Goal: Use online tool/utility: Use online tool/utility

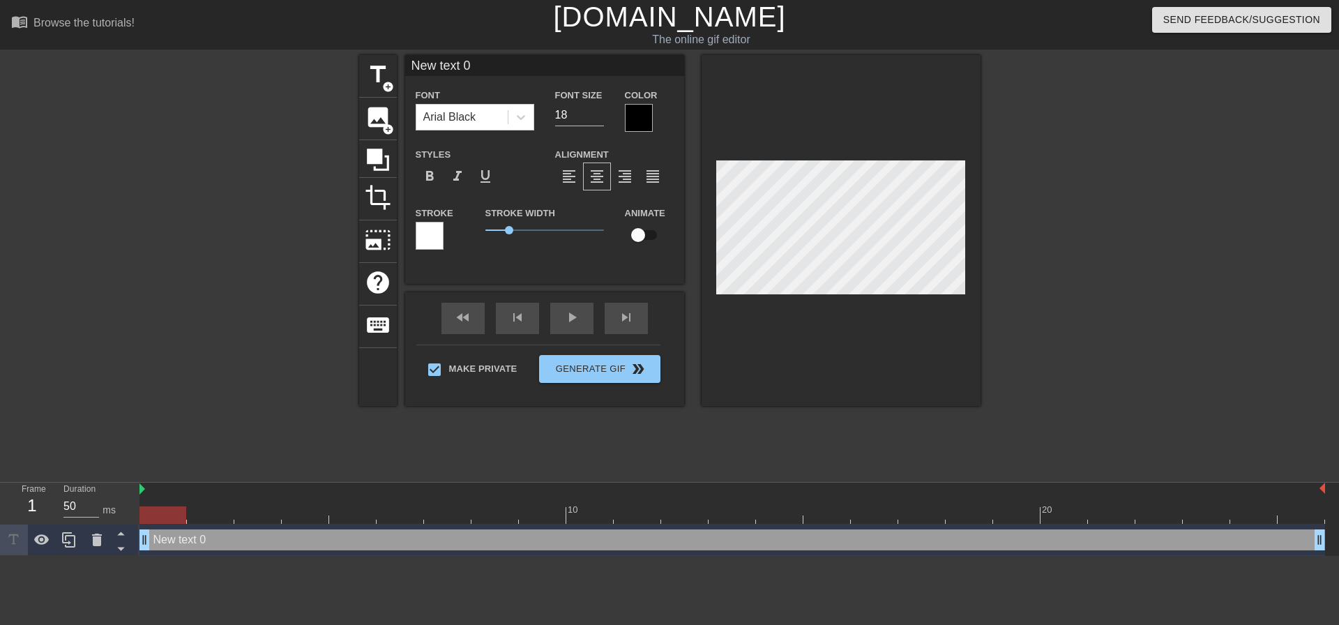
scroll to position [2, 4]
type input "New text 0S"
type textarea "New text 0S"
type input "New text 0Sh"
type textarea "New text 0Sh"
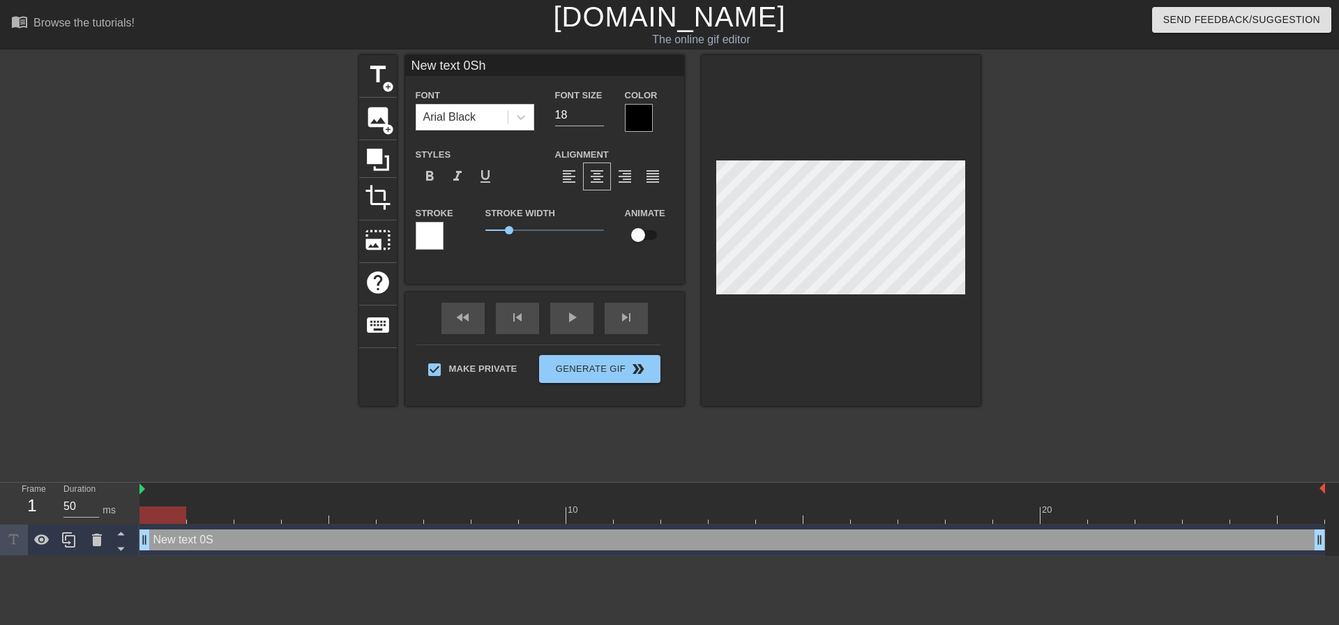
type input "New text 0Shu"
type textarea "New text 0Shu"
type input "New text 0Shui"
type textarea "New text 0Shui"
type input "New text 0Shuit"
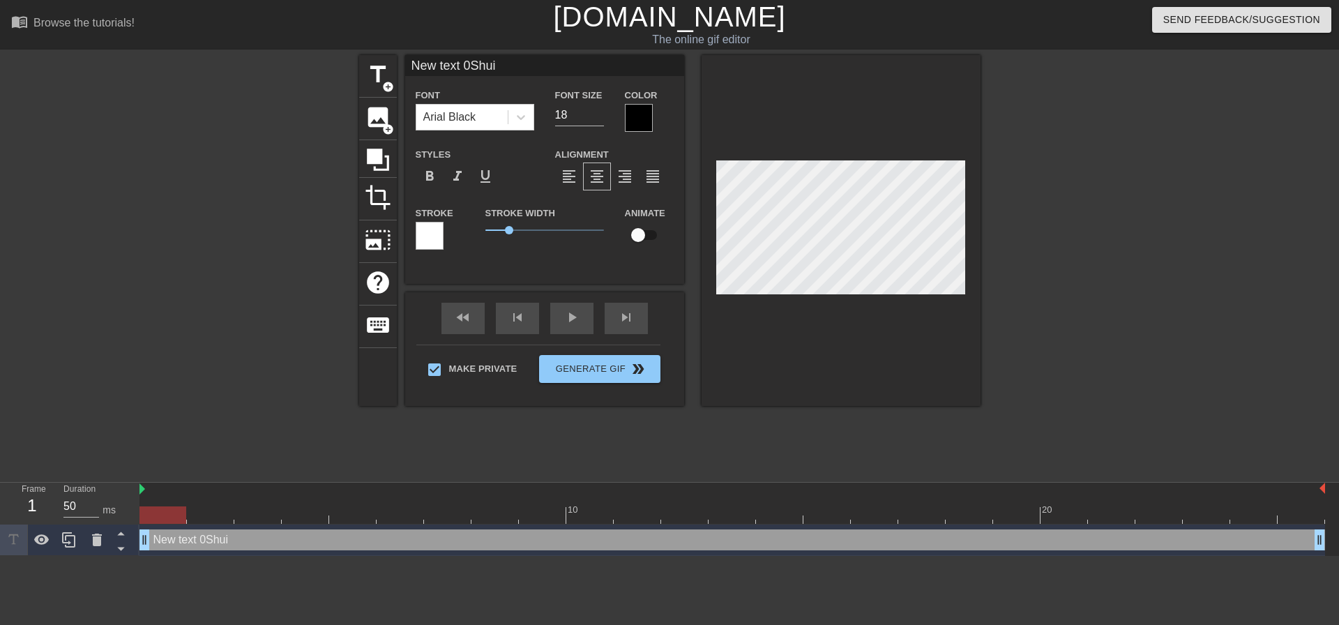
type textarea "New text 0Shuit"
type input "New text 0Shui"
type textarea "New text 0Shui"
type input "New text 0Shu"
type textarea "New text 0Shu"
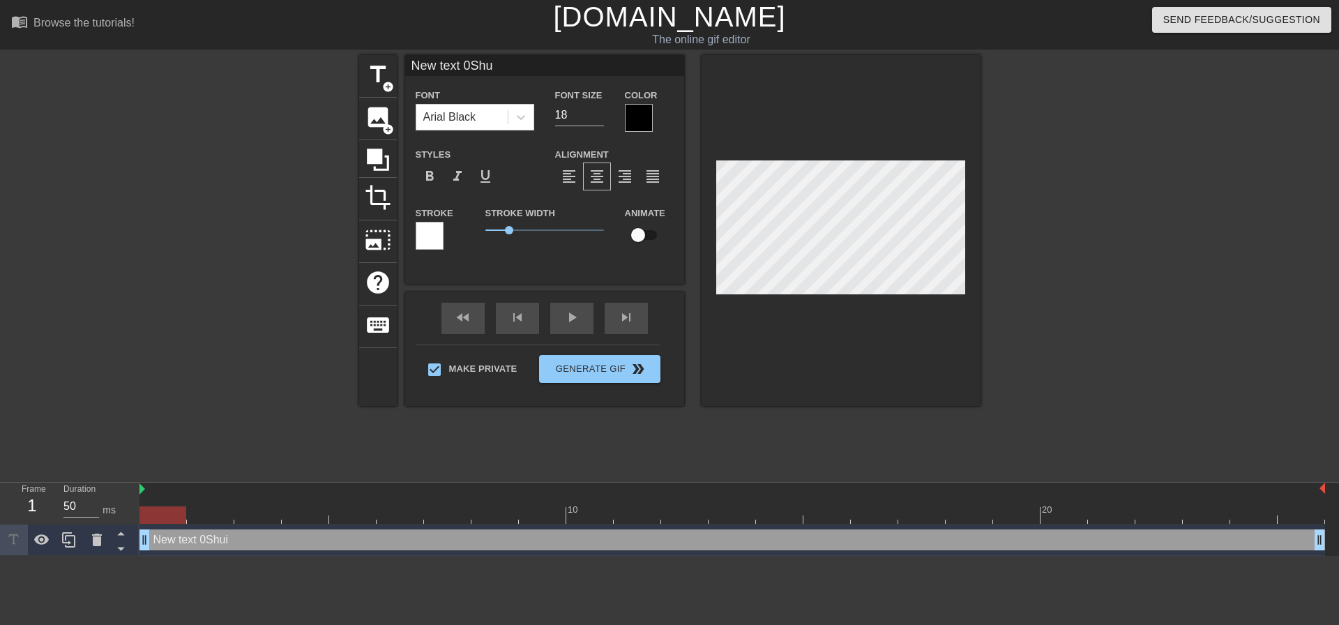
type input "New text 0Sh"
type textarea "New text 0Sh"
type input "New text 0S"
type textarea "New text 0S"
type input "New text 0"
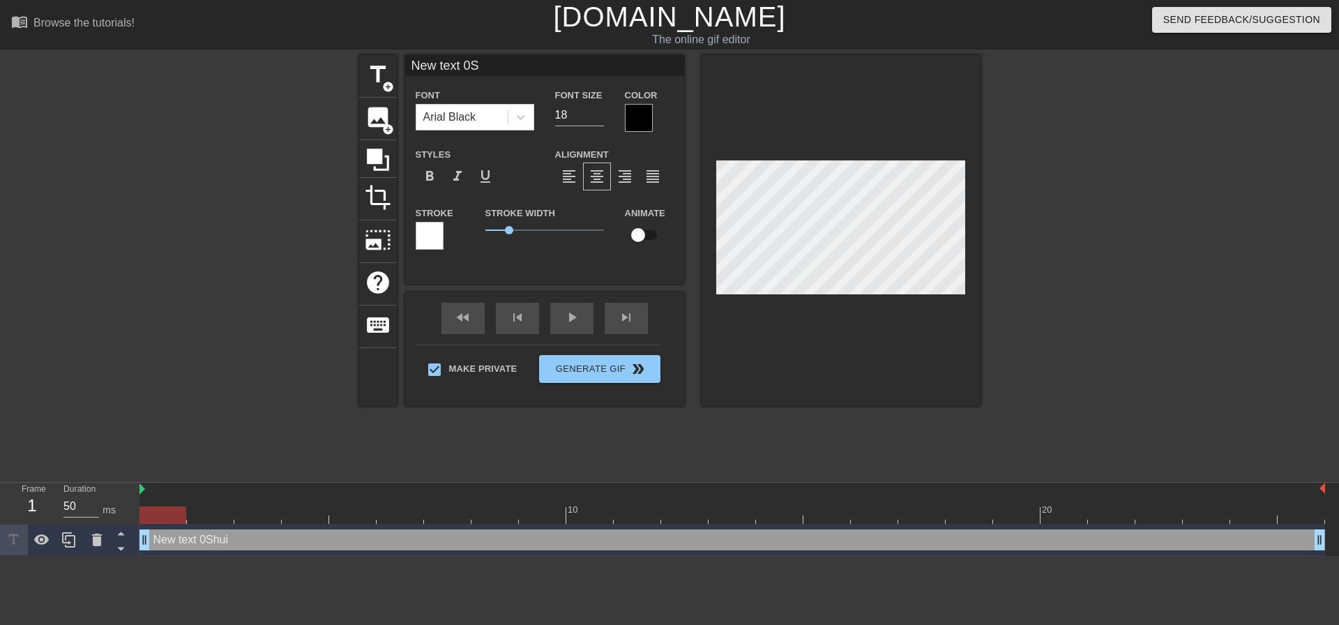
type textarea "New text 0"
type input "New text"
type textarea "New text"
type input "New text"
type textarea "New text"
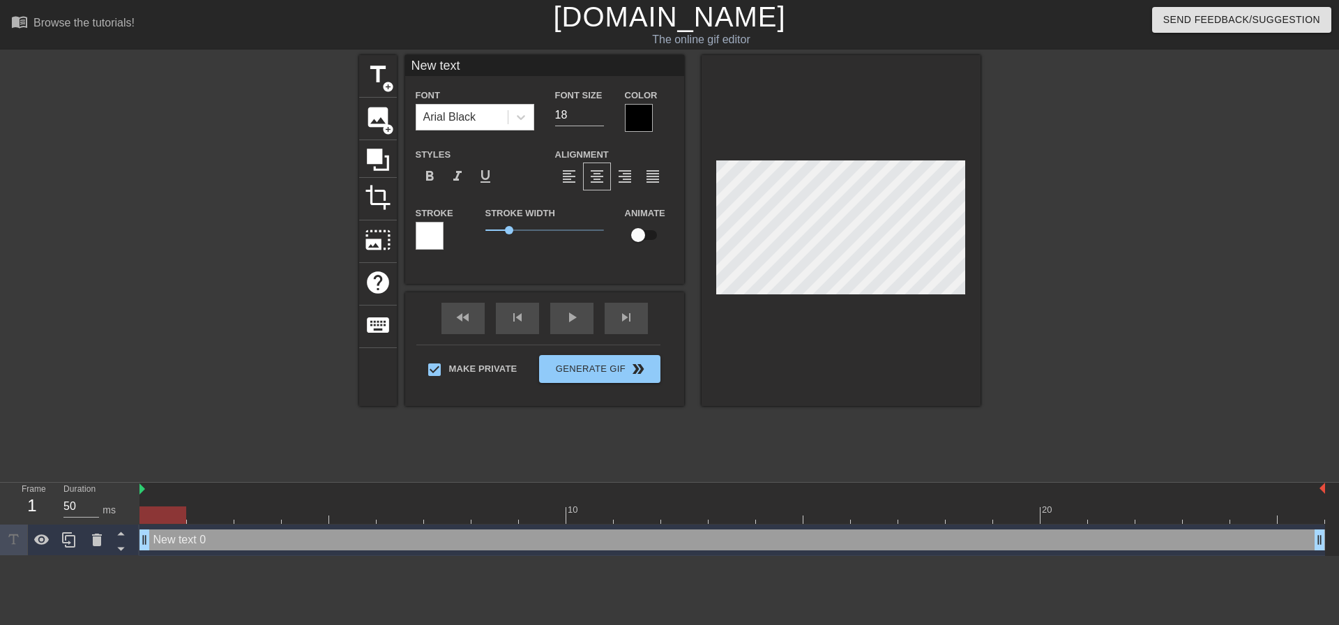
type input "New tex"
type textarea "New tex"
type input "New te"
type textarea "New te"
type input "New t"
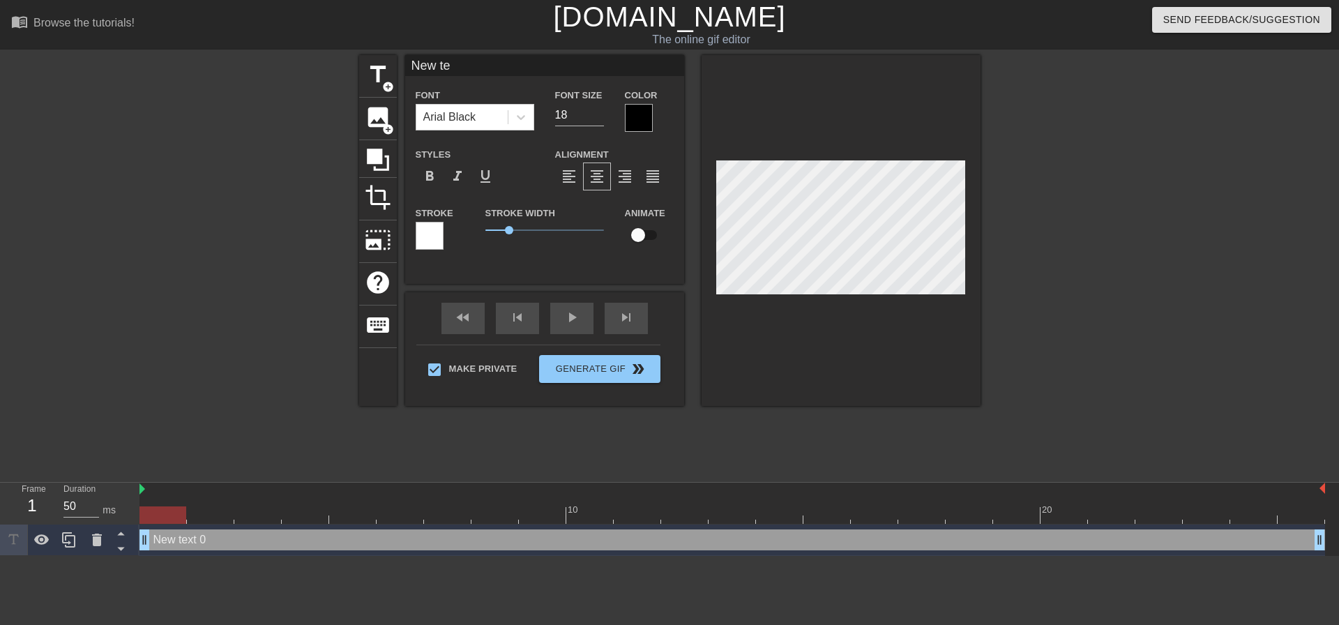
type textarea "New t"
type input "New"
type textarea "New"
type input "New"
type textarea "New"
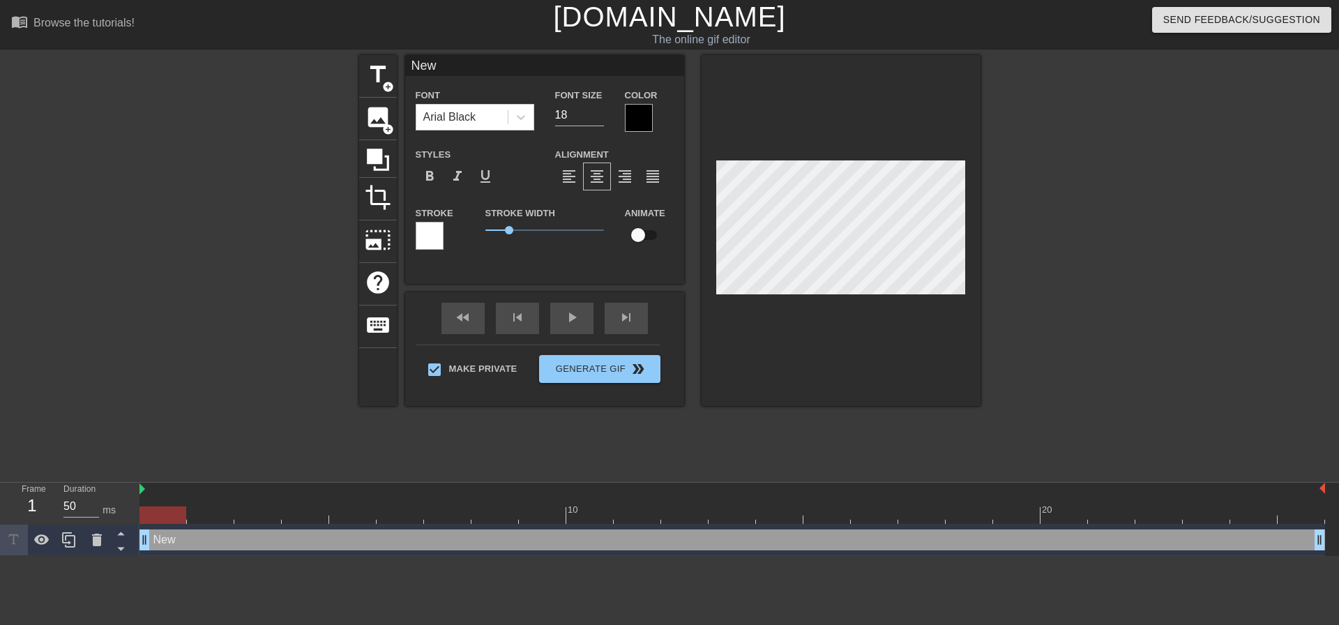
type input "Ne"
type textarea "N"
type input "N"
type input "S"
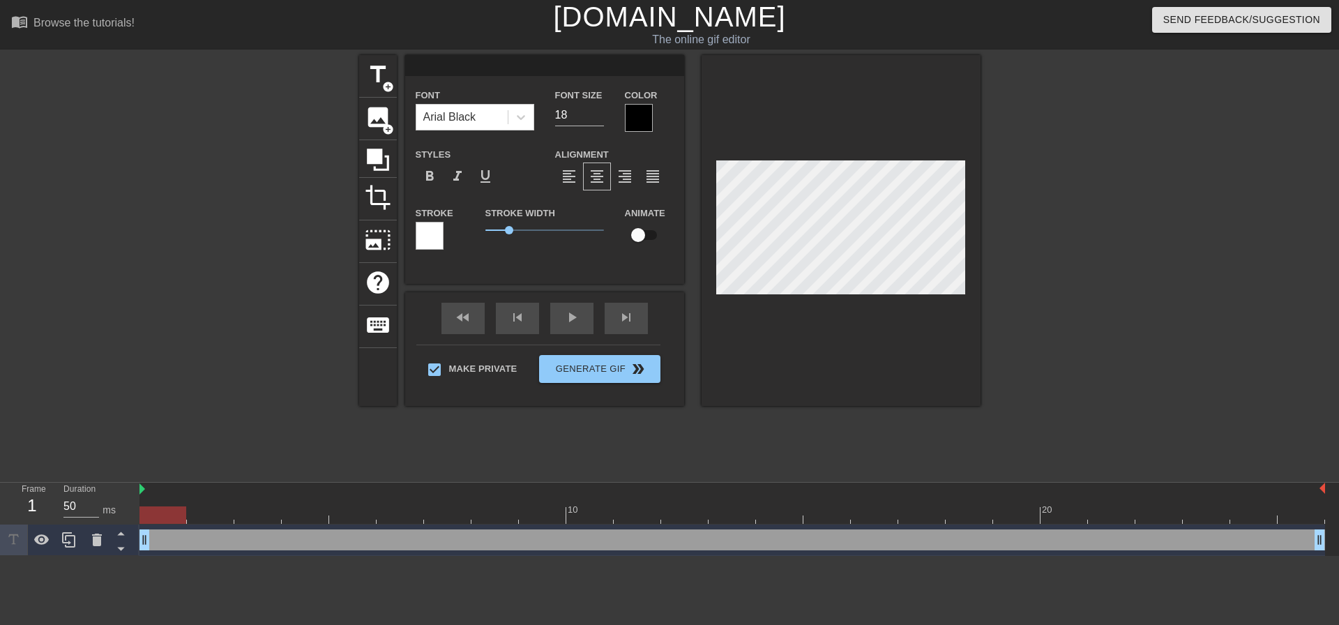
type textarea "S"
type input "Sh"
type textarea "Sh"
type input "Shu"
type textarea "Shu"
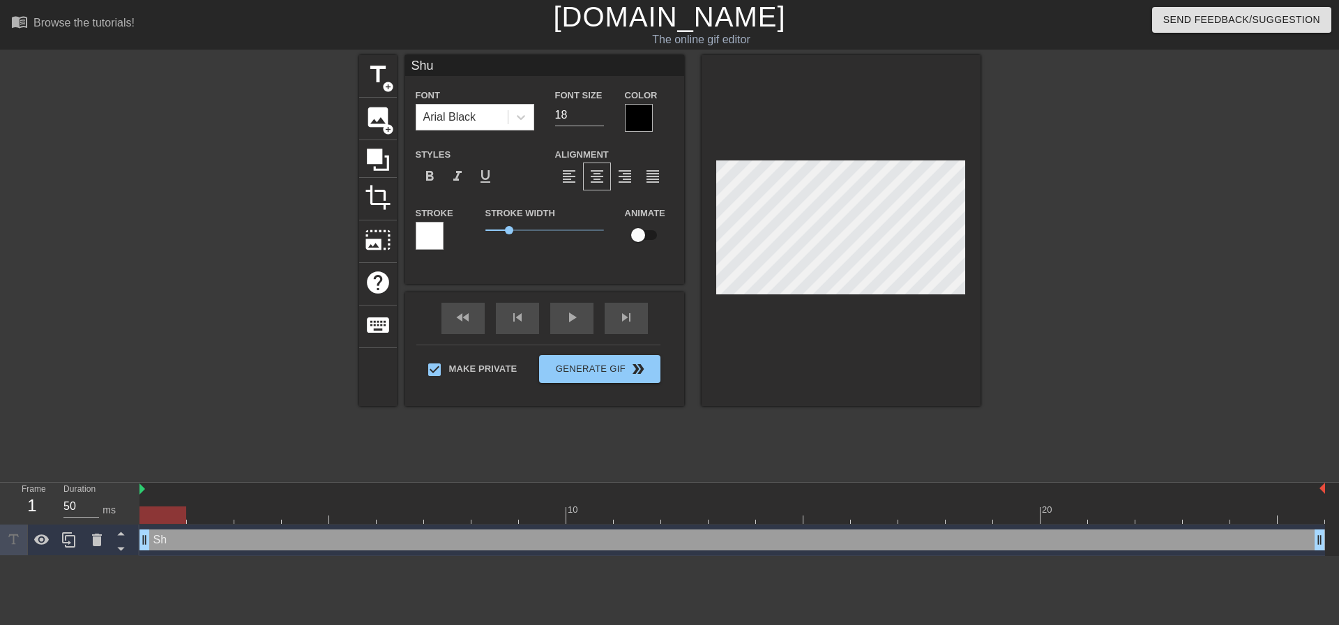
type input "Shut"
type textarea "Shut"
type input "Shut"
type textarea "Shut"
type input "Shut u"
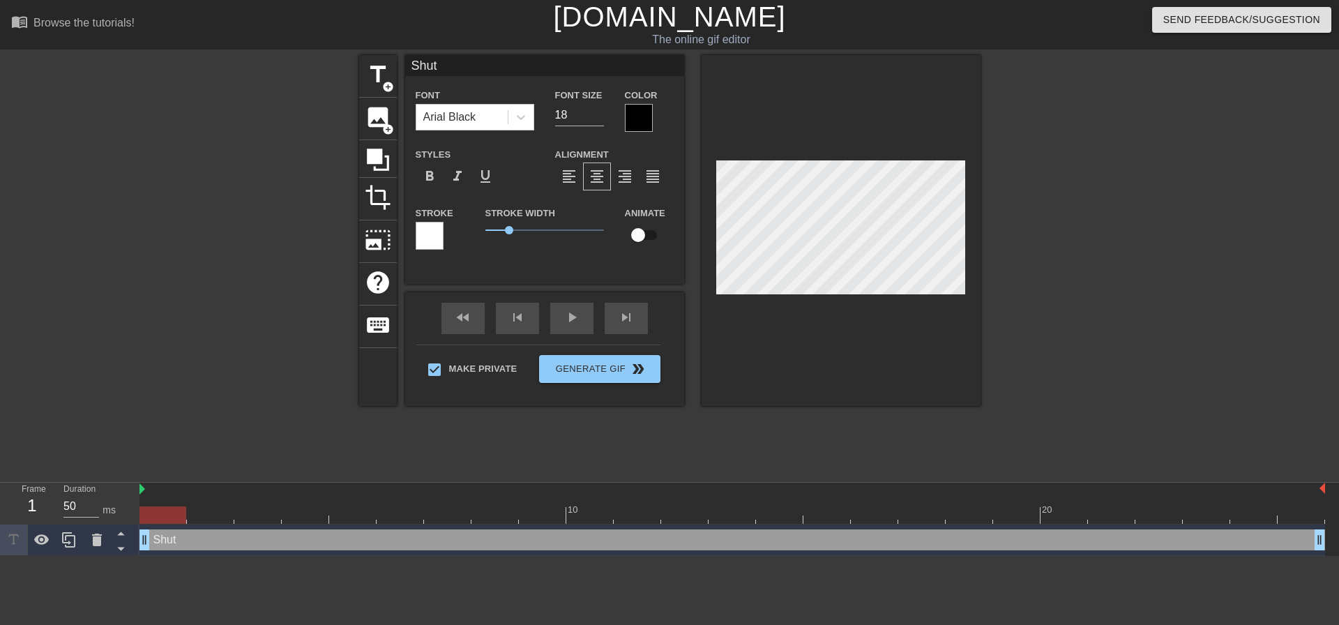
type textarea "Shut u"
type input "Shut up"
type textarea "Shut up"
type input "Shut up"
type textarea "Shut up"
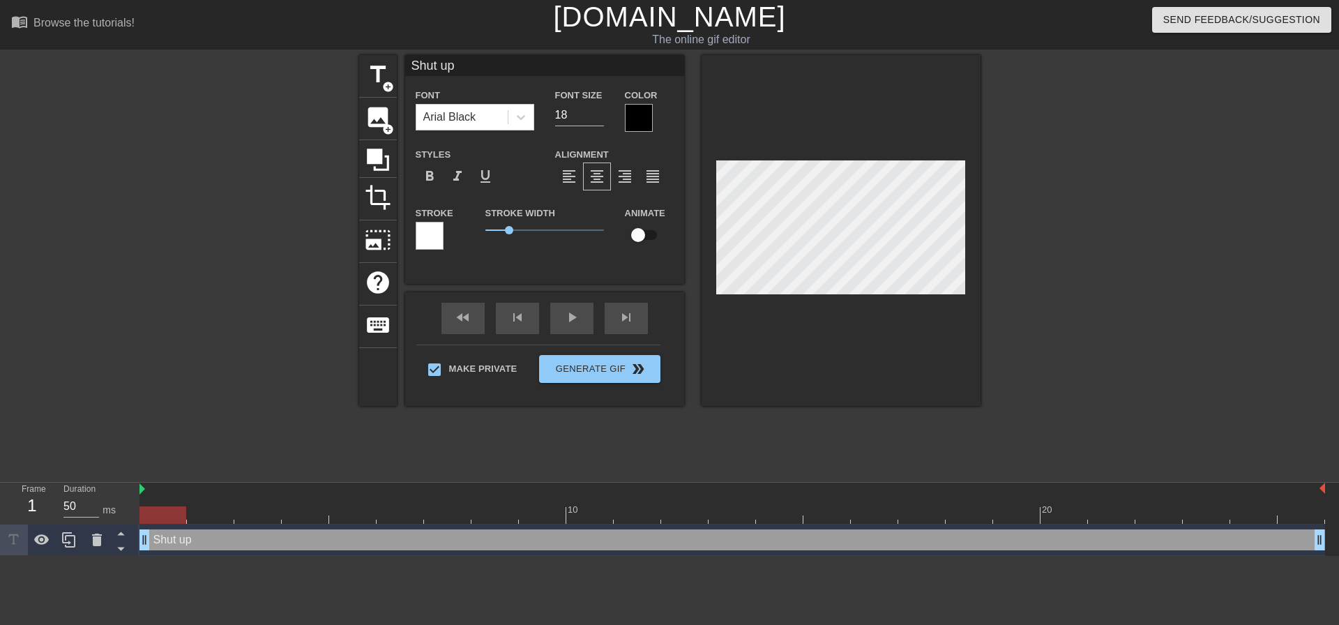
type input "Shut up a"
type textarea "Shut up a"
type input "Shut up an"
type textarea "Shut up and"
type input "Shut up and"
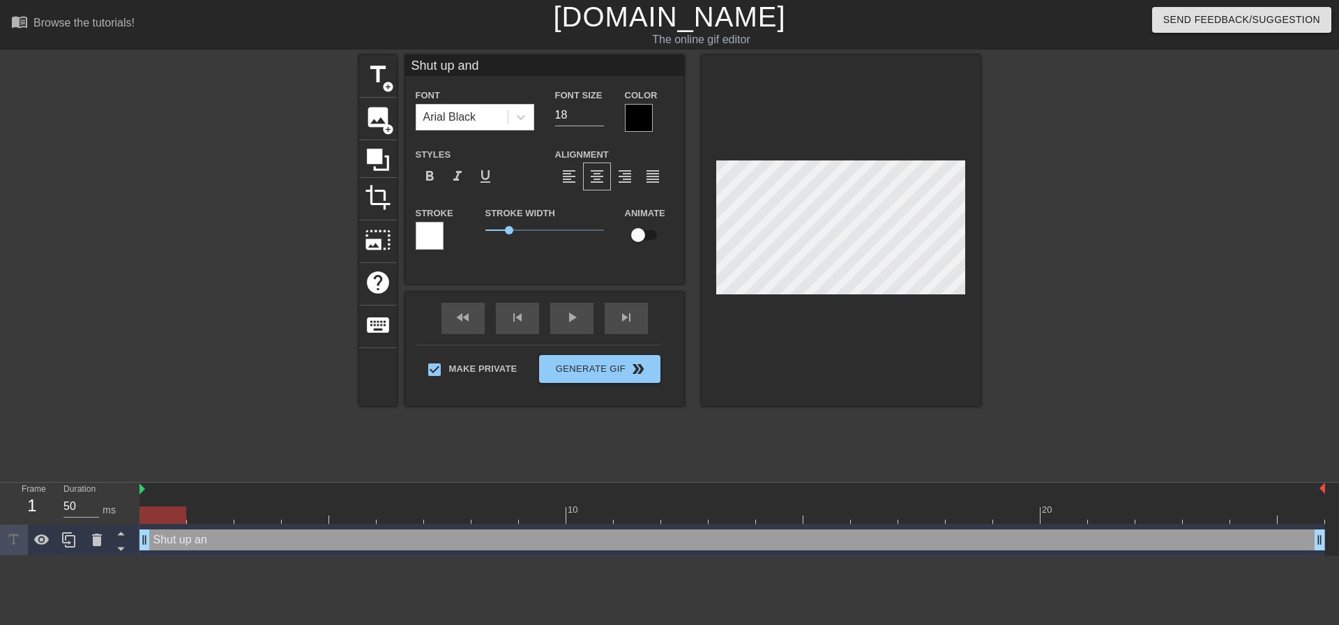
type textarea "Shut up and"
type input "Shut up and t"
type textarea "Shut up and t"
type input "Shut up and ta"
type textarea "Shut up and ta"
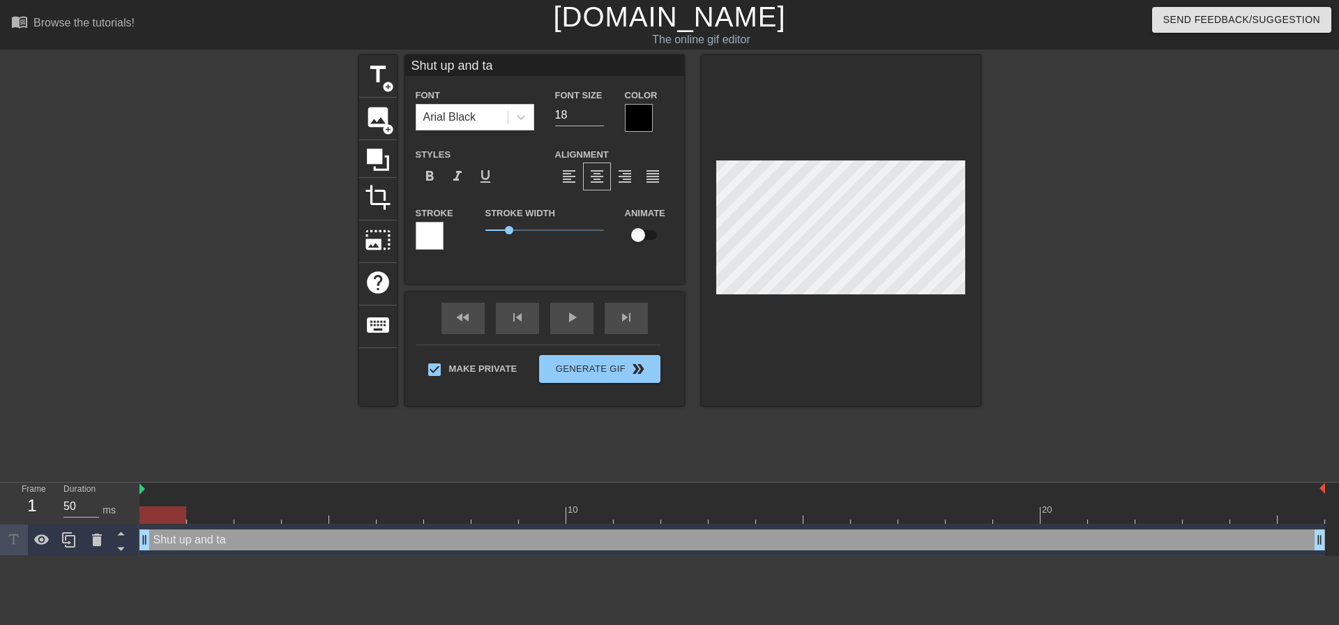
type input "Shut up and tak"
type textarea "Shut up and tak"
type input "Shut up and take"
type textarea "Shut up and take"
type input "Shut up and take"
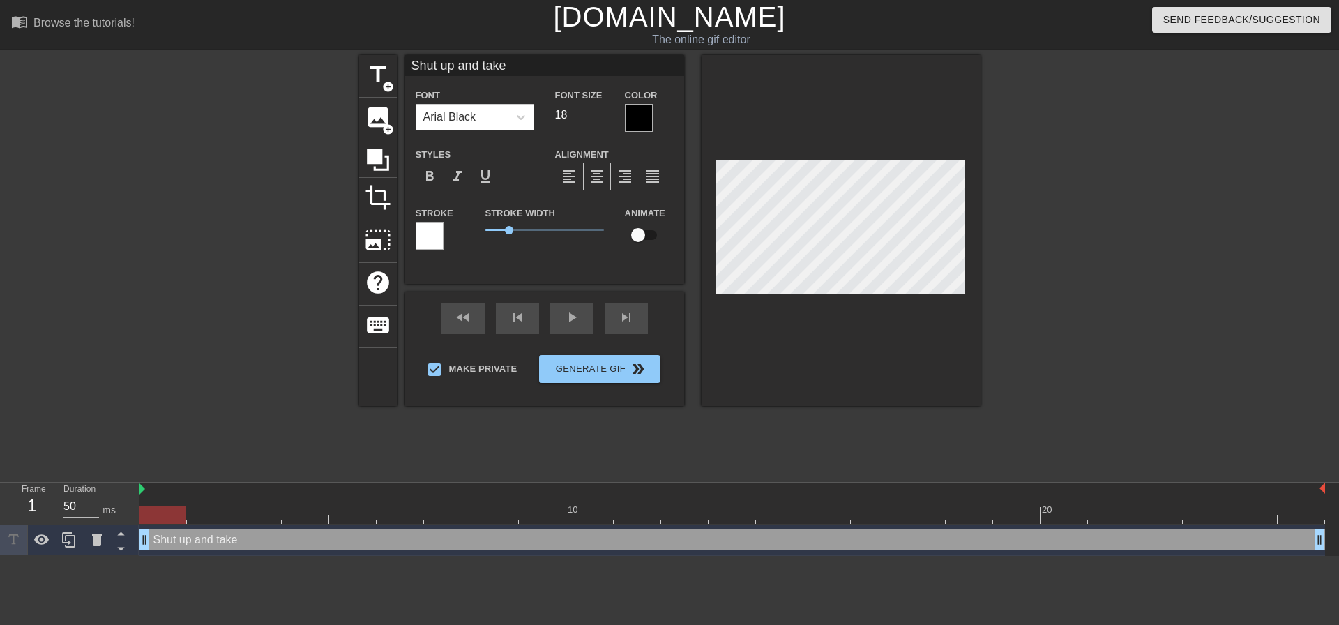
type textarea "Shut up and take"
type input "Shut up and take i"
type textarea "Shut up and take i"
type input "Shut up and take it"
type textarea "Shut up and take it"
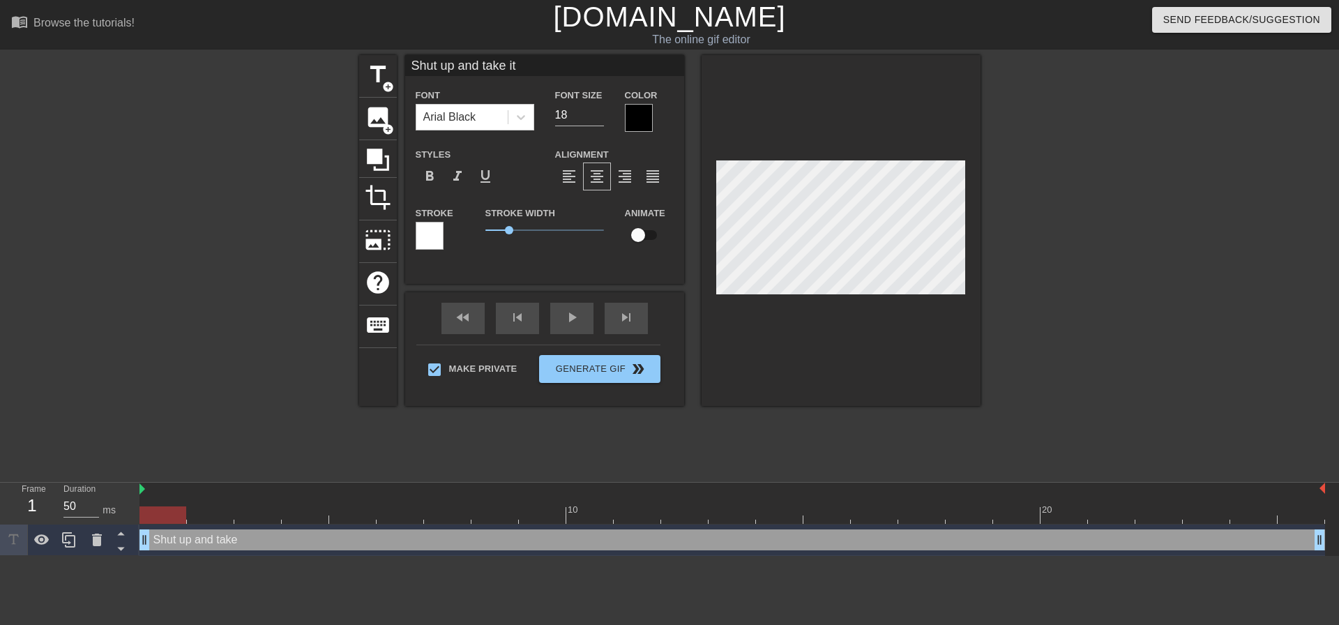
type input "Shut up and take it"
type textarea "Shut up and take it"
type input "Shut up and take it m"
type textarea "Shut up and take it m"
type input "Shut up and take it mo"
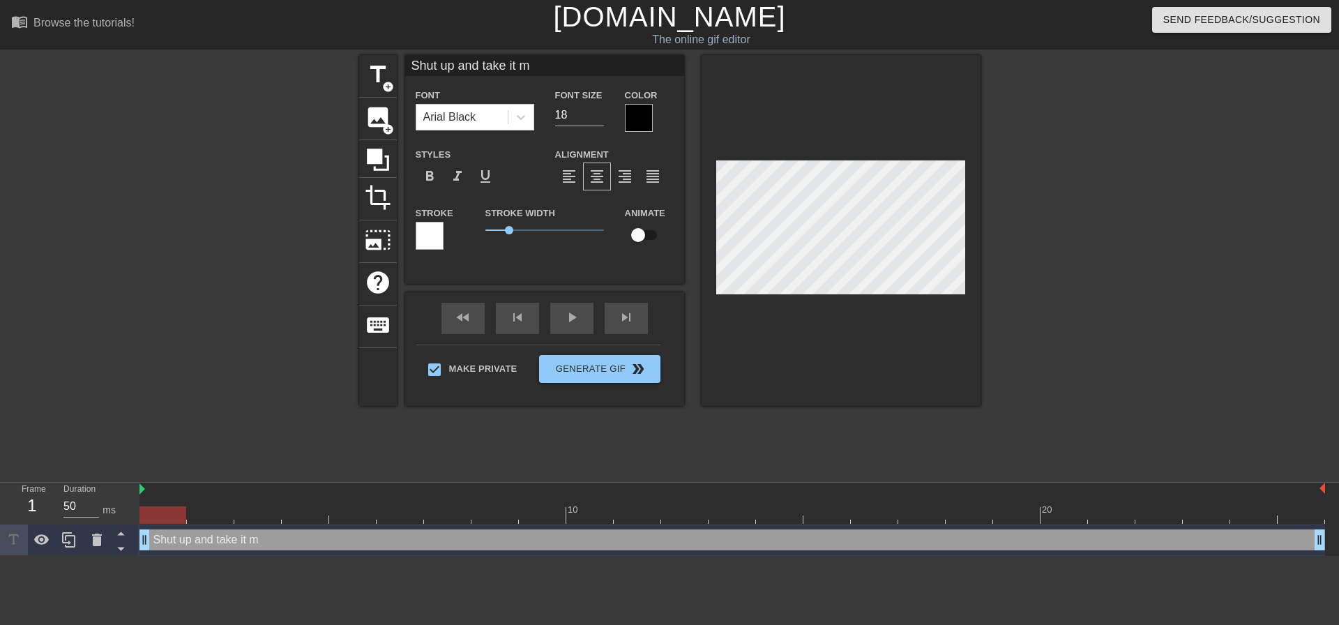
type textarea "Shut up and take it mo"
type input "Shut up and take it m"
type textarea "Shut up and take it m"
type input "Shut up and take it"
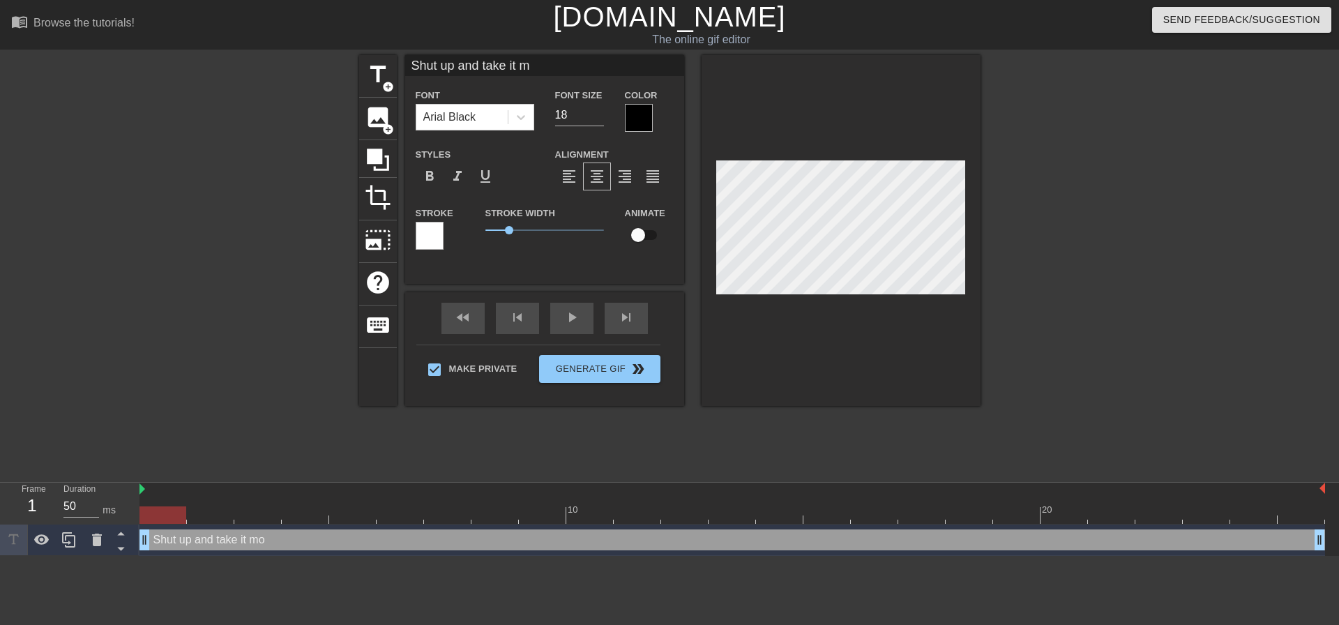
type textarea "Shut up and take it"
type input "Shut up and take it M"
type textarea "Shut up and take it M"
type input "Shut up and take it Mo"
type textarea "Shut up and take it Mo"
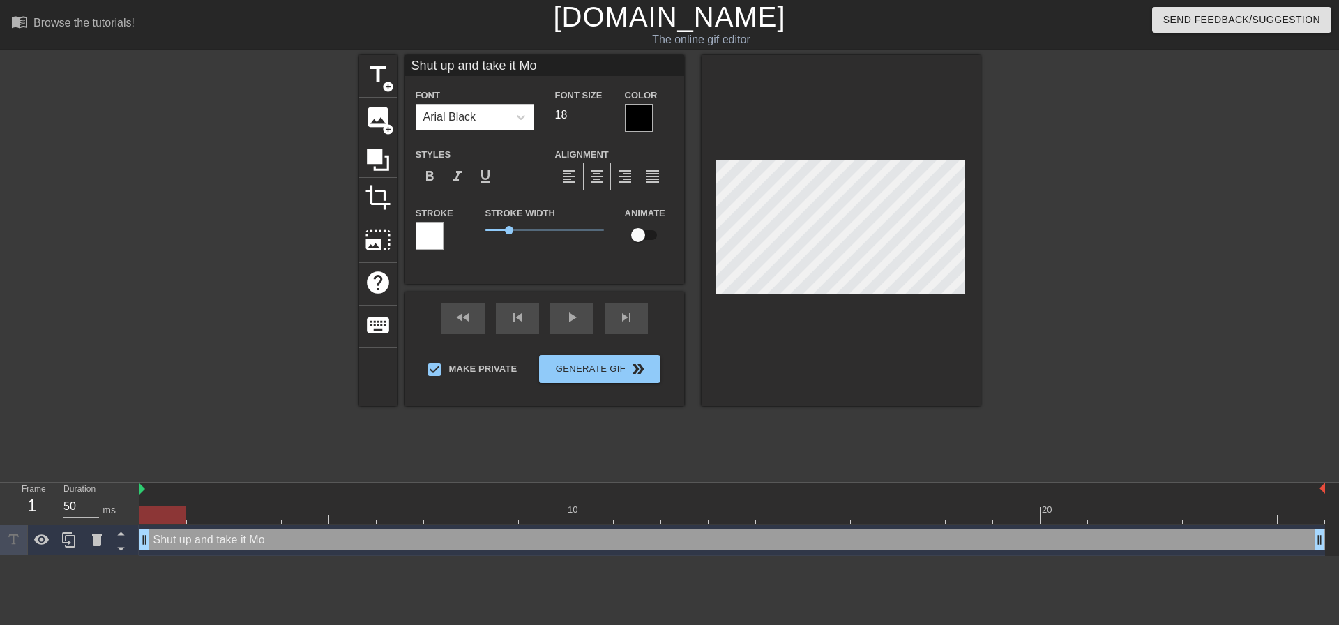
type input "Shut up and take it Mom"
type textarea "Shut up and take it Mom"
type input "Shut up and take it Mom!"
type textarea "Shut up and take it Mom!"
type input "Shut up and take it Mom!"
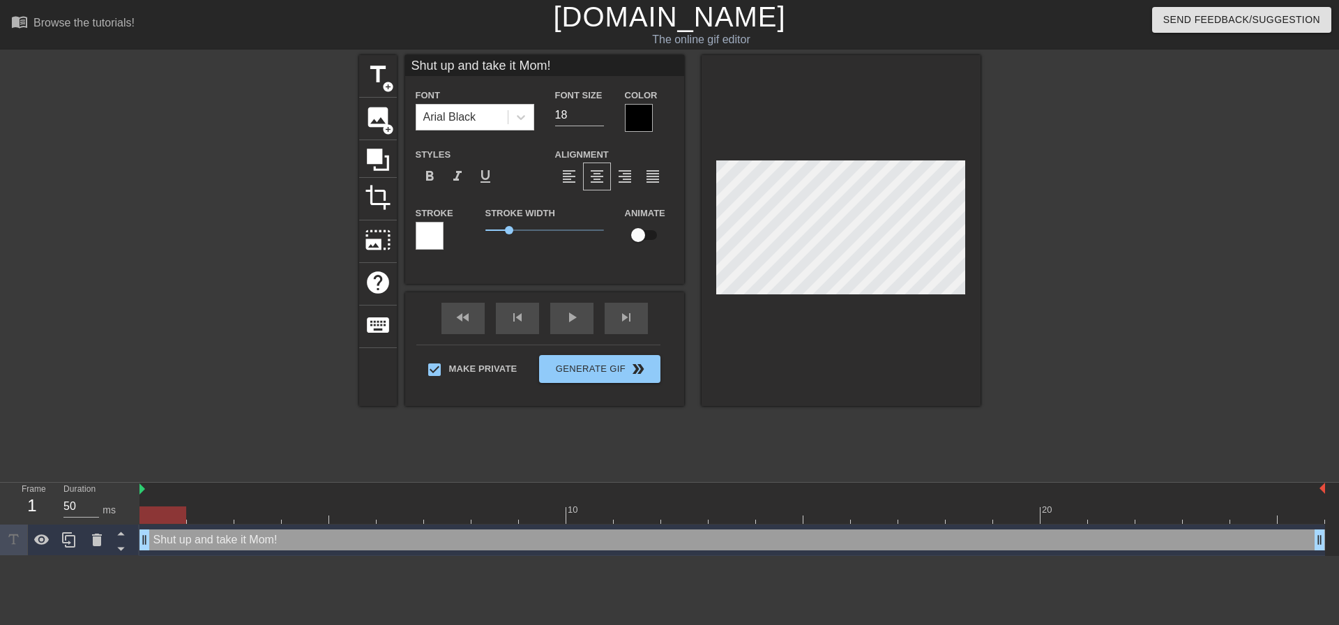
type textarea "Shut up and take it Mom!"
type input "Shut up and take it Mom!"
type textarea "Shut up and take it Mom!"
type input "Shut up and take it Mom!"
type textarea "Shut up and take it Mom!"
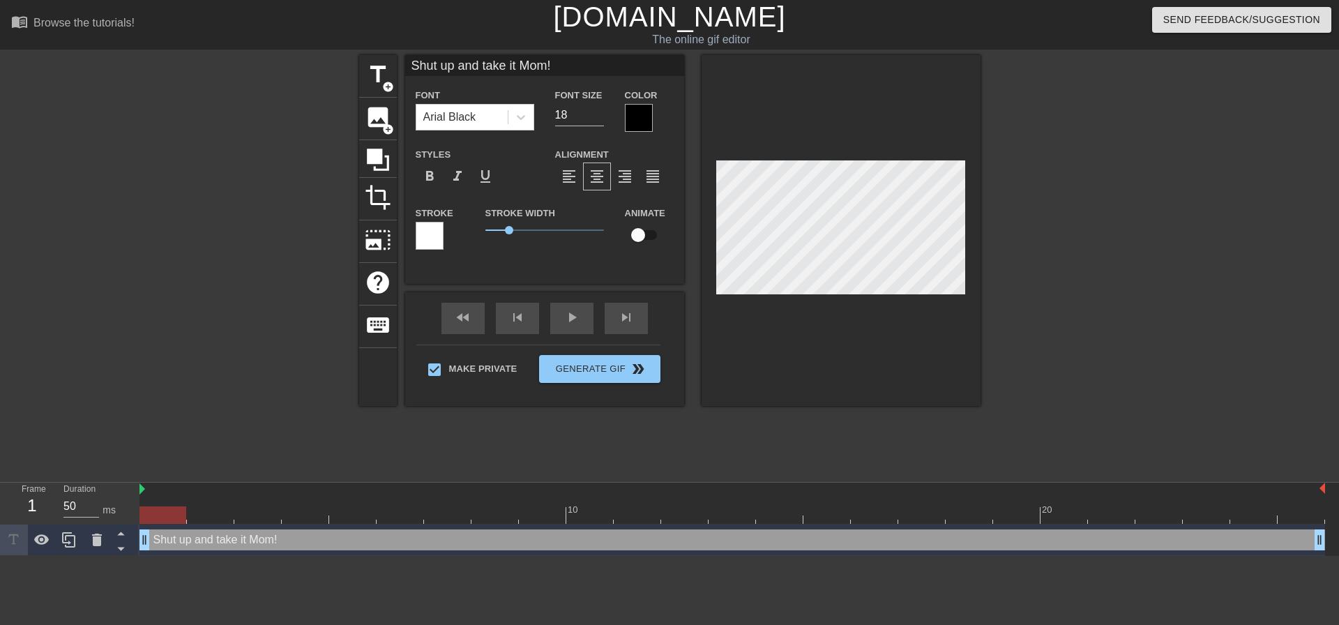
scroll to position [5, 1]
type textarea "Shut up and take it Mom! Y"
type input "Shut up and take it Mom!Y"
type textarea "Shut up and take it Mom! Yo"
type input "Shut up and take it Mom!Yo"
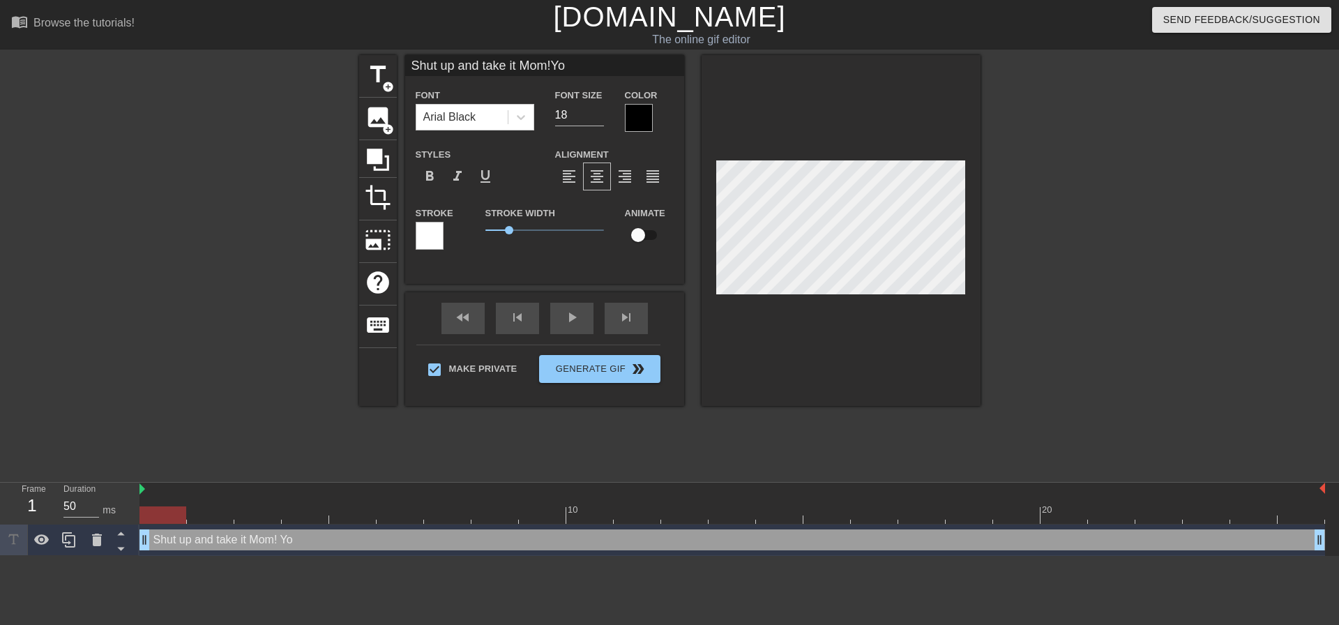
type textarea "Shut up and take it Mom! You"
type input "Shut up and take it Mom!You"
type textarea "Shut up and take it Mom! You"
type input "Shut up and take it Mom!You"
type textarea "Shut up and take it Mom! You a"
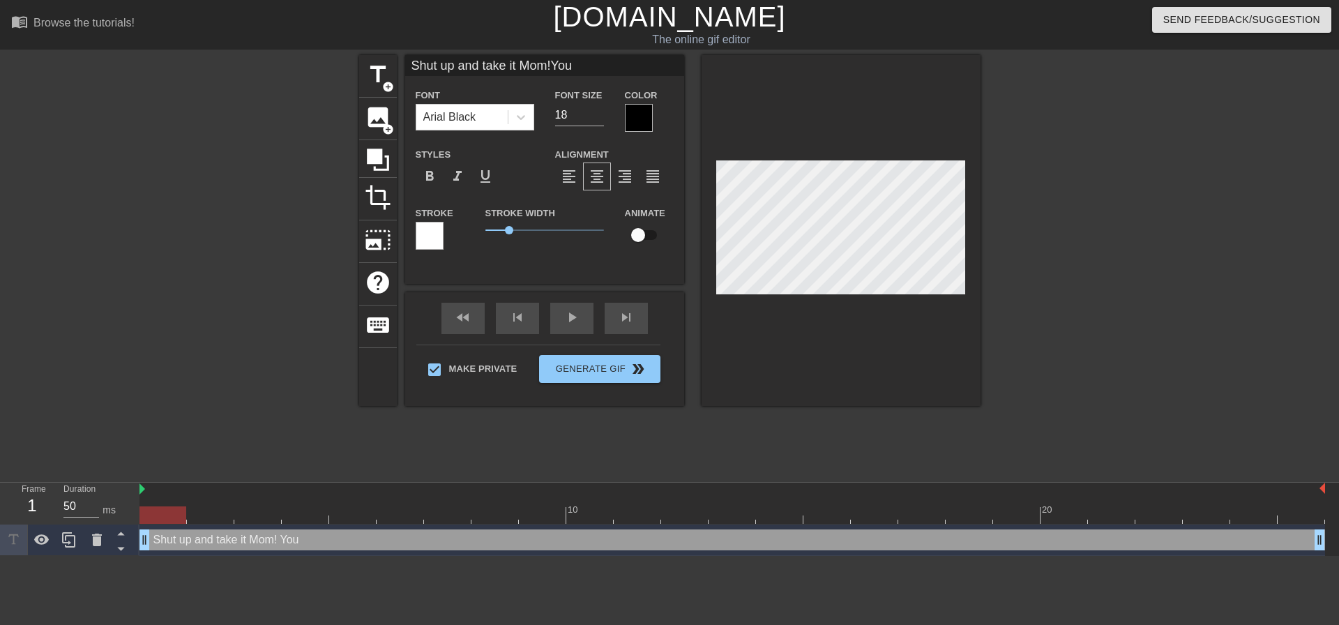
type input "Shut up and take it Mom!You a"
type textarea "Shut up and take it Mom! You ar"
type input "Shut up and take it Mom!You ar"
type textarea "Shut up and take it Mom! You are"
type input "Shut up and take it Mom!You are"
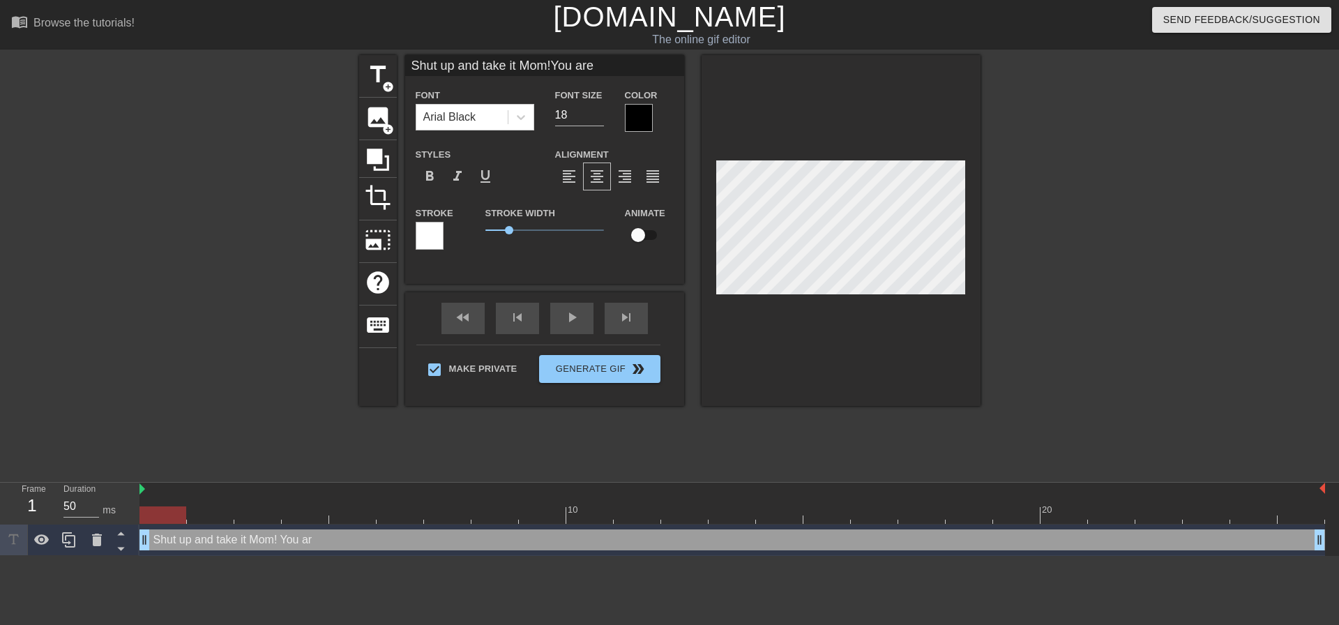
type textarea "Shut up and take it Mom! You aren"
type input "Shut up and take it Mom!You aren"
type textarea "Shut up and take it Mom! You arent"
type input "Shut up and take it Mom!You arent"
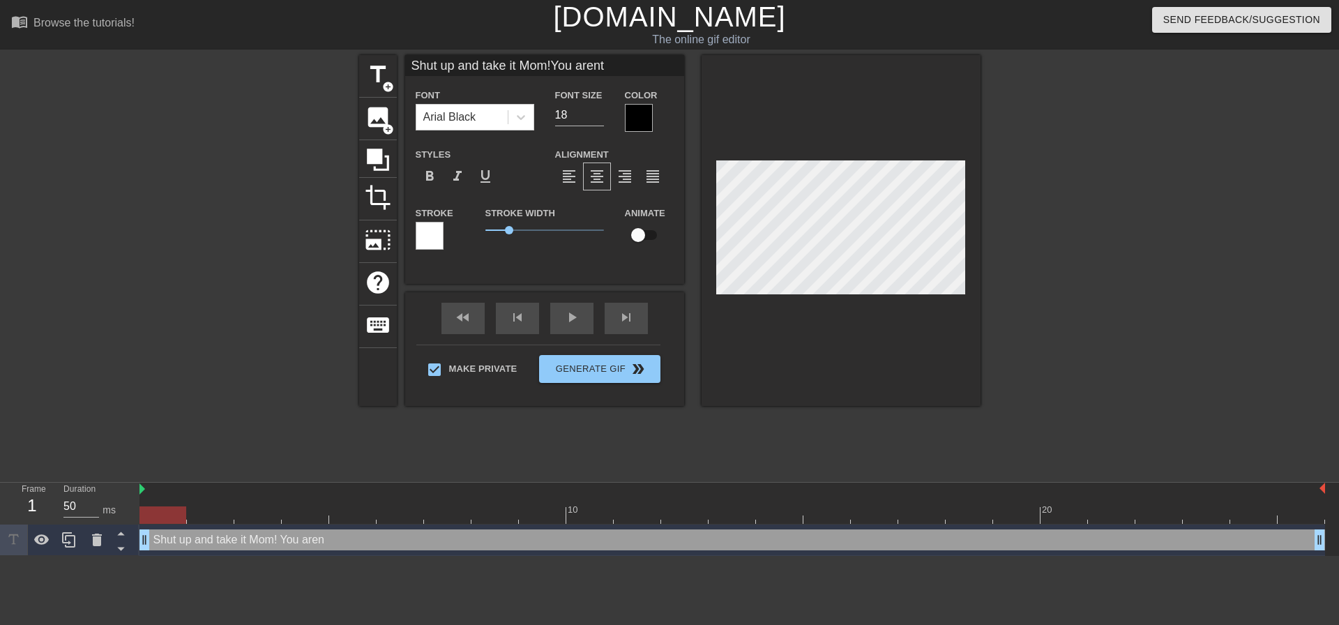
type textarea "Shut up and take it Mom! You arent"
type input "Shut up and take it Mom!You arent"
type textarea "Shut up and take it Mom! You arent"
type input "Shut up and take it Mom!You arent"
type textarea "Shut up and take it Mom! You aren"
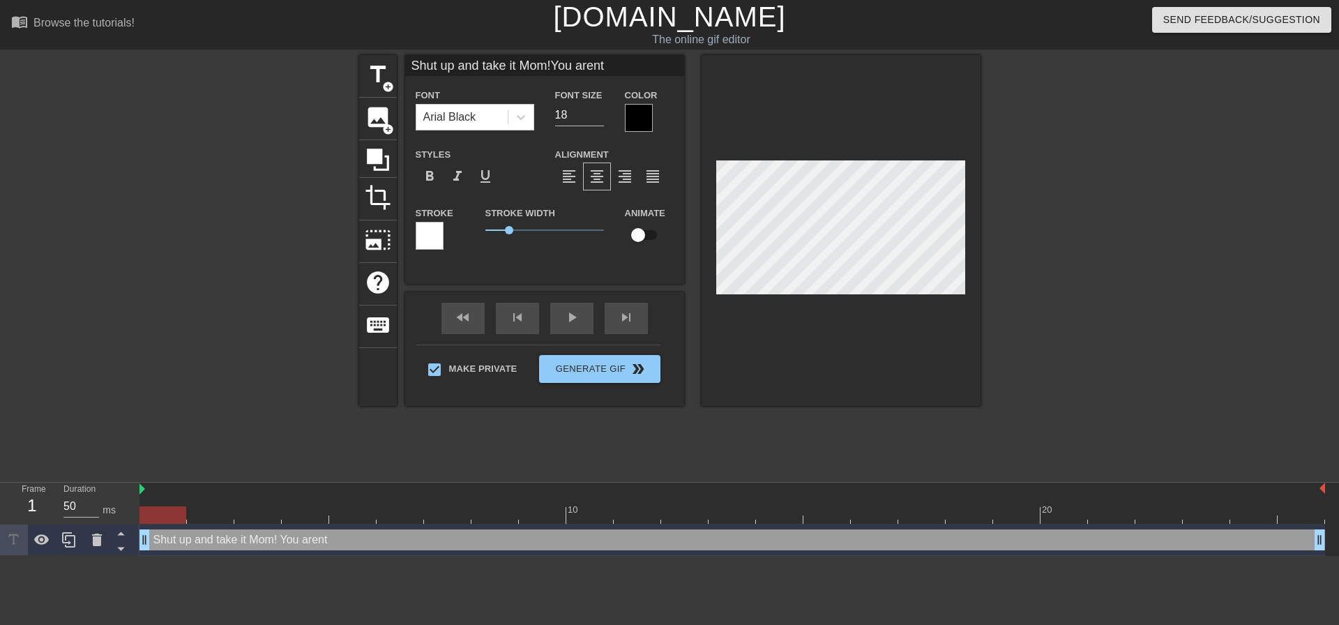
type input "Shut up and take it Mom!You aren"
type textarea "Shut up and take it Mom! You are"
type input "Shut up and take it Mom!You are"
type textarea "Shut up and take it Mom! You ar"
type input "Shut up and take it Mom!You ar"
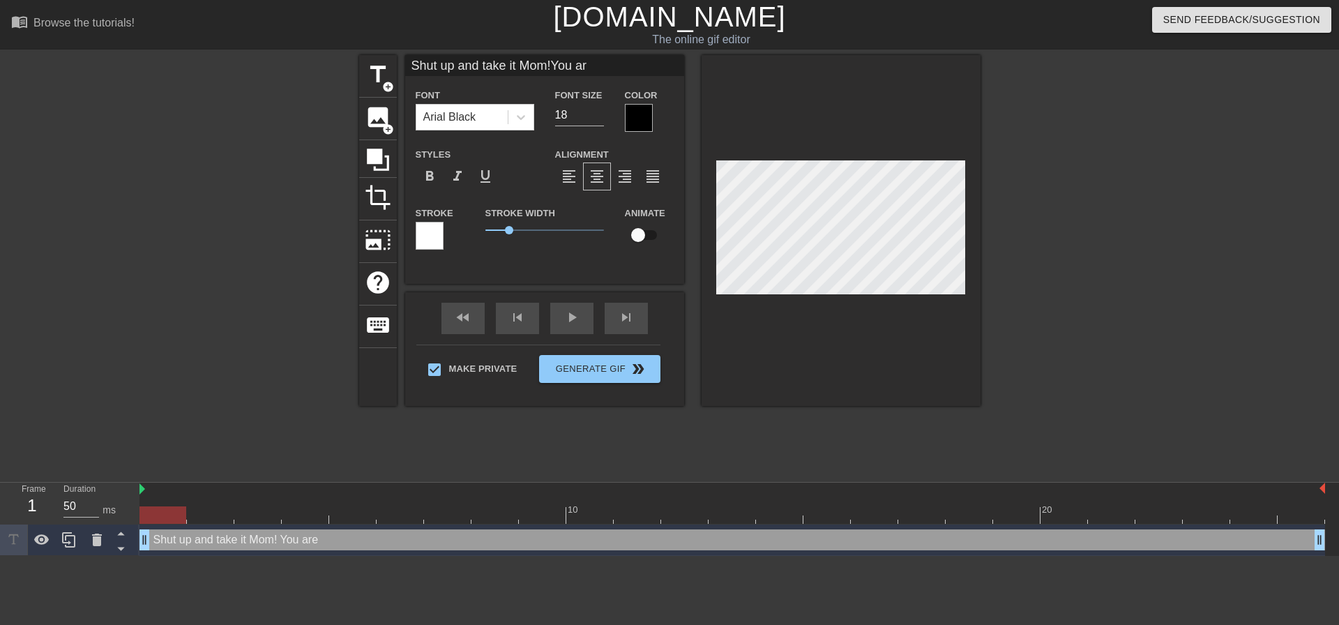
type textarea "Shut up and take it Mom! You a"
type input "Shut up and take it Mom!You a"
type textarea "Shut up and take it Mom! You"
type input "Shut up and take it Mom!You"
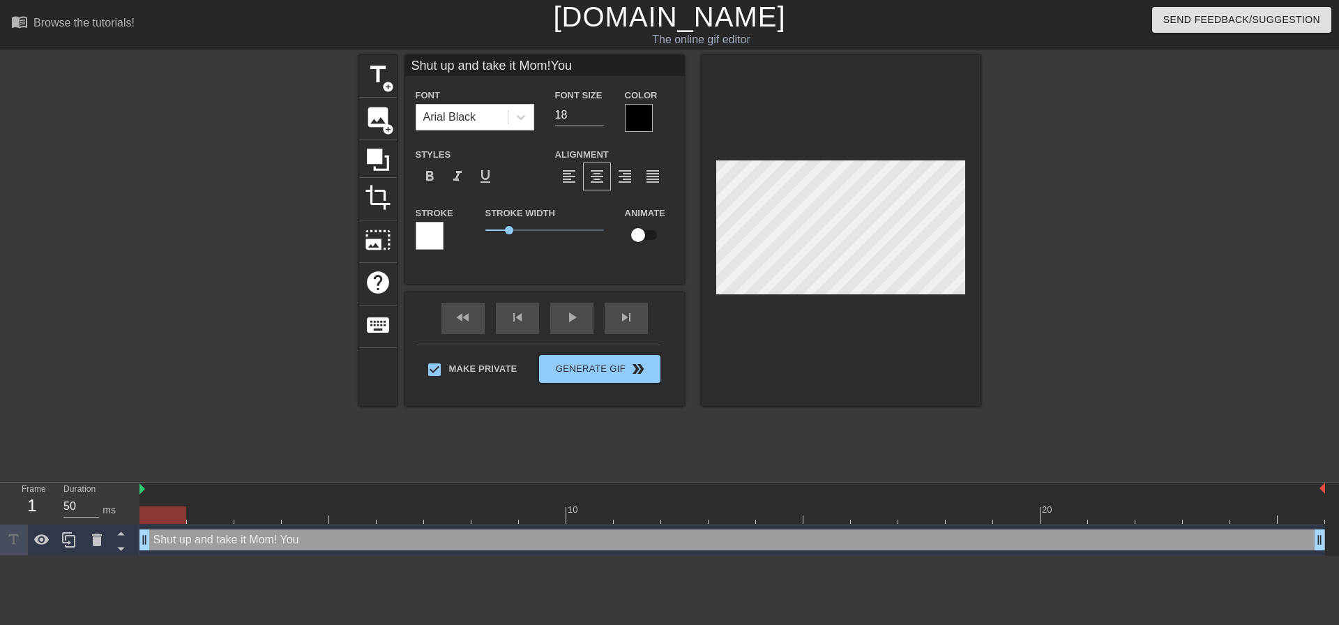
type textarea "Shut up and take it Mom! You"
type input "Shut up and take it Mom!You"
type textarea "Shut up and take it Mom! You"
type input "Shut up and take it Mom!You"
type textarea "Shut up and take it Mom! You k"
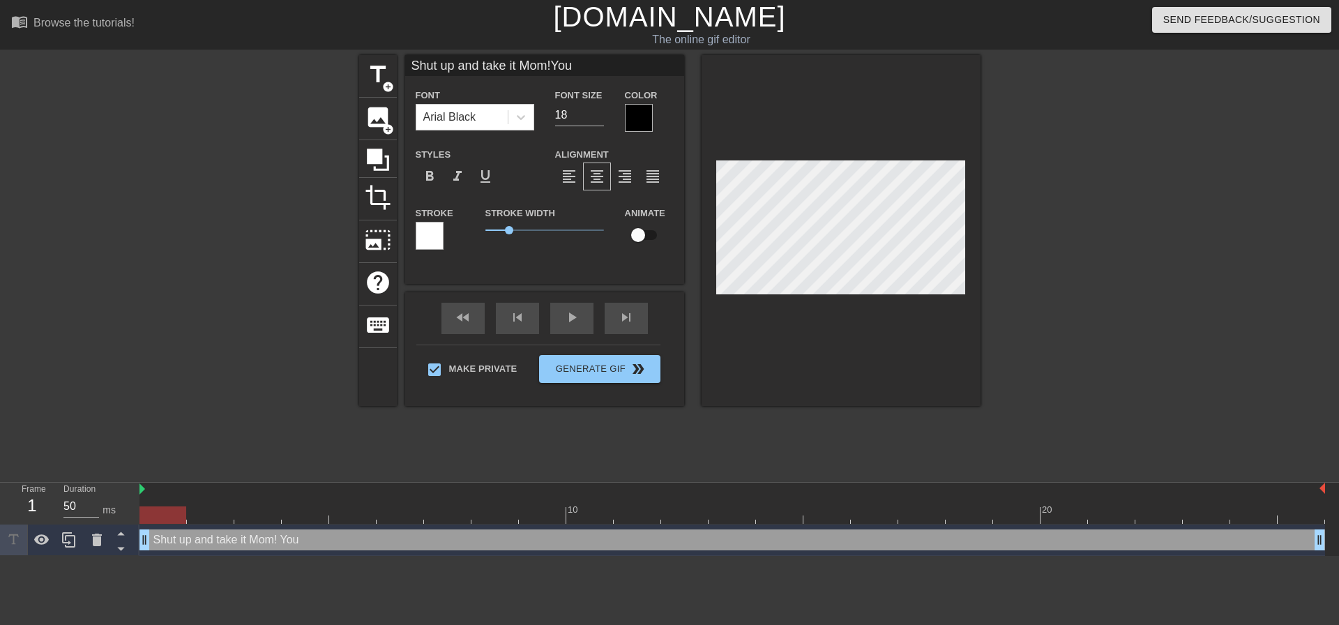
type input "Shut up and take it Mom!You k"
type textarea "Shut up and take it Mom! You kn"
type input "Shut up and take it Mom!You kn"
type textarea "Shut up and take it Mom! You kno"
type input "Shut up and take it Mom!You kno"
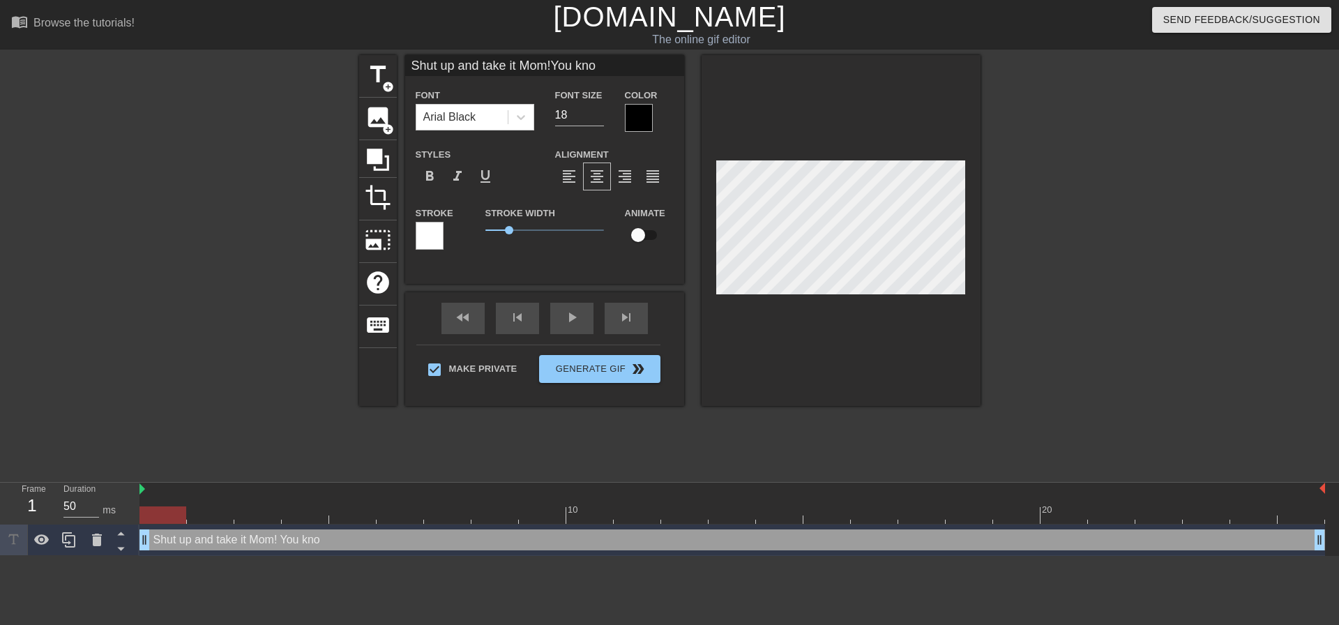
type textarea "Shut up and take it Mom! You know"
type input "Shut up and take it Mom!You know"
type textarea "Shut up and take it Mom! You know"
type input "Shut up and take it Mom!You know"
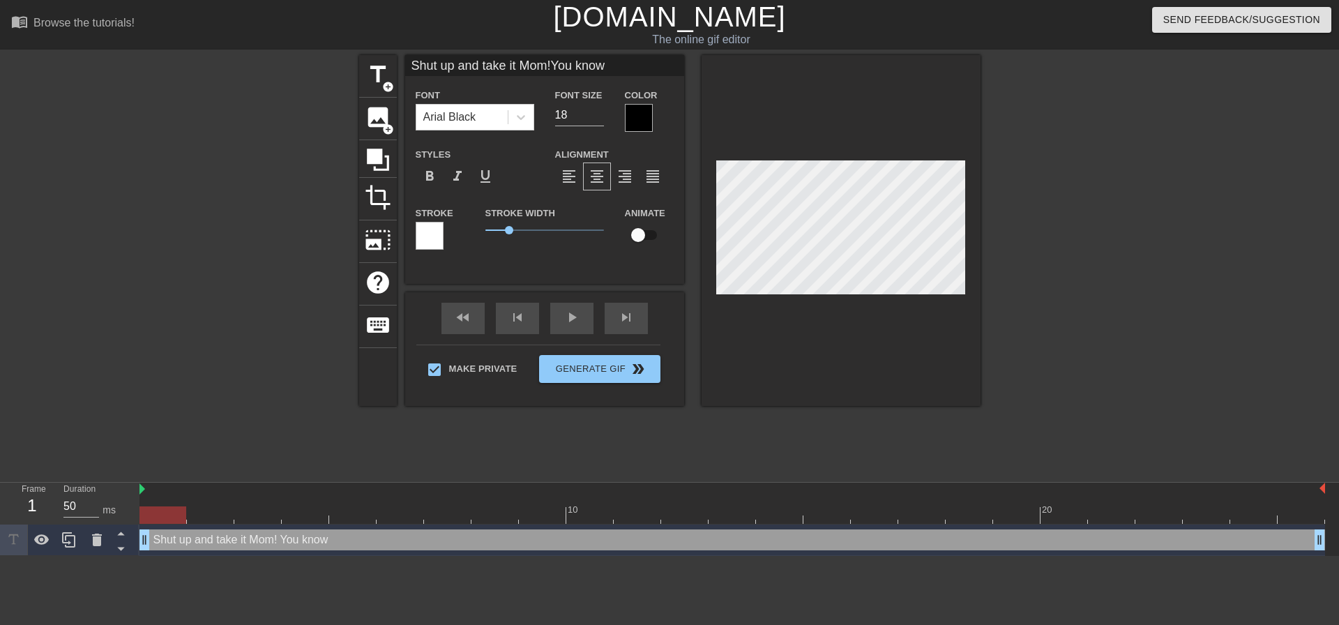
type textarea "Shut up and take it Mom! You know"
type input "Shut up and take it Mom!You know"
type textarea "Shut up and take it Mom! You know"
type input "Shut up and take it Mom!You know"
type textarea "Shut up and take it Mom! You know y"
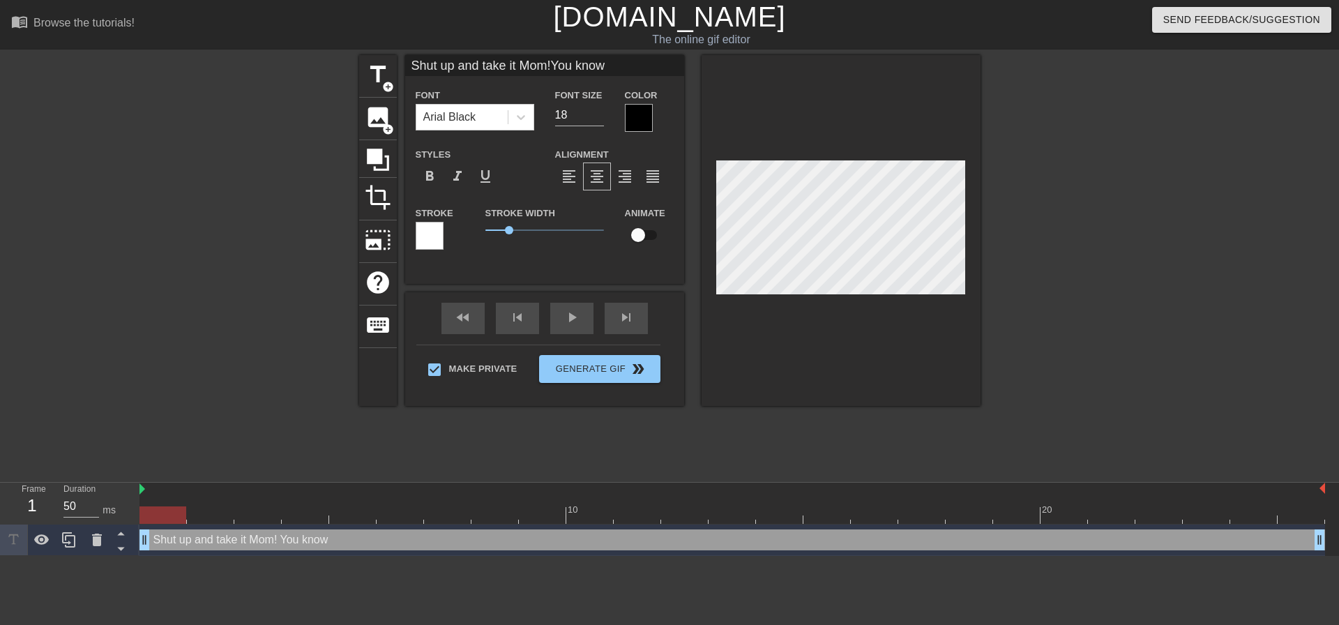
type input "Shut up and take it Mom!You know y"
type textarea "Shut up and take it Mom! You know yo"
type input "Shut up and take it Mom!You know yo"
type textarea "Shut up and take it Mom! You know you"
type input "Shut up and take it Mom!You know you"
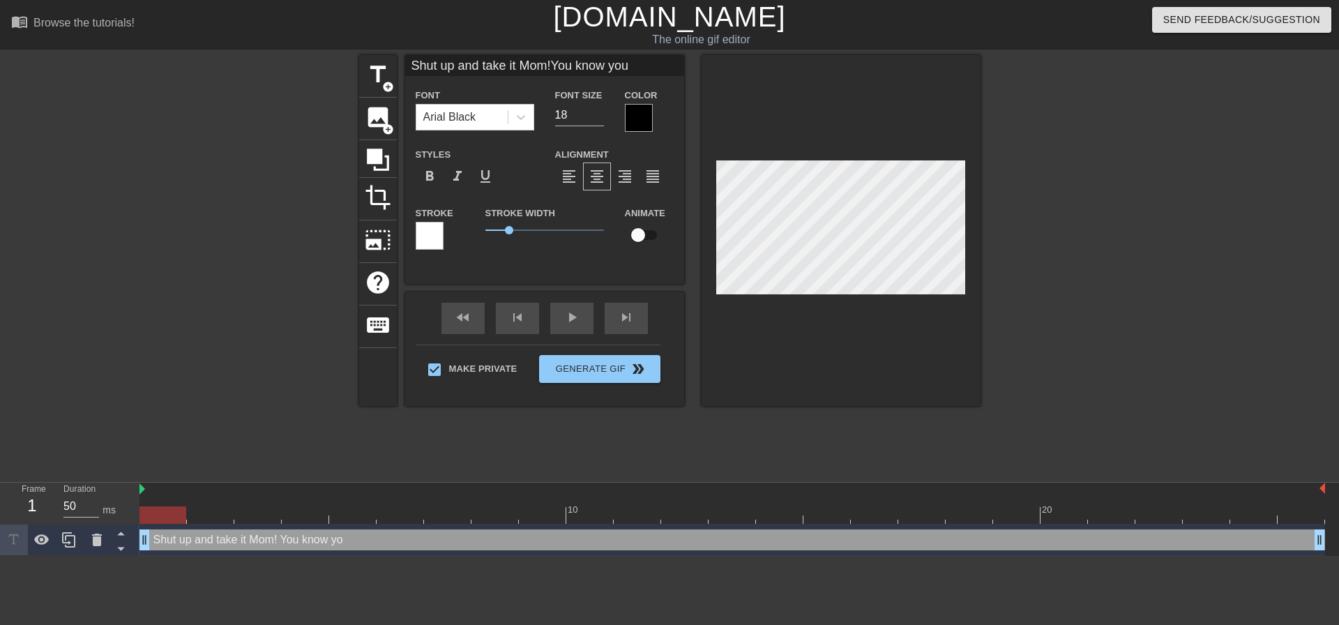
type textarea "Shut up and take it Mom! You know you"
type input "Shut up and take it Mom!You know you"
type textarea "Shut up and take it Mom! You know you l"
type input "Shut up and take it Mom!You know you l"
type textarea "Shut up and take it Mom! You know you li"
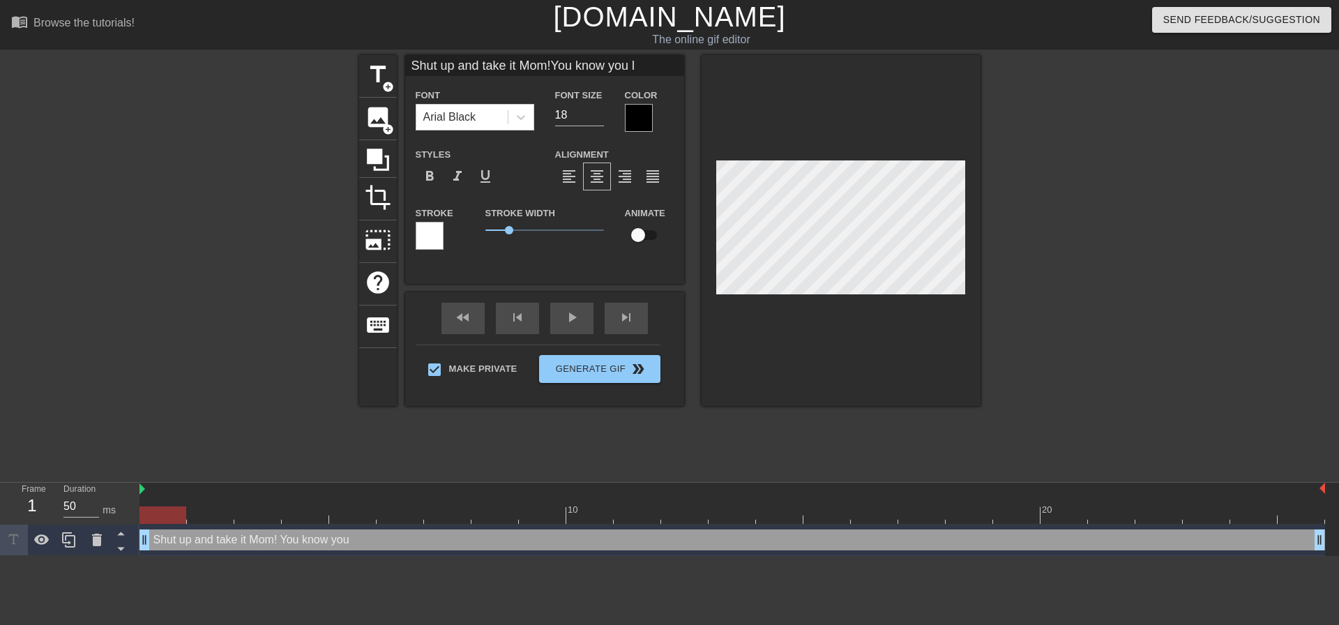
type input "Shut up and take it Mom!You know you li"
type textarea "Shut up and take it Mom! You know you lik"
type input "Shut up and take it Mom!You know you lik"
type textarea "Shut up and take it Mom! You know you like"
type input "Shut up and take it Mom!You know you like"
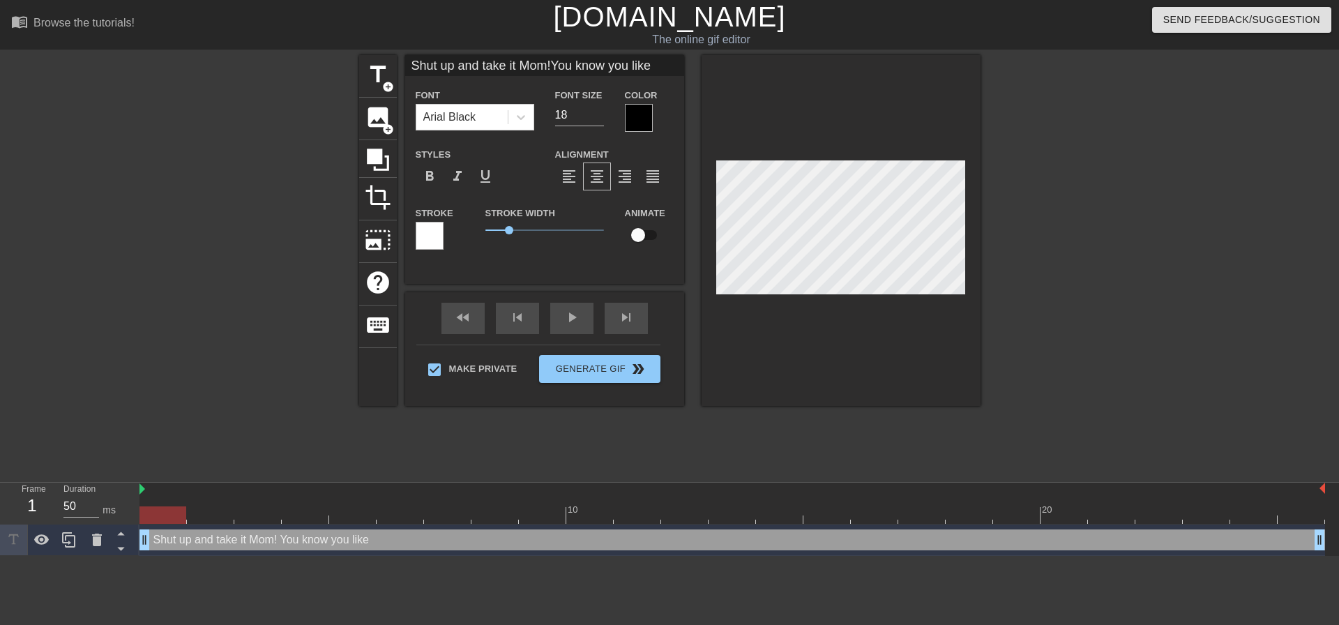
type textarea "Shut up and take it Mom! You know you like"
type input "Shut up and take it Mom!You know you like"
type textarea "Shut up and take it Mom! You know you like b"
type input "Shut up and take it Mom!You know you like b"
type textarea "Shut up and take it Mom! You know you like be"
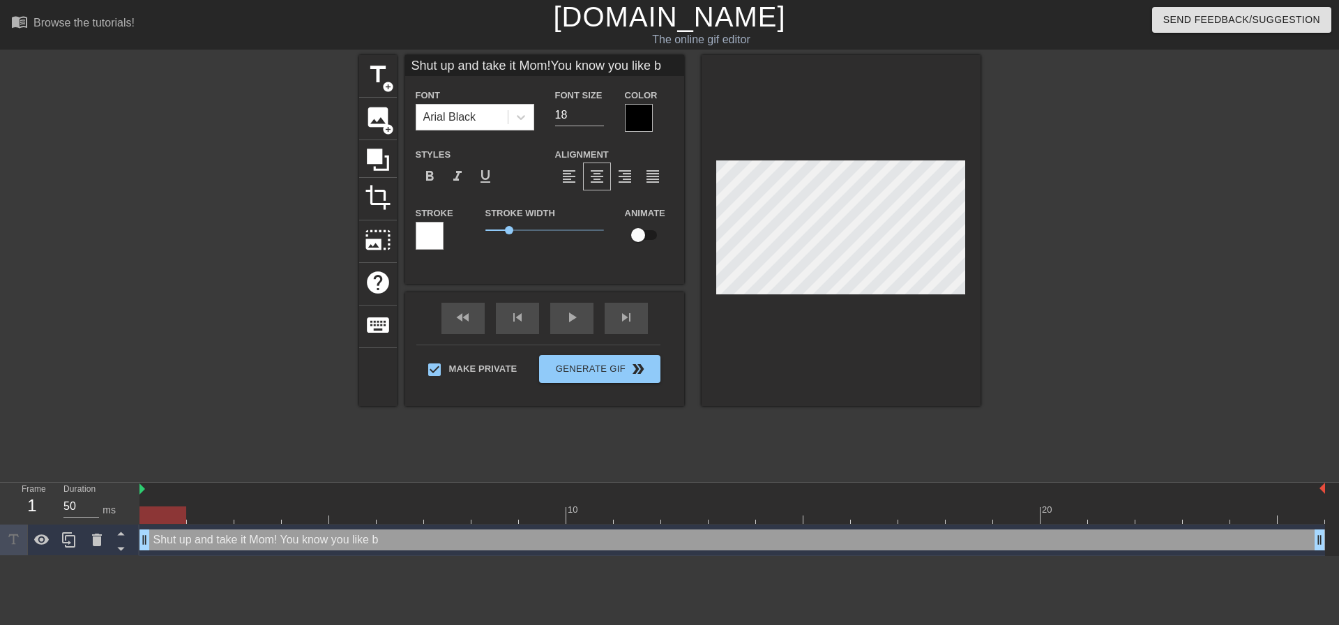
type input "Shut up and take it Mom!You know you like be"
type textarea "Shut up and take it Mom! You know you like bei"
type input "Shut up and take it Mom!You know you like bei"
type textarea "Shut up and take it Mom! You know you like bein"
type input "Shut up and take it Mom!You know you like bein"
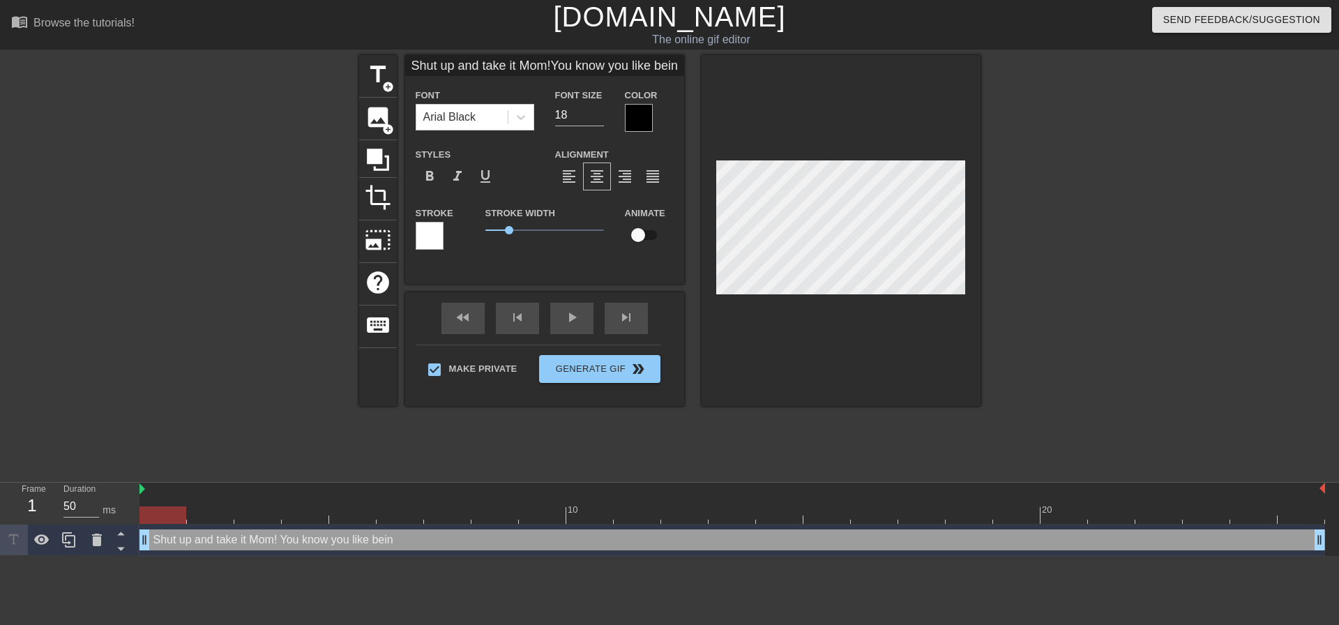
type textarea "Shut up and take it Mom! You know you like being"
type input "Shut up and take it Mom!You know you like being"
type textarea "Shut up and take it Mom! You know you like being"
type input "Shut up and take it Mom!You know you like being"
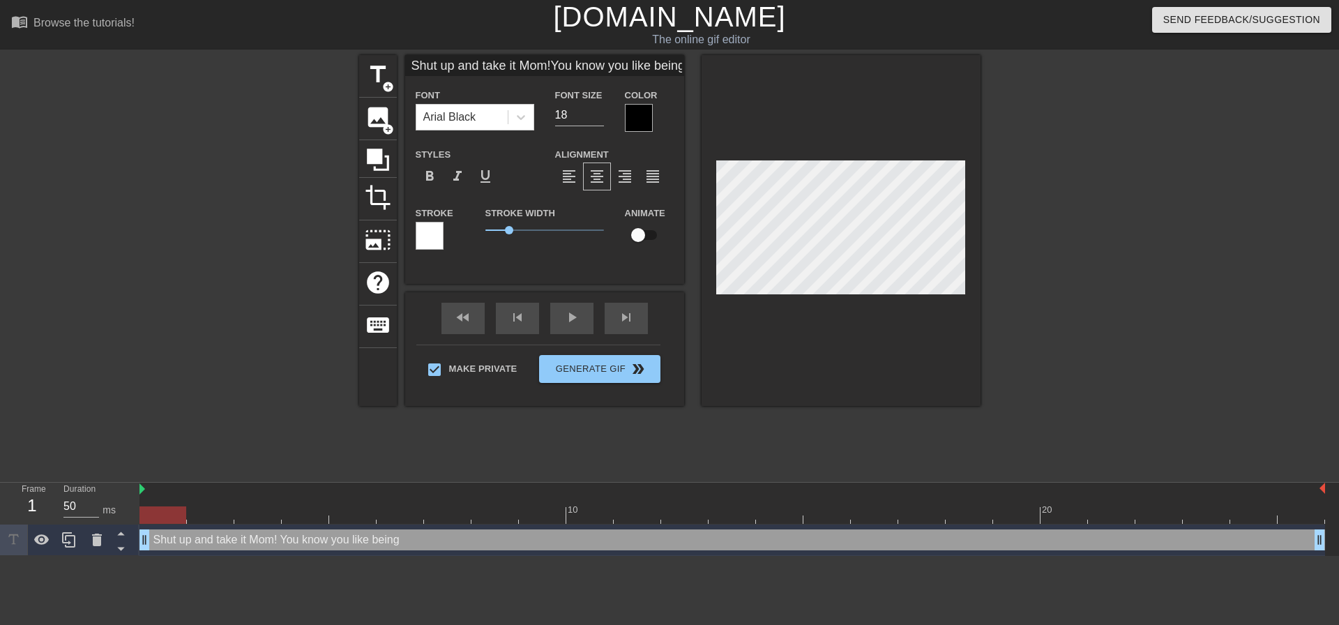
type textarea "Shut up and take it Mom! You know you like being m"
type input "Shut up and take it Mom!You know you like being m"
type textarea "Shut up and take it Mom! You know you like being myt"
type input "Shut up and take it Mom!You know you like being myt"
type textarea "Shut up and take it Mom! You know you like being my"
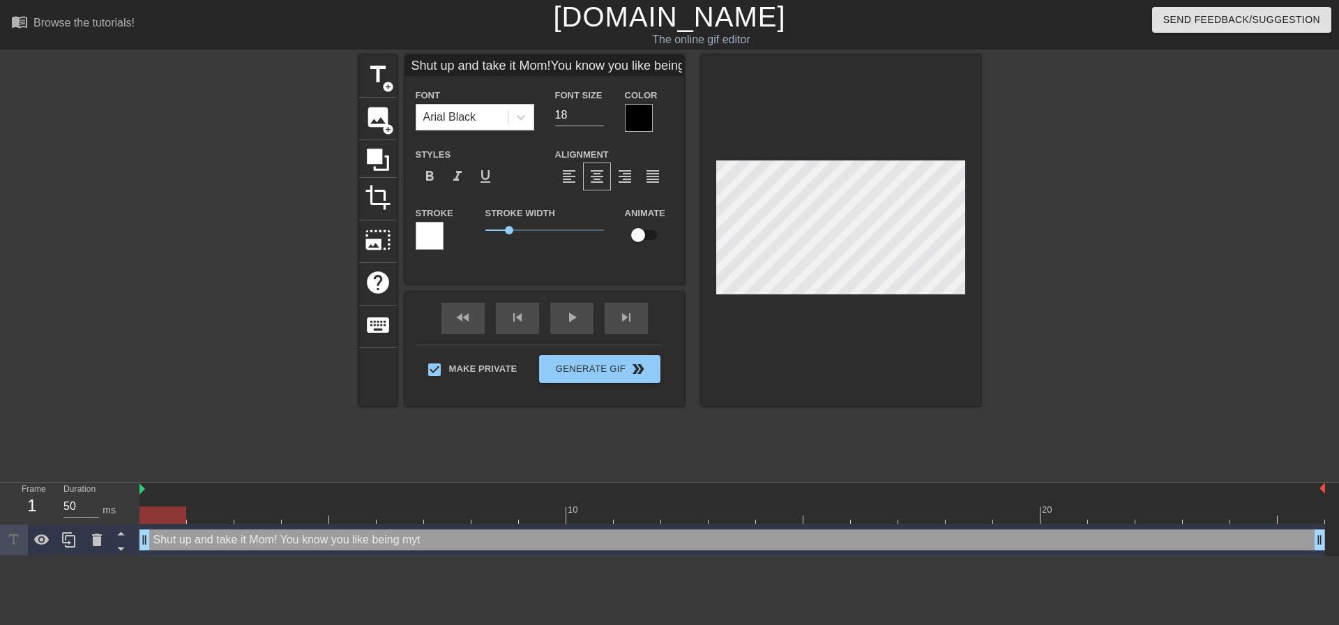
type input "Shut up and take it Mom!You know you like being my"
type textarea "Shut up and take it Mom! You know you like being my"
type input "Shut up and take it Mom!You know you like being my"
type textarea "Shut up and take it Mom! You know you like being my l"
type input "Shut up and take it Mom!You know you like being my l"
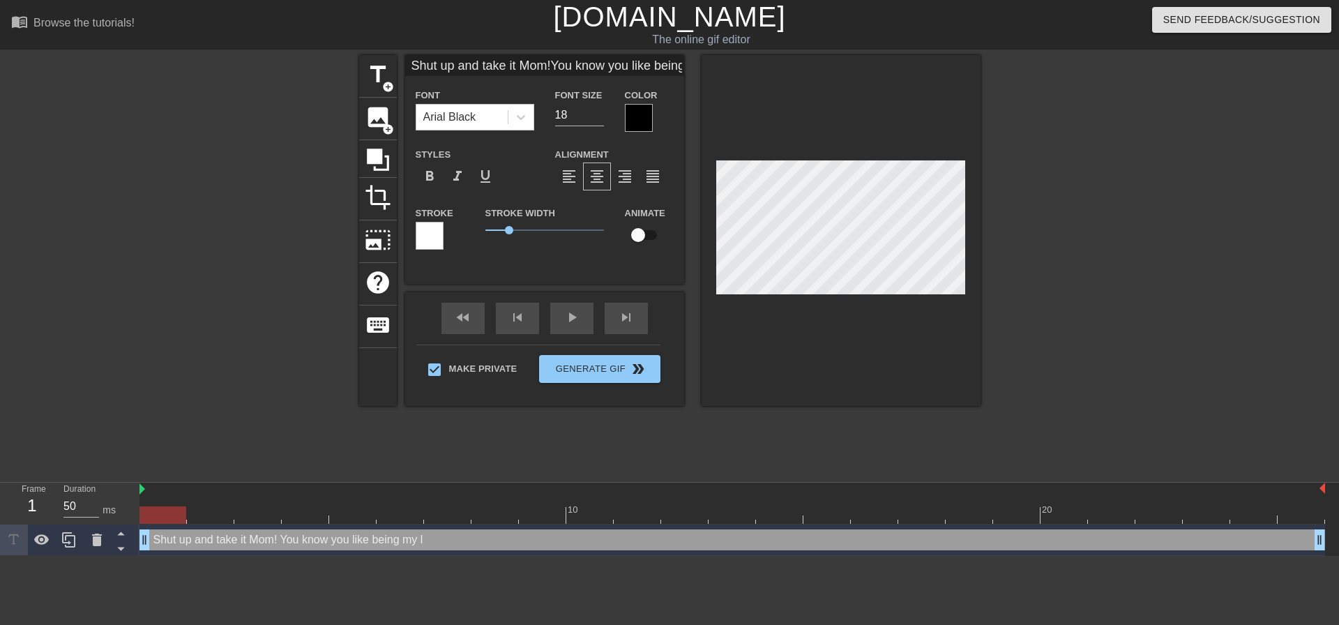
type textarea "Shut up and take it Mom! You know you like being my li"
type input "Shut up and take it Mom!You know you like being my li"
type textarea "Shut up and take it Mom! You know you like being my lit"
type input "Shut up and take it Mom!You know you like being my lit"
type textarea "Shut up and take it Mom! You know you like being my litt"
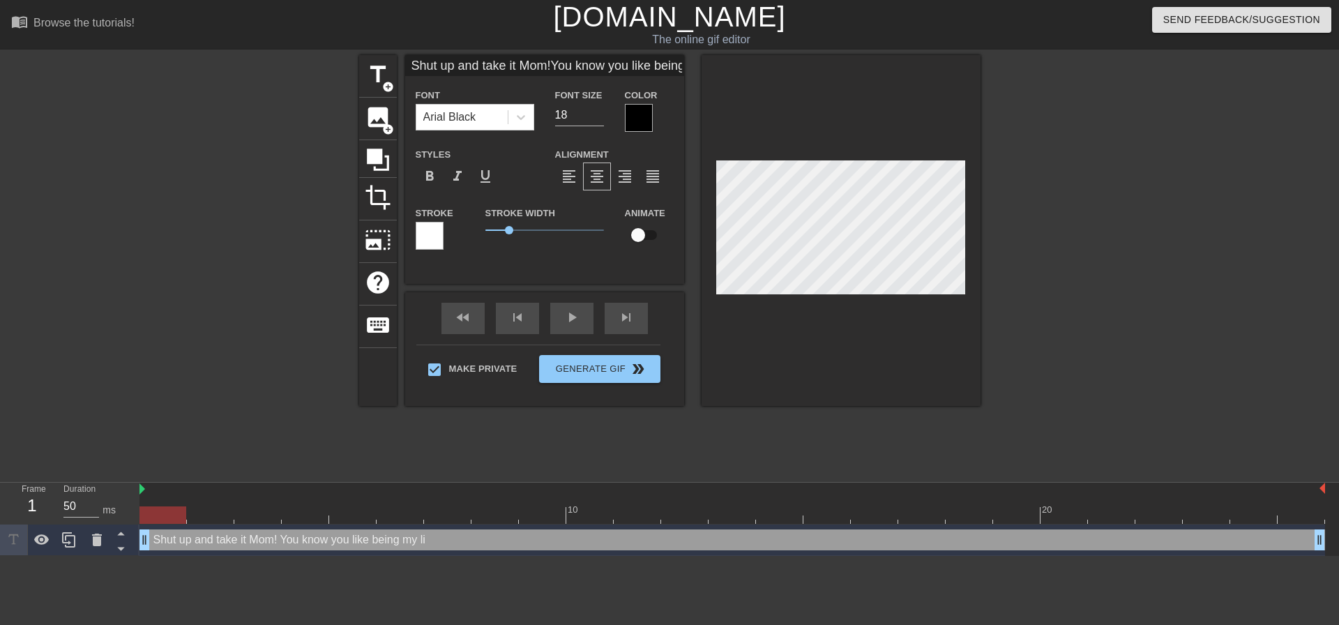
type input "Shut up and take it Mom!You know you like being my litt"
type textarea "Shut up and take it Mom! You know you like being my littl"
type input "Shut up and take it Mom!You know you like being my littl"
type textarea "Shut up and take it Mom! You know you like being my little"
type input "Shut up and take it Mom!You know you like being my little"
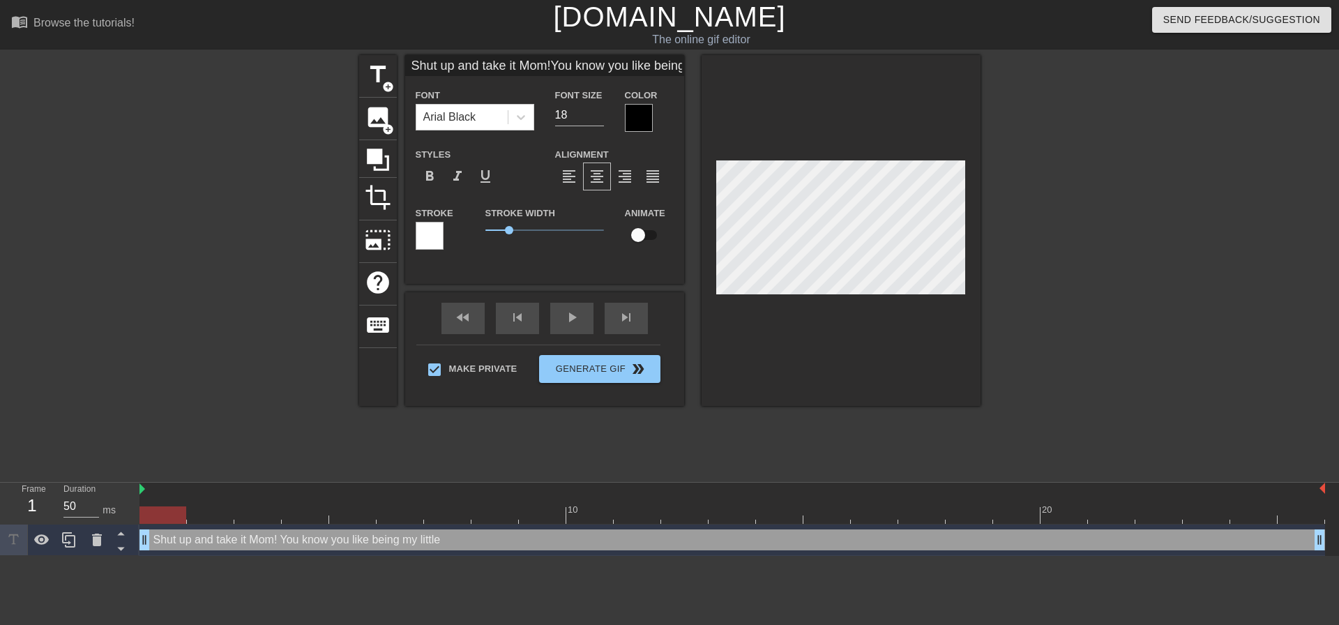
type textarea "Shut up and take it Mom! You know you like being my little"
click at [1041, 239] on div at bounding box center [1101, 264] width 209 height 418
click at [1013, 254] on div at bounding box center [1101, 264] width 209 height 418
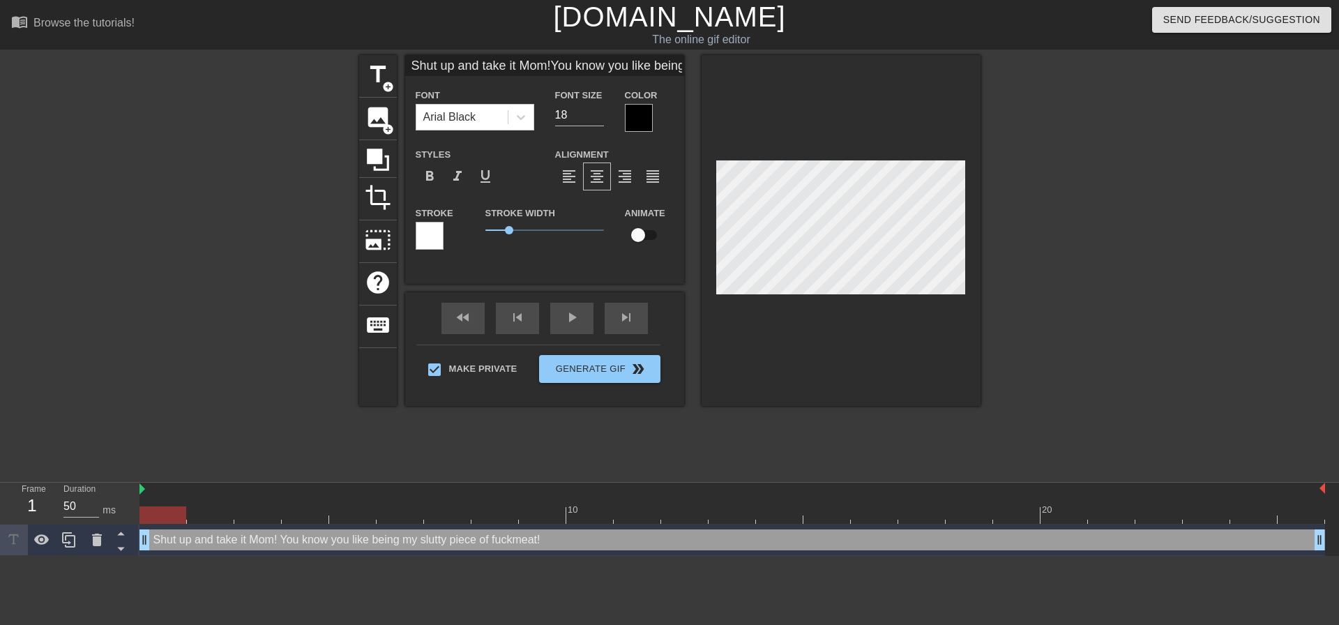
click at [1066, 224] on div at bounding box center [1101, 264] width 209 height 418
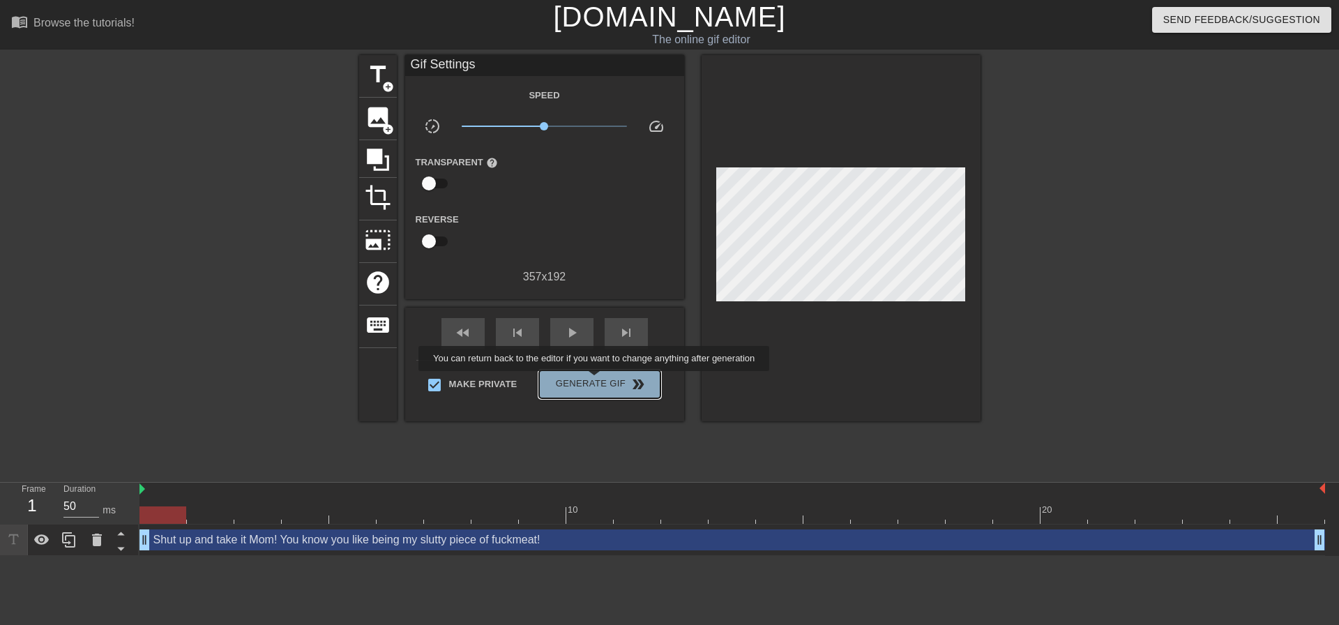
click at [596, 381] on span "Generate Gif double_arrow" at bounding box center [599, 384] width 109 height 17
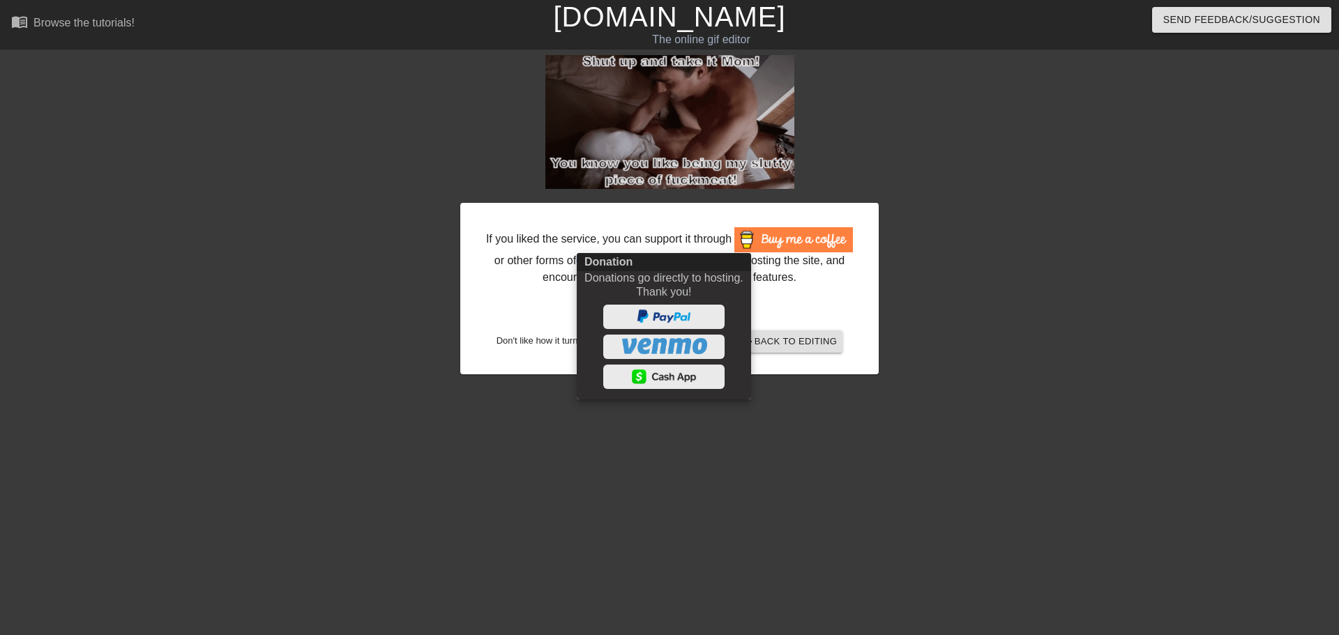
drag, startPoint x: 1062, startPoint y: 269, endPoint x: 924, endPoint y: 277, distance: 138.3
click at [1060, 269] on div at bounding box center [669, 317] width 1339 height 635
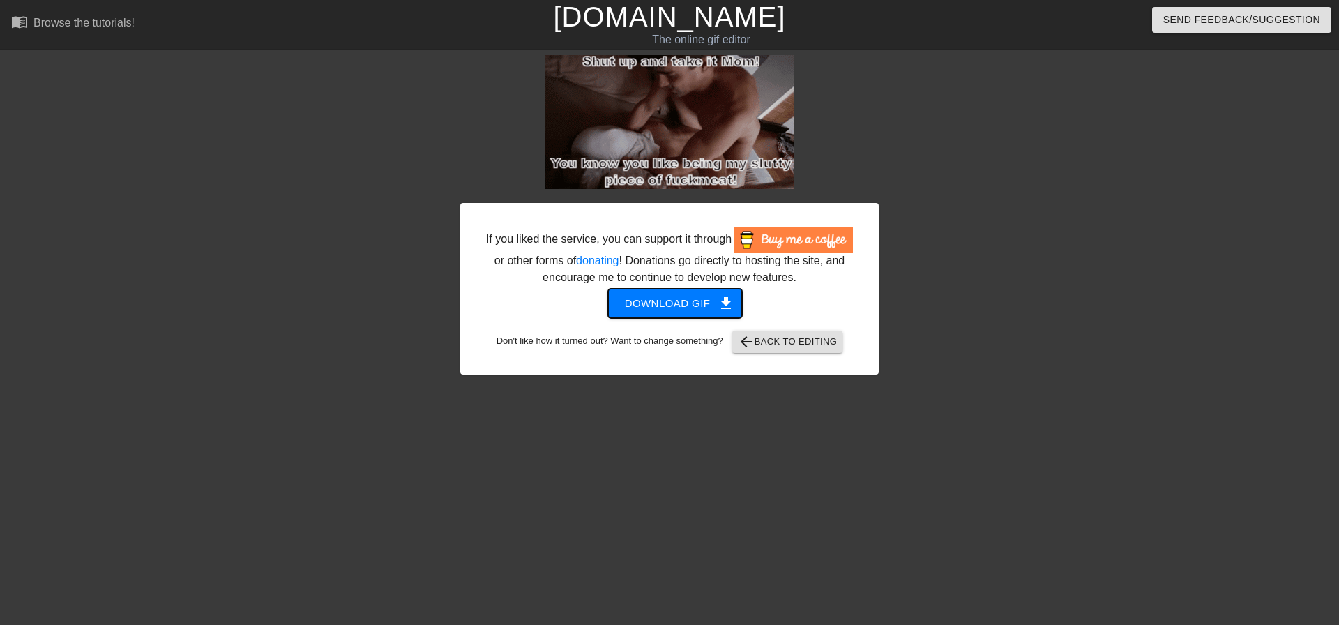
click at [694, 301] on span "Download gif get_app" at bounding box center [675, 303] width 101 height 18
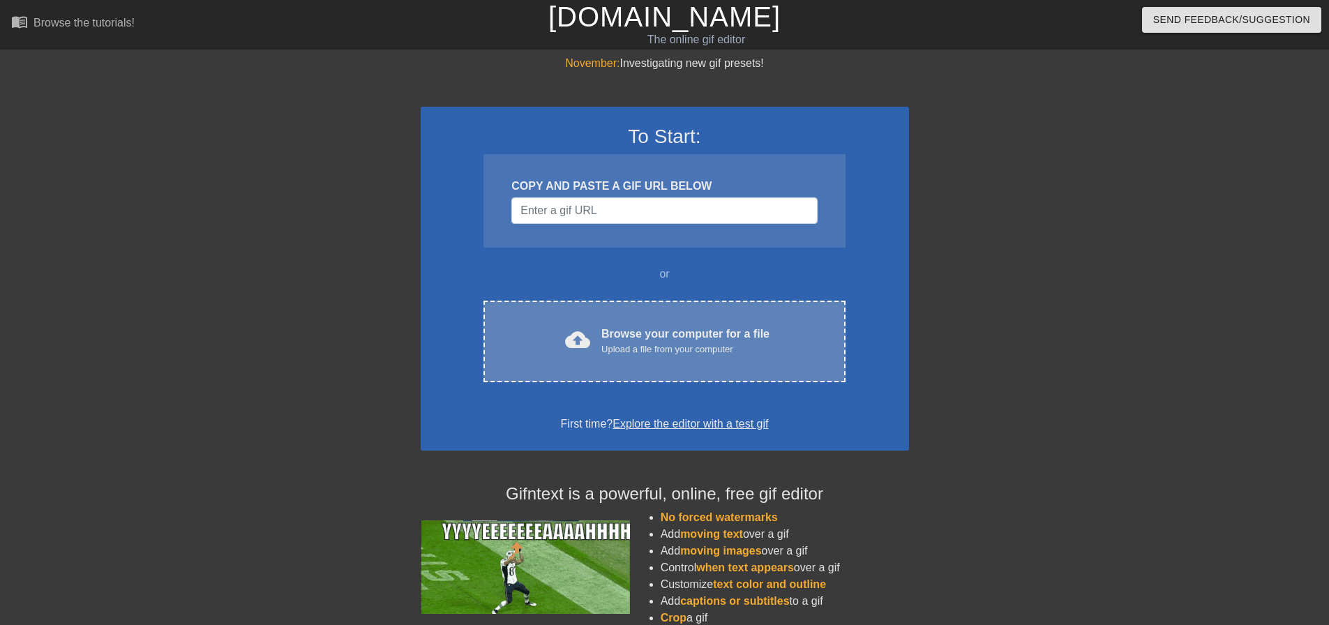
click at [543, 333] on div "cloud_upload Browse your computer for a file Upload a file from your computer" at bounding box center [664, 341] width 303 height 31
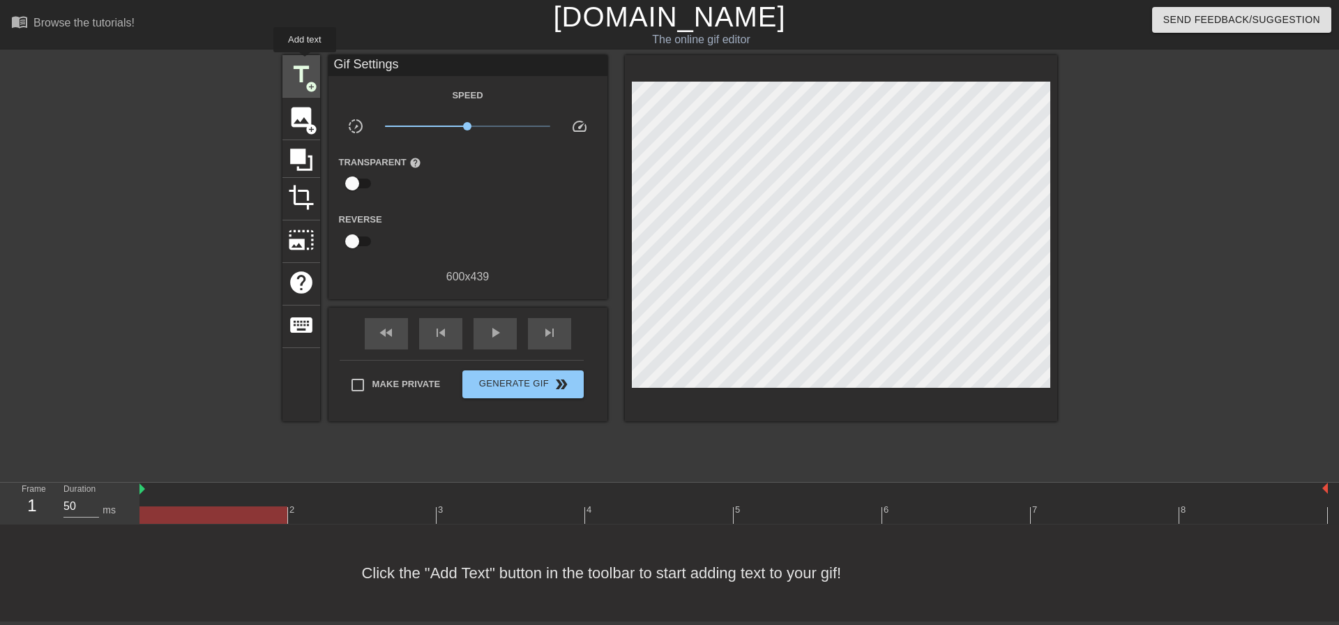
click at [305, 62] on span "title" at bounding box center [301, 74] width 27 height 27
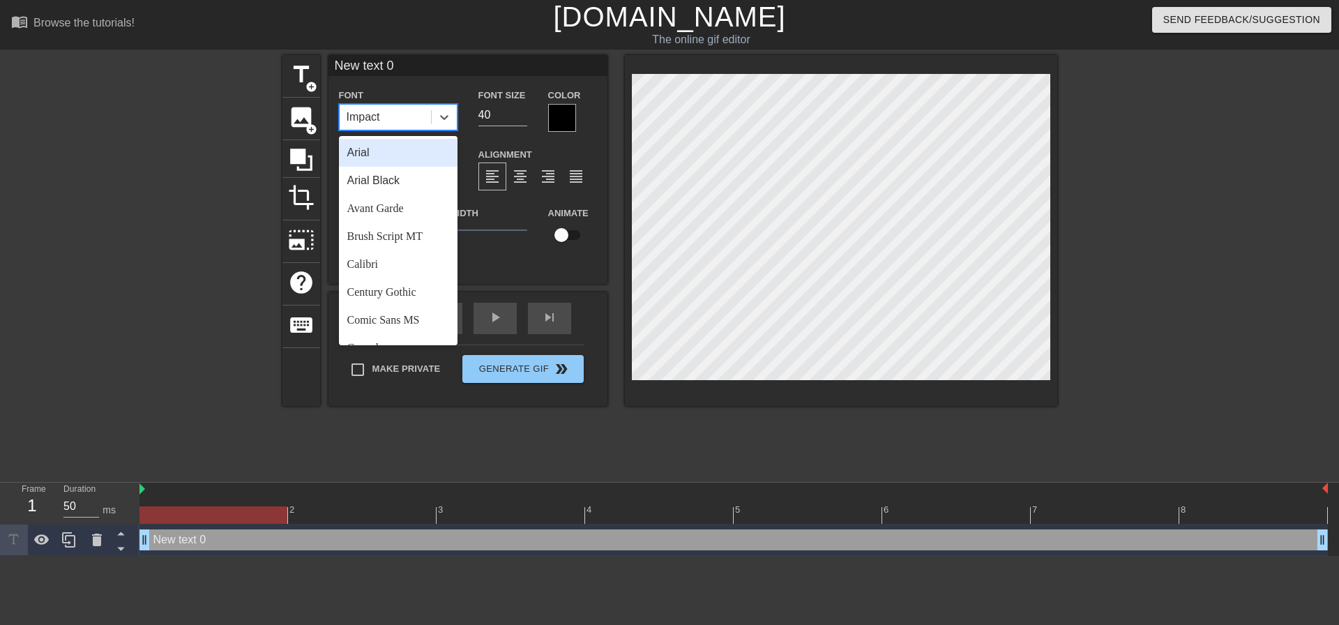
click at [381, 121] on div "Impact" at bounding box center [385, 117] width 91 height 25
click at [414, 182] on div "Arial Black" at bounding box center [398, 181] width 119 height 28
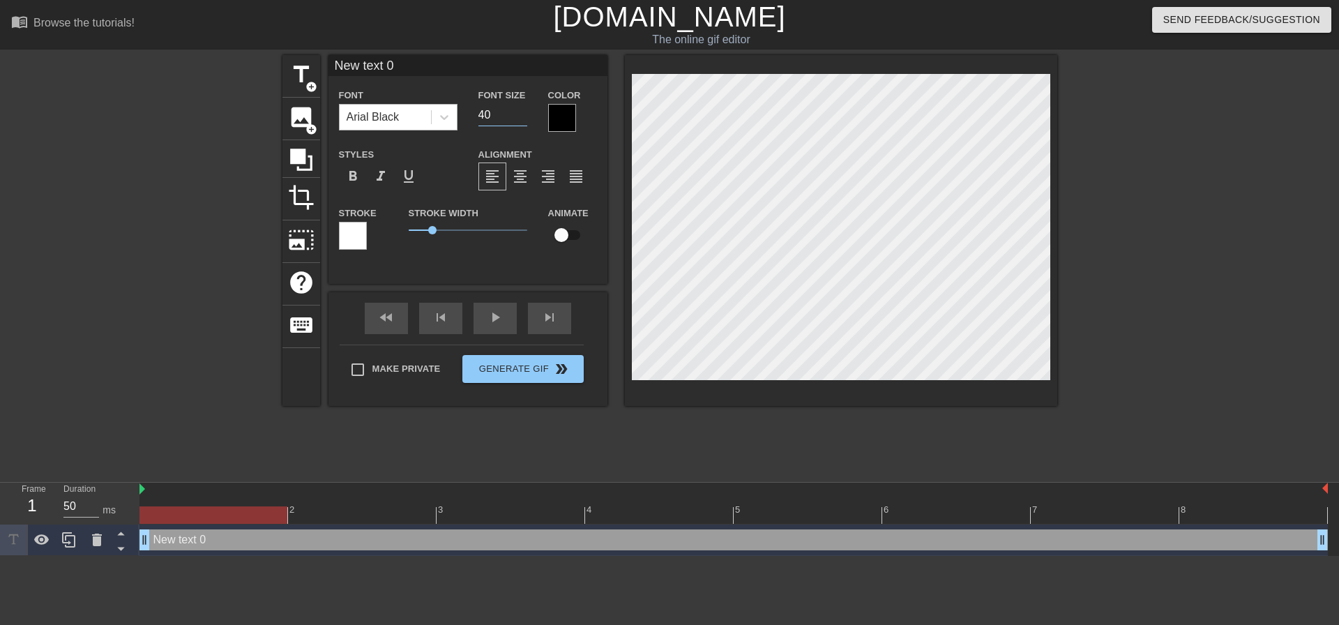
drag, startPoint x: 508, startPoint y: 108, endPoint x: 382, endPoint y: 109, distance: 125.5
click at [384, 109] on div "Font Arial Black Font Size 40 Color" at bounding box center [467, 108] width 279 height 45
type input "20"
click at [532, 176] on div "format_align_center" at bounding box center [520, 176] width 28 height 28
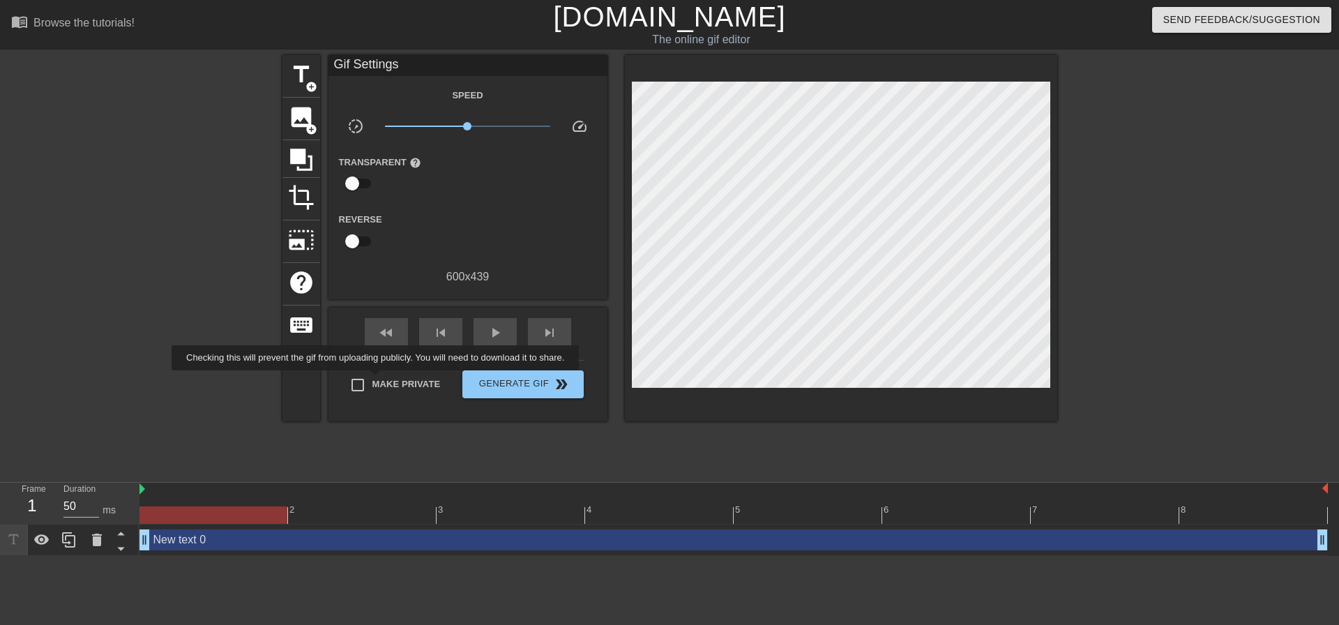
click at [378, 380] on label "Make Private" at bounding box center [392, 384] width 98 height 29
click at [372, 380] on input "Make Private" at bounding box center [357, 384] width 29 height 29
checkbox input "true"
click at [231, 515] on div "2 3 4 5 6 7 8" at bounding box center [733, 504] width 1188 height 42
drag, startPoint x: 232, startPoint y: 515, endPoint x: 338, endPoint y: 318, distance: 223.7
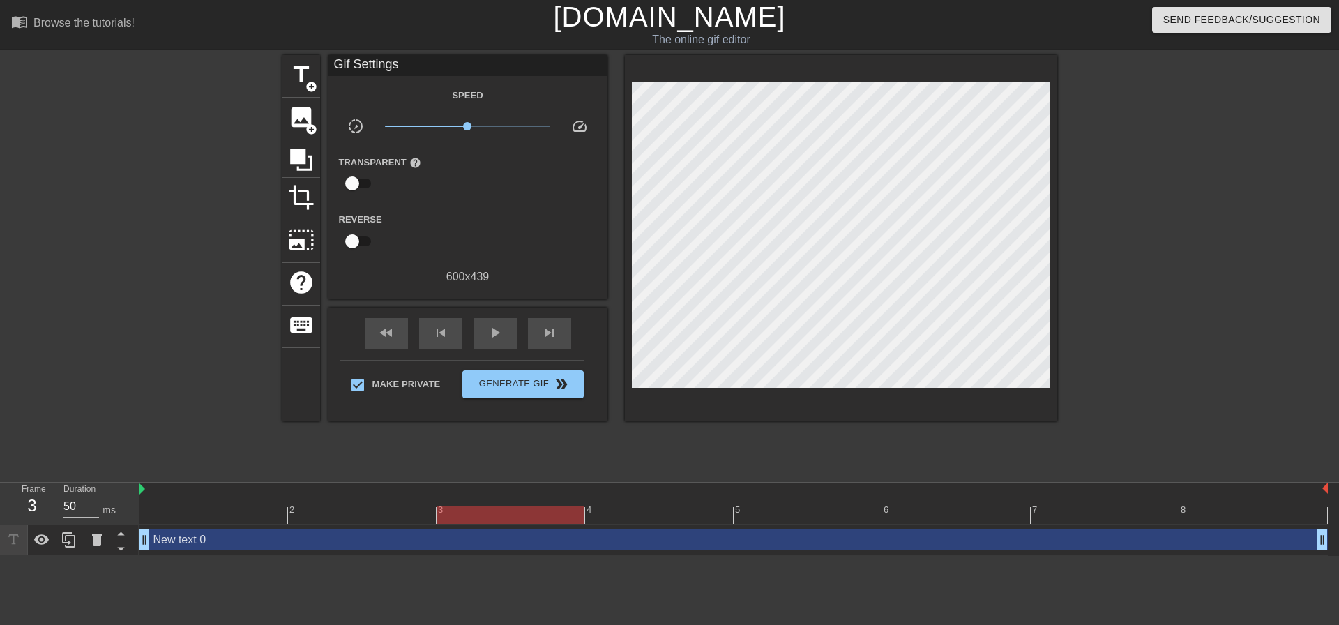
click at [0, 423] on div "menu_book Browse the tutorials! [DOMAIN_NAME] The online gif editor Send Feedba…" at bounding box center [669, 278] width 1339 height 556
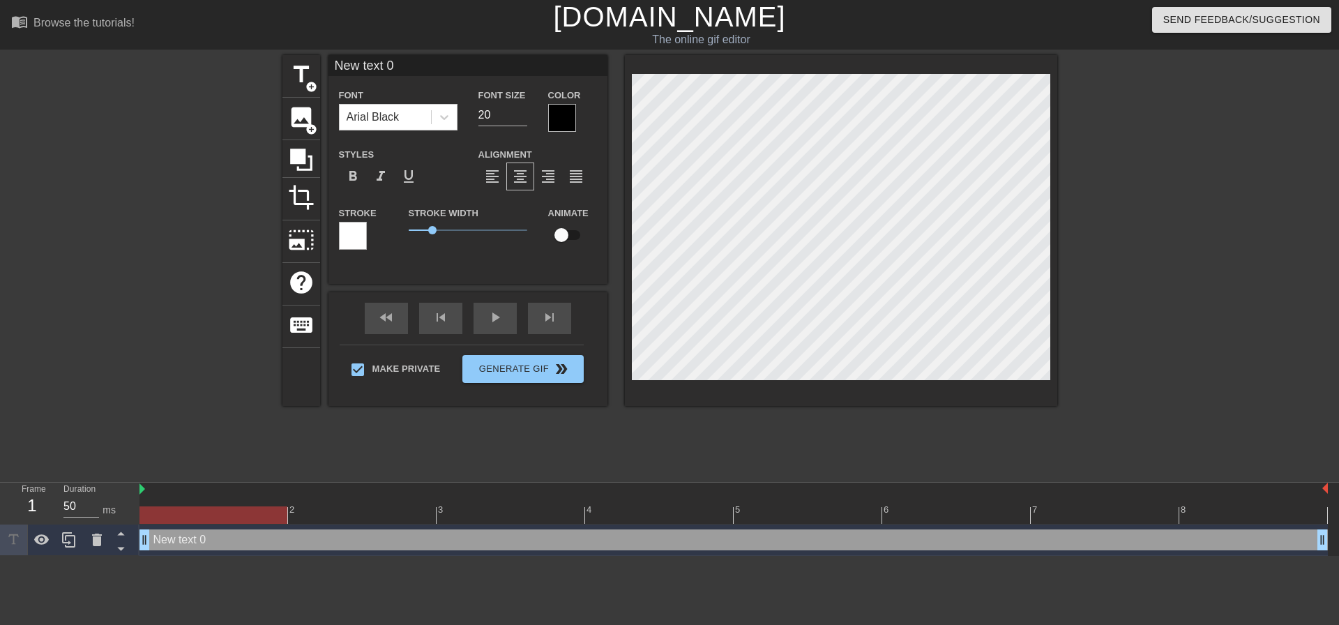
scroll to position [2, 3]
type textarea "C"
type input "C"
type textarea "Co"
type input "Co"
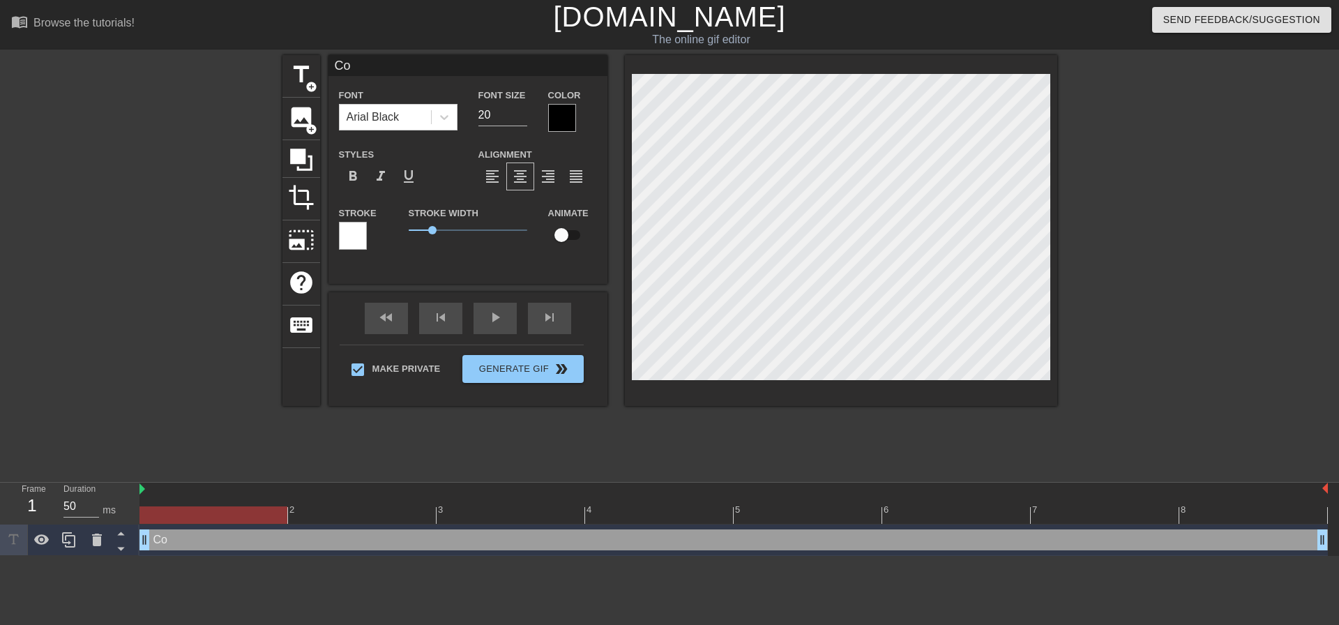
type textarea "Com"
type input "Com"
type textarea "Come"
type input "Come"
type textarea "Come"
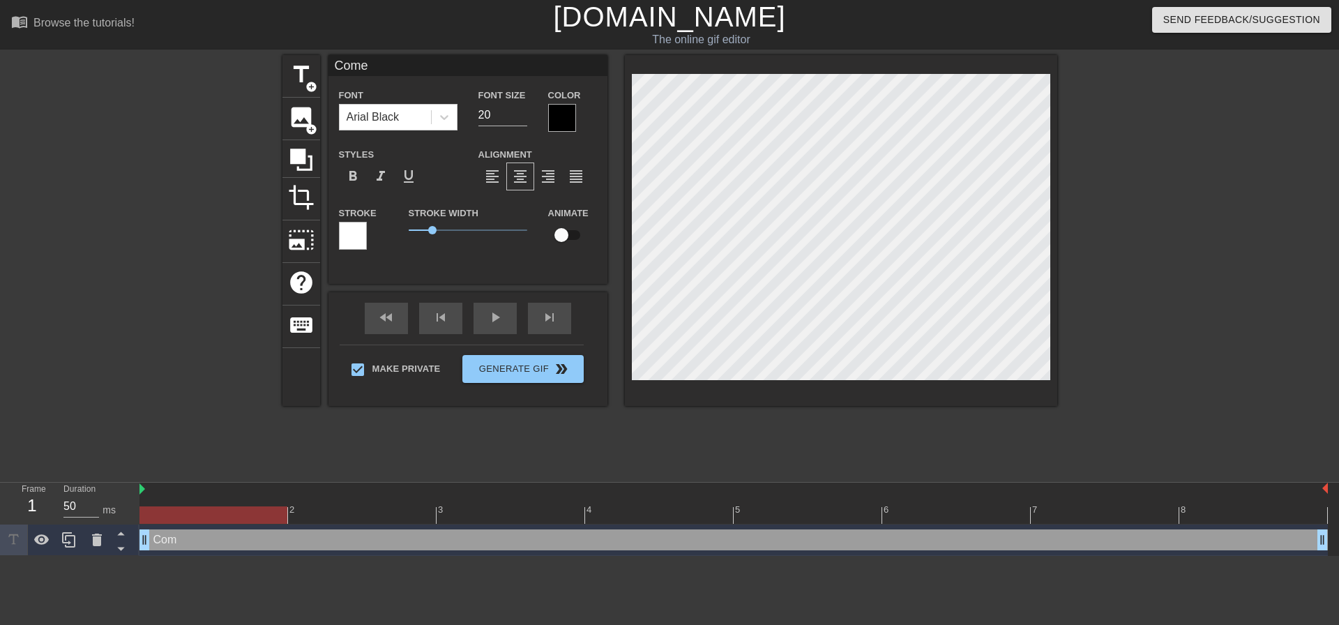
type input "Come"
type textarea "Come o"
type input "Come o"
type textarea "Come on"
type input "Come on"
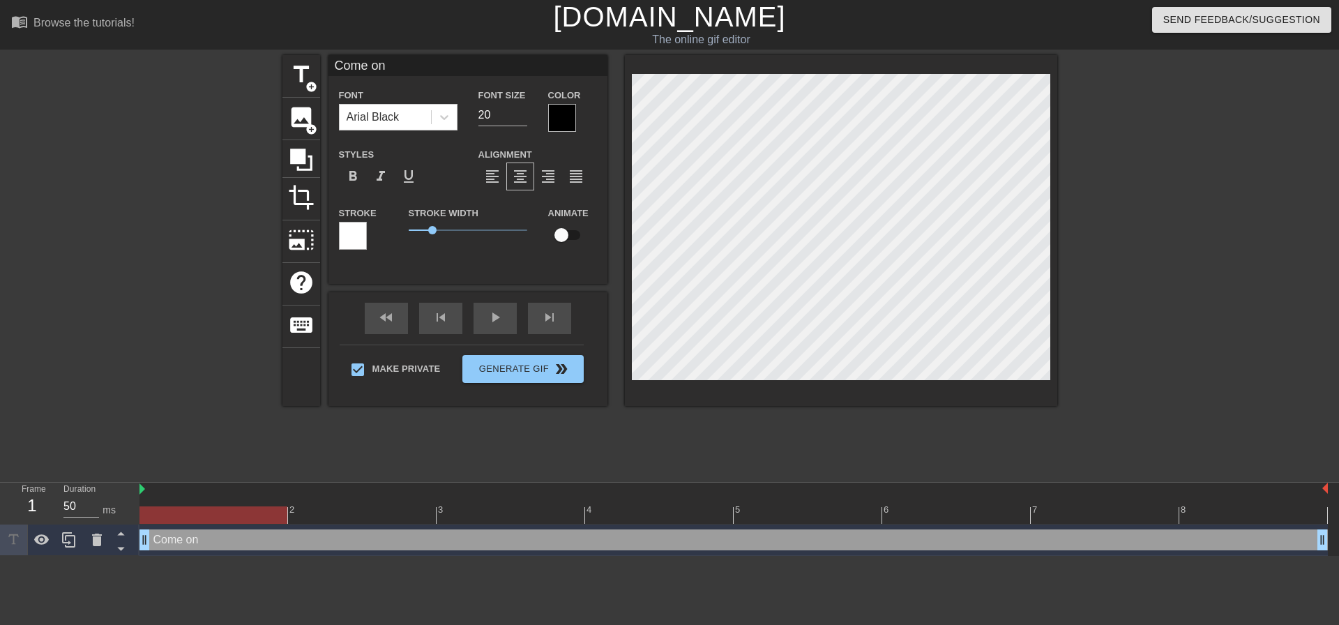
type textarea "Come on"
type input "Come on"
type textarea "Come on m"
type input "Come on m"
type textarea "Come on mo"
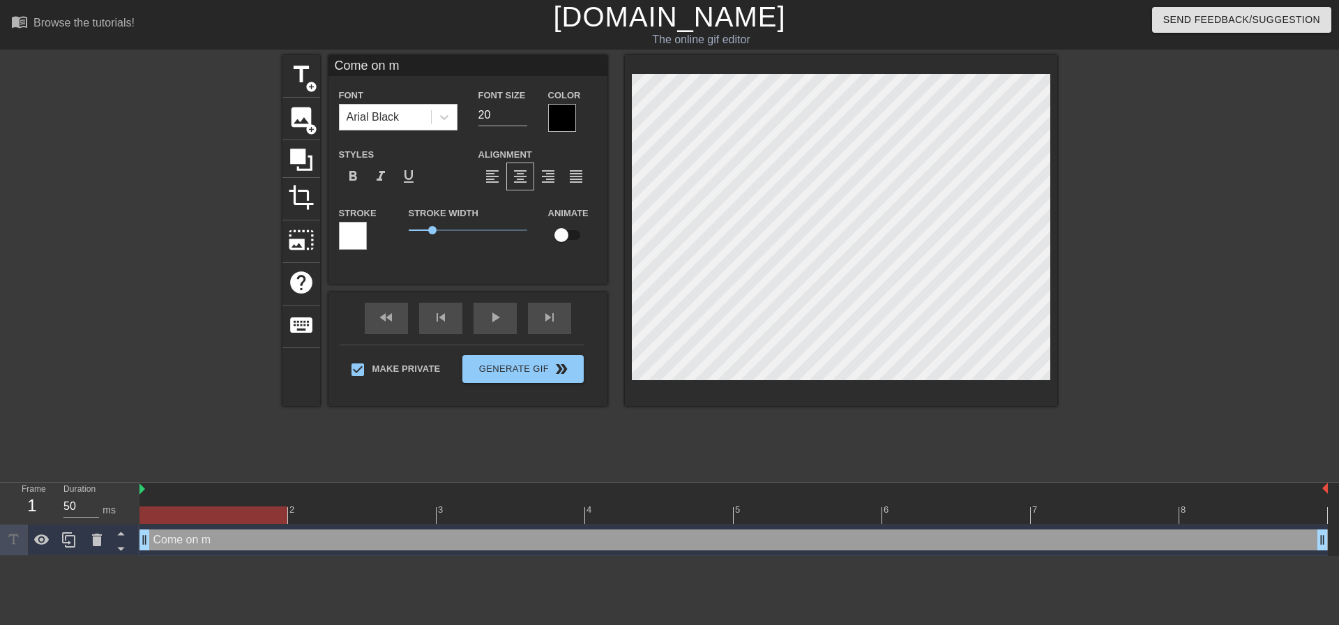
type input "Come on mo"
type textarea "Come on mom"
type input "Come on mom"
type textarea "Come on mom"
type input "Come on mom"
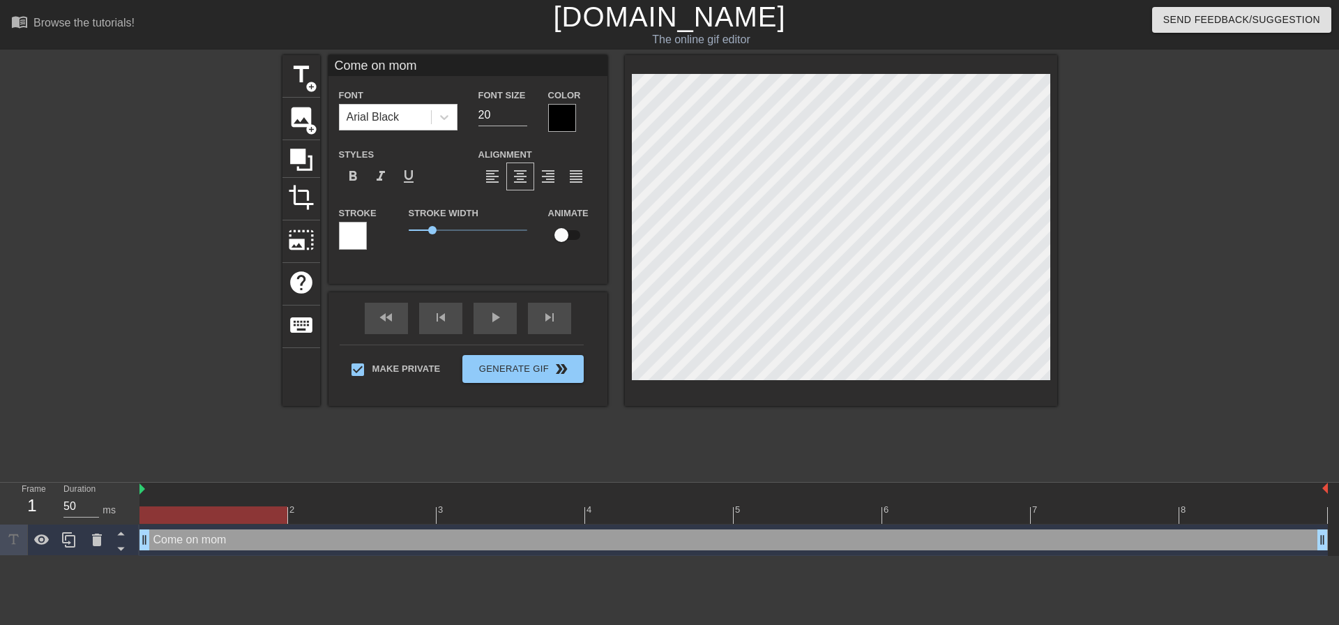
type textarea "Come on mom s"
type input "Come on mom s"
type textarea "Come on mom sc"
type input "Come on mom sc"
type textarea "Come on mom scr"
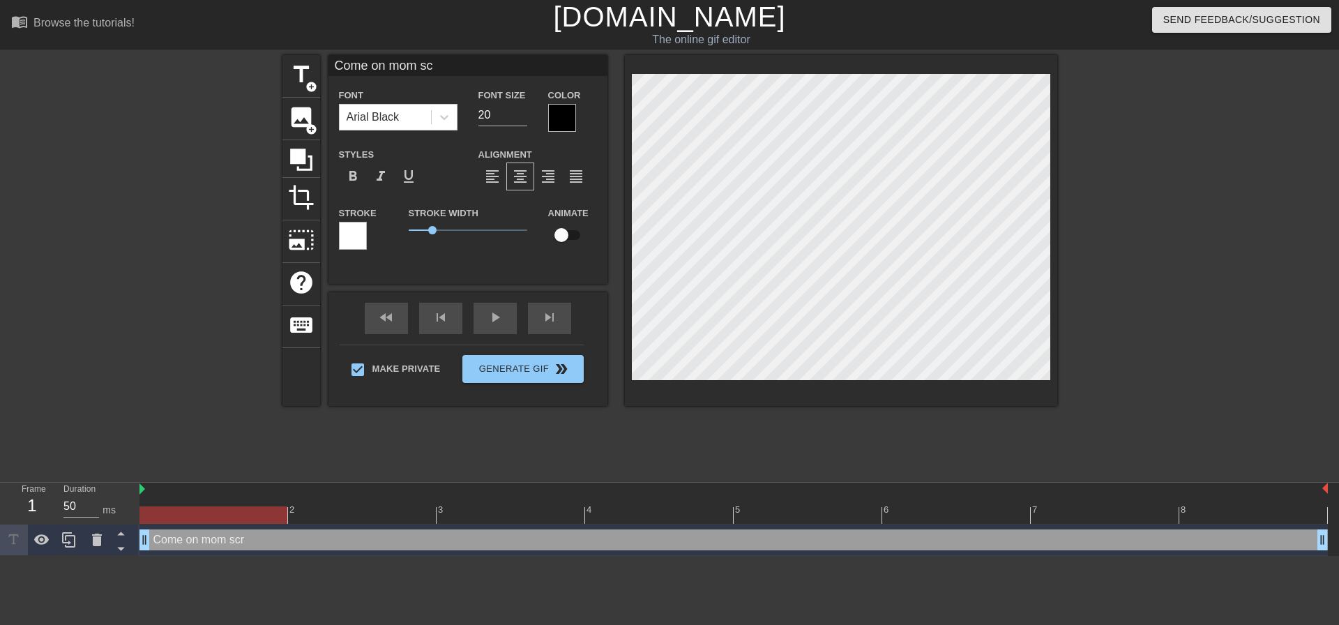
type input "Come on mom scr"
type textarea "Come on mom scre"
type input "Come on mom scre"
type textarea "Come on mom screq"
type input "Come on mom screq"
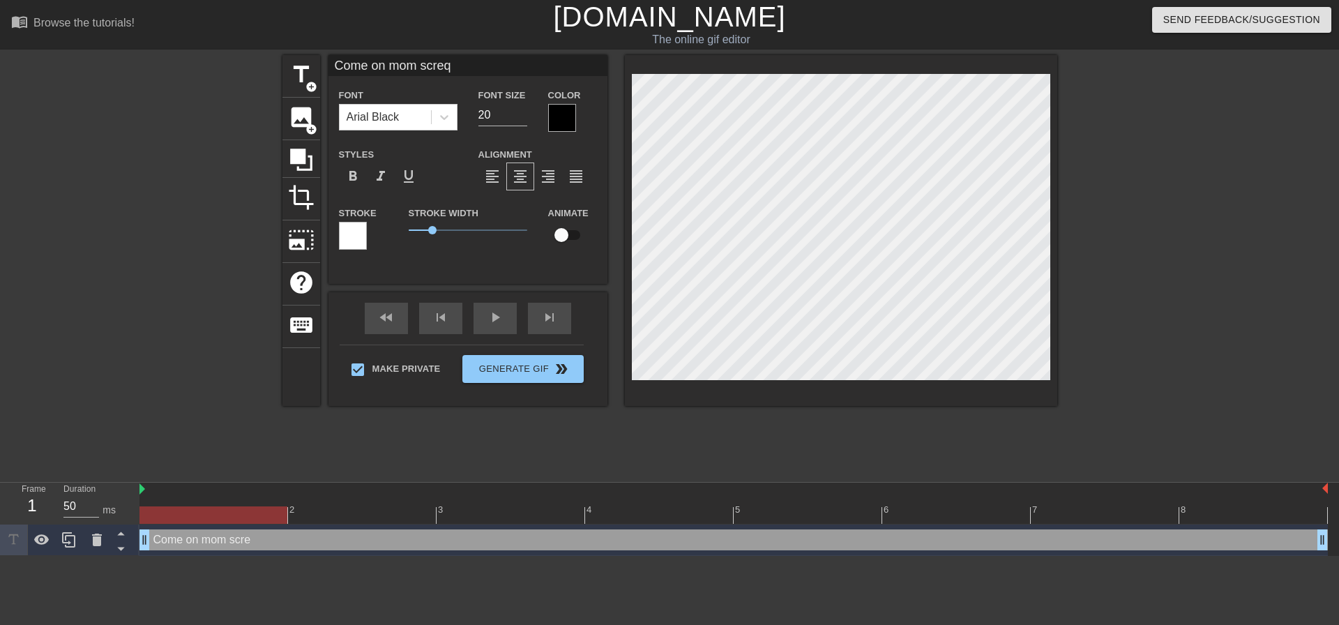
scroll to position [2, 7]
type textarea "Come on mom scre"
type input "Come on mom scre"
type textarea "Come on mom screa"
type input "Come on mom screa"
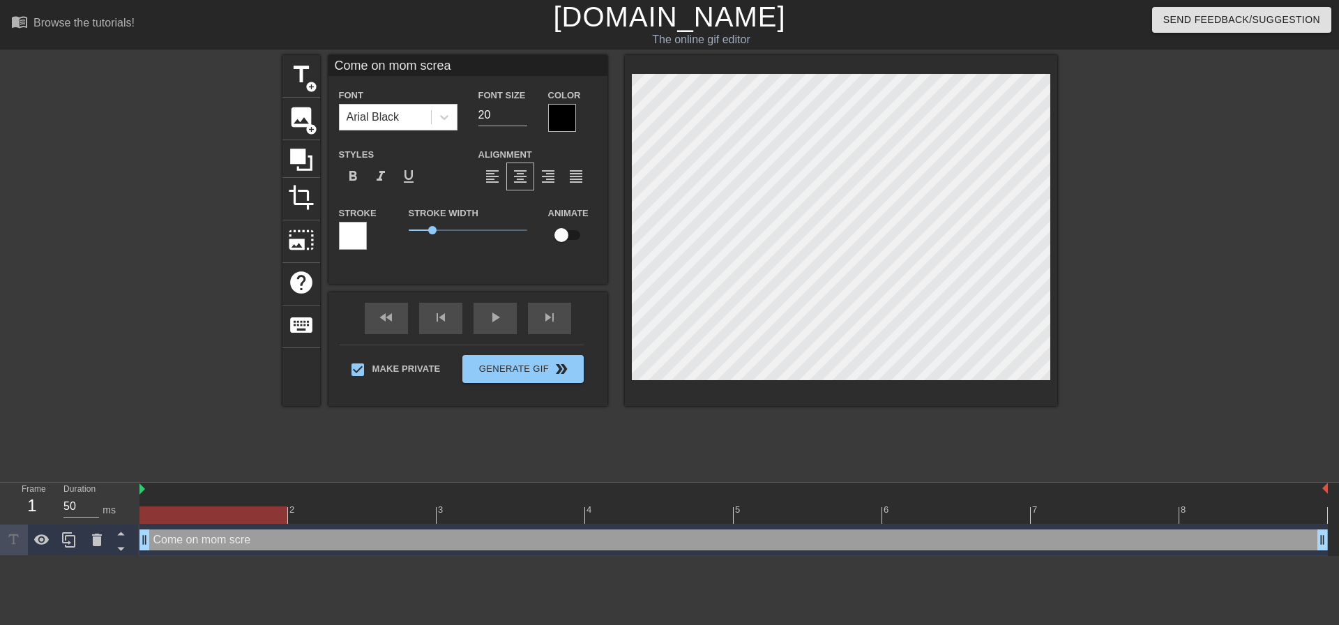
type textarea "Come on mom scream"
type input "Come on mom scream"
type textarea "Come on mom scream"
type input "Come on mom scream"
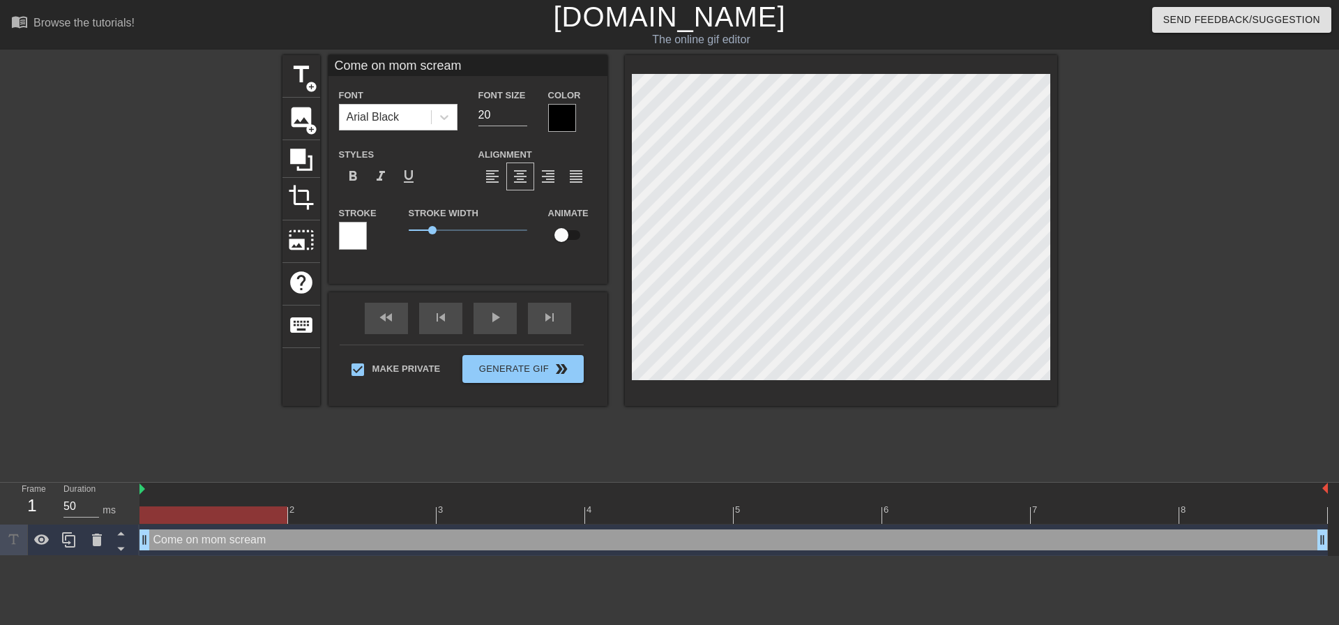
type textarea "Come on mom scream l"
type input "Come on mom scream l"
type textarea "Come on mom scream lo"
type input "Come on mom scream lo"
type textarea "Come on mom scream [PERSON_NAME]"
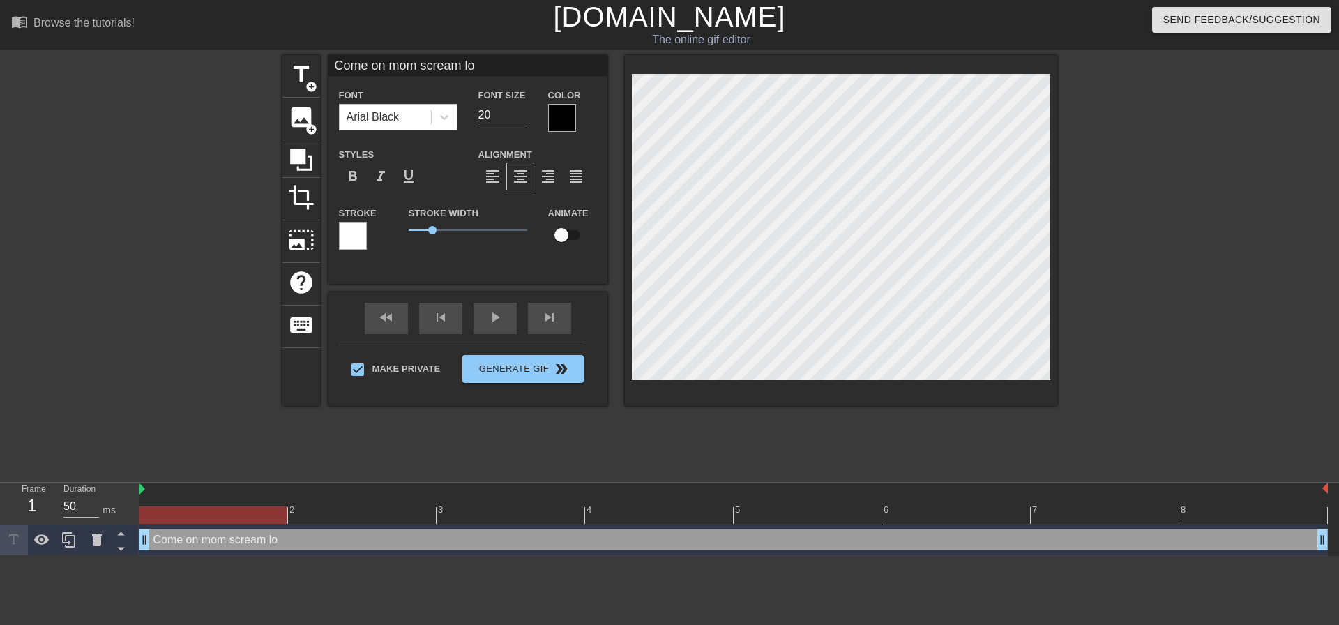
type input "Come on mom scream [PERSON_NAME]"
type textarea "Come on mom scream loud"
type input "Come on mom scream loud"
type textarea "Come on mom scream loude"
type input "Come on mom scream loude"
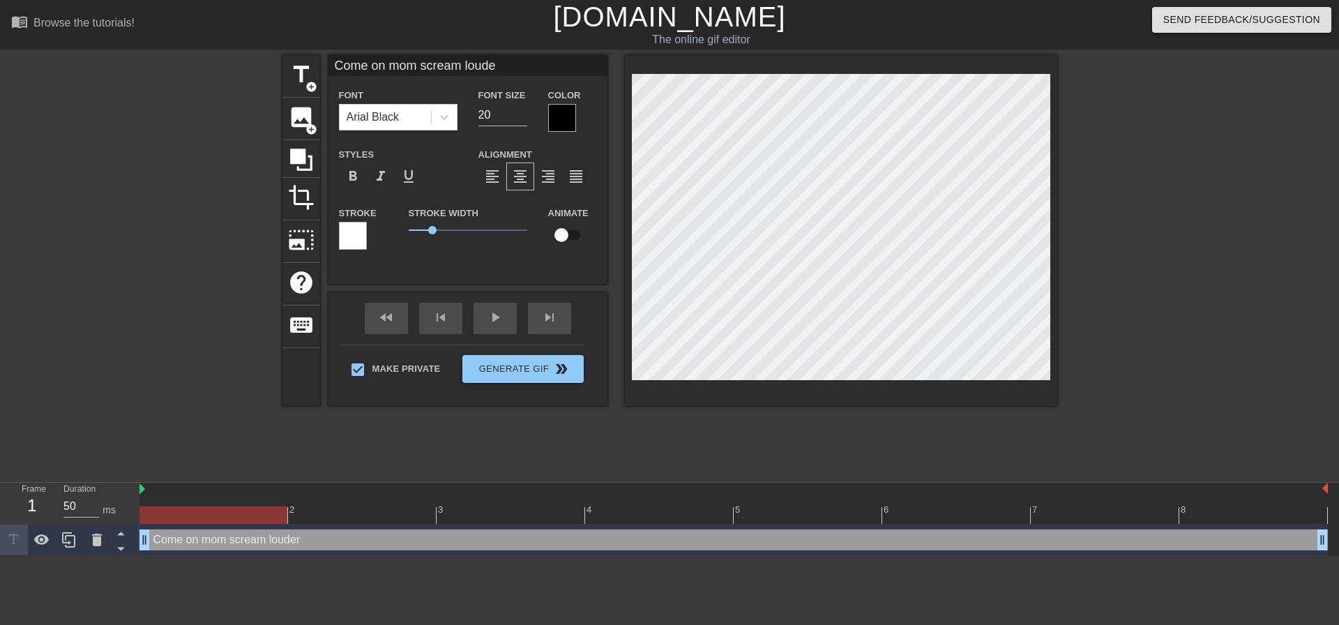
type textarea "Come on mom scream louder"
type input "Come on mom scream louder"
type textarea "Come on mom scream louder!"
type input "Come on mom scream louder!"
type textarea "Come on mom scream louder!"
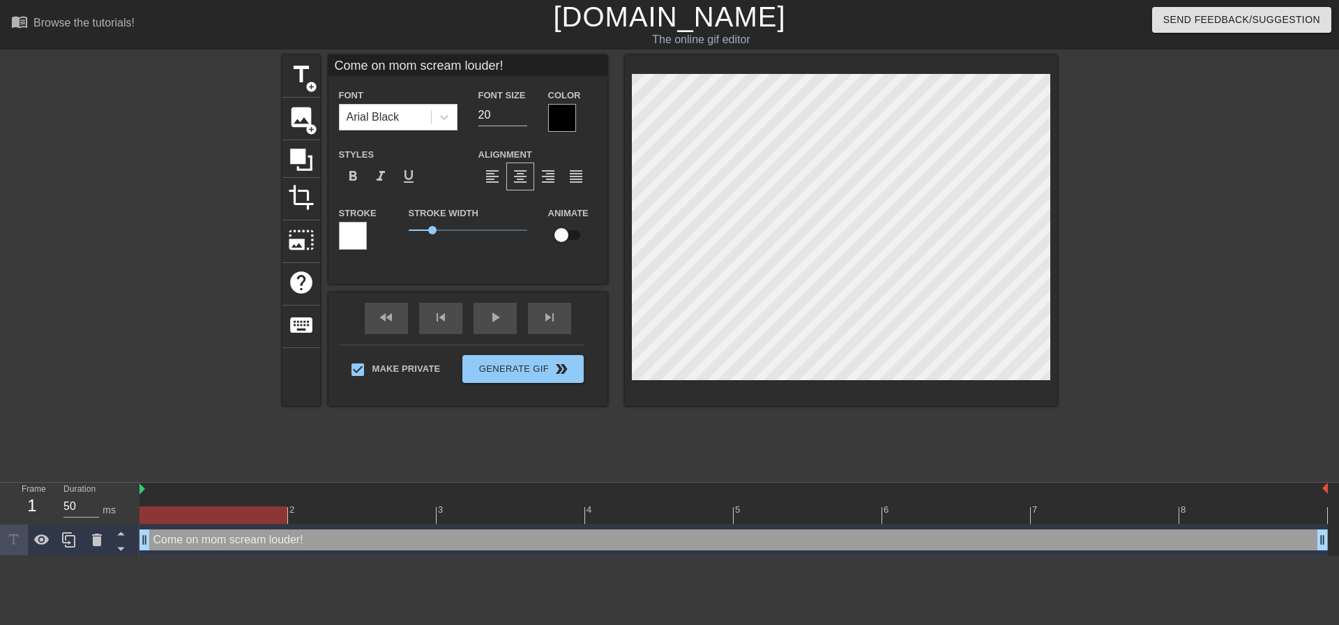
type input "Come on mom scream louder!"
type textarea "Come on mom scream louder!"
type input "Come on mom scream louder!"
type textarea "Come on mom scream louder!"
type input "Come on mom scream louder!"
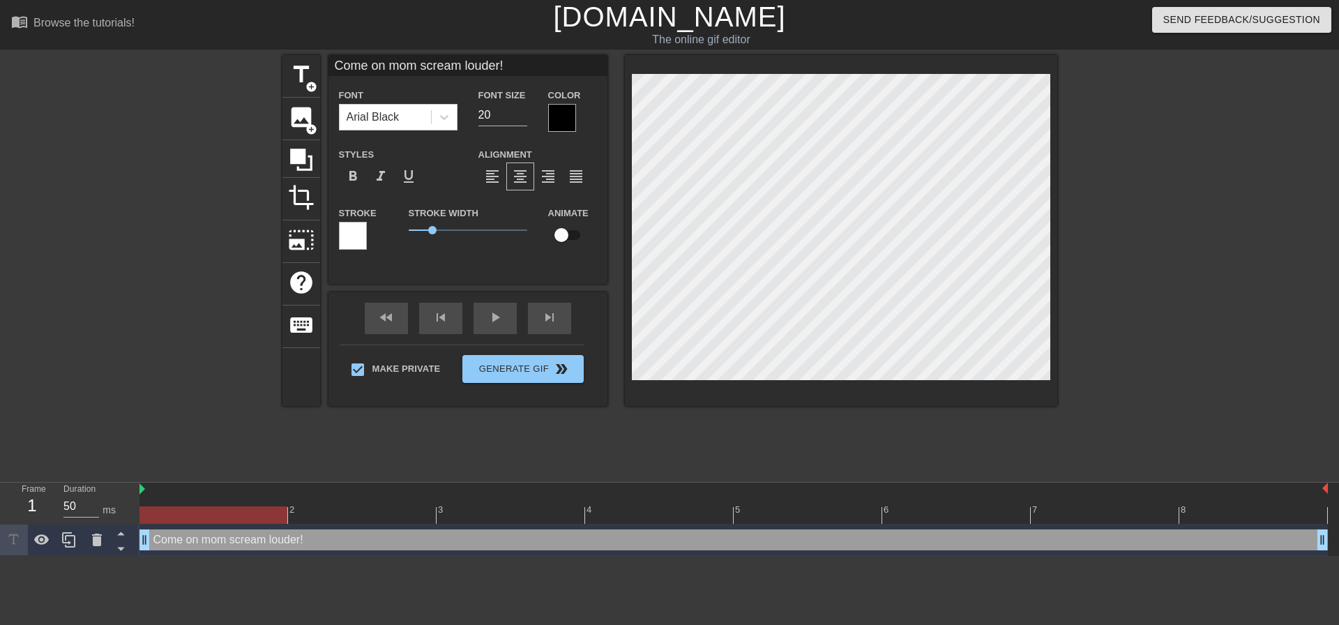
type textarea "Come on mom scream louder!"
type input "Come on mom scream louder!"
type textarea "Come on mom scream louder! I"
type input "Come on mom scream louder! I"
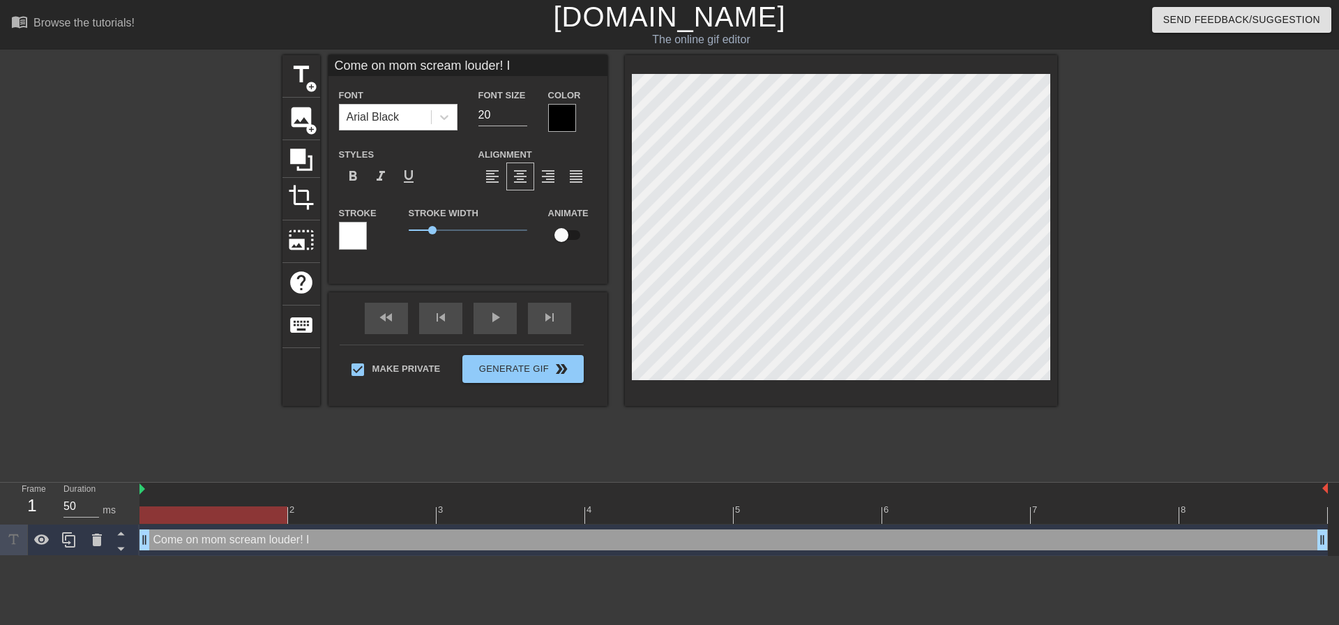
type textarea "Come on mom scream louder!"
type input "Come on mom scream louder!"
type textarea "Come on mom scream louder! Y"
type input "Come on mom scream louder! Y"
type textarea "Come on mom scream louder! Yo"
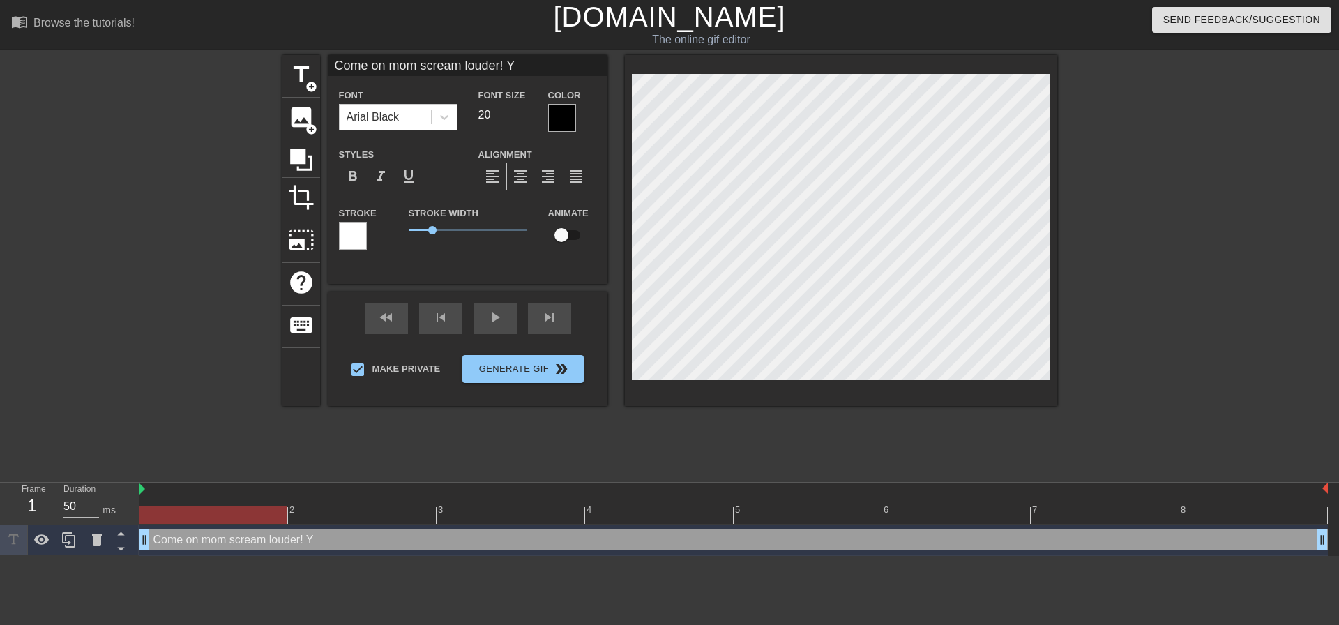
type input "Come on mom scream louder! Yo"
type textarea "Come on mom scream louder! You"
type input "Come on mom scream louder! You"
type textarea "Come on mom scream louder! You'"
type input "Come on mom scream louder! You'"
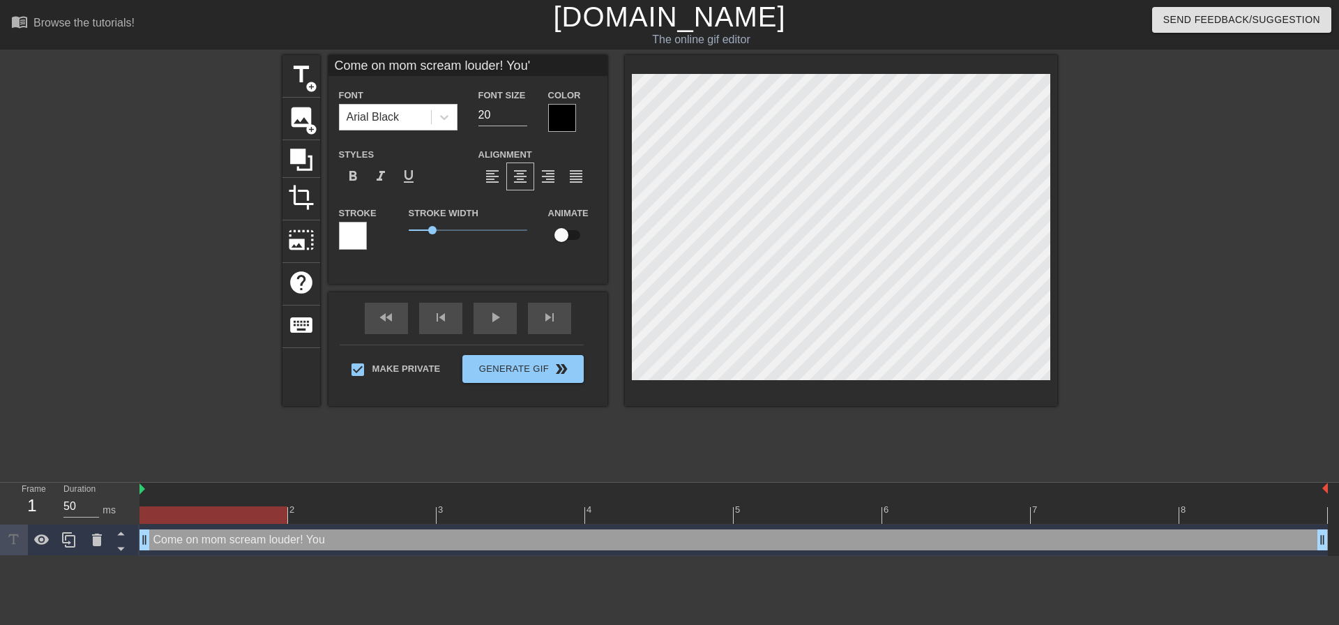
type textarea "Come on mom scream louder! You'r"
type input "Come on mom scream louder! You'r"
type textarea "Come on mom scream louder! You're"
type input "Come on mom scream louder! You're"
type textarea "Come on mom scream louder! You're"
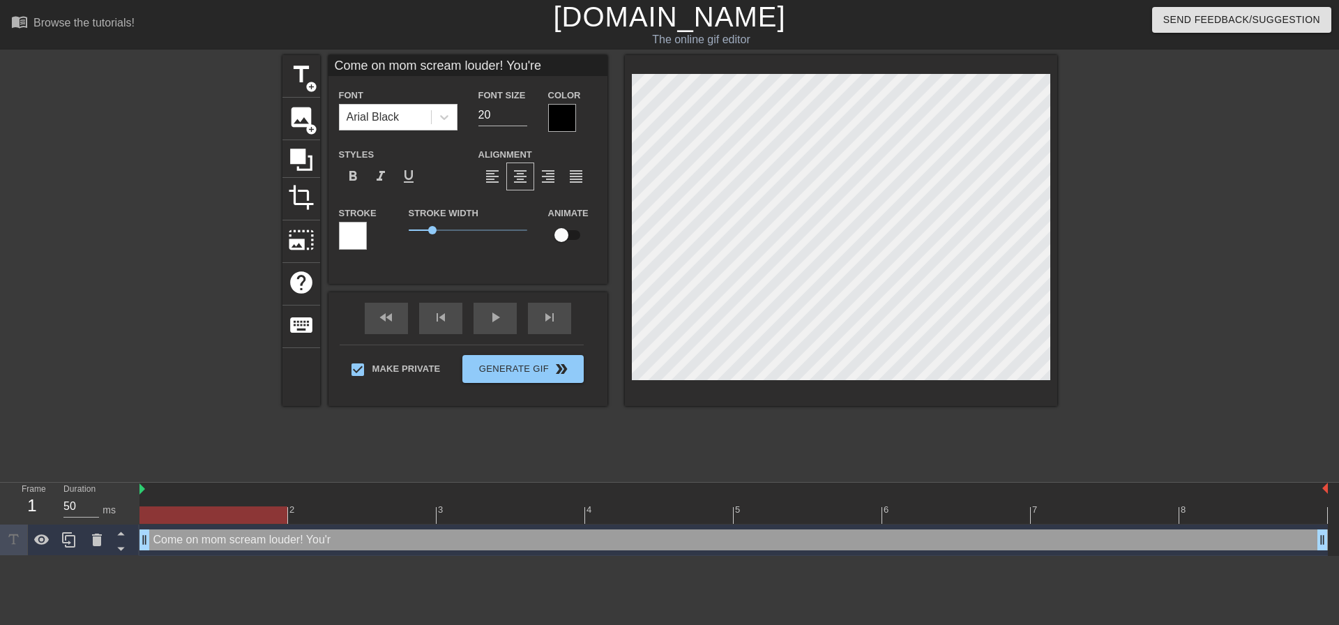
type input "Come on mom scream louder! You're"
type textarea "Come on mom scream louder! You're a"
type input "Come on mom scream louder! You're a"
type textarea "Come on mom scream louder! You're as"
type input "Come on mom scream louder! You're as"
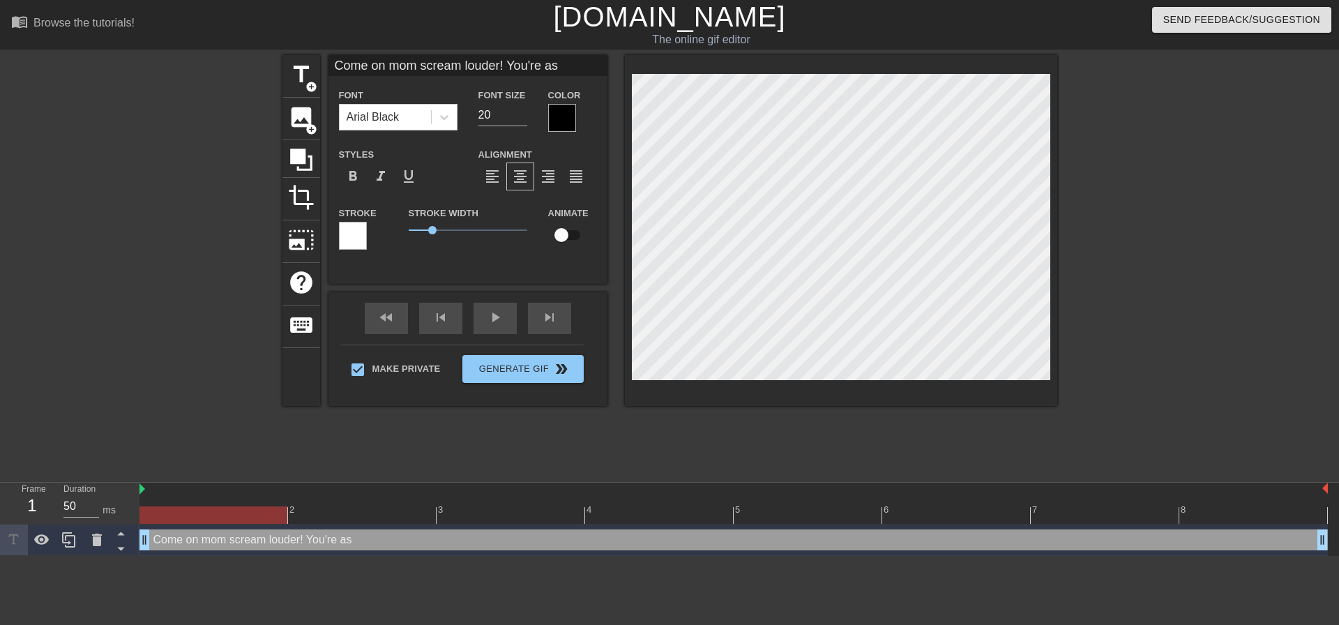
type textarea "Come on mom scream louder! You're ass"
type input "Come on mom scream louder! You're ass"
type textarea "Come on mom scream louder! You're ass"
type input "Come on mom scream louder! You're ass"
type textarea "Come on mom scream louder! You're ass i"
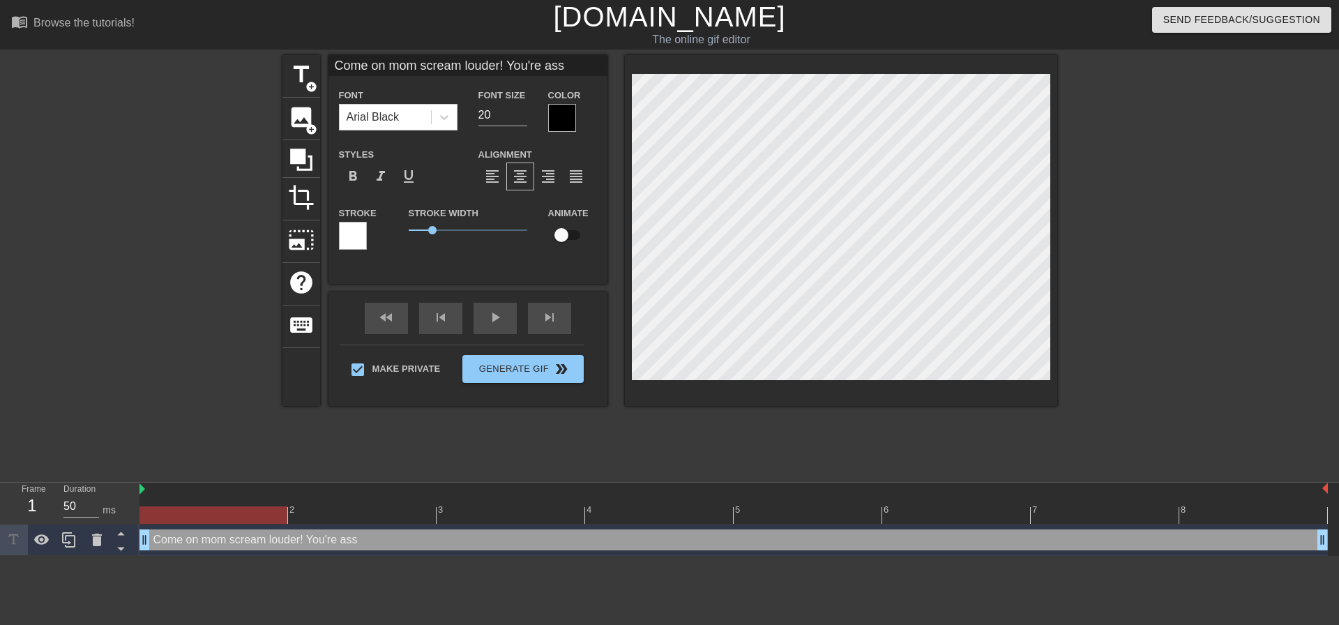
type input "Come on mom scream louder! You're ass i"
type textarea "Come on mom scream louder! You're ass is"
type input "Come on mom scream louder! You're ass is"
type textarea "Come on mom scream louder! You're ass is"
type input "Come on mom scream louder! You're ass is"
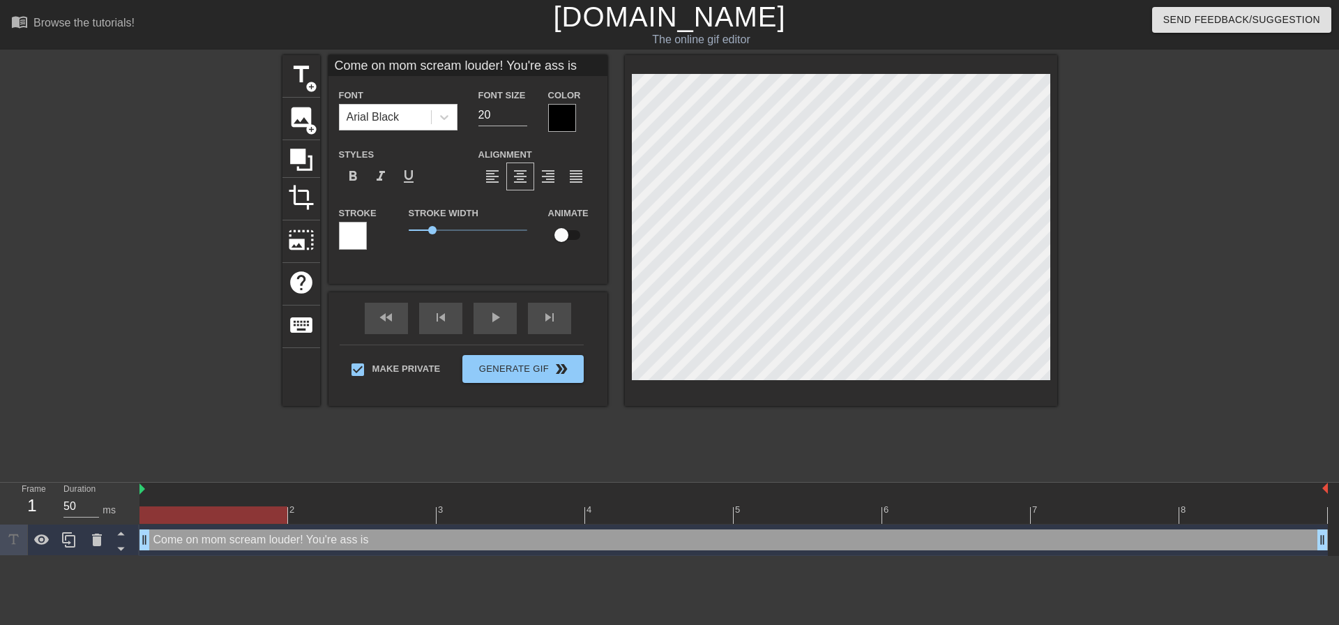
type textarea "Come on mom scream louder! You're ass is n"
type input "Come on mom scream louder! You're ass is n"
type textarea "Come on mom scream louder! You're ass is no"
type input "Come on mom scream louder! You're ass is no"
type textarea "Come on mom scream louder! You're ass is now"
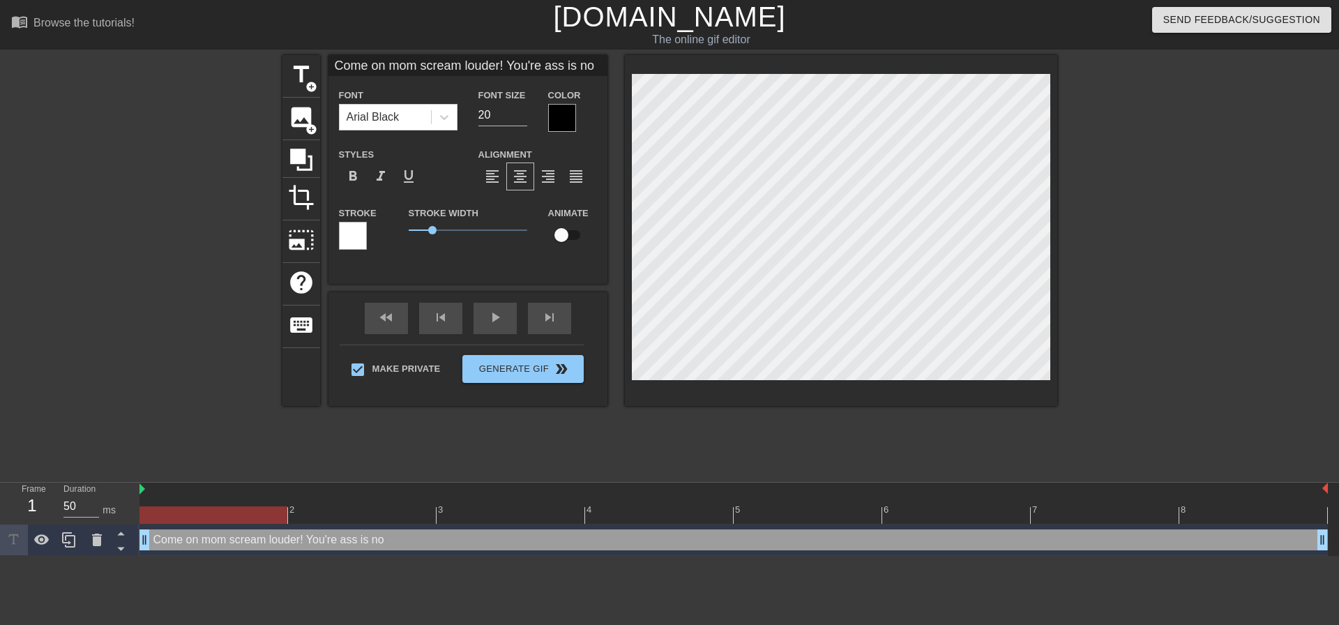
type input "Come on mom scream louder! You're ass is now"
type textarea "Come on mom scream louder! You're ass is now"
type input "Come on mom scream louder! You're ass is now"
type textarea "Come on mom scream louder! You're ass is now m"
type input "Come on mom scream louder! You're ass is now m"
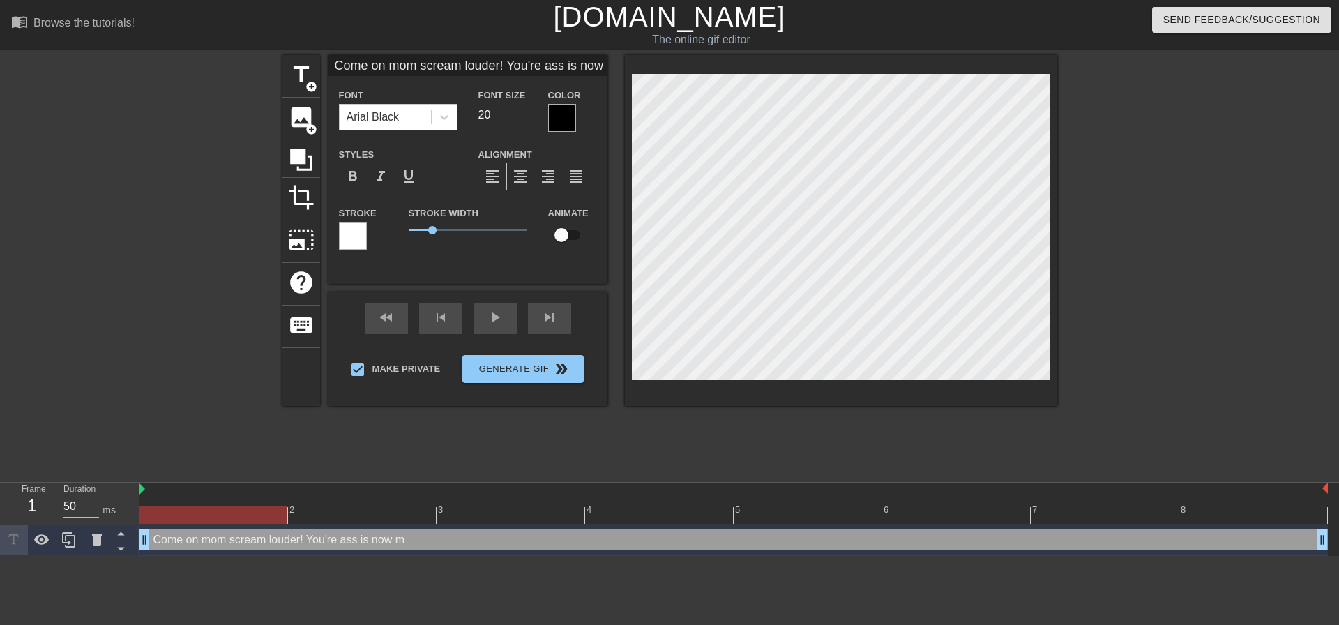
type textarea "Come on mom scream louder! You're ass is now mi"
type input "Come on mom scream louder! You're ass is now mi"
type textarea "Come on mom scream louder! You're ass is now min"
type input "Come on mom scream louder! You're ass is now min"
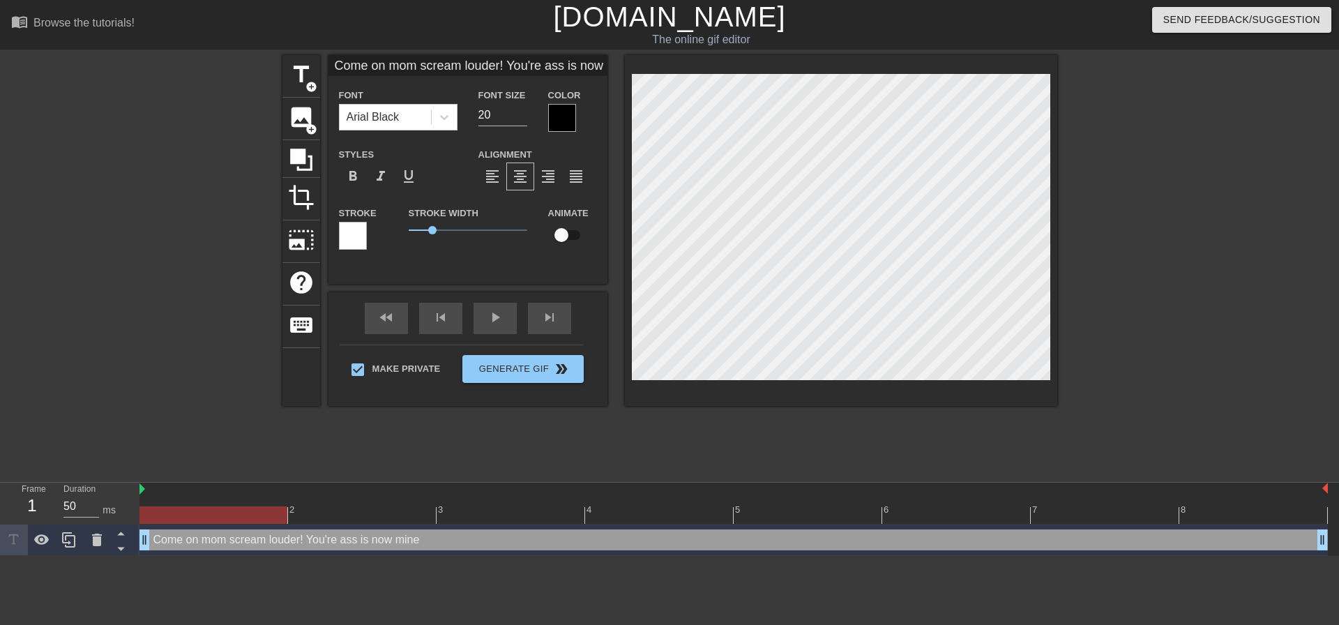
type textarea "Come on mom scream louder! You're ass is now mine"
type input "Come on mom scream louder! You're ass is now mine"
type textarea "Come on mom scream louder! You're ass is now mine!"
type input "Come on mom scream louder! You're ass is now mine!"
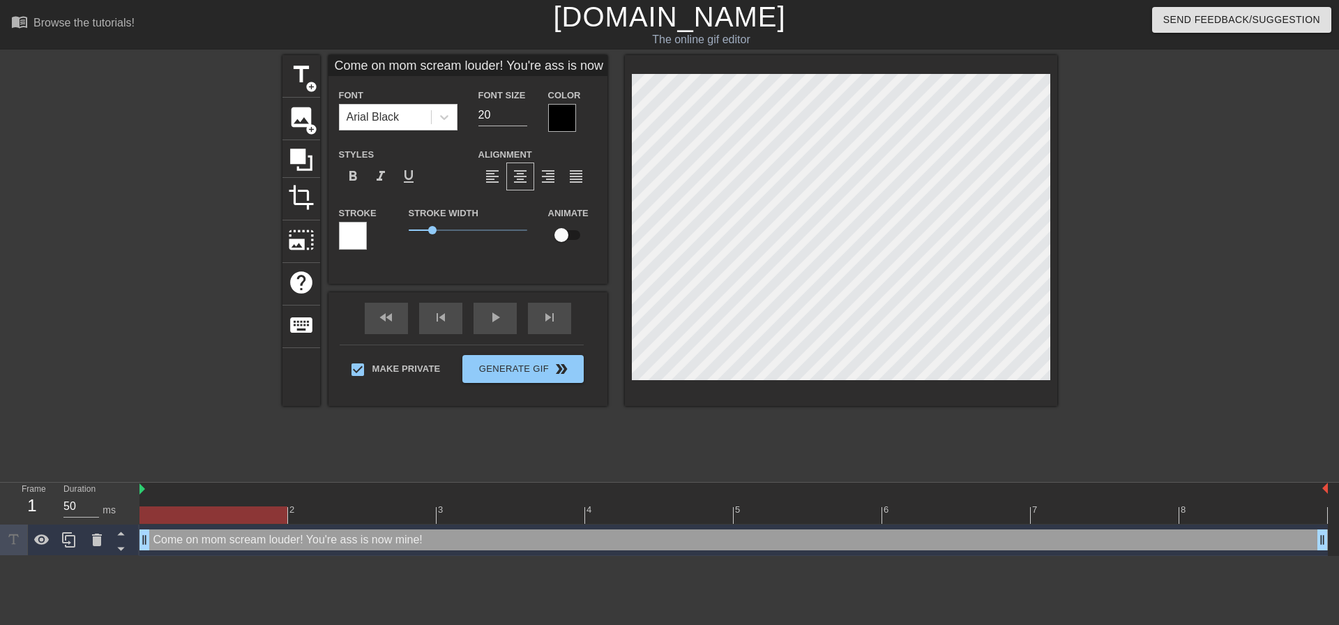
type textarea "Come on mom scream louder! You're ass is now mine!"
type input "Come on mom scream louder! You're ass is now mine!"
type textarea "Come on mom scream louder! You're ass is now mine!"
type input "Come on mom scream louder! You're ass is now mine!"
type textarea "Come on mom scream louder! You're ass is now mine"
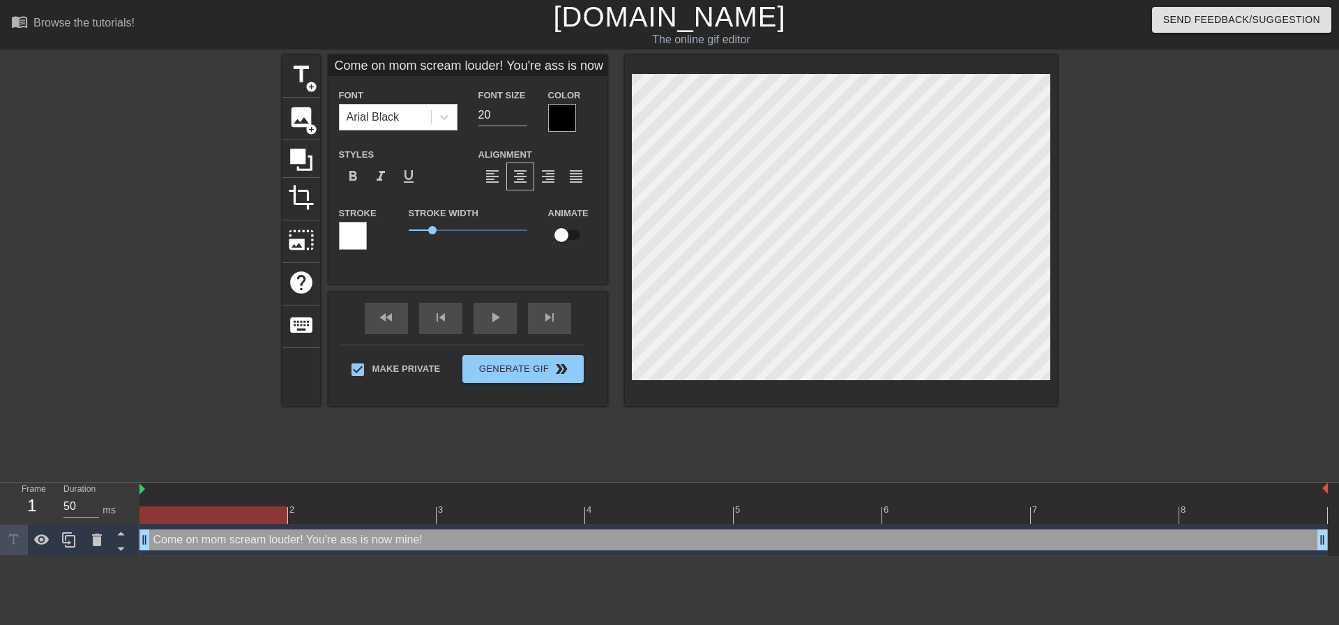
type input "Come on mom scream louder! You're ass is now mine"
type textarea "Come on mom scream louder! You're ass is now min"
type input "Come on mom scream louder! You're ass is now min"
type textarea "Come on mom scream louder! You're ass is now mi"
type input "Come on mom scream louder! You're ass is now mi"
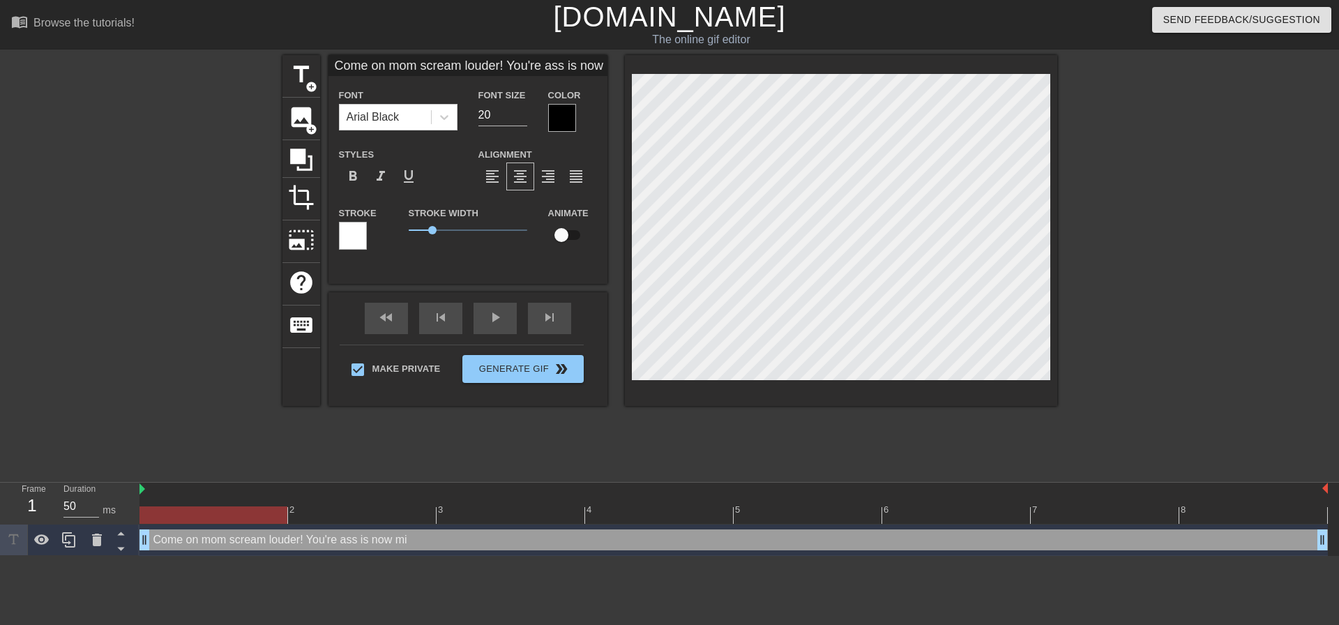
type textarea "Come on mom scream louder! You're ass is now m"
type input "Come on mom scream louder! You're ass is now m"
type textarea "Come on mom scream louder! You're ass is now mi"
type input "Come on mom scream louder! You're ass is now mi"
type textarea "Come on mom scream louder! You're ass is now min"
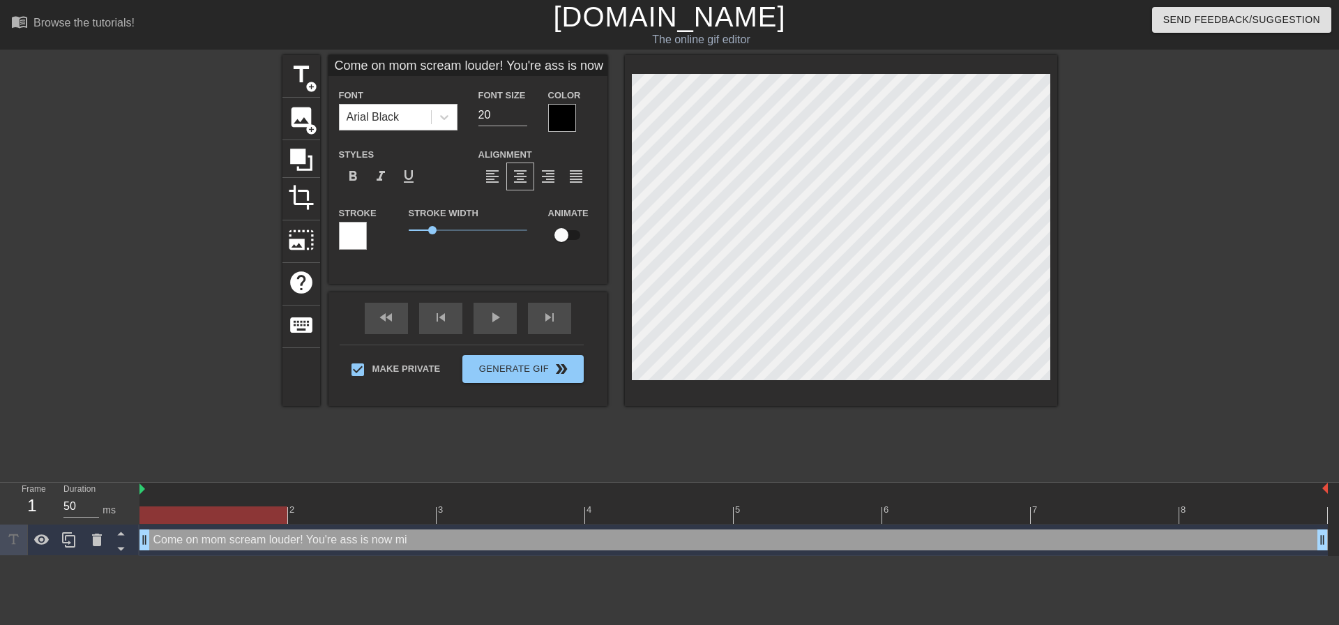
type input "Come on mom scream louder! You're ass is now min"
type textarea "Come on mom scream louder! You're ass is now mine"
type input "Come on mom scream louder! You're ass is now mine"
type textarea "Come on mom scream louder! You're ass is now mine"
type input "Come on mom scream louder! You're ass is now mine"
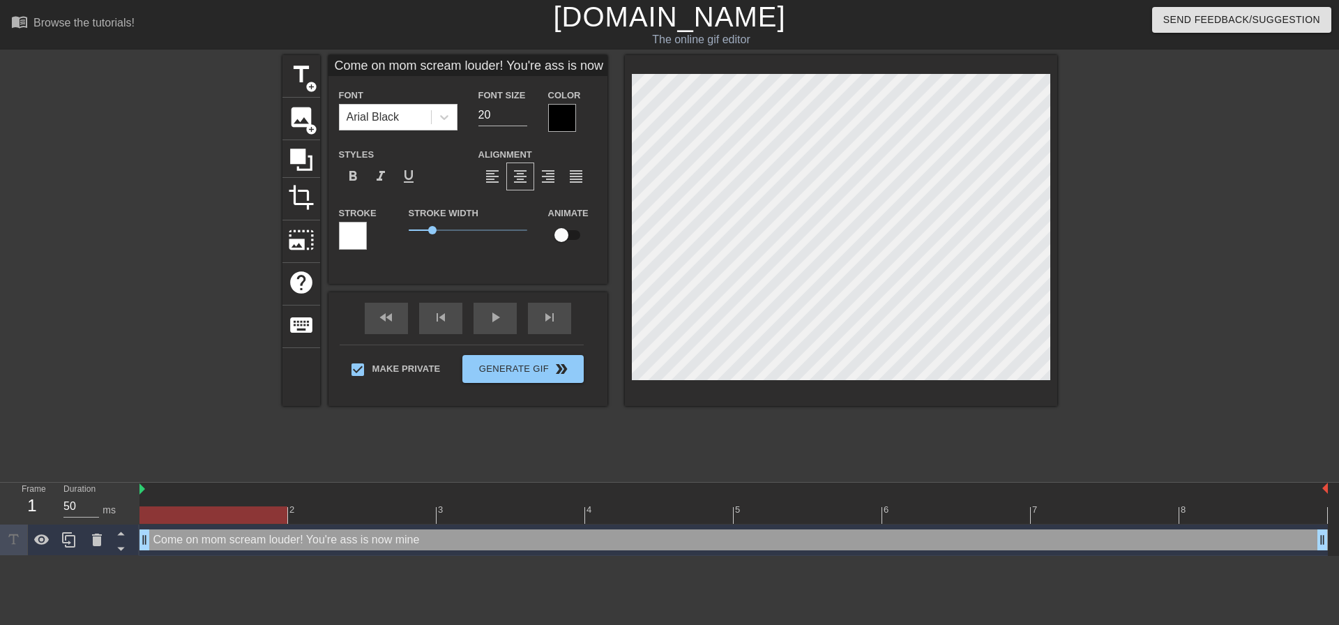
type textarea "Come on mom scream louder! You're ass is now mine b"
type input "Come on mom scream louder! You're ass is now mine b"
type textarea "Come on mom scream louder! You're ass is now mine bu"
type input "Come on mom scream louder! You're ass is now mine bu"
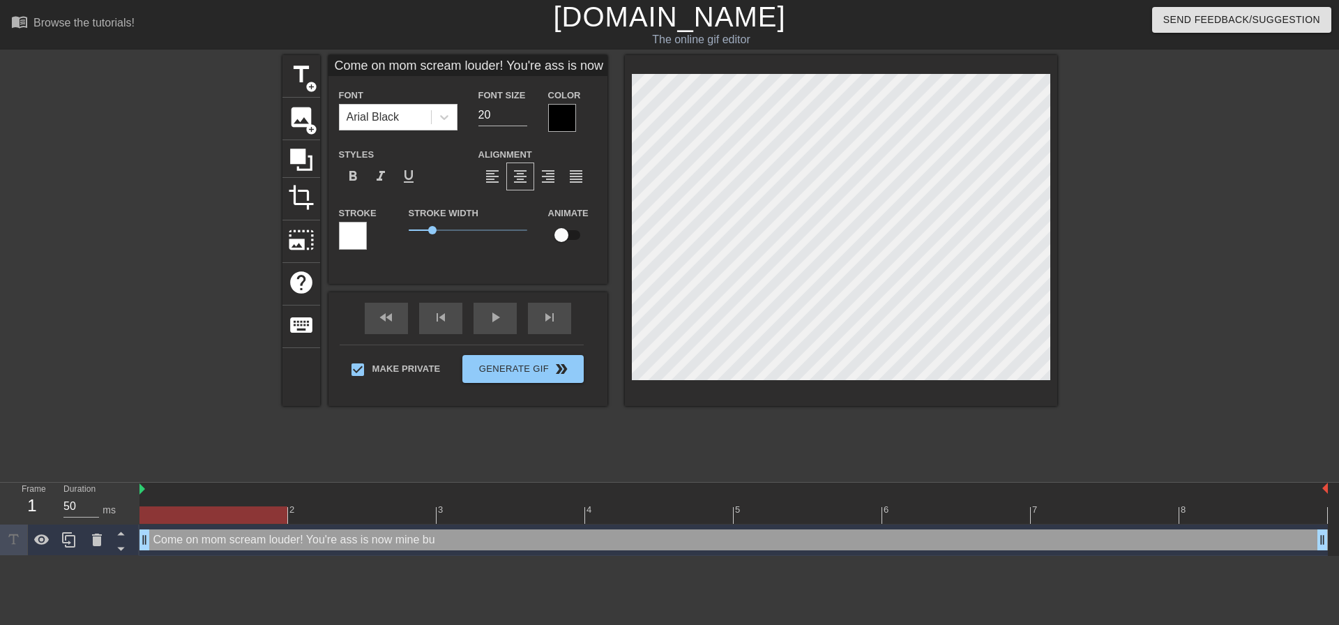
type textarea "Come on mom scream louder! You're ass is now mine b"
type input "Come on mom scream louder! You're ass is now mine b"
type textarea "Come on mom scream louder! You're ass is now mine bi"
type input "Come on mom scream louder! You're ass is now mine bi"
type textarea "Come on mom scream louder! You're ass is now mine bit"
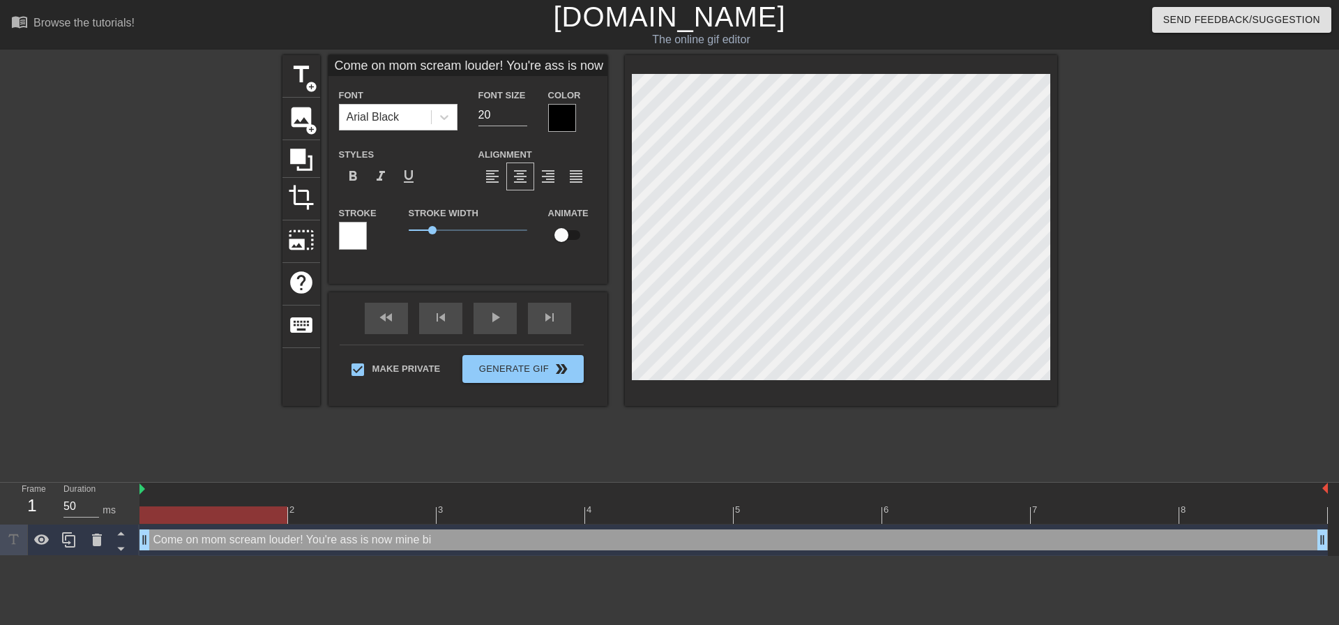
type input "Come on mom scream louder! You're ass is now mine bit"
type textarea "Come on mom scream louder! You're ass is now mine bitc"
type input "Come on mom scream louder! You're ass is now mine bitc"
type textarea "Come on mom scream louder! You're ass is now mine bitch"
type input "Come on mom scream louder! You're ass is now mine bitch"
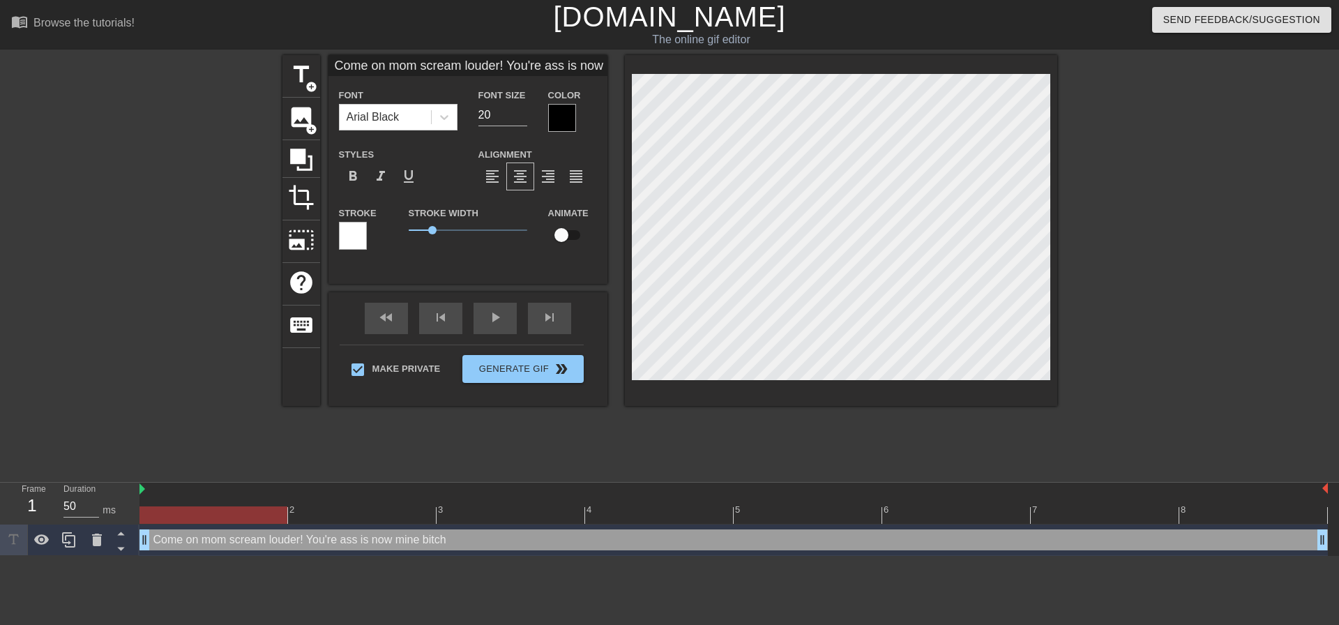
type textarea "Come on mom scream louder! You're ass is now mine bitch!"
type input "Come on mom scream louder! You're ass is now mine bitch!"
type textarea "Come on mom scream louder! You're ass is now mine bitch!"
type input "Come on mom scream louder! You're ass is now mine bitch!"
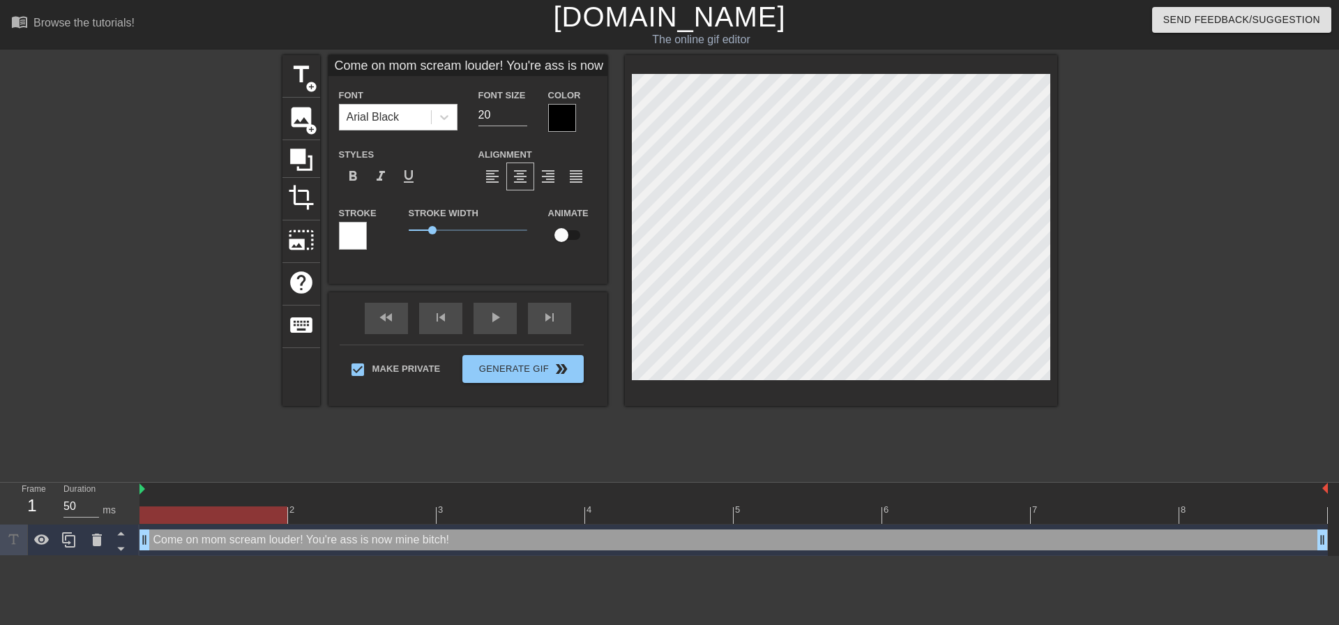
type textarea "Come on mom scream louder! You're ass is now mine bitch! S"
type input "Come on mom scream louder! You're ass is now mine bitch! S"
type textarea "Come on mom scream louder! You're ass is now mine bitch! So"
type input "Come on mom scream louder! You're ass is now mine bitch! So"
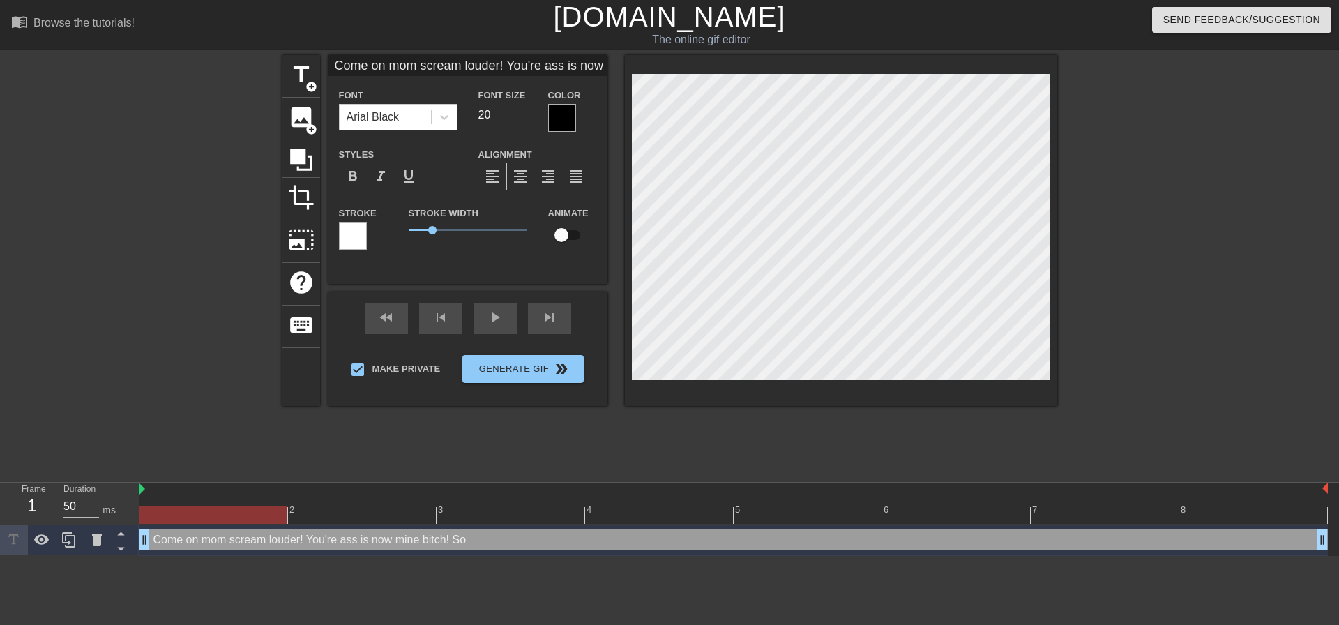
type textarea "Come on mom scream louder! You're ass is now mine bitch! So"
type input "Come on mom scream louder! You're ass is now mine bitch! So"
type textarea "Come on mom scream louder! You're ass is now mine bitch! So s"
type input "Come on mom scream louder! You're ass is now mine bitch! So s"
type textarea "Come on mom scream louder! You're ass is now mine bitch! So sc"
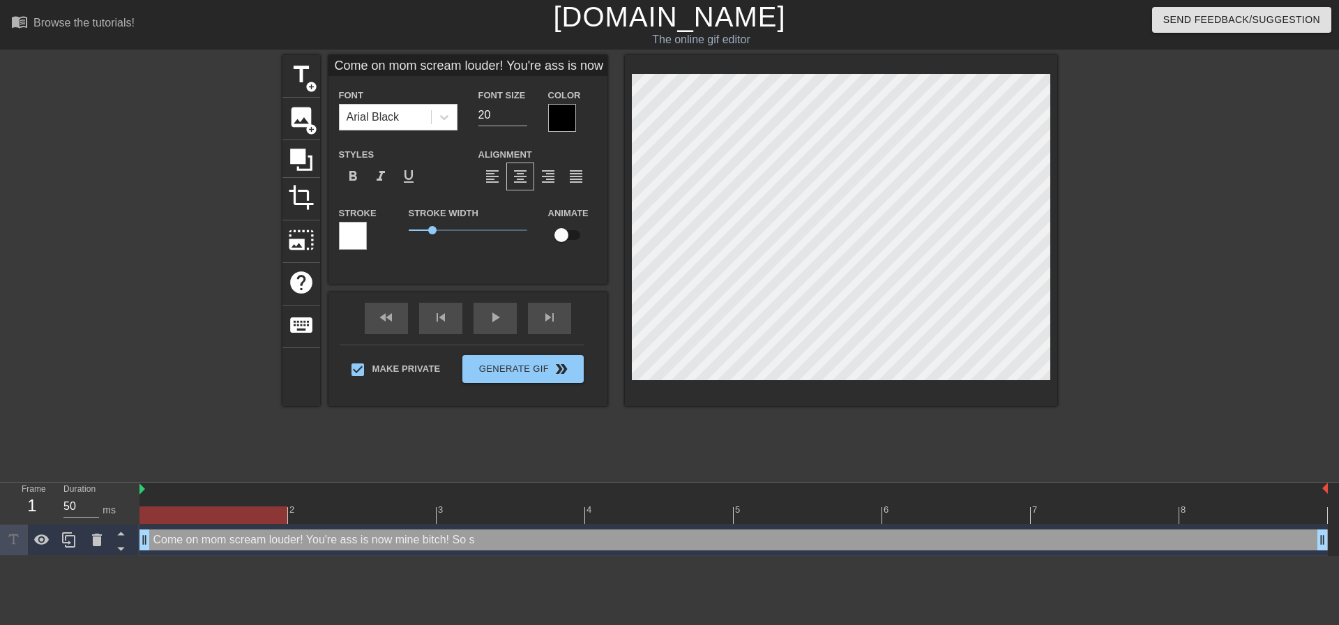
type input "Come on mom scream louder! You're ass is now mine bitch! So sc"
type textarea "Come on mom scream louder! You're ass is now mine bitch! So scr"
type input "Come on mom scream louder! You're ass is now mine bitch! So scr"
type textarea "Come on mom scream louder! You're ass is now mine bitch! So scre"
type input "Come on mom scream louder! You're ass is now mine bitch! So scre"
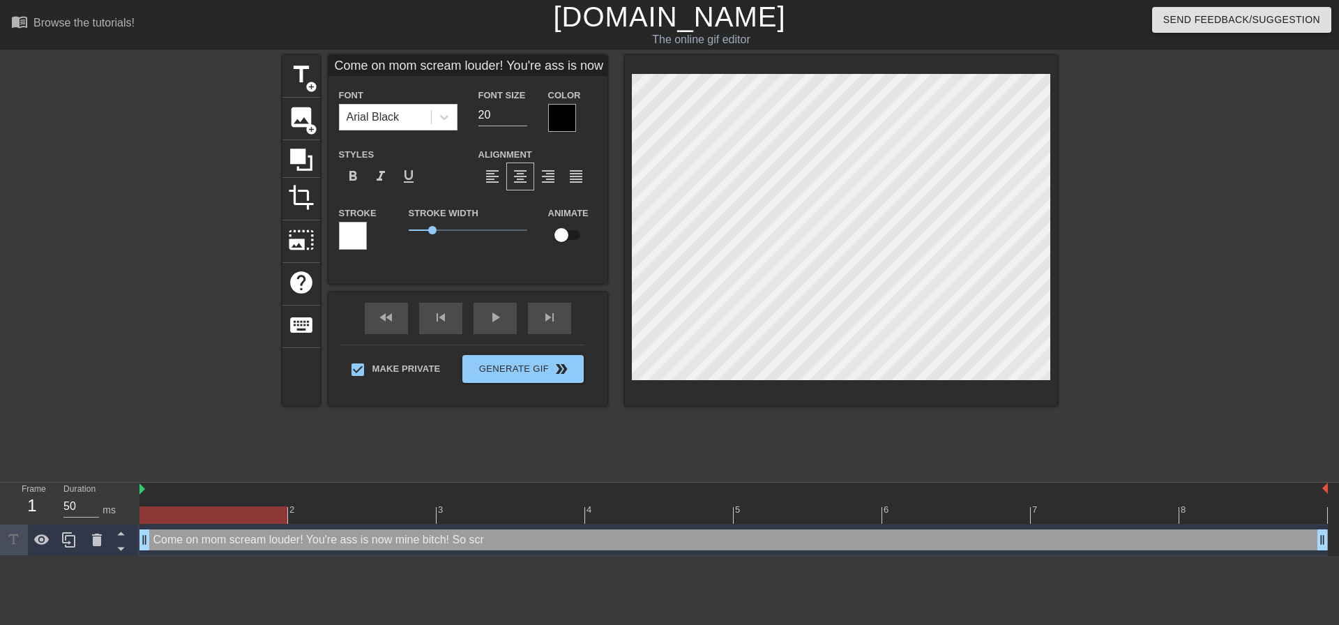
type textarea "Come on mom scream louder! You're ass is now mine bitch! So screa"
type input "Come on mom scream louder! You're ass is now mine bitch! So screa"
type textarea "Come on mom scream louder! You're ass is now mine bitch! So scream"
type input "Come on mom scream louder! You're ass is now mine bitch! So scream"
type textarea "Come on mom scream louder! You're ass is now mine bitch! So scream"
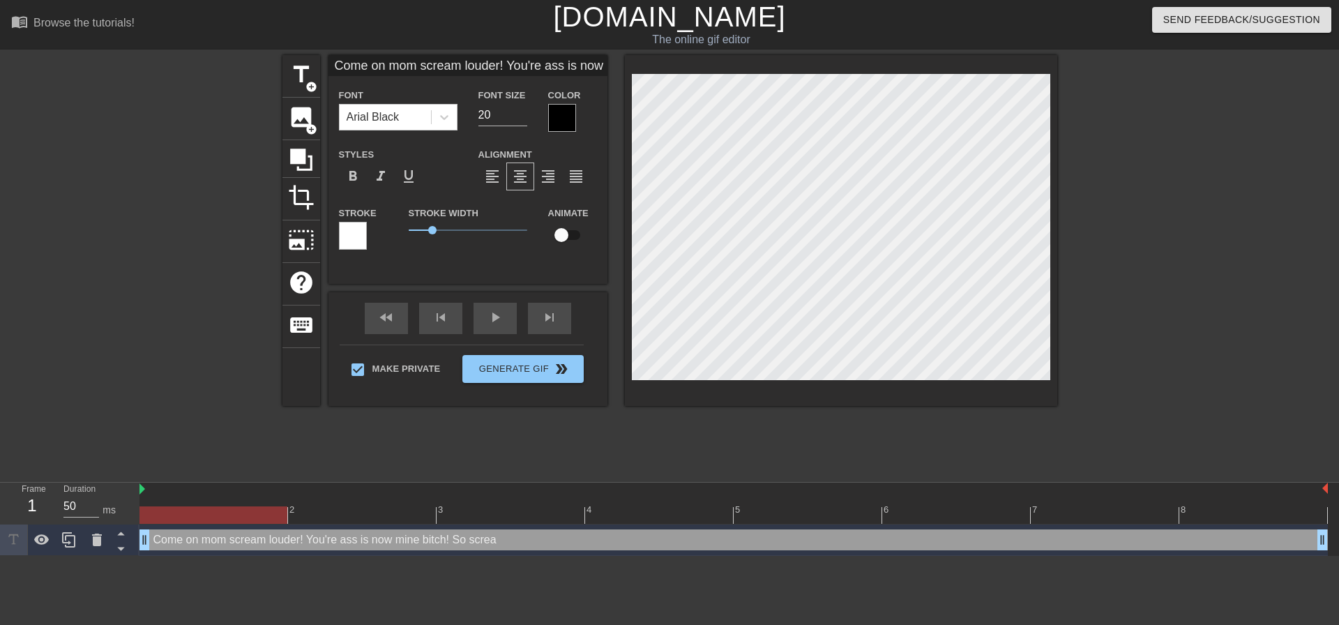
type input "Come on mom scream louder! You're ass is now mine bitch! So scream"
type textarea "Come on mom scream louder! You're ass is now mine bitch! So scream o"
type input "Come on mom scream louder! You're ass is now mine bitch! So scream o"
type textarea "Come on mom scream louder! You're ass is now mine bitch! So scream ou"
type input "Come on mom scream louder! You're ass is now mine bitch! So scream ou"
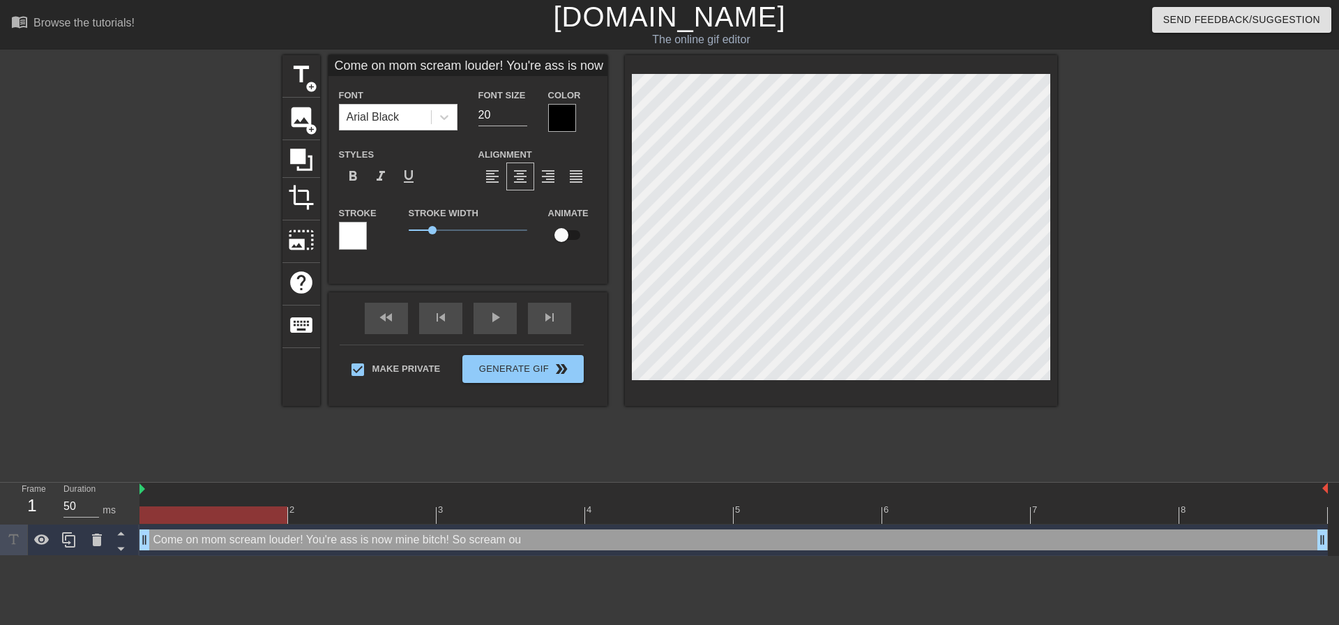
type textarea "Come on mom scream louder! You're ass is now mine bitch! So scream out"
type input "Come on mom scream louder! You're ass is now mine bitch! So scream out"
type textarea "Come on mom scream louder! You're ass is now mine bitch! So scream out"
type input "Come on mom scream louder! You're ass is now mine bitch! So scream out"
type textarea "Come on mom scream louder! You're ass is now mine bitch! So scream out a"
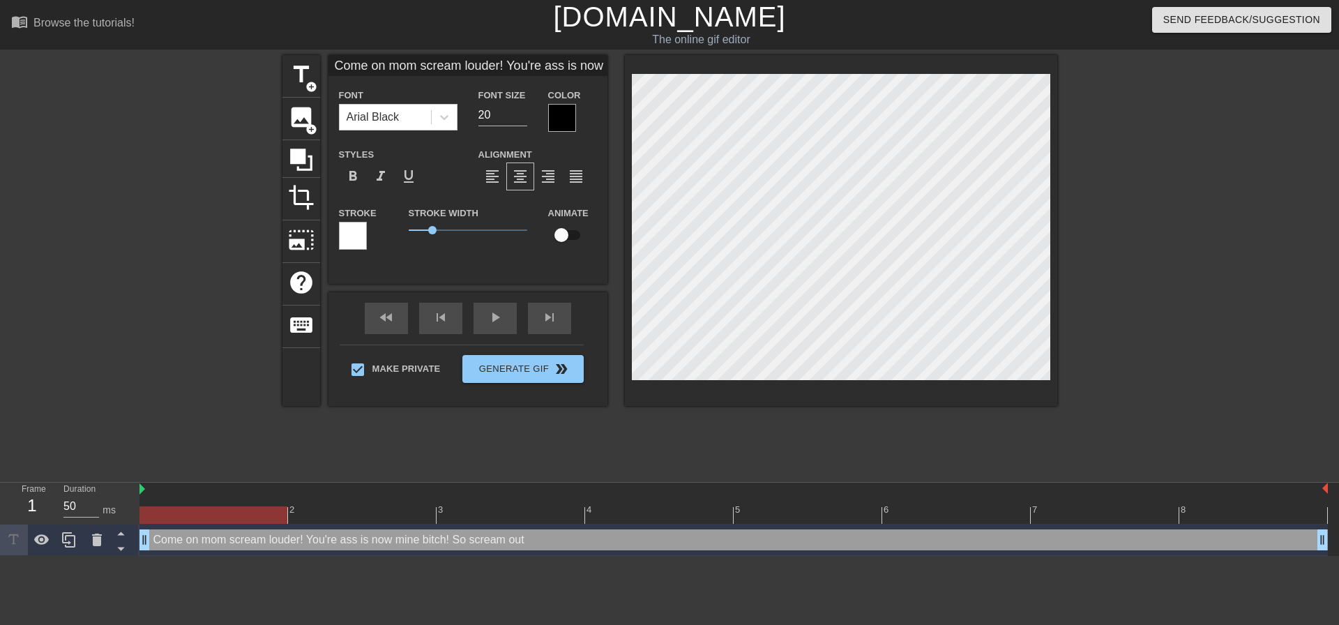
type input "Come on mom scream louder! You're ass is now mine bitch! So scream out a"
type textarea "Come on mom scream louder! You're ass is now mine bitch! So scream out an"
type input "Come on mom scream louder! You're ass is now mine bitch! So scream out an"
type textarea "Come on mom scream louder! You're ass is now mine bitch! So scream out and"
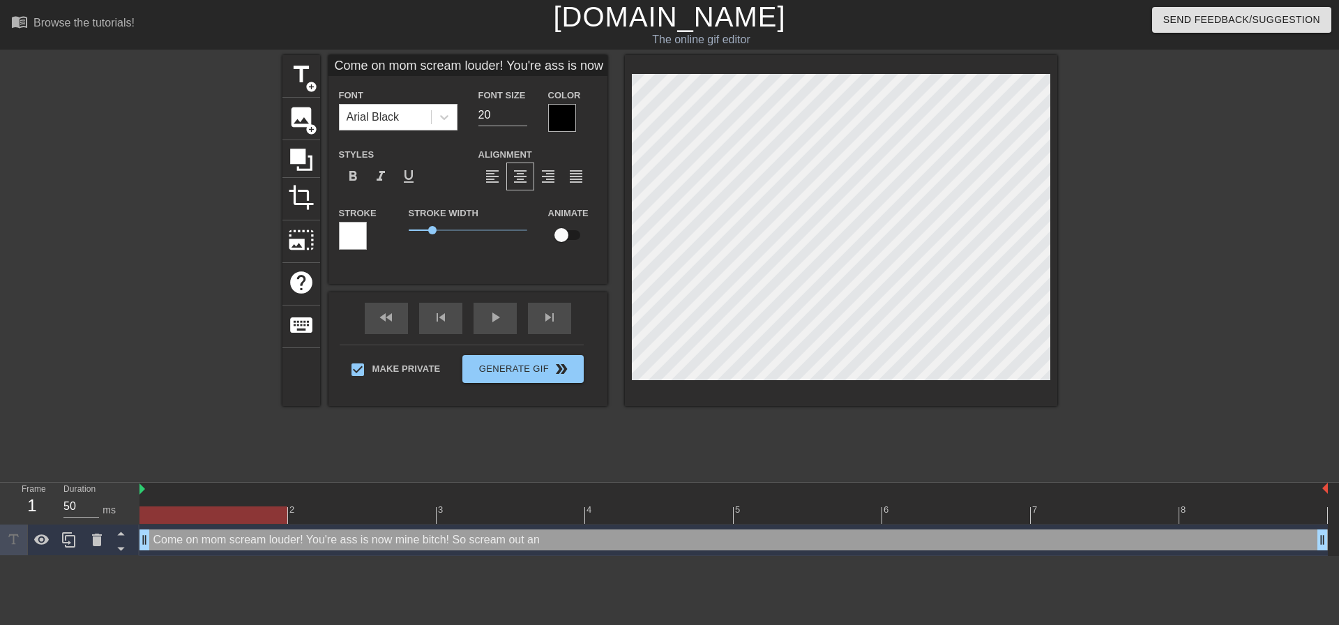
type input "Come on mom scream louder! You're ass is now mine bitch! So scream out and"
type textarea "Come on mom scream louder! You're ass is now mine bitch! So scream out an"
type input "Come on mom scream louder! You're ass is now mine bitch! So scream out an"
type textarea "Come on mom scream louder! You're ass is now mine bitch! So scream out a"
type input "Come on mom scream louder! You're ass is now mine bitch! So scream out a"
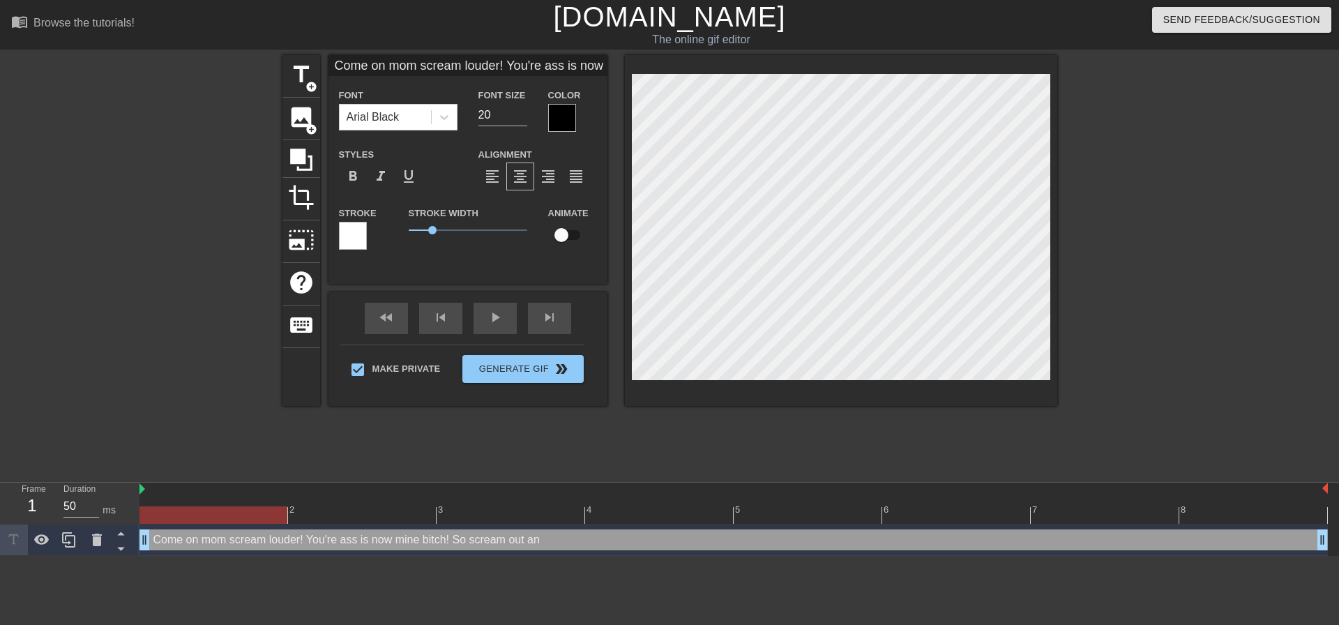
type textarea "Come on mom scream louder! You're ass is now mine bitch! So scream out"
type input "Come on mom scream louder! You're ass is now mine bitch! So scream out"
type textarea "Come on mom scream louder! You're ass is now mine bitch! So scream out '"
type input "Come on mom scream louder! You're ass is now mine bitch! So scream out '"
type textarea "Come on mom scream louder! You're ass is now mine bitch! So scream out"
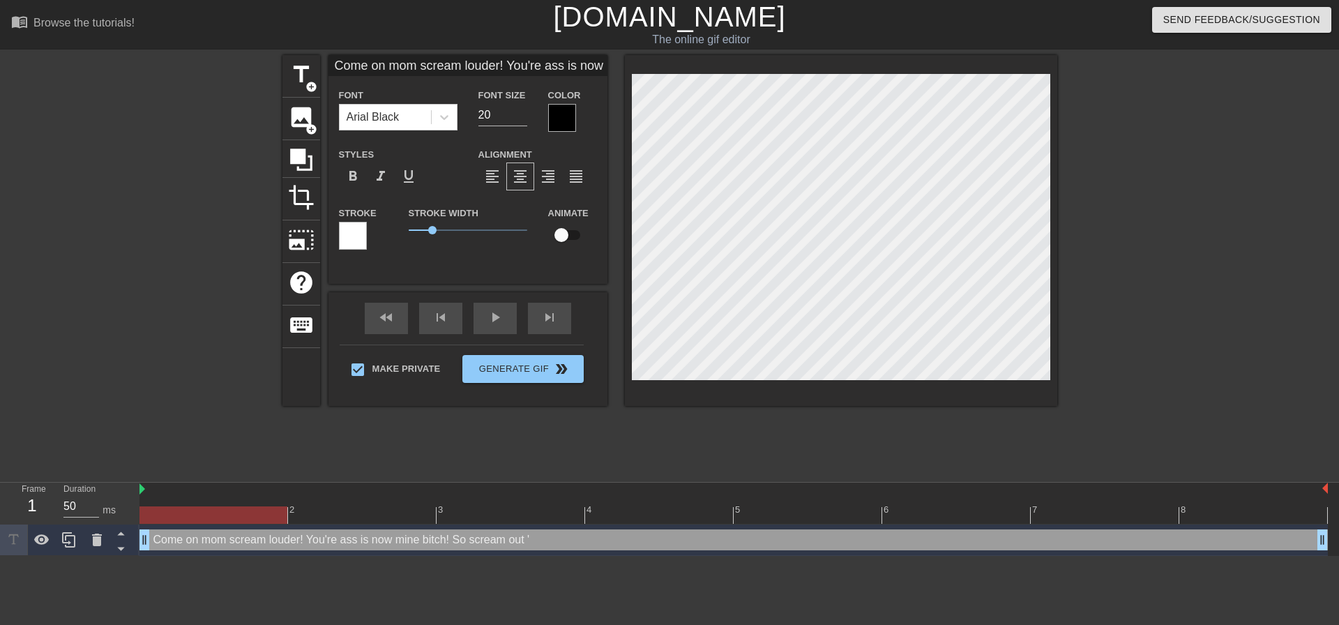
type input "Come on mom scream louder! You're ass is now mine bitch! So scream out"
type textarea "Come on mom scream louder! You're ass is now mine bitch! So scream out"
type input "Come on mom scream louder! You're ass is now mine bitch! So scream out"
click at [1050, 347] on div at bounding box center [841, 230] width 432 height 351
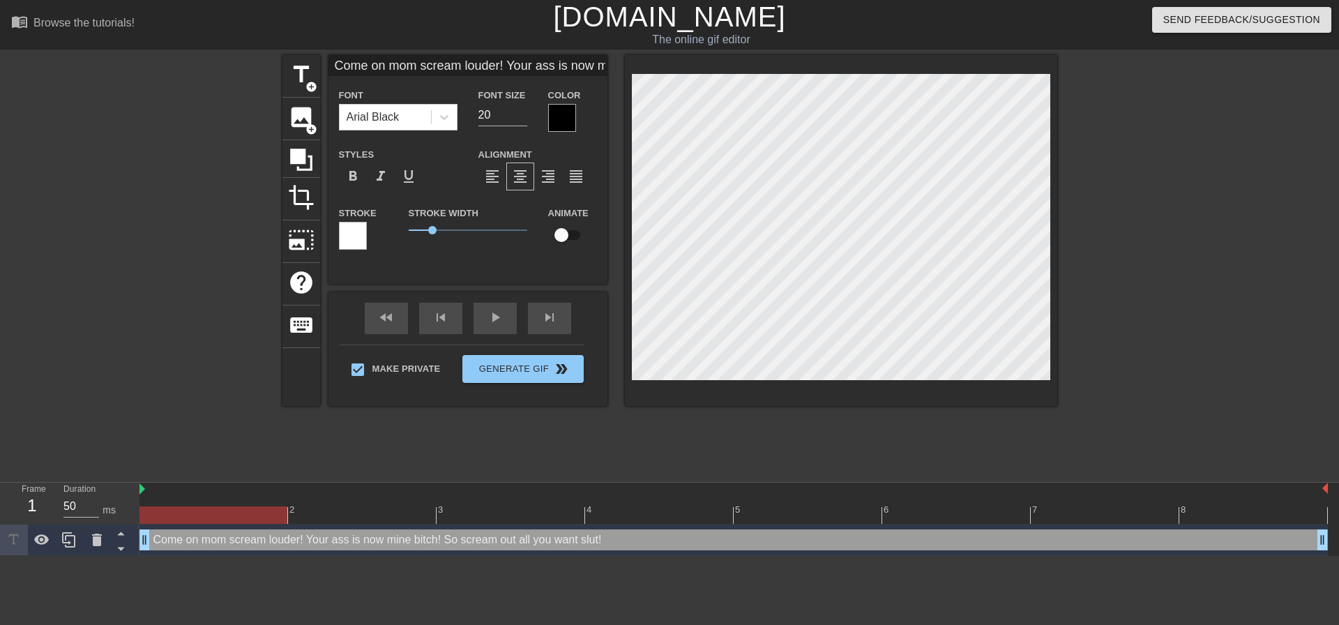
scroll to position [11, 1]
click at [1077, 188] on div at bounding box center [1178, 264] width 209 height 418
click at [1124, 266] on div at bounding box center [1178, 264] width 209 height 418
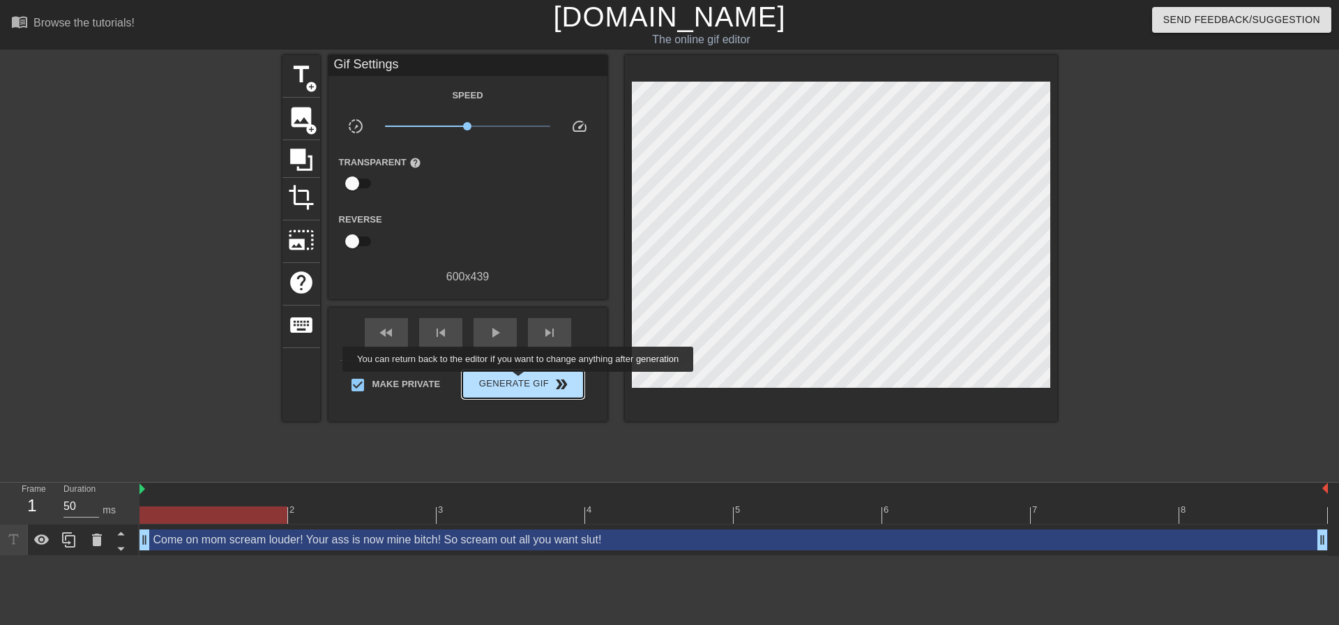
click at [527, 381] on span "Generate Gif double_arrow" at bounding box center [522, 384] width 109 height 17
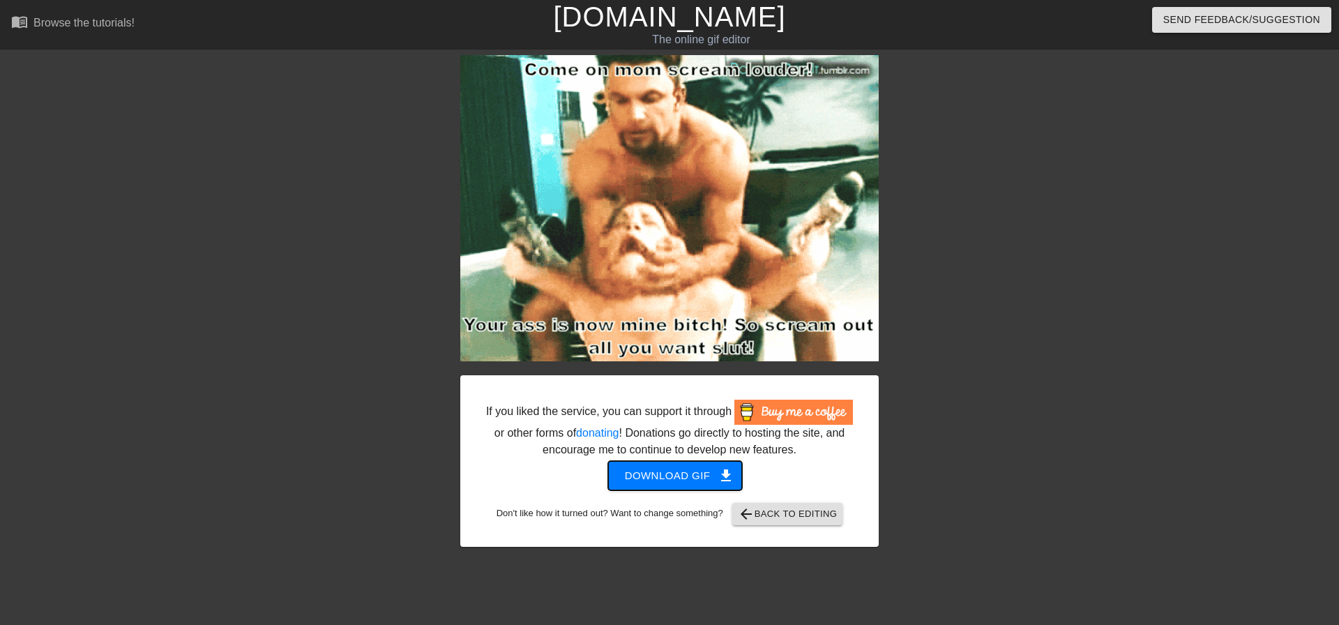
click at [731, 485] on button "Download gif get_app" at bounding box center [675, 475] width 135 height 29
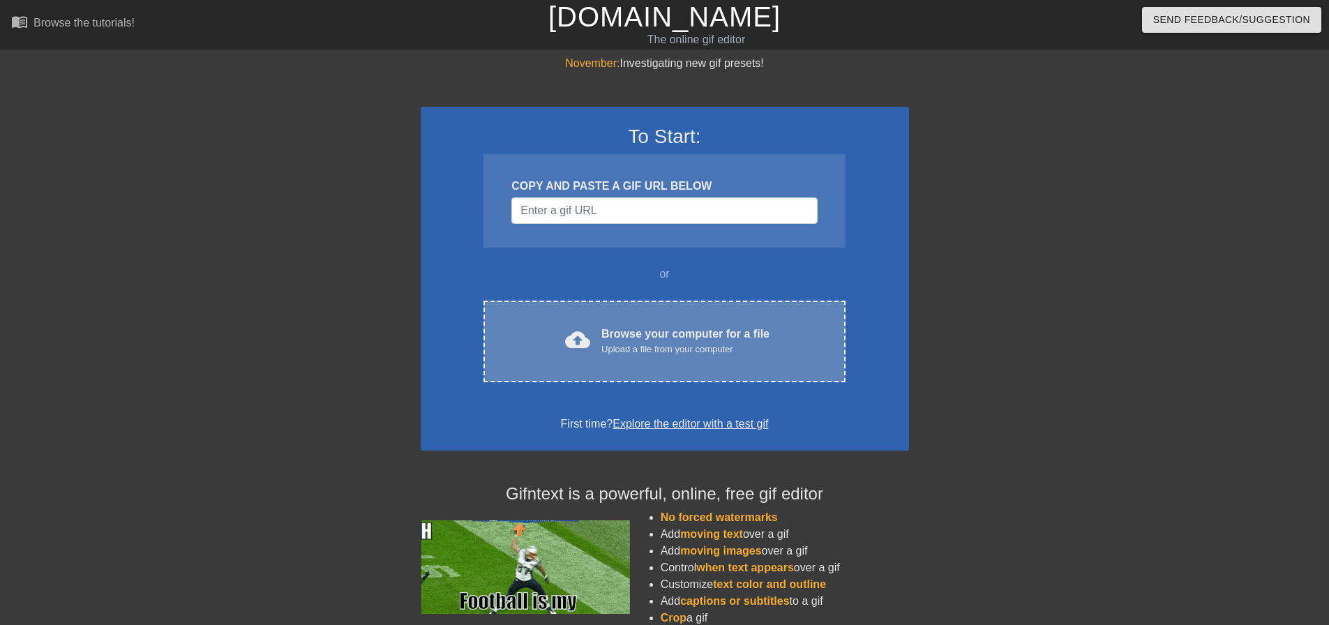
click at [573, 317] on div "cloud_upload Browse your computer for a file Upload a file from your computer C…" at bounding box center [663, 342] width 361 height 82
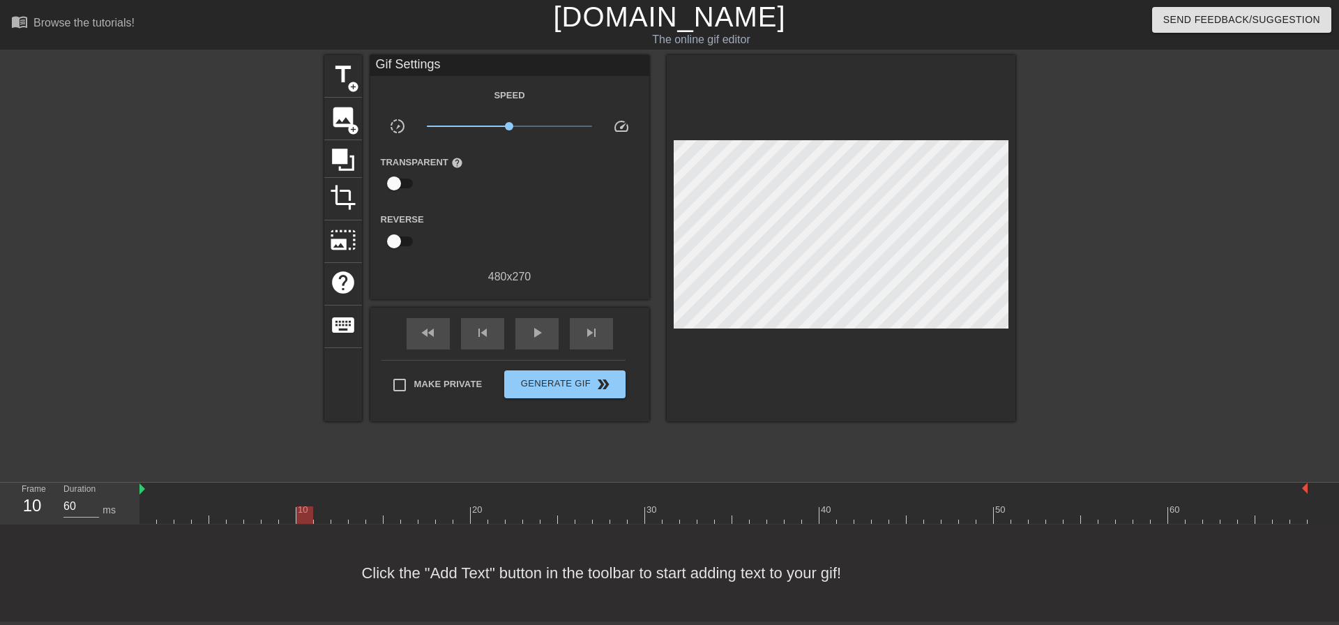
type input "130"
drag, startPoint x: 223, startPoint y: 498, endPoint x: 28, endPoint y: 8, distance: 527.1
click at [0, 245] on div "menu_book Browse the tutorials! Gifntext.com The online gif editor Send Feedbac…" at bounding box center [669, 310] width 1339 height 621
click at [437, 385] on span "Make Private" at bounding box center [448, 384] width 68 height 14
click at [414, 385] on input "Make Private" at bounding box center [399, 384] width 29 height 29
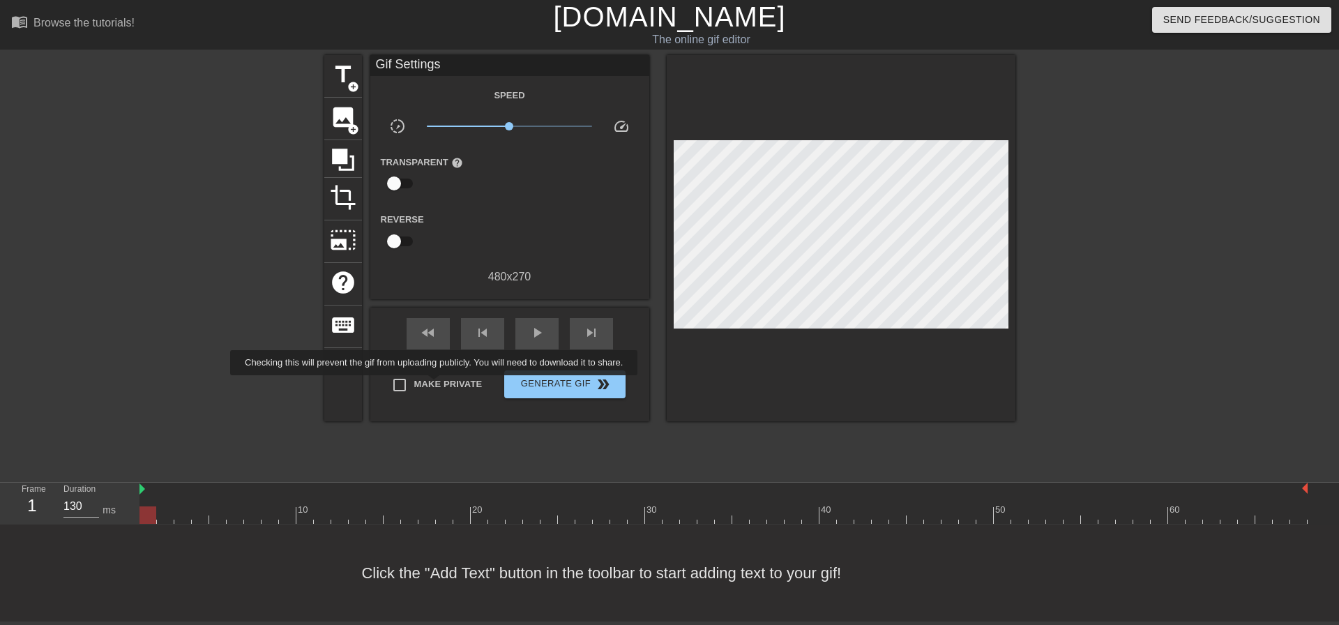
checkbox input "true"
type input "130"
drag, startPoint x: 149, startPoint y: 519, endPoint x: 0, endPoint y: 236, distance: 319.1
click at [0, 255] on div "menu_book Browse the tutorials! Gifntext.com The online gif editor Send Feedbac…" at bounding box center [669, 310] width 1339 height 621
drag, startPoint x: 367, startPoint y: 61, endPoint x: 347, endPoint y: 61, distance: 20.2
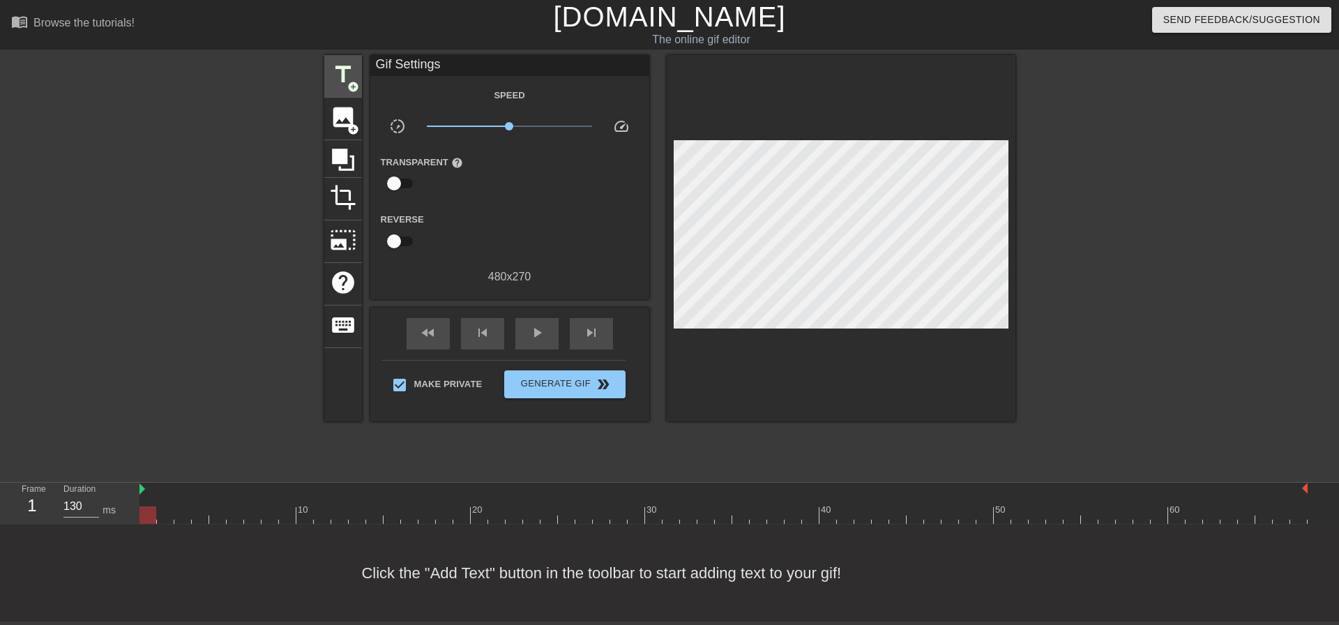
click at [349, 61] on div "title add_circle image add_circle crop photo_size_select_large help keyboard Gi…" at bounding box center [669, 238] width 691 height 366
click at [348, 62] on span "title" at bounding box center [343, 74] width 27 height 27
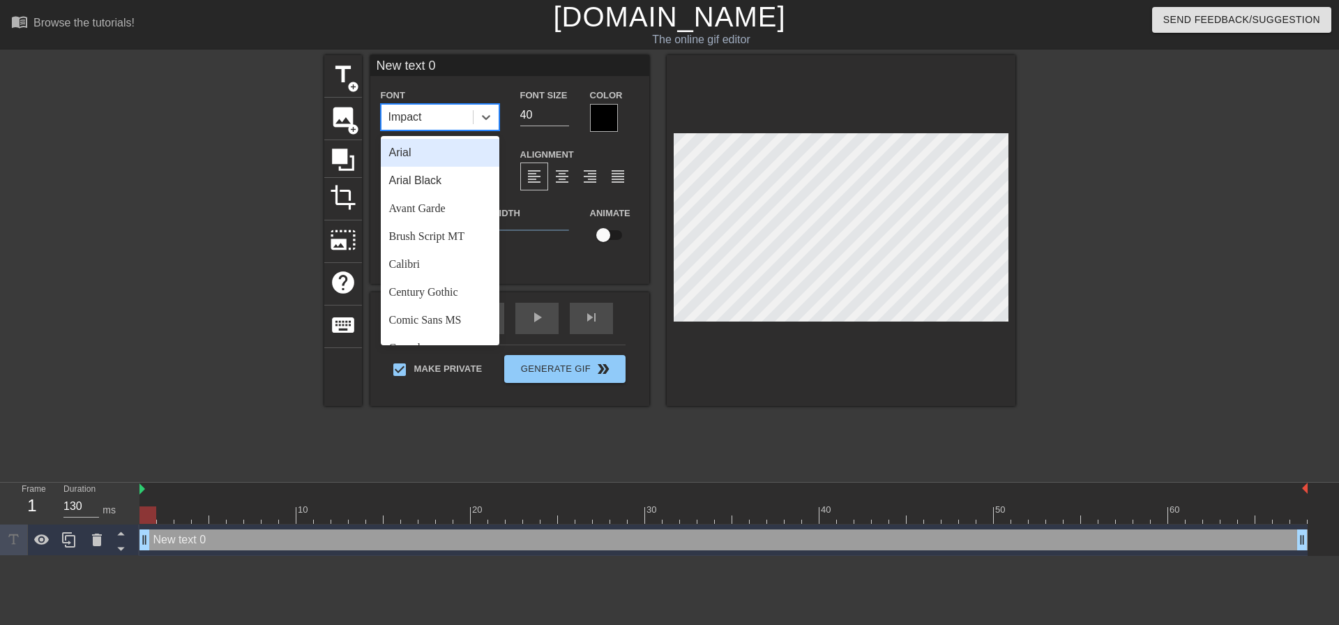
click at [465, 112] on div "Impact" at bounding box center [426, 117] width 91 height 25
click at [455, 176] on div "Arial Black" at bounding box center [440, 181] width 119 height 28
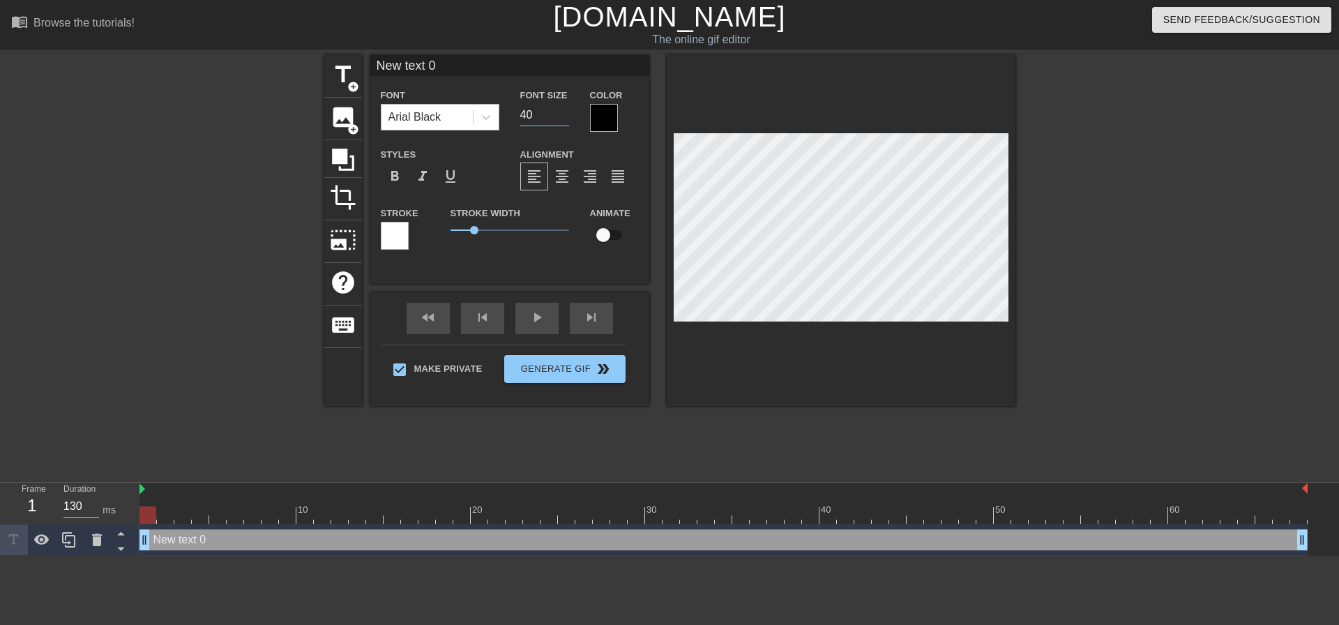
drag, startPoint x: 538, startPoint y: 106, endPoint x: 331, endPoint y: 107, distance: 207.8
click at [385, 113] on div "Font Arial Black Font Size 40 Color" at bounding box center [509, 108] width 279 height 45
type input "20"
drag, startPoint x: 563, startPoint y: 172, endPoint x: 630, endPoint y: 170, distance: 67.0
click at [564, 172] on span "format_align_center" at bounding box center [562, 176] width 17 height 17
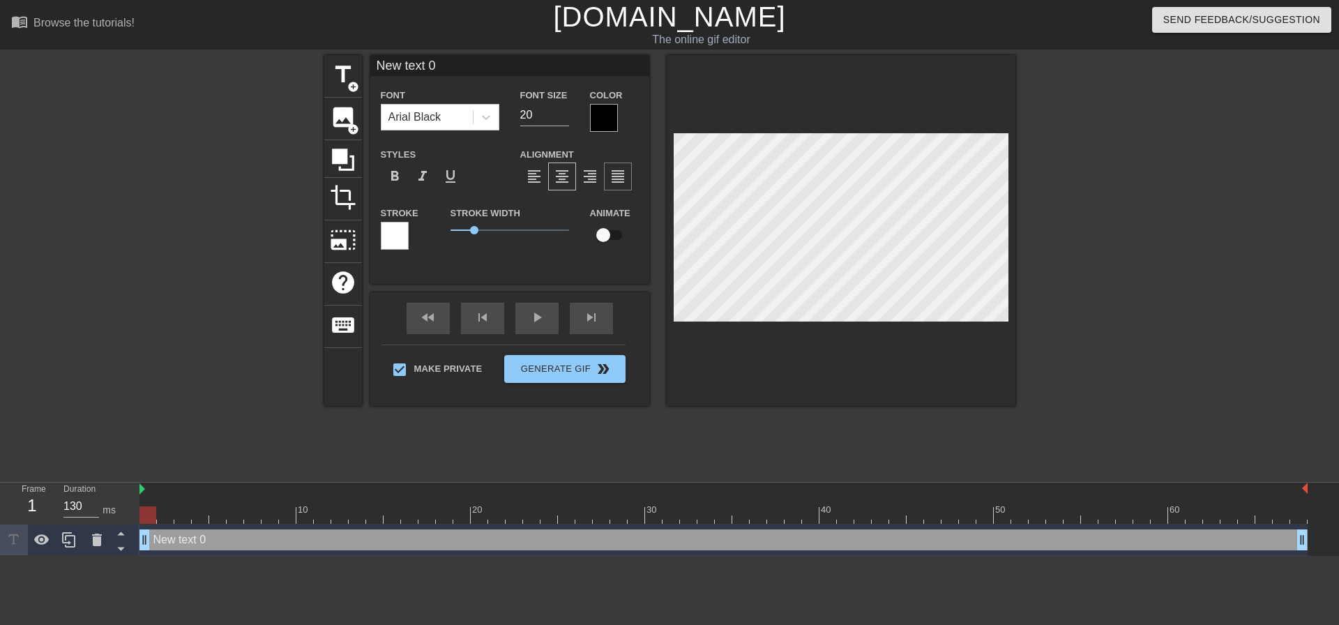
scroll to position [2, 2]
type input "I"
type textarea "I"
type input "I"
type textarea "I"
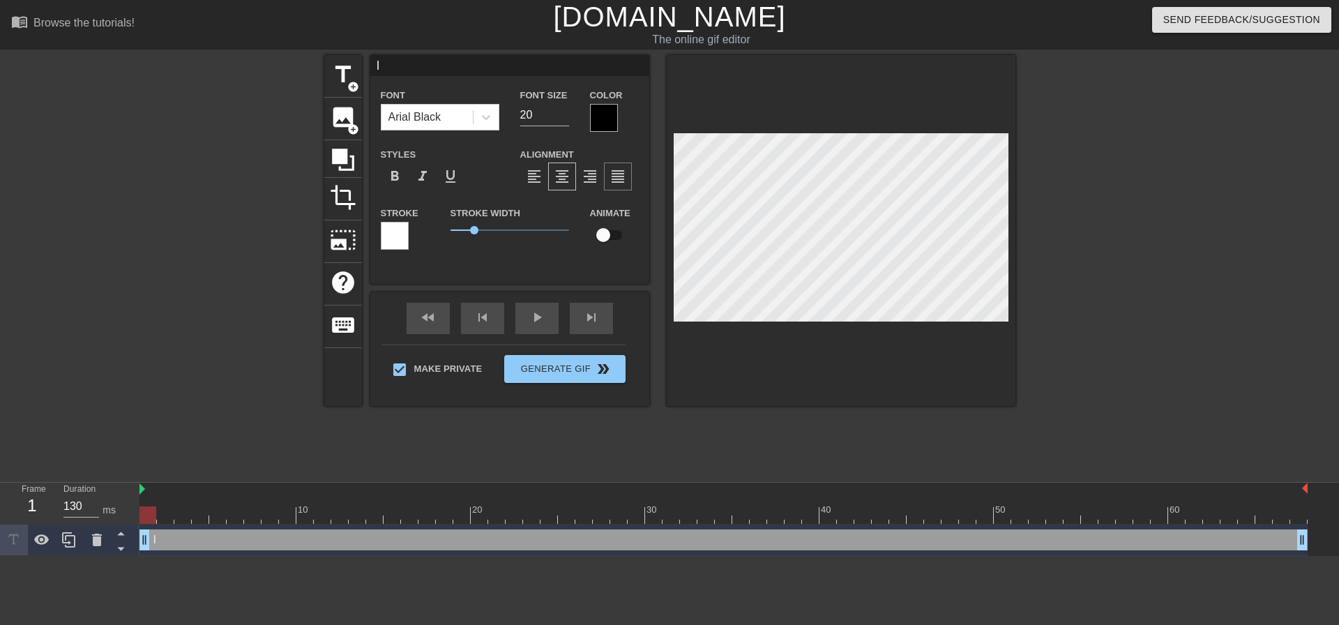
scroll to position [2, 1]
type input "I c"
type textarea "I c"
type input "I ca"
type textarea "I can"
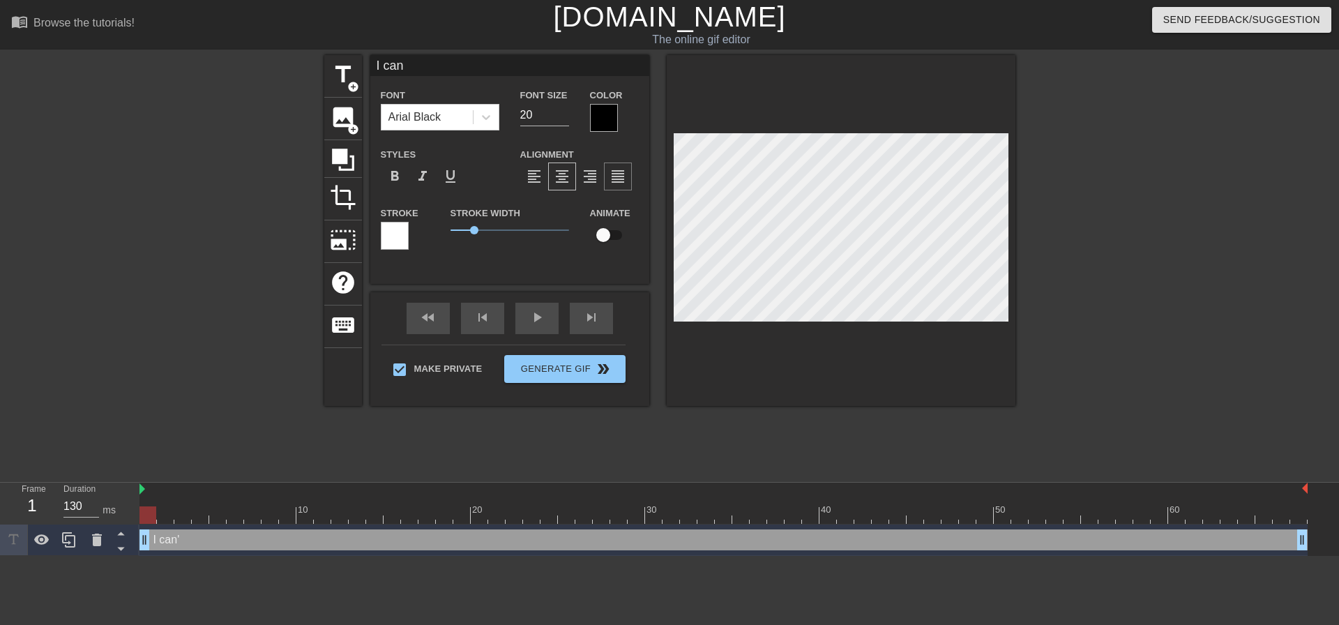
type input "I can'"
type textarea "I can'"
type input "I can't"
type textarea "I can't"
type input "I can't"
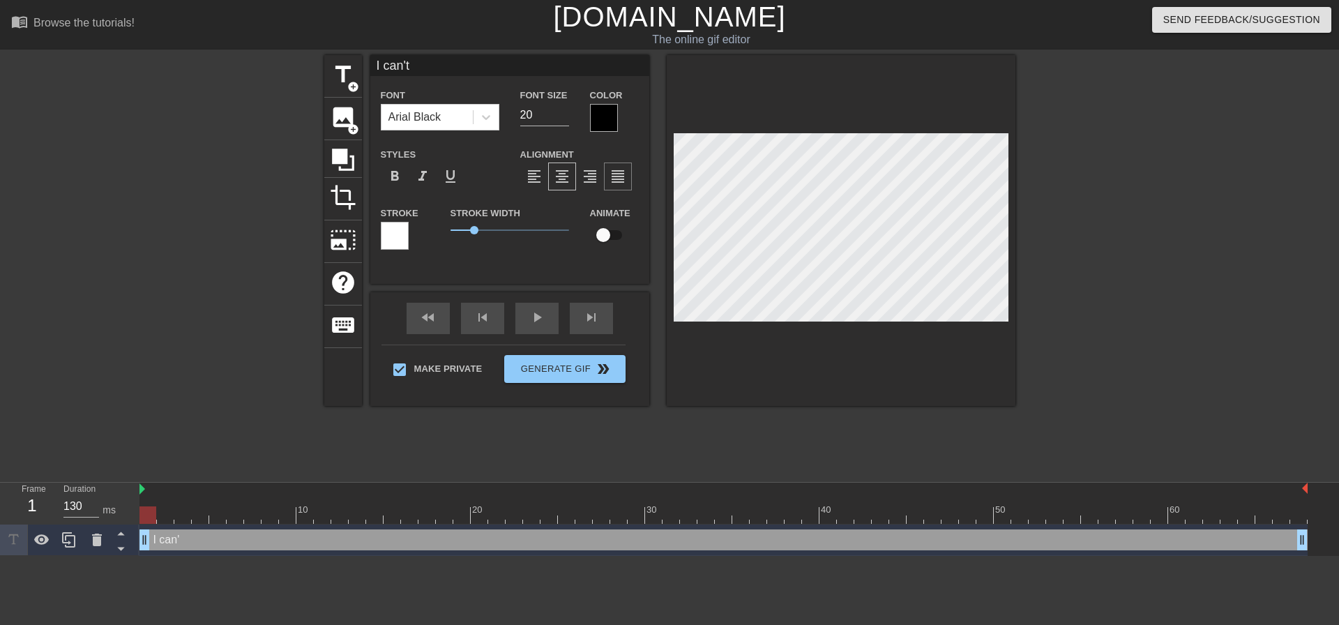
type textarea "I can't"
type input "I can't h"
type textarea "I can't he"
type input "I can't hel"
type textarea "I can't hel"
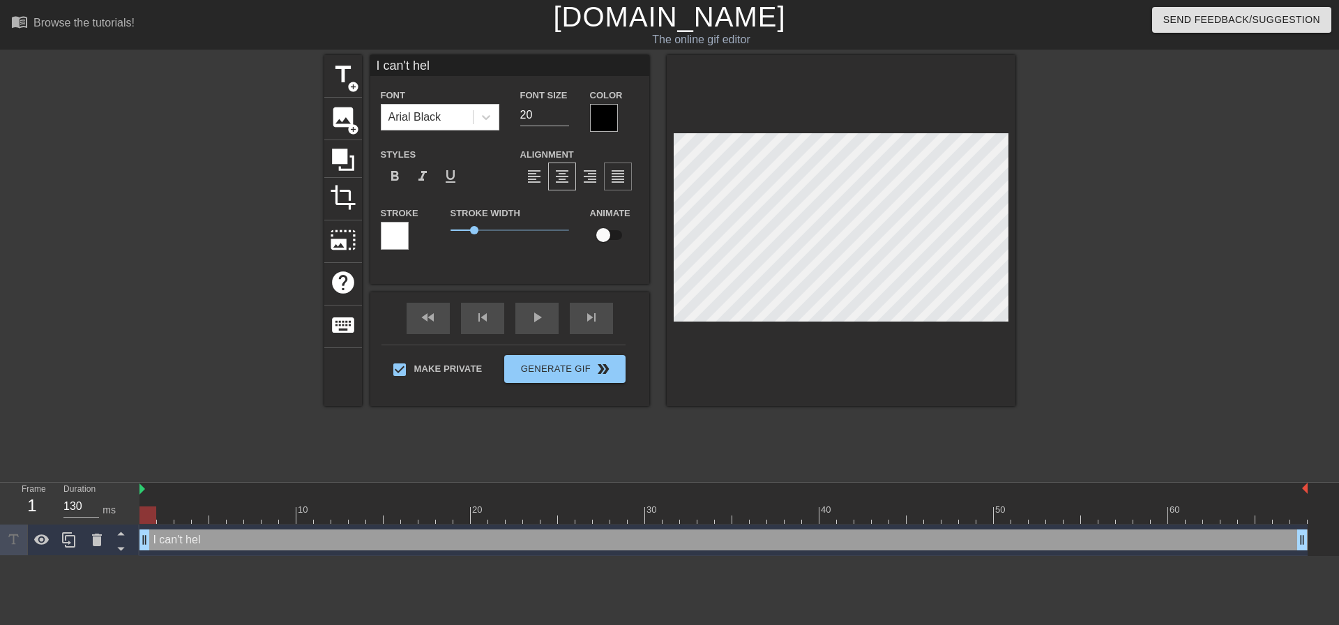
type input "I can't help"
type textarea "I can't help"
type input "I can't help"
type textarea "I can't help"
type input "I can't help m"
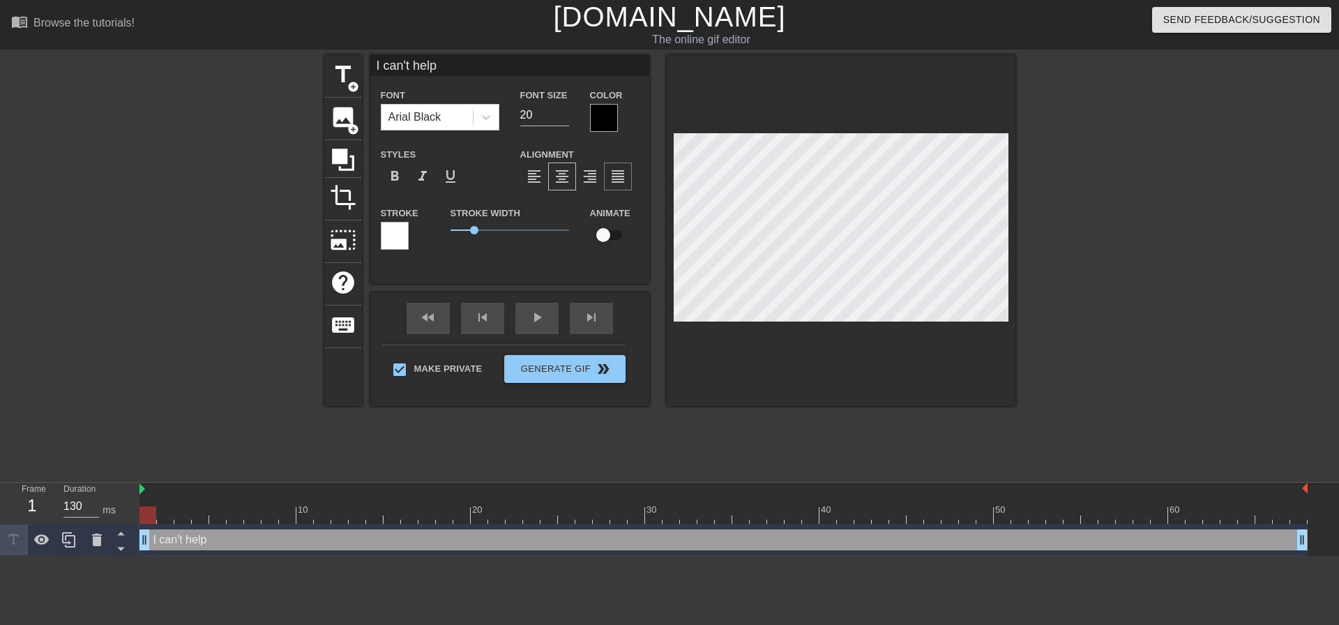
type textarea "I can't help m"
type input "I can't help my"
type textarea "I can't help my"
type input "I can't help mys"
type textarea "I can't help mys"
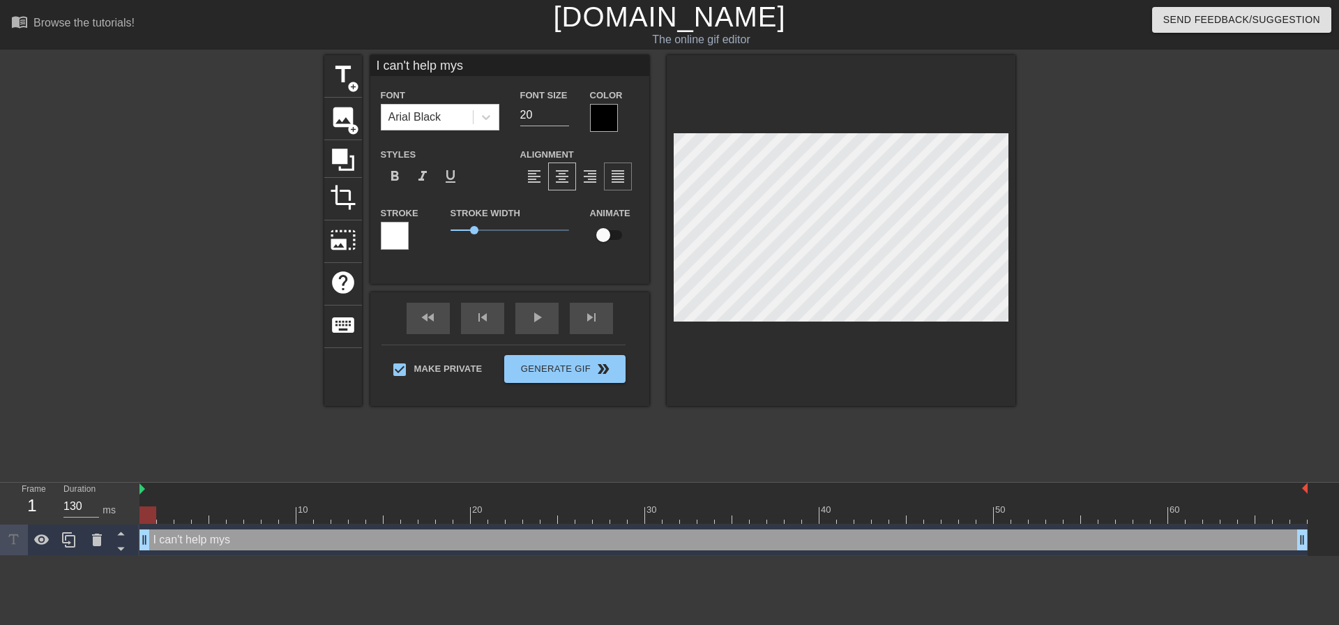
type input "I can't help myse"
type textarea "I can't help mysel"
type input "I can't help myself"
type textarea "I can't help myself"
type input "I can't help myself."
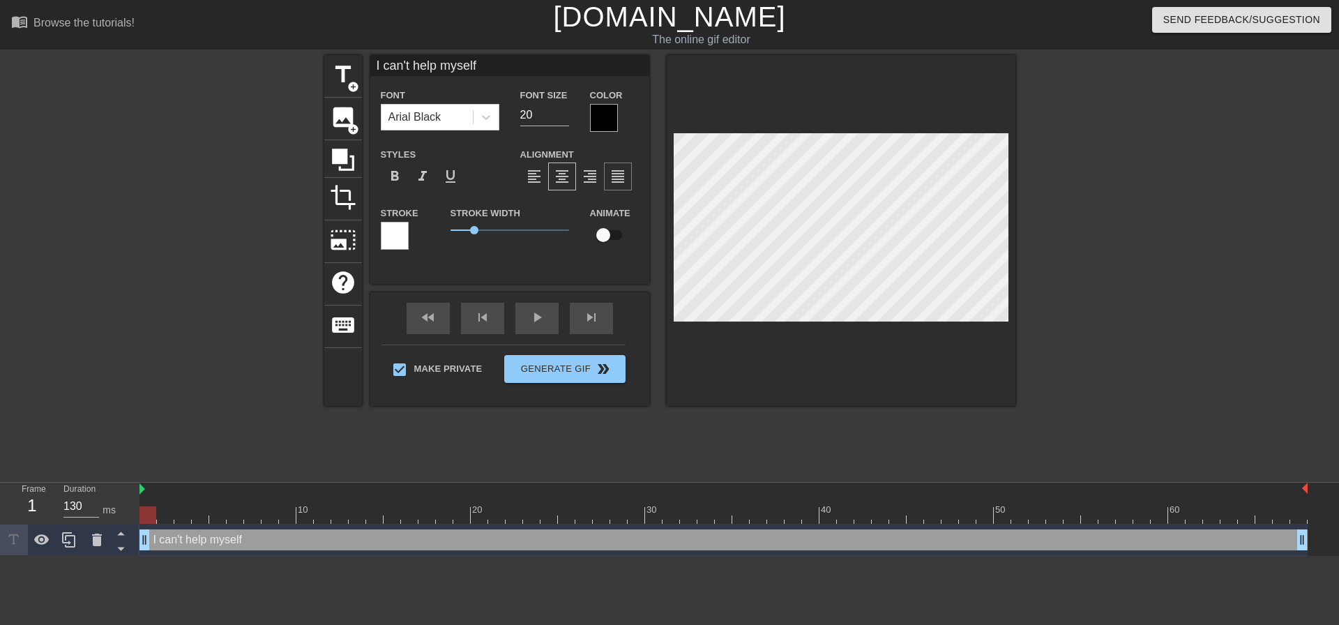
type textarea "I can't help myself."
type input "I can't help myself.."
type textarea "I can't help myself.."
type input "I can't help myself..."
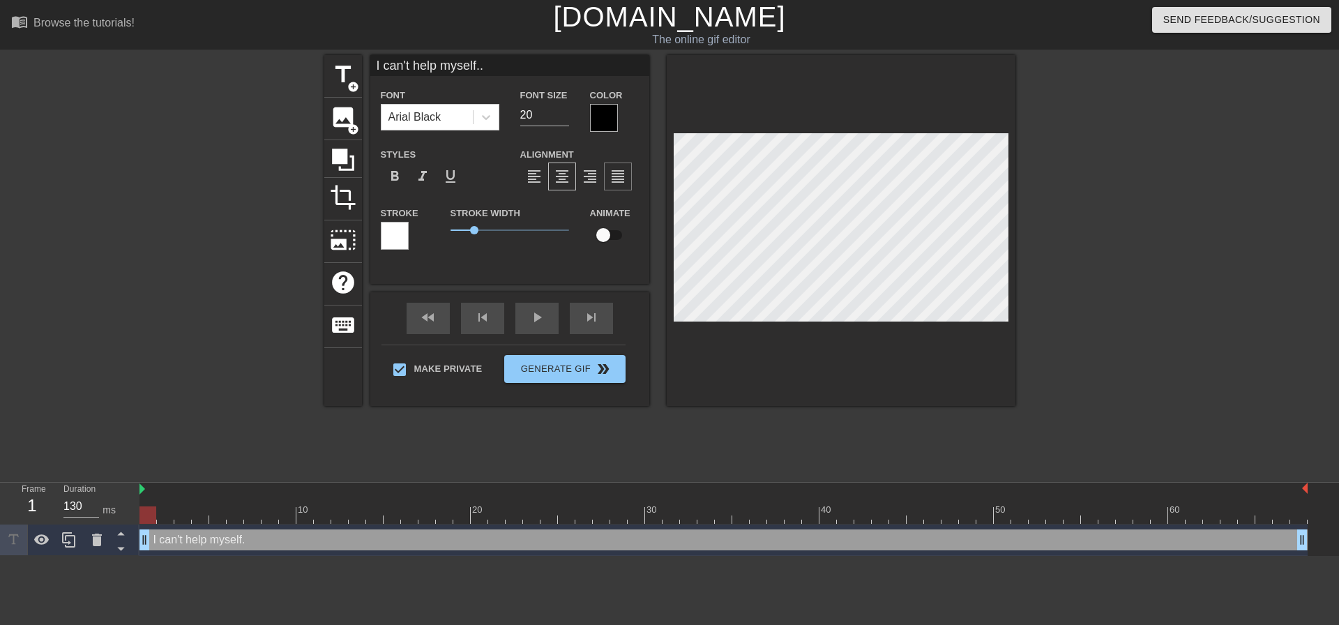
type textarea "I can't help myself..."
type input "I can't help myself...I"
type textarea "I can't help myself...I"
type input "I can't help myself...If"
type textarea "I can't help myself...If"
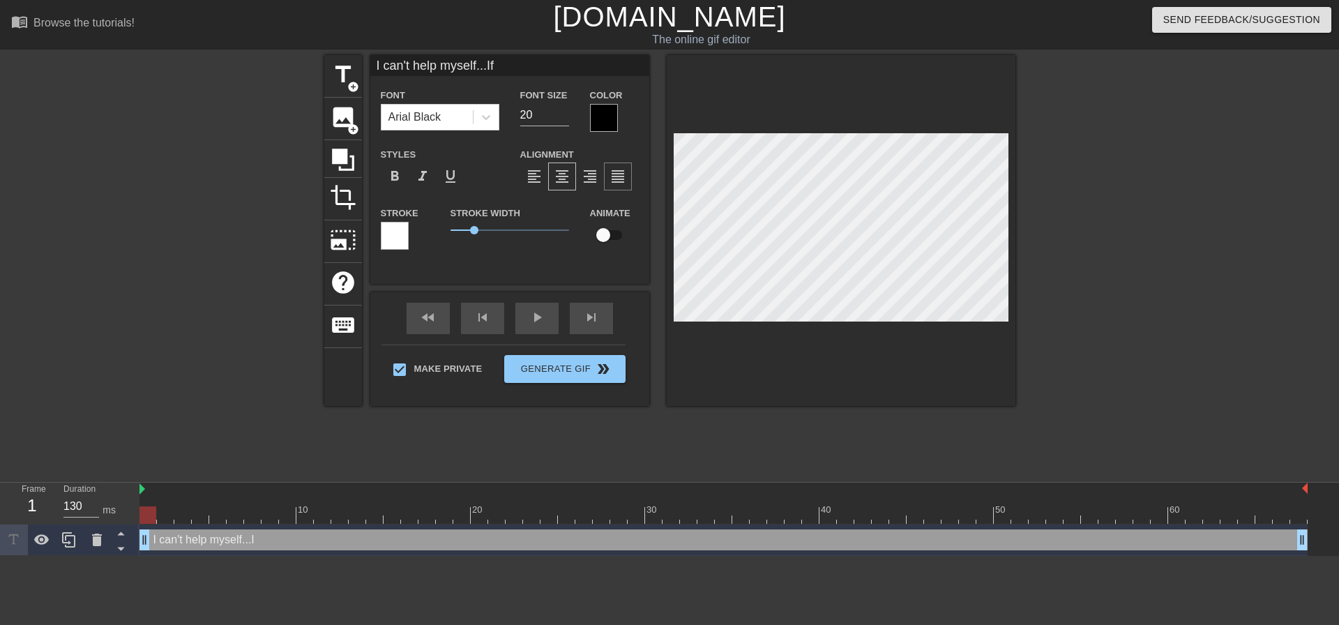
type input "I can't help myself...If"
type textarea "I can't help myself...If"
type input "I can't help myself...If m"
type textarea "I can't help myself...If m"
type input "I can't help myself...If my"
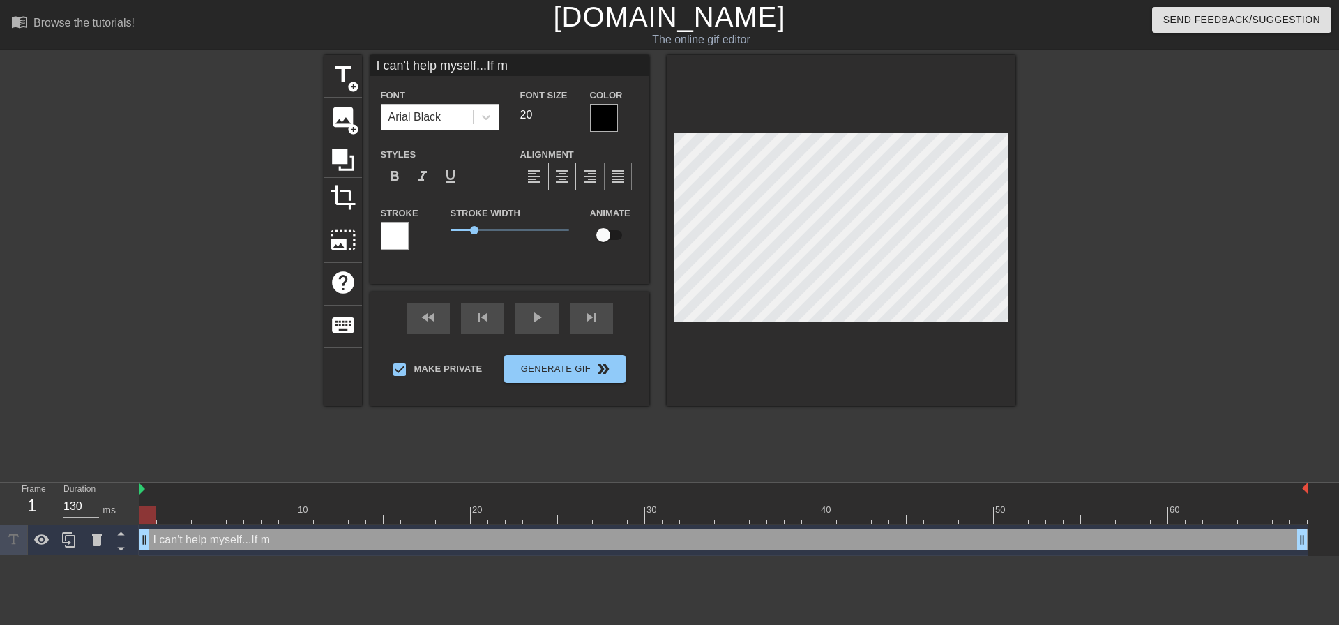
type textarea "I can't help myself...If my"
type input "I can't help myself...If my"
type textarea "I can't help myself...If my"
type input "I can't help myself...If my S"
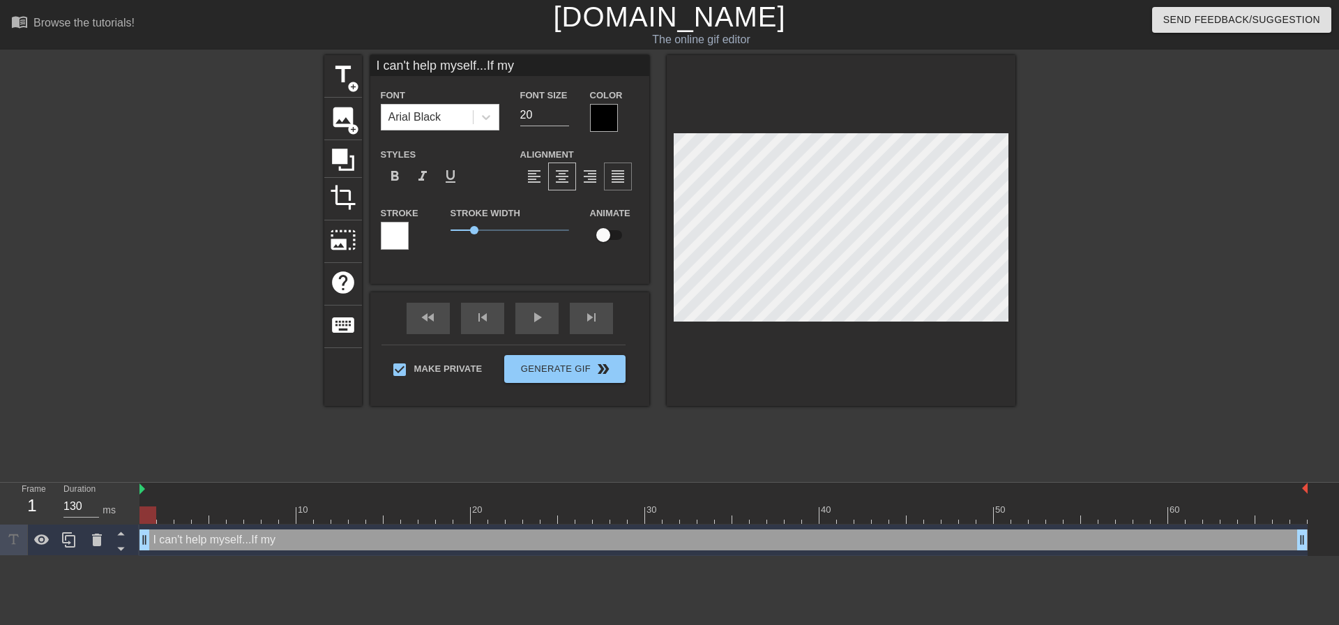
type textarea "I can't help myself...If my S"
type input "I can't help myself...If my So"
type textarea "I can't help myself...If my So"
type input "I can't help myself...If my Son"
type textarea "I can't help myself...If my Son"
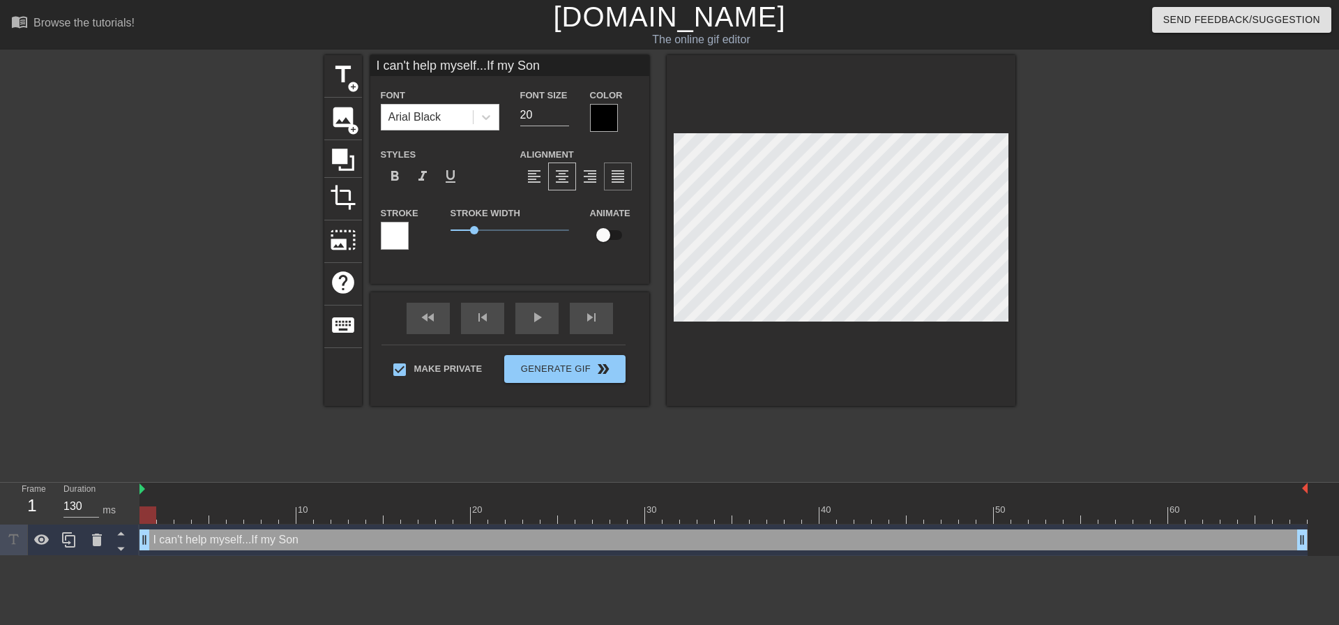
type input "I can't help myself...If my Son"
type textarea "I can't help myself...If my Son"
type input "I can't help myself...If my Son n"
type textarea "I can't help myself...If my Son n"
type input "I can't help myself...If my Son ne"
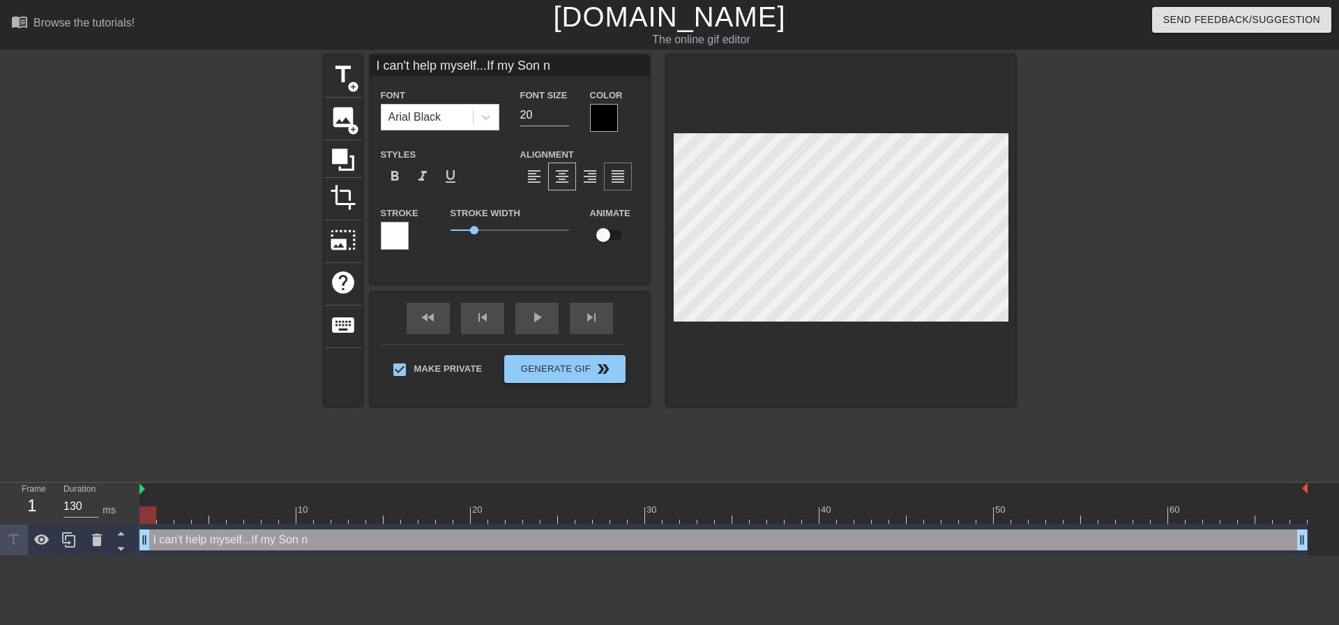
type textarea "I can't help myself...If my Son ne"
type input "I can't help myself...If my Son nee"
type textarea "I can't help myself...If my Son nee"
type input "I can't help myself...If my Son need"
type textarea "I can't help myself...If my Son need"
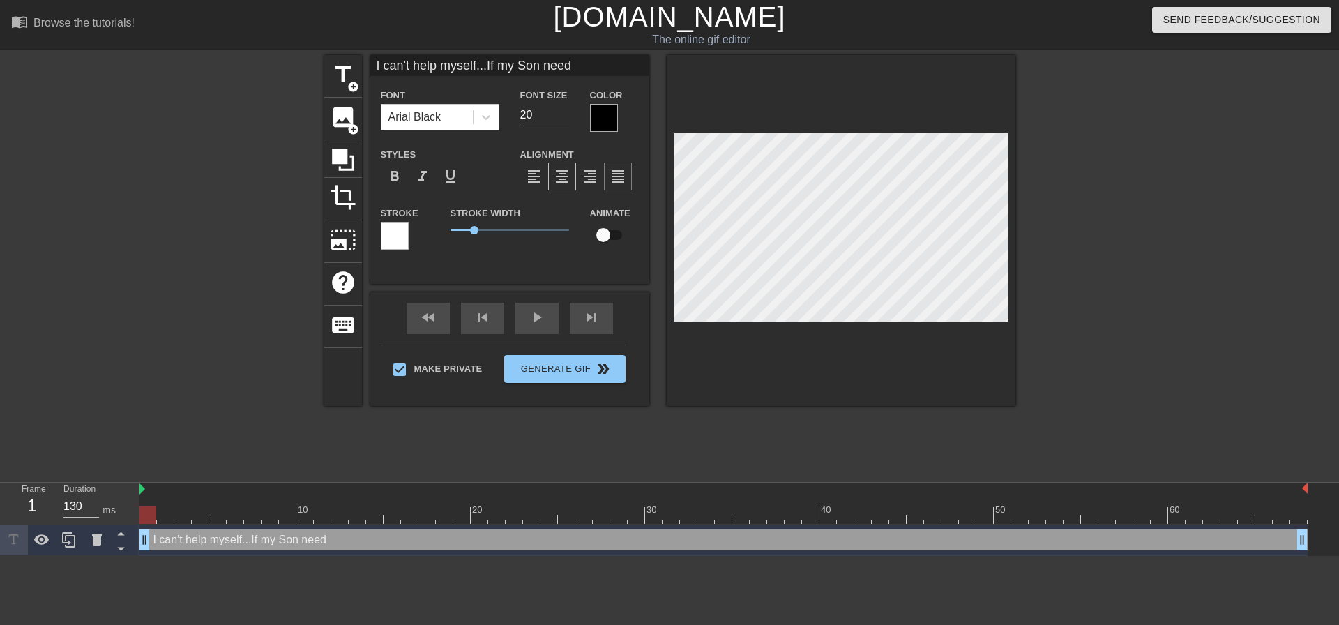
type input "I can't help myself...If my Son needs"
type textarea "I can't help myself...If my Son needs"
type input "I can't help myself...If my Son needs"
type textarea "I can't help myself...If my Son needs"
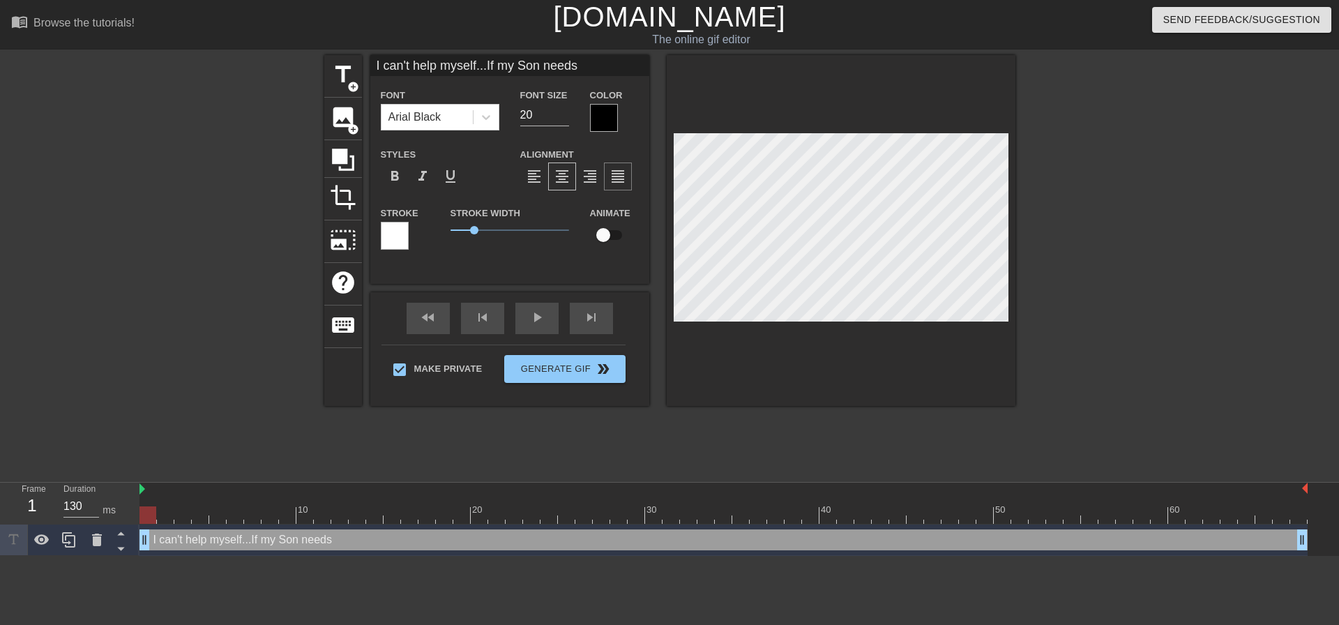
type input "I can't help myself...If my Son needsj"
type textarea "I can't help myself...If my Son needs j"
type input "I can't help myself...If my Son needs"
type textarea "I can't help myself...If my Son needs"
type input "I can't help myself...If my Son needsh"
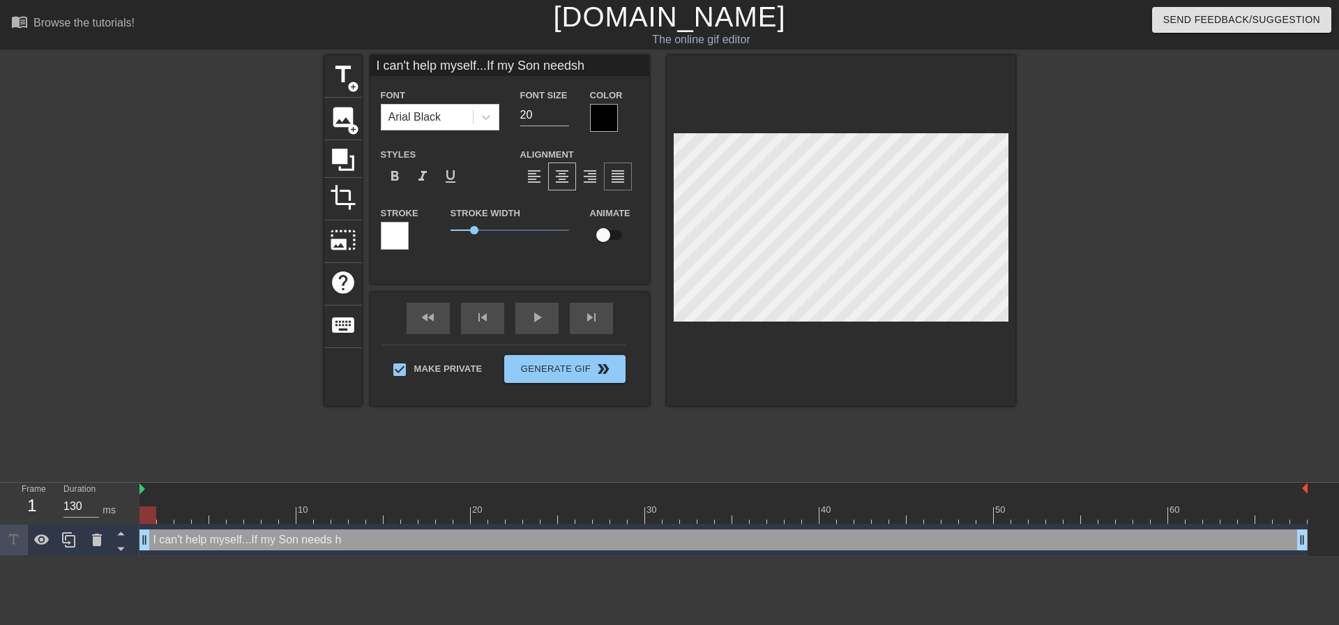
type textarea "I can't help myself...If my Son needs hi"
type input "I can't help myself...If my Son needshis"
type textarea "I can't help myself...If my Son needs his"
type input "I can't help myself...If my Son needshis"
type textarea "I can't help myself...If my Son needs his"
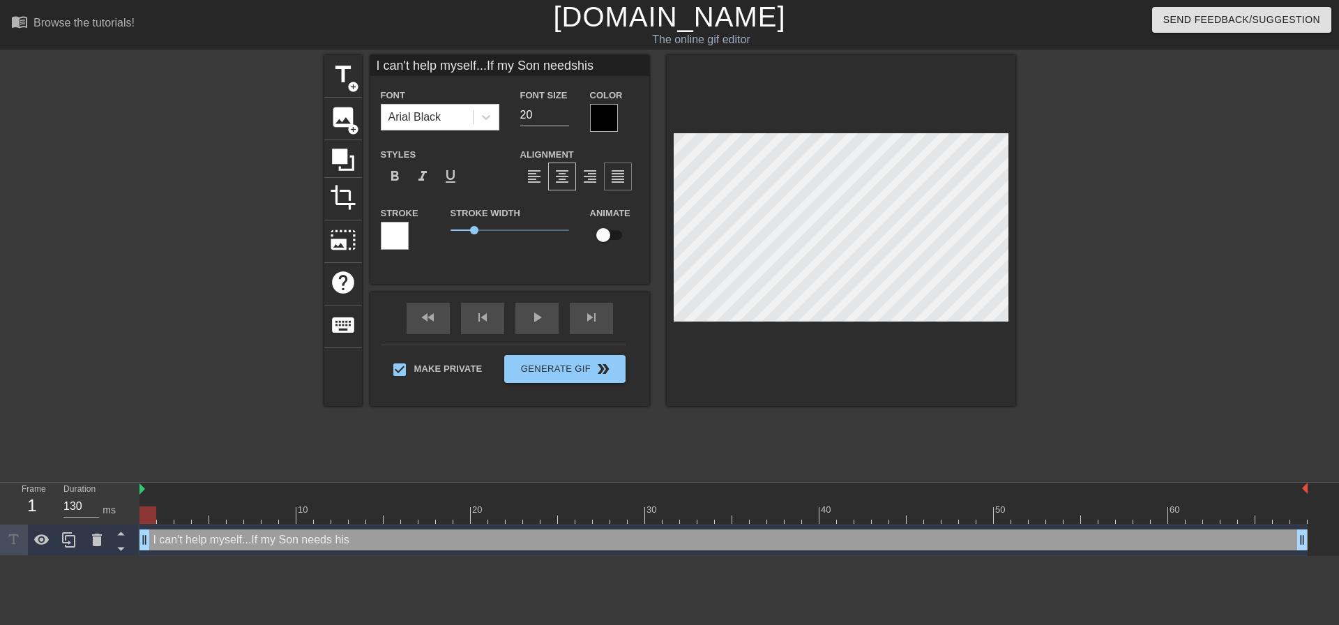
type input "I can't help myself...If my Son needshis b"
type textarea "I can't help myself...If my Son needs his b"
type input "I can't help myself...If my Son needshis bu"
type textarea "I can't help myself...If my Son needs his bu"
type input "I can't help myself...If my Son needshis bui"
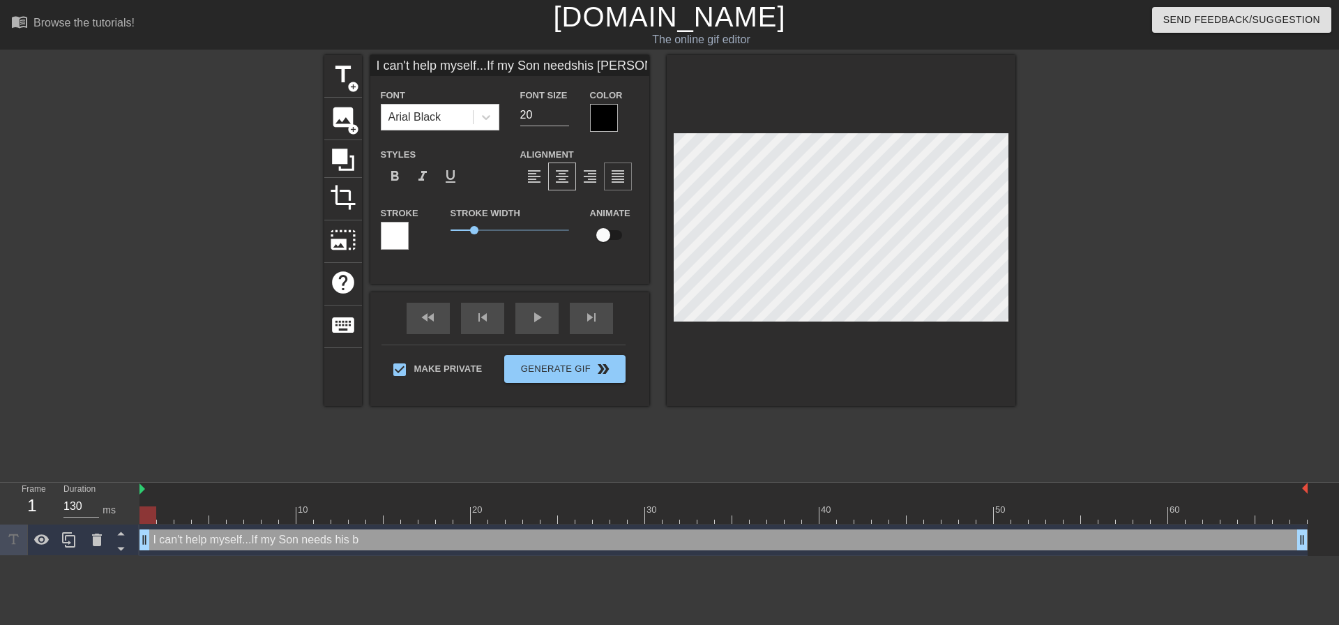
type textarea "I can't help myself...If my Son needs his buit"
type input "I can't help myself...If my Son needshis buitt"
type textarea "I can't help myself...If my Son needs his buitt"
type input "I can't help myself...If my Son needshis buit"
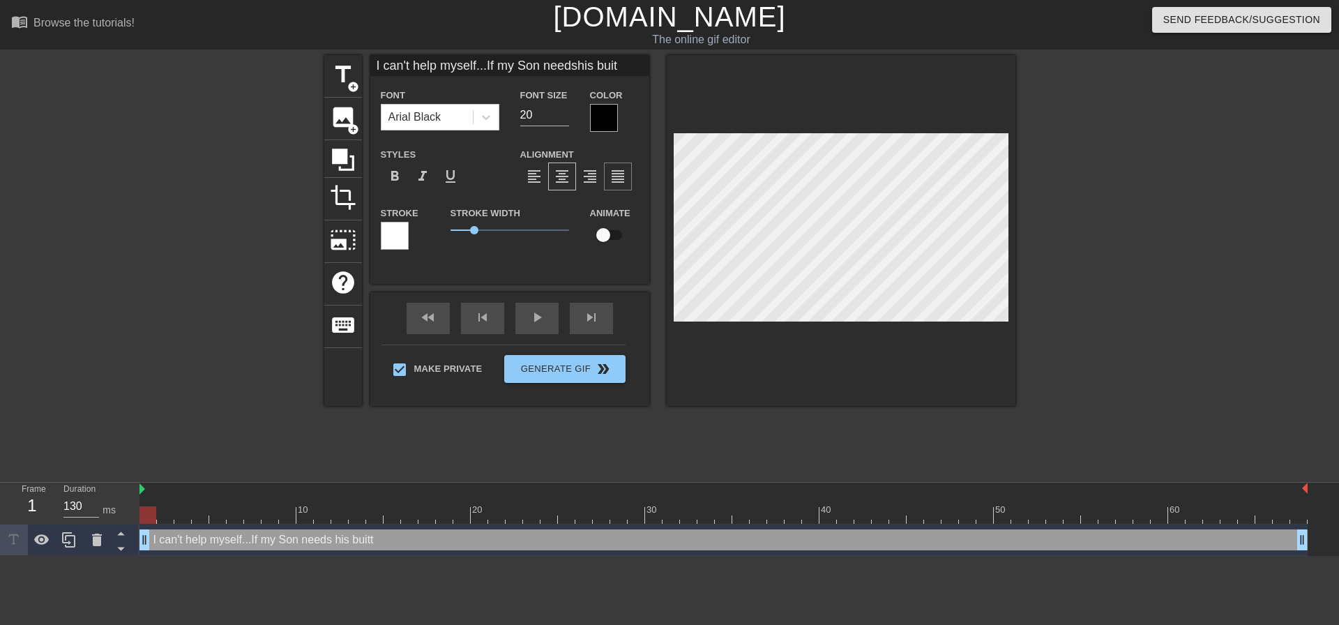
type textarea "I can't help myself...If my Son needs his buit"
type input "I can't help myself...If my Son needshis bui"
type textarea "I can't help myself...If my Son needs his bui"
type input "I can't help myself...If my Son needshis bu"
type textarea "I can't help myself...If my Son needs his bu"
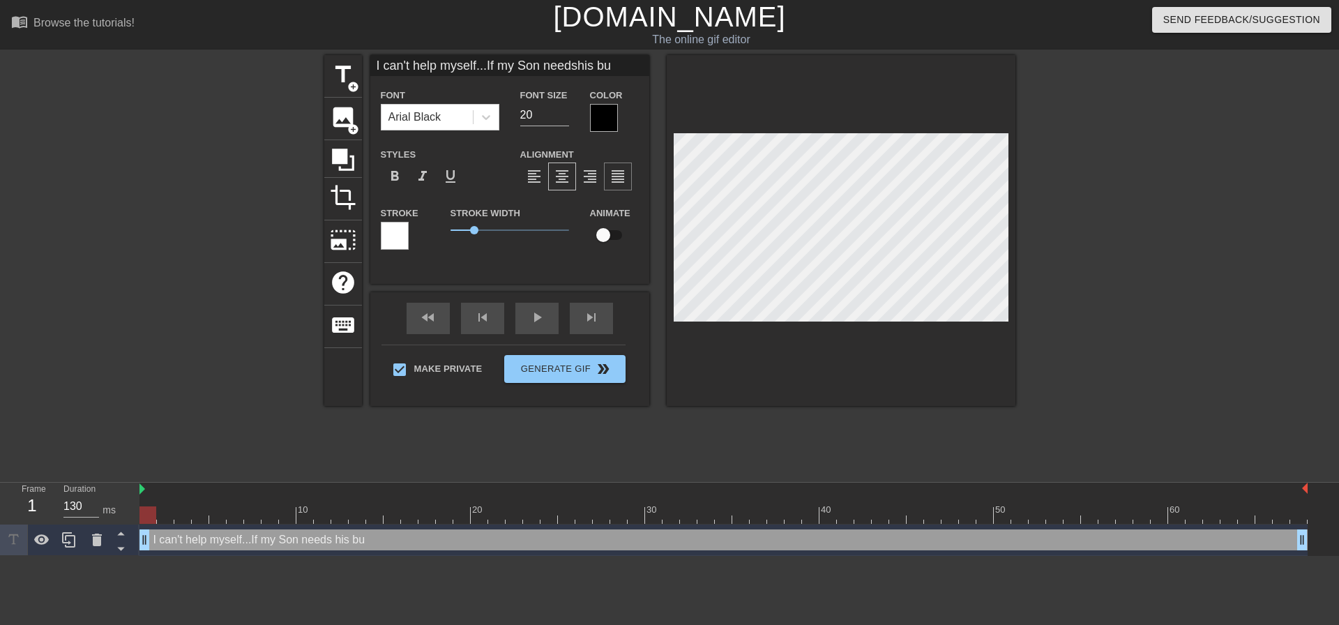
type input "I can't help myself...If my Son needshis but"
type textarea "I can't help myself...If my Son needs his but"
type input "I can't help myself...If my Son needshis butt"
type textarea "I can't help myself...If my Son needs his butt"
type input "I can't help myself...If my Son needshis butth"
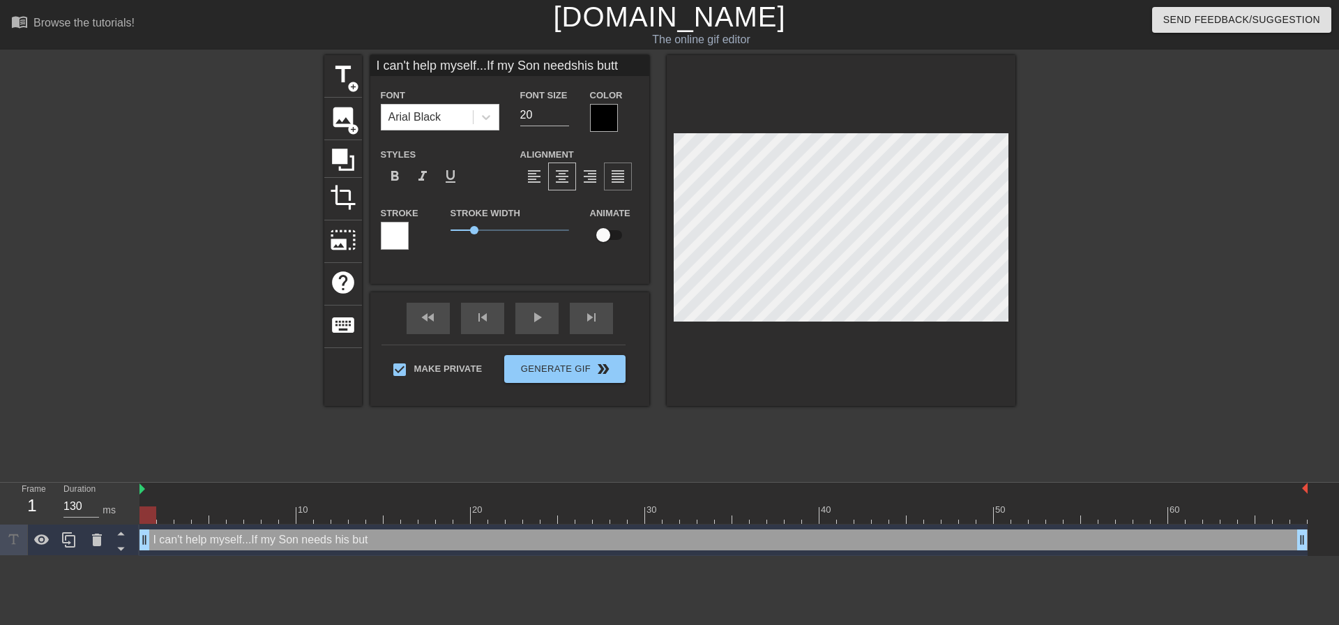
type textarea "I can't help myself...If my Son needs his butth"
type input "I can't help myself...If my Son needshis buttho"
type textarea "I can't help myself...If my Son needs his buttho"
type input "I can't help myself...If my Son needshis butthol"
type textarea "I can't help myself...If my Son needs his butthol"
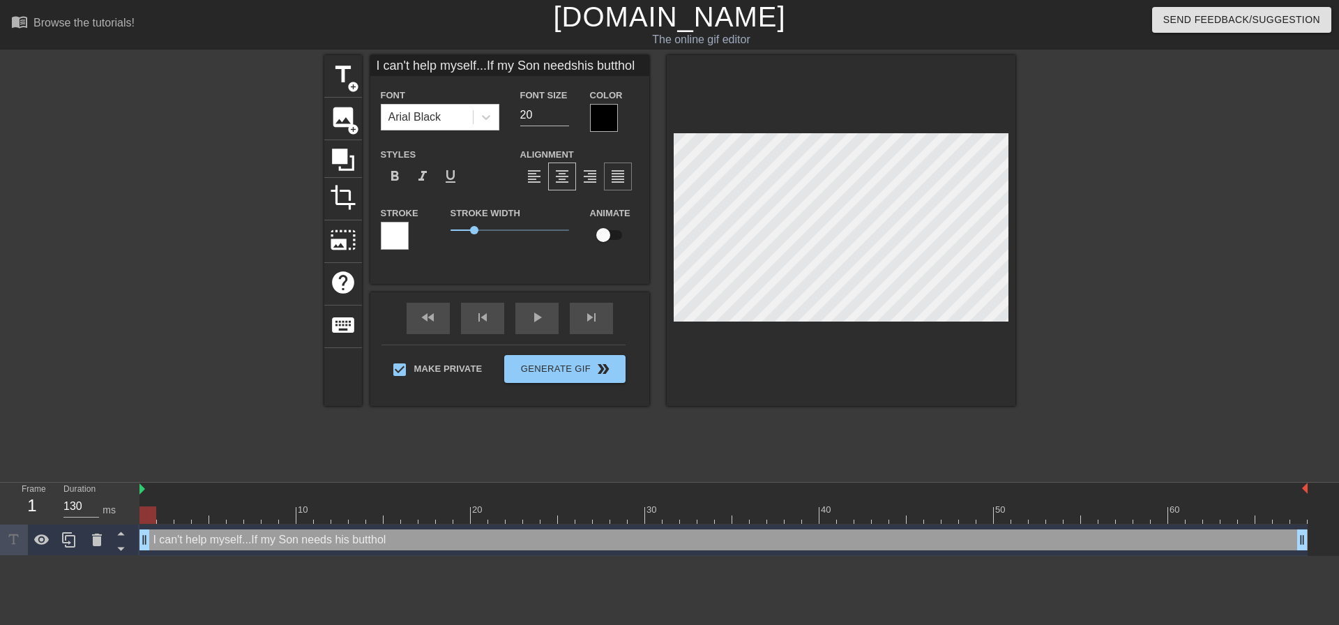
type input "I can't help myself...If my Son needshis butthole"
type textarea "I can't help myself...If my Son needs his butthole"
type input "I can't help myself...If my Son needshis butthole"
type textarea "I can't help myself...If my Son needs his butthole"
type input "I can't help myself...If my Son needshis butthole c"
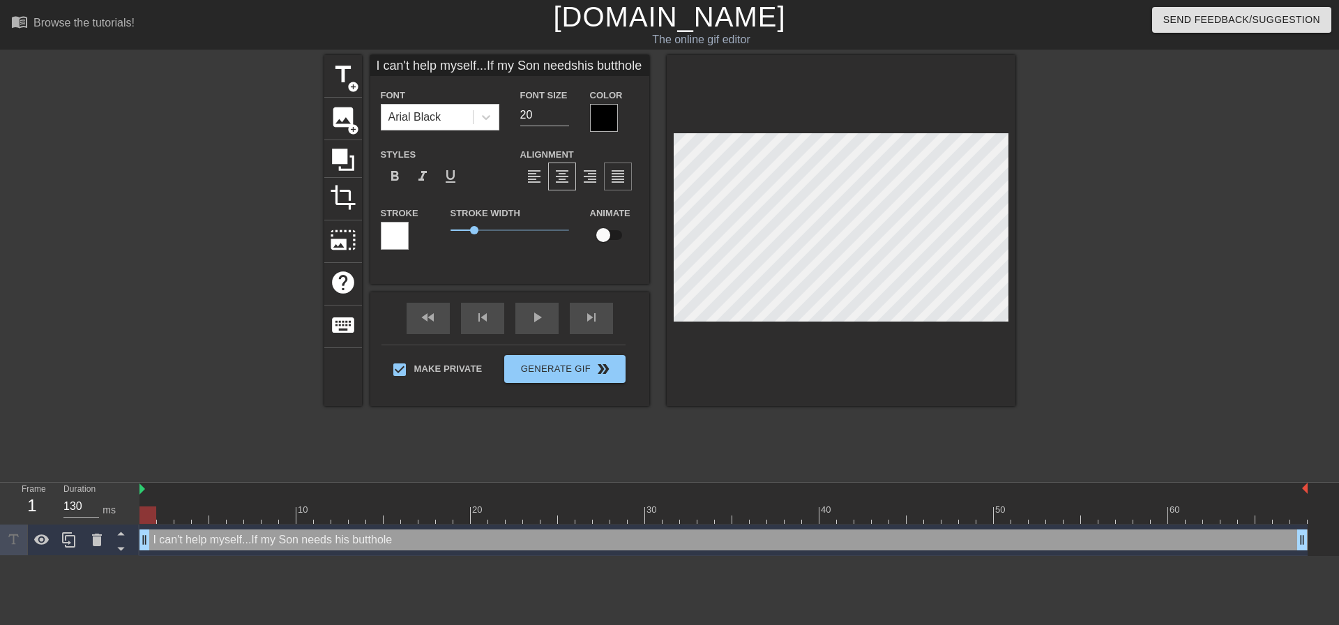
type textarea "I can't help myself...If my Son needs his butthole c"
type input "I can't help myself...If my Son needshis butthole cl"
type textarea "I can't help myself...If my Son needs his butthole cl"
type input "I can't help myself...If my Son needshis butthole cle"
type textarea "I can't help myself...If my Son needs his butthole cle"
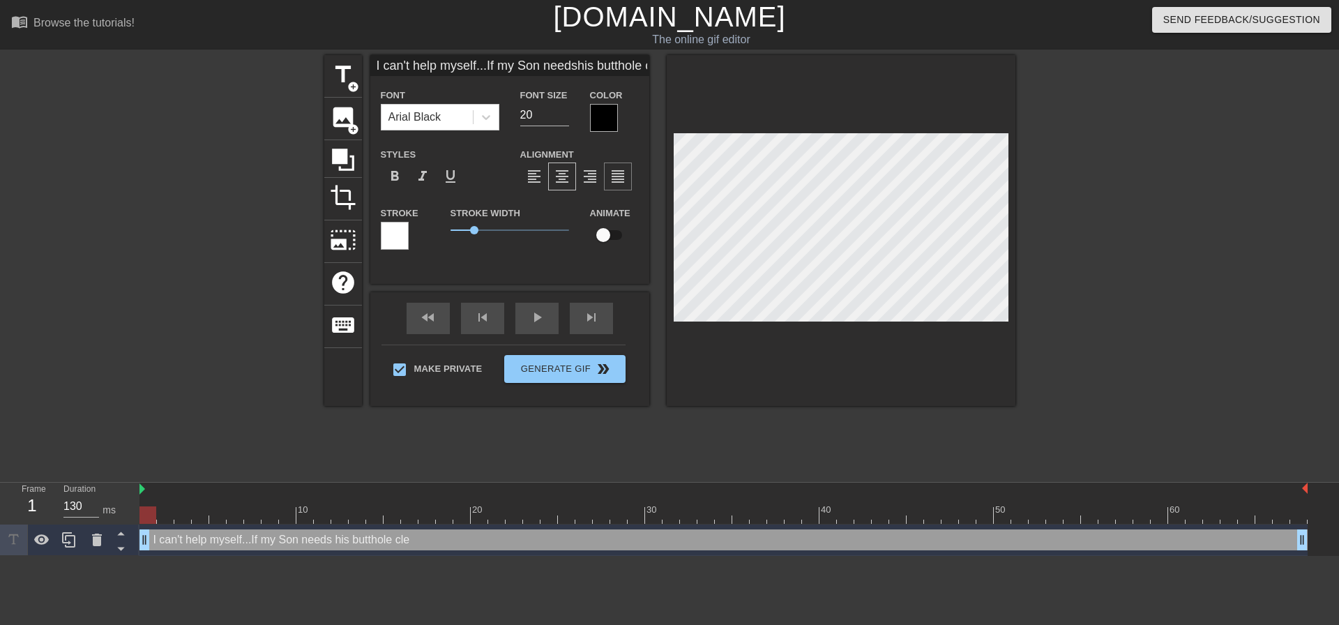
type input "I can't help myself...If my Son needshis butthole clea"
type textarea "I can't help myself...If my Son needs his butthole clea"
type input "I can't help myself...If my Son needshis butthole clean"
type textarea "I can't help myself...If my Son needs his butthole clean"
type input "I can't help myself...If my Son needshis butthole cleane"
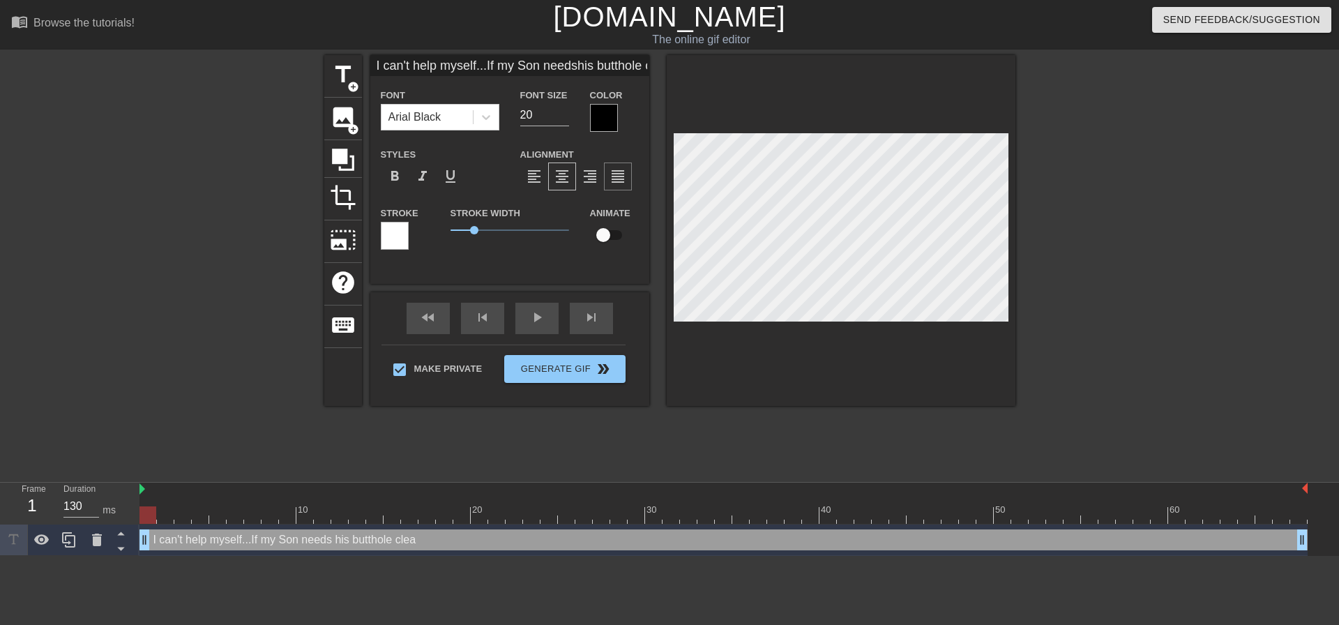
type textarea "I can't help myself...If my Son needs his butthole cleane"
type input "I can't help myself...If my Son needshis butthole cleaned"
type textarea "I can't help myself...If my Son needs his butthole cleaned"
type input "I can't help myself...If my Son needshis butthole cleaned"
type textarea "I can't help myself...If my Son needs his butthole cleaned"
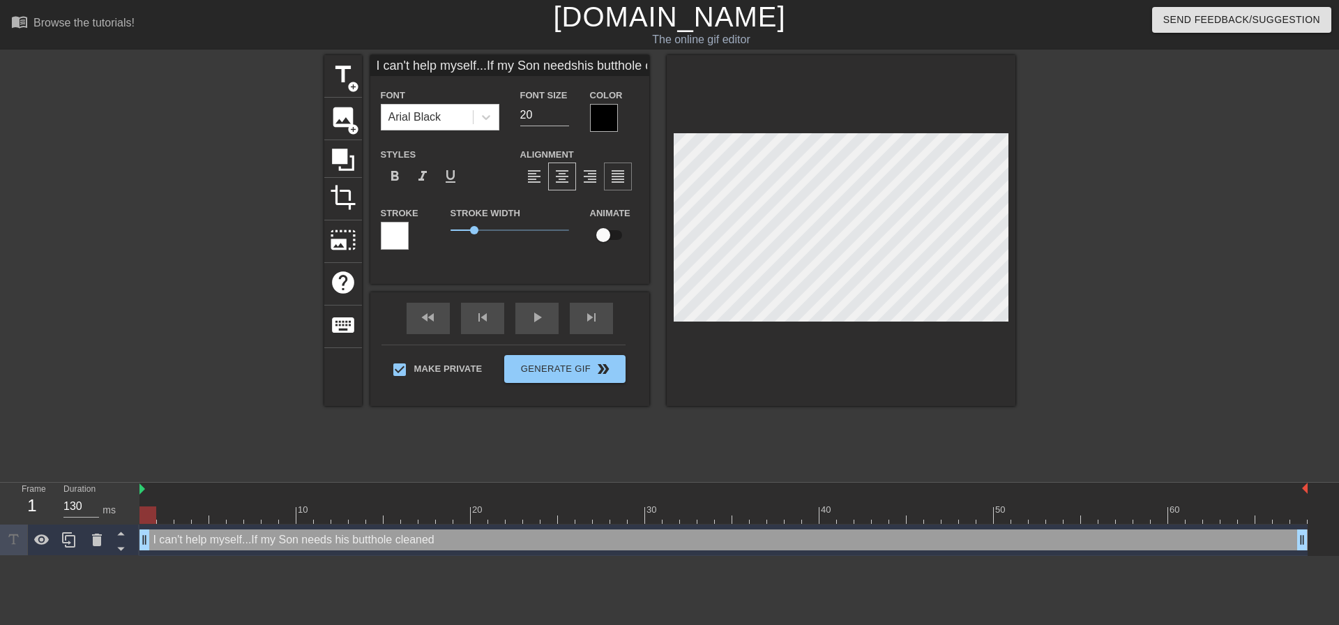
type input "I can't help myself...If my Son needshis butthole cleaned o"
type textarea "I can't help myself...If my Son needs his butthole cleaned o"
type input "I can't help myself...If my Son needshis butthole cleaned or"
type textarea "I can't help myself...If my Son needs his butthole cleaned or"
type input "I can't help myself...If my Son needshis butthole cleaned or"
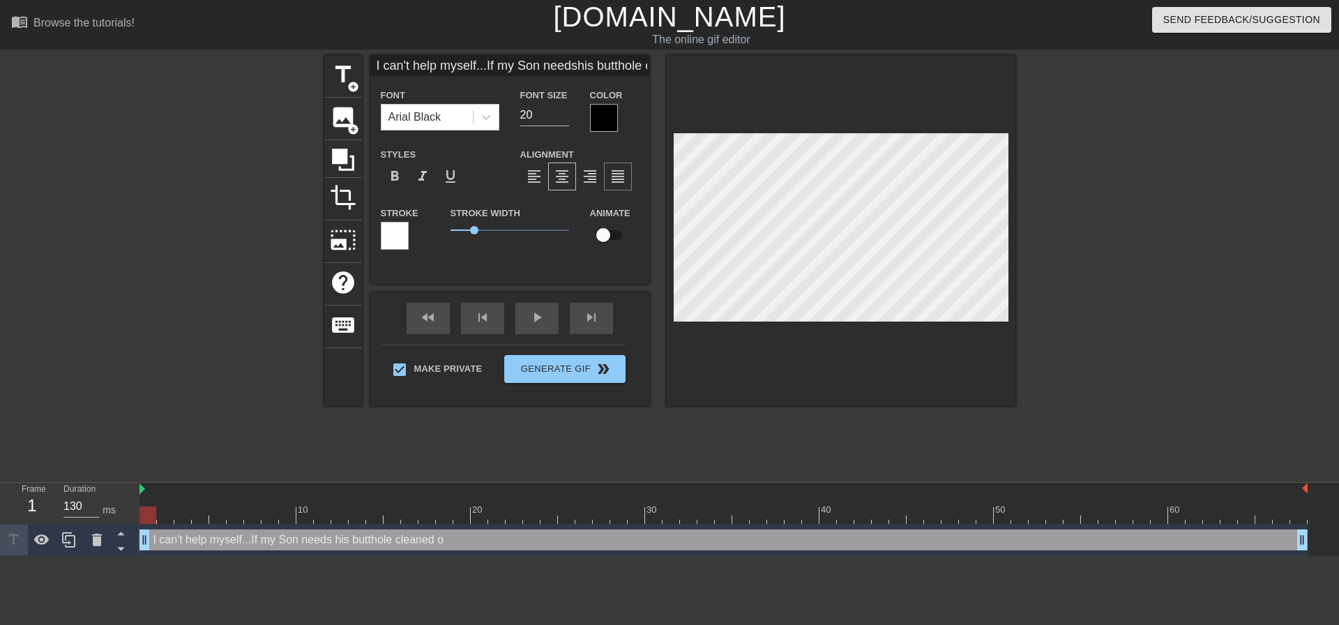
type textarea "I can't help myself...If my Son needs his butthole cleaned or"
type input "I can't help myself...If my Son needshis butthole cleaned or h"
type textarea "I can't help myself...If my Son needs his butthole cleaned or h"
type input "I can't help myself...If my Son needshis butthole cleaned or hi"
type textarea "I can't help myself...If my Son needs his butthole cleaned or hi"
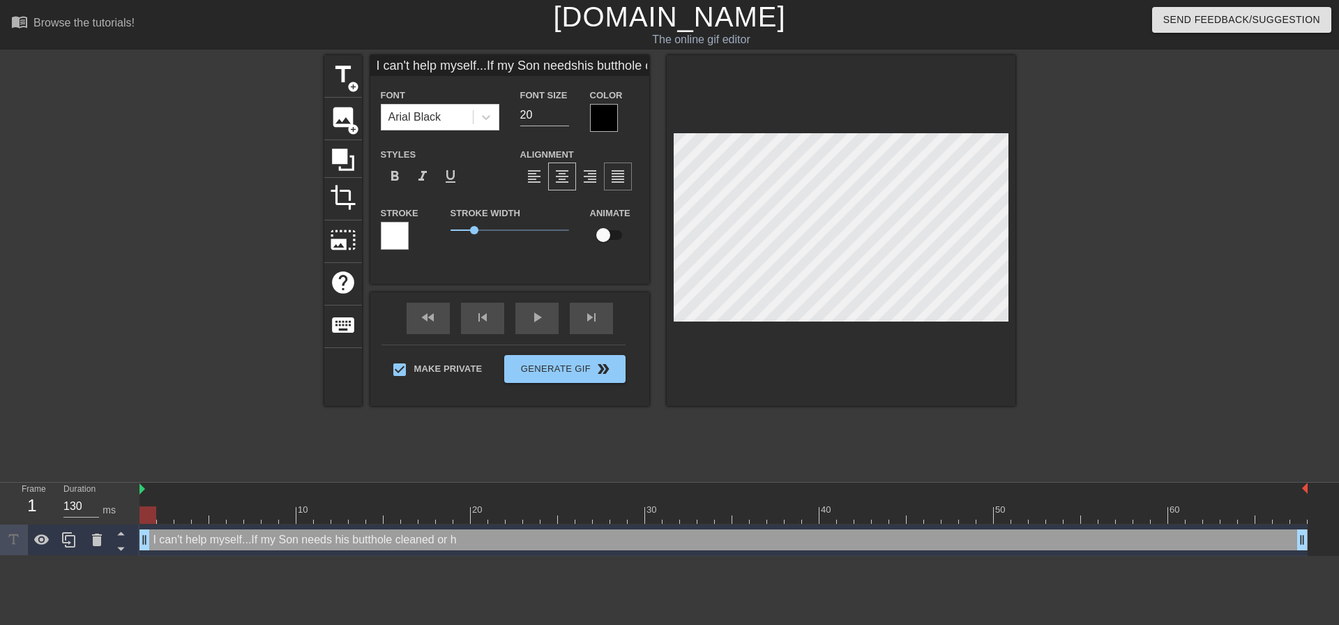
type input "I can't help myself...If my Son needshis butthole cleaned or his"
type textarea "I can't help myself...If my Son needs his butthole cleaned or his"
type input "I can't help myself...If my Son needshis butthole cleaned or his"
type textarea "I can't help myself...If my Son needs his butthole cleaned or his"
type input "I can't help myself...If my Son needshis butthole cleaned or his f"
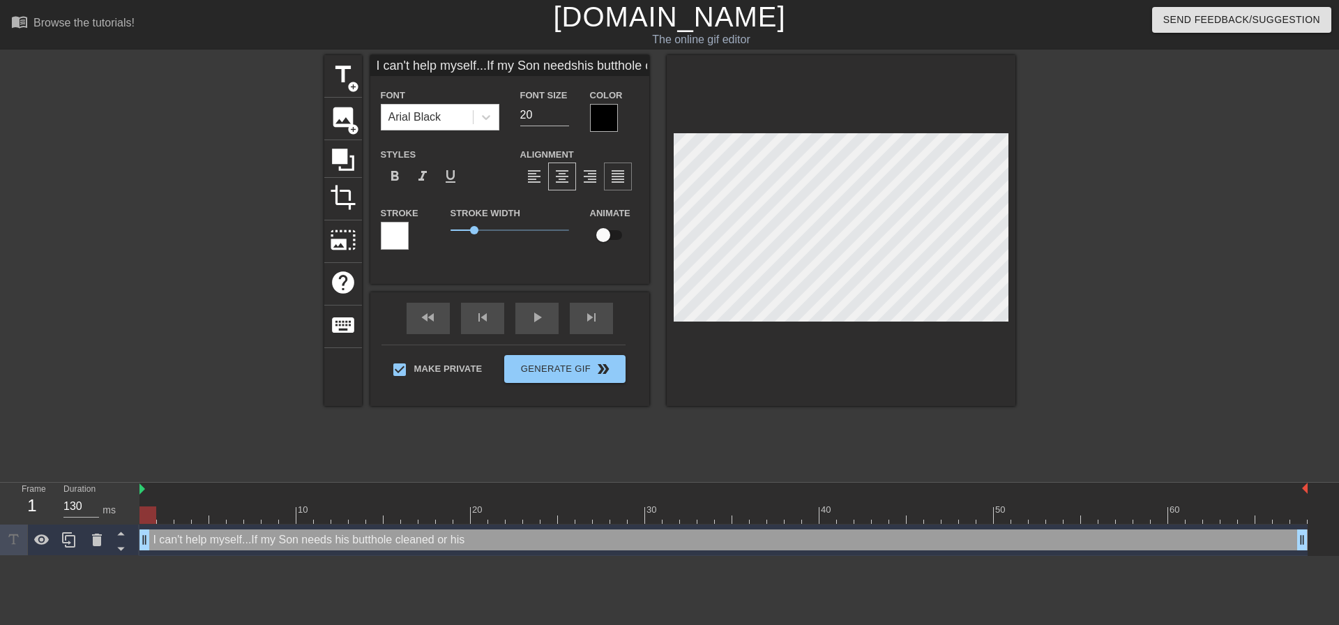
type textarea "I can't help myself...If my Son needs his butthole cleaned or his f"
type input "I can't help myself...If my Son needshis butthole cleaned or his fa"
type textarea "I can't help myself...If my Son needs his butthole cleaned or his fa"
type input "I can't help myself...If my Son needshis butthole cleaned or his far"
type textarea "I can't help myself...If my Son needs his butthole cleaned or his far"
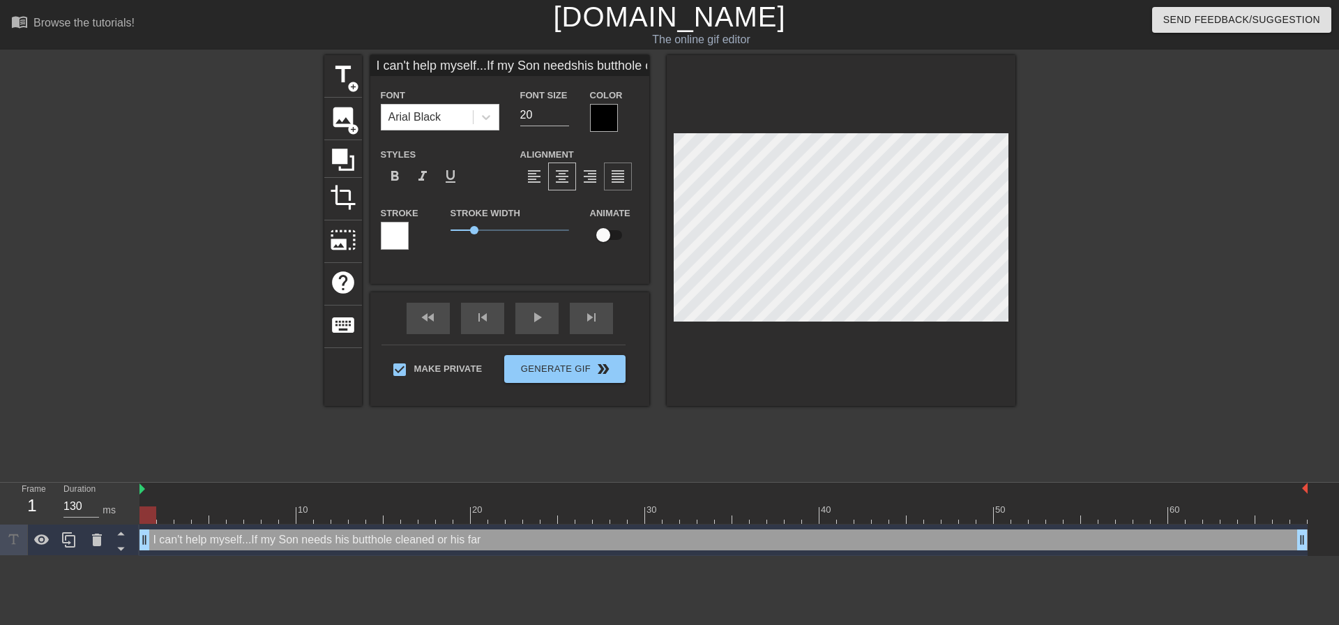
type input "I can't help myself...If my Son needshis butthole cleaned or his fart"
type textarea "I can't help myself...If my Son needs his butthole cleaned or his fart"
type input "I can't help myself...If my Son needshis butthole cleaned or his farts"
type textarea "I can't help myself...If my Son needs his butthole cleaned or his farts"
type input "I can't help myself...If my Son needshis butthole cleaned or his farts"
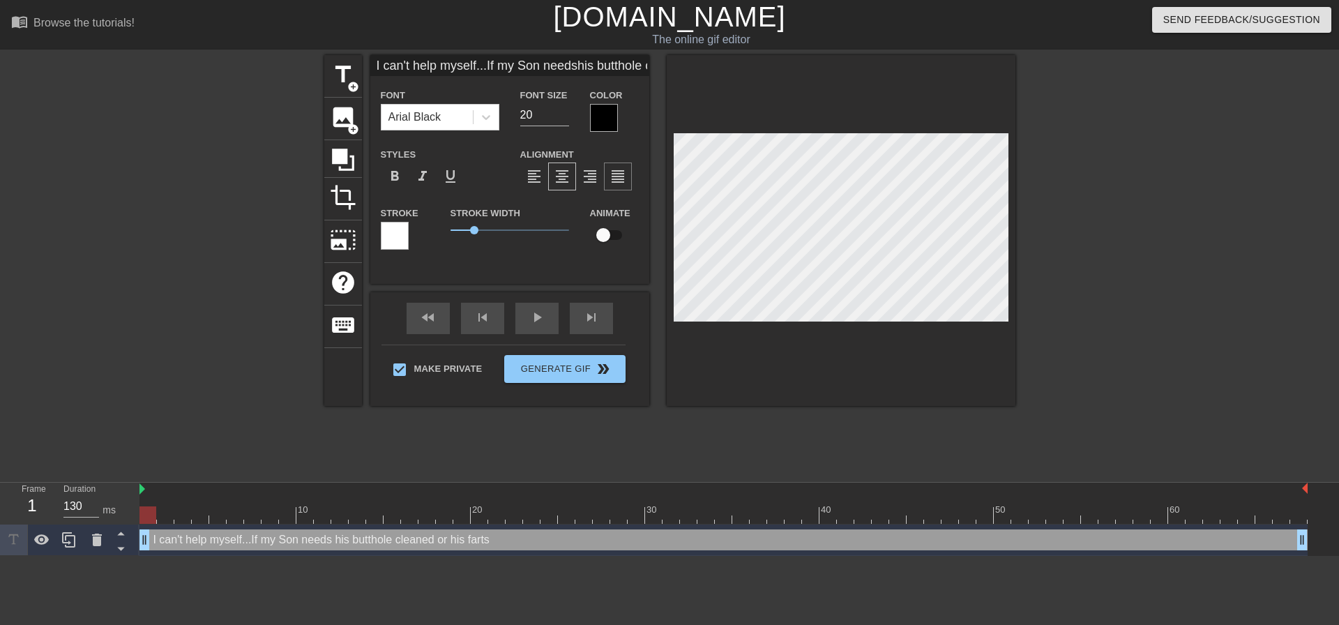
type textarea "I can't help myself...If my Son needs his butthole cleaned or his farts"
type input "I can't help myself...If my Son needshis butthole cleaned or his farts s"
type textarea "I can't help myself...If my Son needs his butthole cleaned or his farts s"
type input "I can't help myself...If my Son needshis butthole cleaned or his farts su"
type textarea "I can't help myself...If my Son needs his butthole cleaned or his farts su"
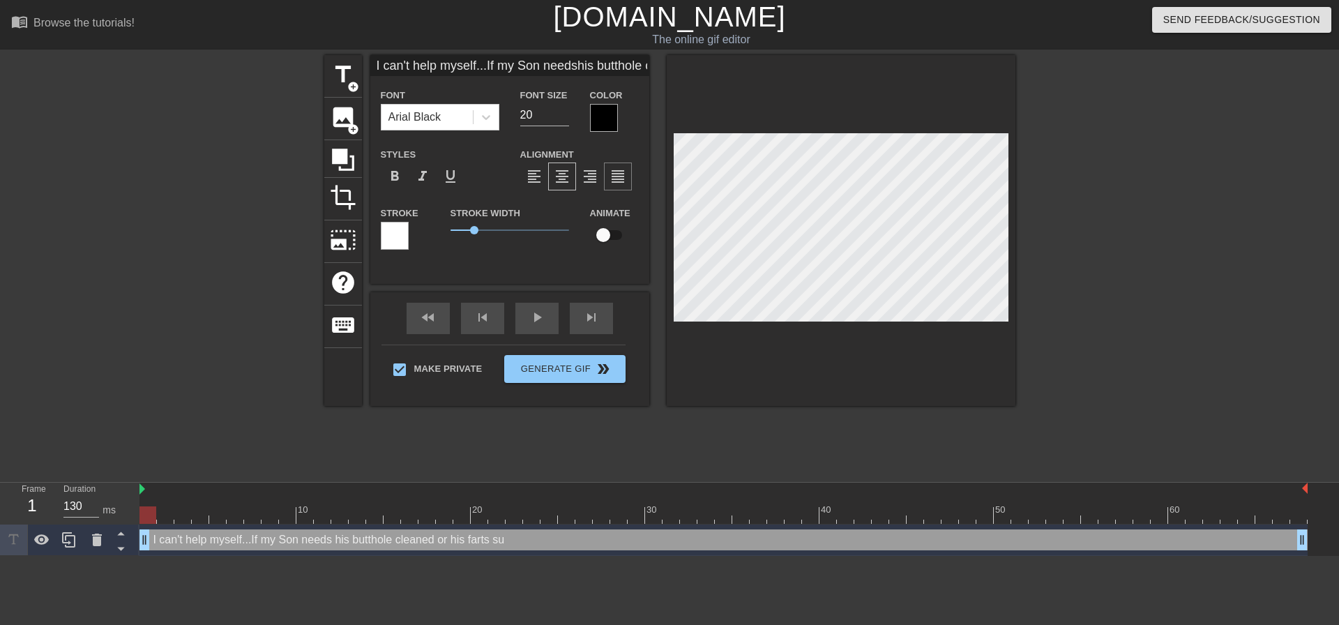
type input "I can't help myself...If my Son needshis butthole cleaned or his farts suc"
type textarea "I can't help myself...If my Son needs his butthole cleaned or his farts suc"
type input "I can't help myself...If my Son needshis butthole cleaned or his farts suck"
type textarea "I can't help myself...If my Son needs his butthole cleaned or his farts suck"
type input "I can't help myself...If my Son needshis butthole cleaned or his farts suc"
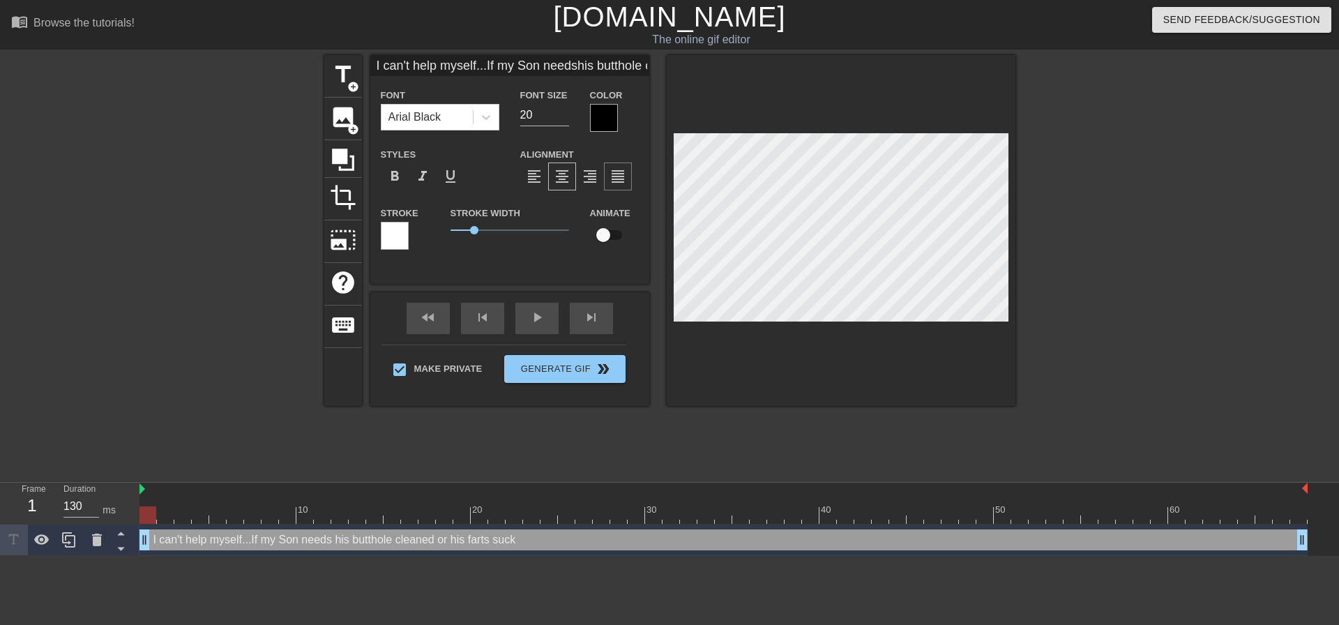
type textarea "I can't help myself...If my Son needs his butthole cleaned or his farts suc"
type input "I can't help myself...If my Son needshis butthole cleaned or his farts su"
type textarea "I can't help myself...If my Son needs his butthole cleaned or his farts su"
type input "I can't help myself...If my Son needshis butthole cleaned or his farts s"
type textarea "I can't help myself...If my Son needs his butthole cleaned or his farts s"
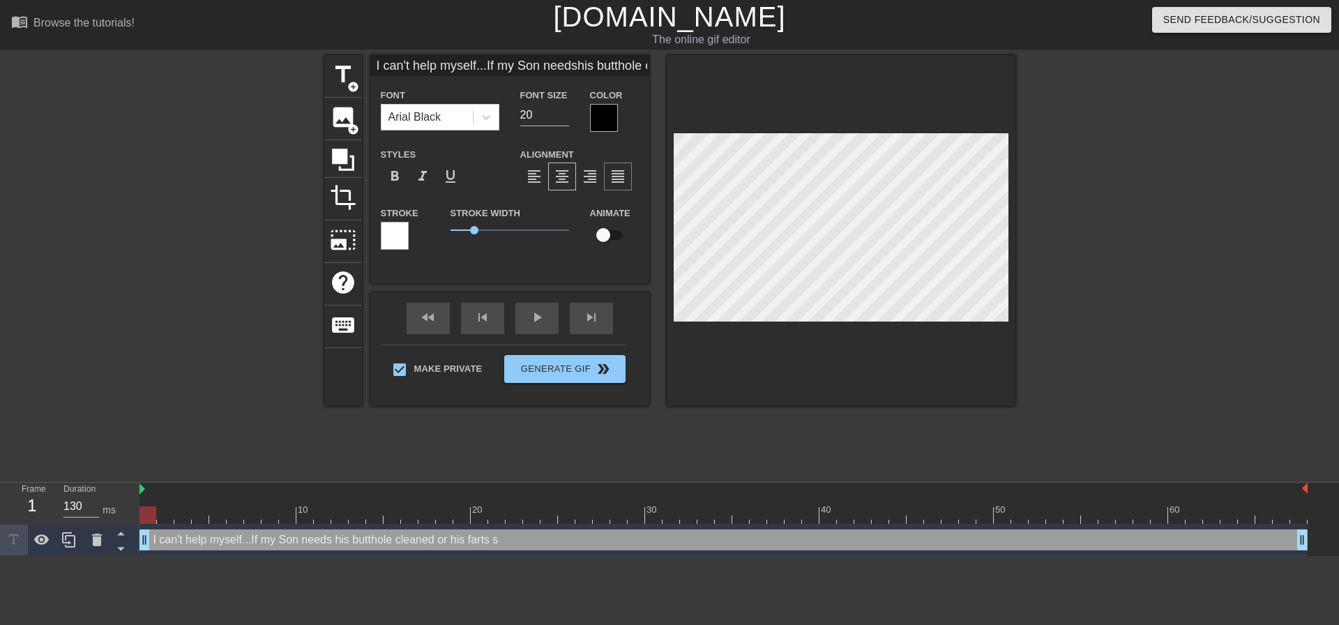
type input "I can't help myself...If my Son needshis butthole cleaned or his farts"
type textarea "I can't help myself...If my Son needs his butthole cleaned or his farts"
type input "I can't help myself...If my Son needshis butthole cleaned or his farts"
type textarea "I can't help myself...If my Son needs his butthole cleaned or his farts"
type input "I can't help myself...If my Son needshis butthole cleaned or his fart"
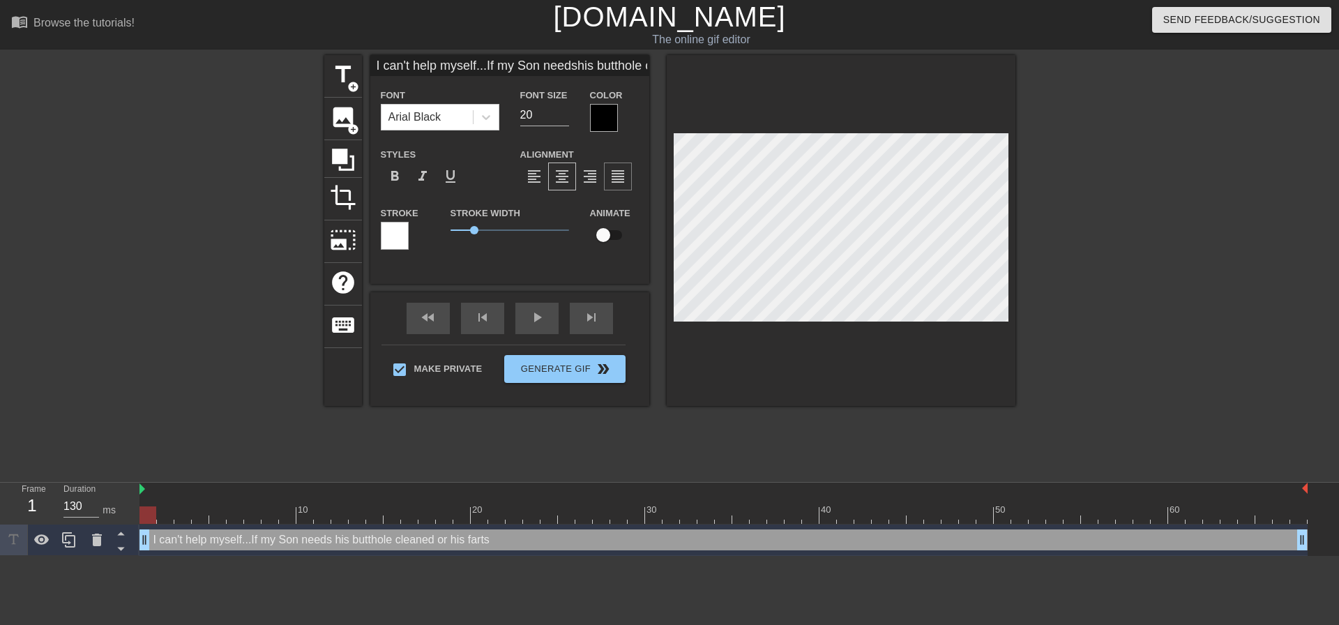
type textarea "I can't help myself...If my Son needs his butthole cleaned or his fart"
type input "I can't help myself...If my Son needshis butthole cleaned or his far"
type textarea "I can't help myself...If my Son needs his butthole cleaned or his far"
type input "I can't help myself...If my Son needshis butthole cleaned or his fa"
type textarea "I can't help myself...If my Son needs his butthole cleaned or his fa"
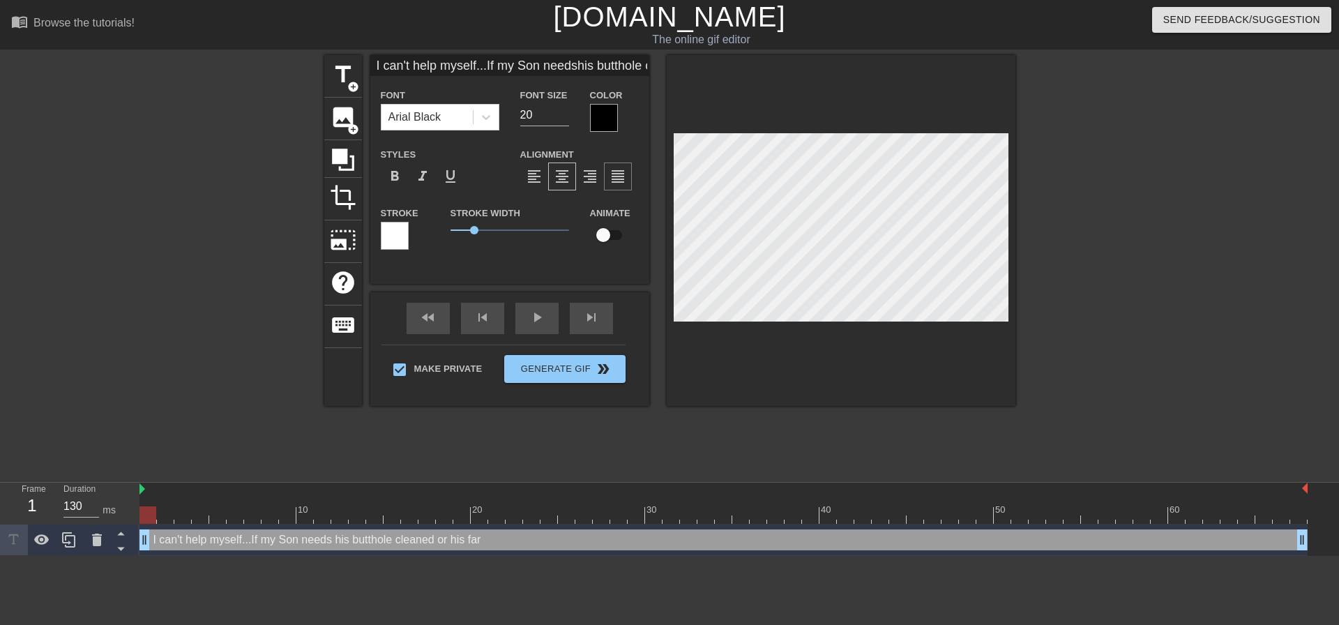
scroll to position [3, 10]
type input "I can't help myself...If my Son needshis butthole cleaned or his f"
type textarea "I can't help myself...If my Son needs his butthole cleaned or his f"
type input "I can't help myself...If my Son needshis butthole cleaned or his"
type textarea "I can't help myself...If my Son needs his butthole cleaned or his"
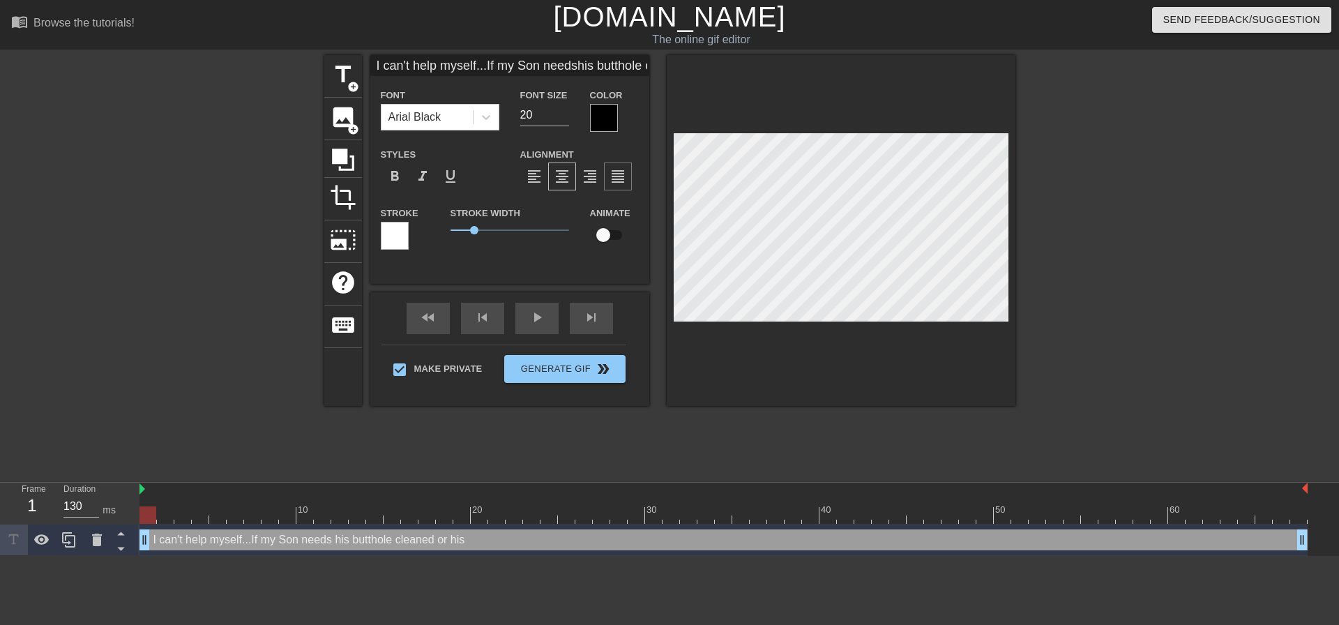
type input "I can't help myself...If my Son needshis butthole cleaned or his f"
type textarea "I can't help myself...If my Son needs his butthole cleaned or his f"
type input "I can't help myself...If my Son needshis butthole cleaned or his fa"
type textarea "I can't help myself...If my Son needs his butthole cleaned or his fa"
type input "I can't help myself...If my Son needshis butthole cleaned or his fat"
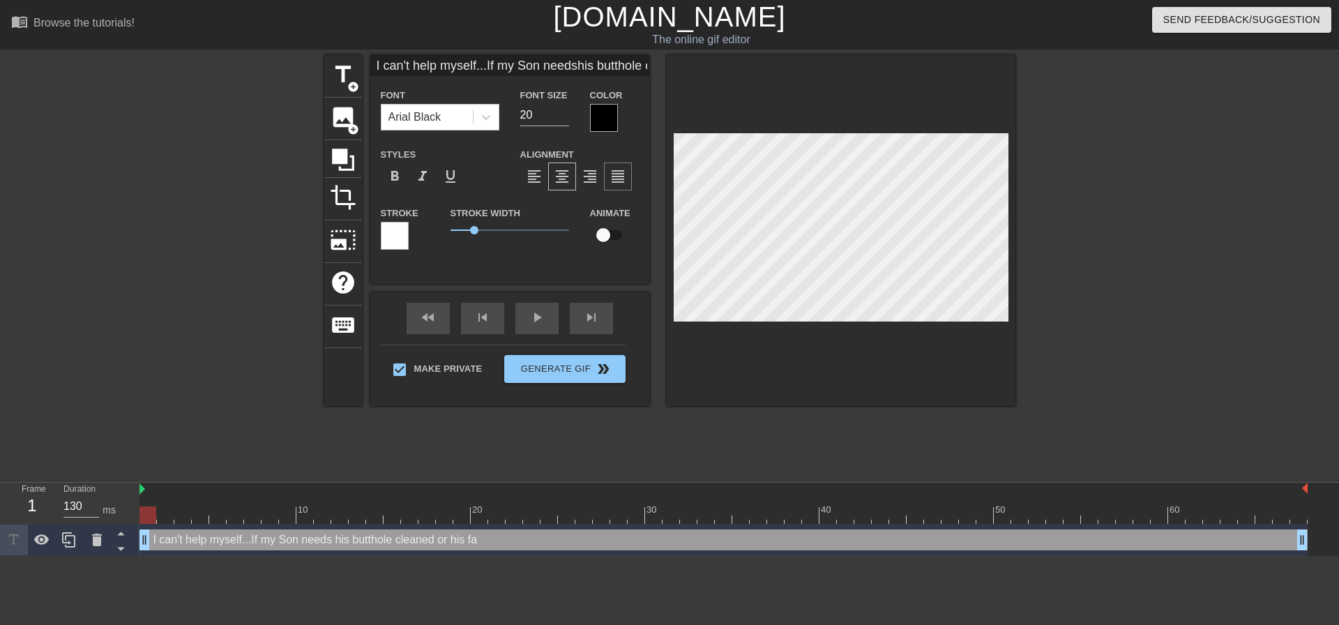
type textarea "I can't help myself...If my Son needs his butthole cleaned or his fat"
type input "I can't help myself...If my Son needshis butthole cleaned or his fa"
type textarea "I can't help myself...If my Son needs his butthole cleaned or his fa"
type input "I can't help myself...If my Son needshis butthole cleaned or his far"
type textarea "I can't help myself...If my Son needs his butthole cleaned or his fart"
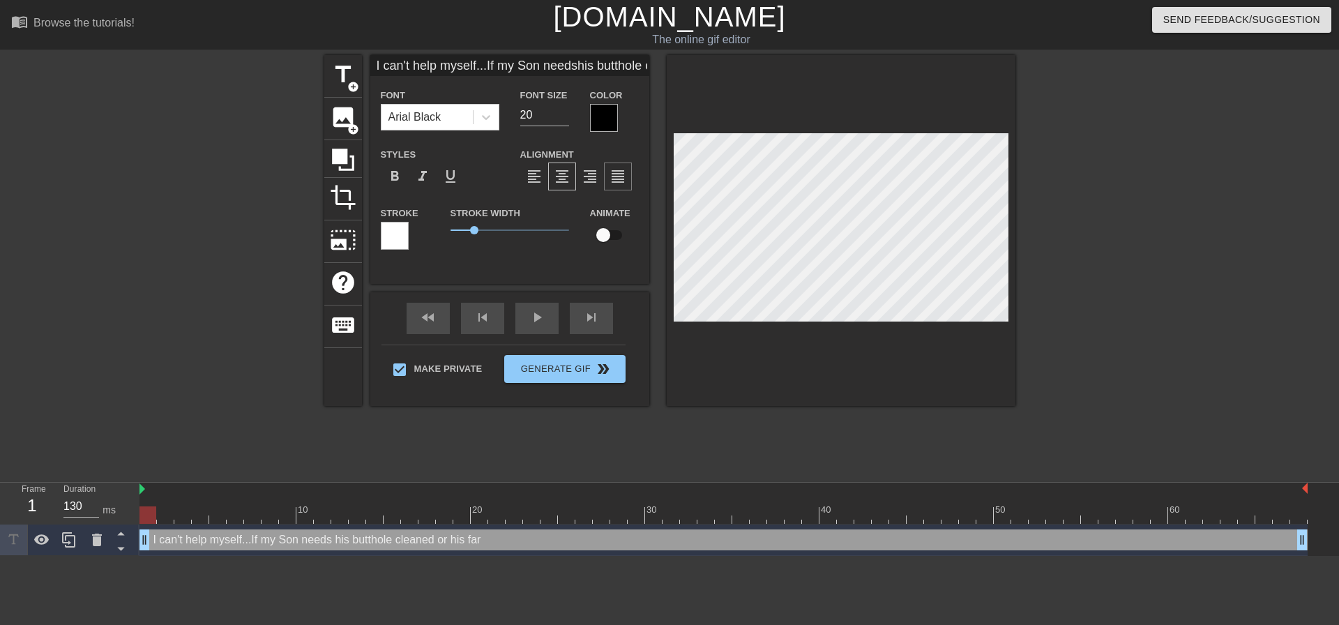
type input "I can't help myself...If my Son needshis butthole cleaned or his fartr"
type textarea "I can't help myself...If my Son needs his butthole cleaned or his fartr"
type input "I can't help myself...If my Son needshis butthole cleaned or his fart"
type textarea "I can't help myself...If my Son needs his butthole cleaned or his fart"
type input "I can't help myself...If my Son needshis butthole cleaned or his fartt"
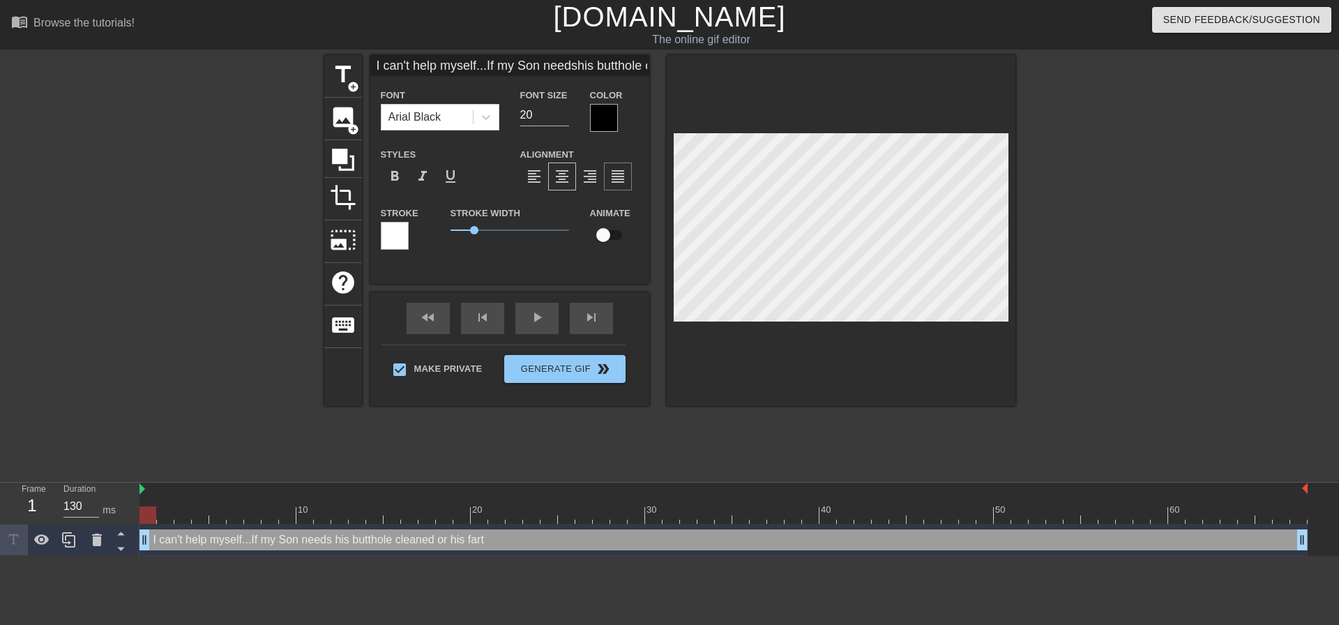
type textarea "I can't help myself...If my Son needs his butthole cleaned or his fartt"
type input "I can't help myself...If my Son needshis butthole cleaned or his fart"
type textarea "I can't help myself...If my Son needs his butthole cleaned or his fart"
click at [1114, 279] on div at bounding box center [1136, 264] width 209 height 418
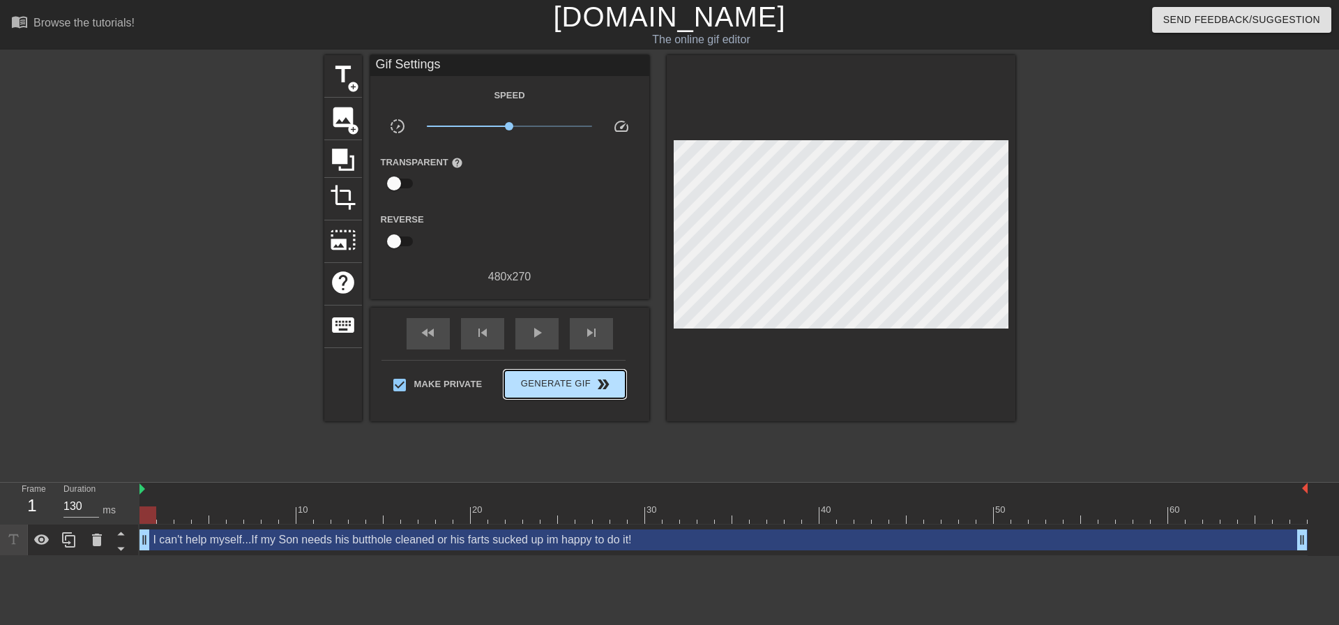
click at [597, 387] on span "double_arrow" at bounding box center [603, 384] width 17 height 17
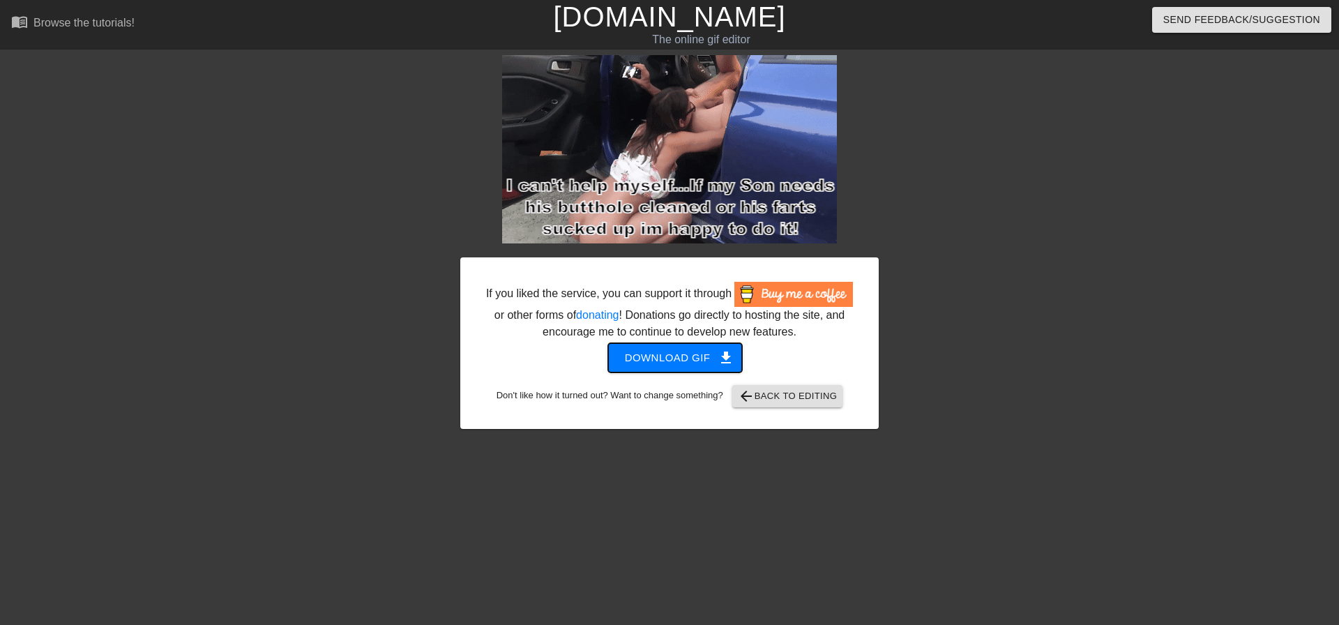
click at [677, 370] on button "Download gif get_app" at bounding box center [675, 357] width 135 height 29
drag, startPoint x: 1112, startPoint y: 235, endPoint x: 1080, endPoint y: 211, distance: 39.9
click at [1112, 235] on div "If you liked the service, you can support it through or other forms of donating…" at bounding box center [669, 264] width 1339 height 418
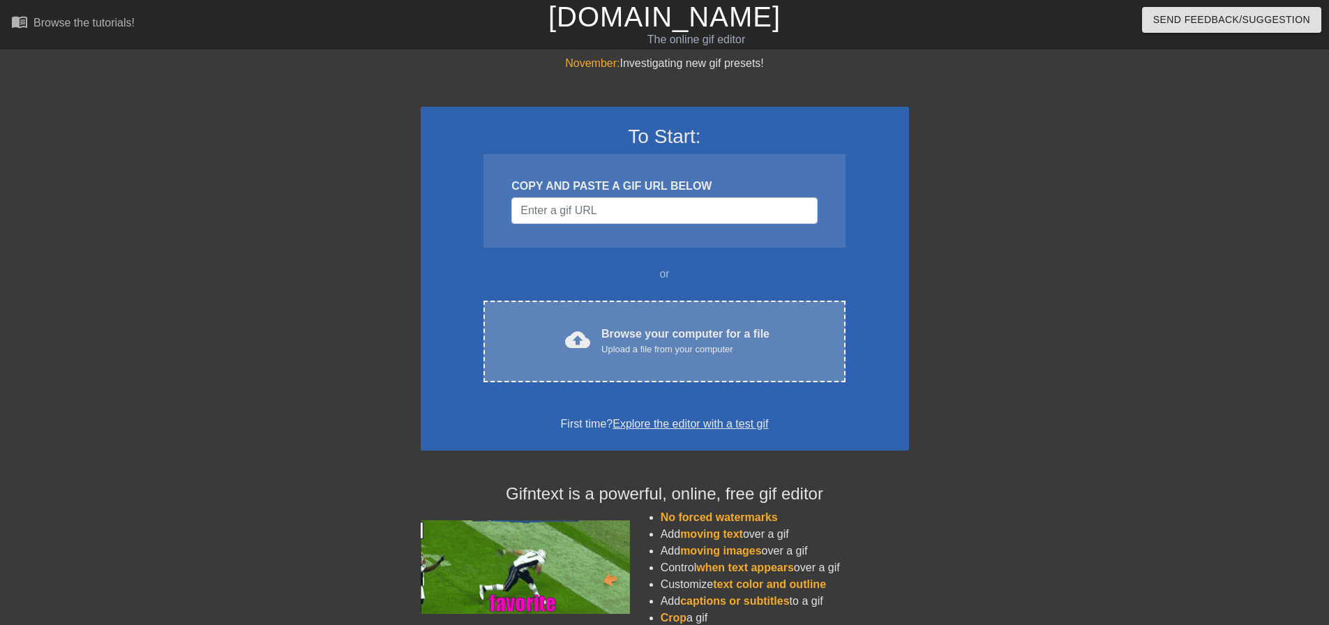
click at [700, 368] on div "cloud_upload Browse your computer for a file Upload a file from your computer C…" at bounding box center [663, 342] width 361 height 82
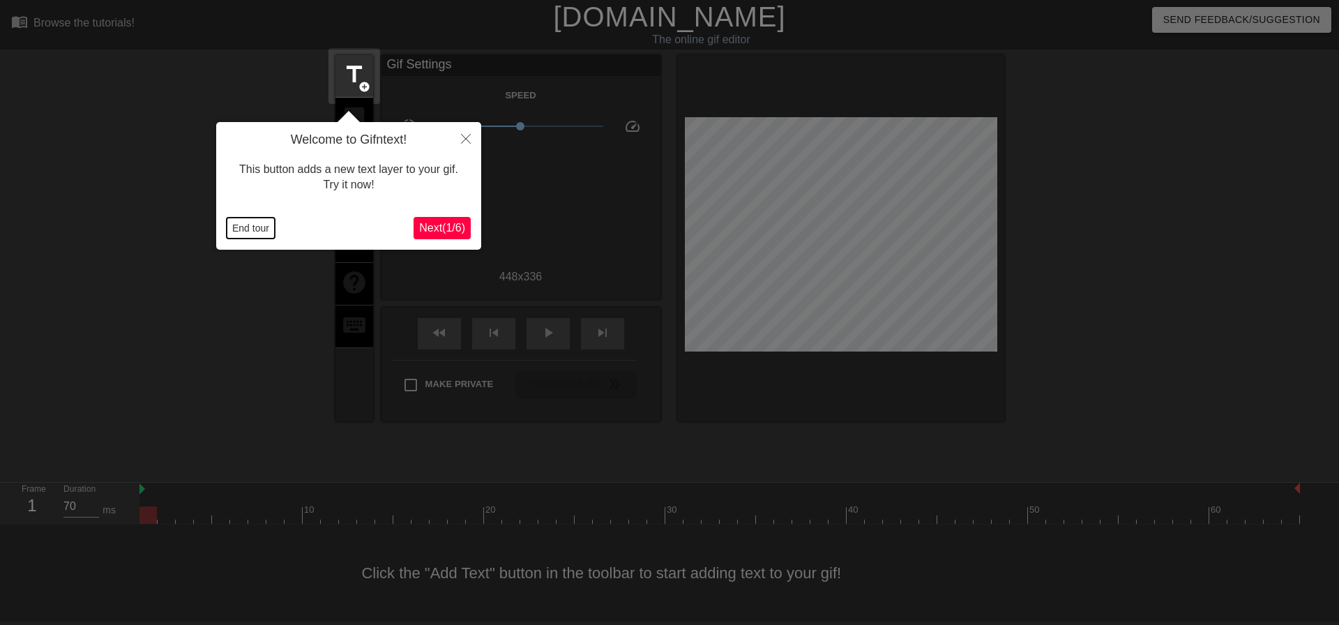
click at [267, 229] on button "End tour" at bounding box center [251, 228] width 48 height 21
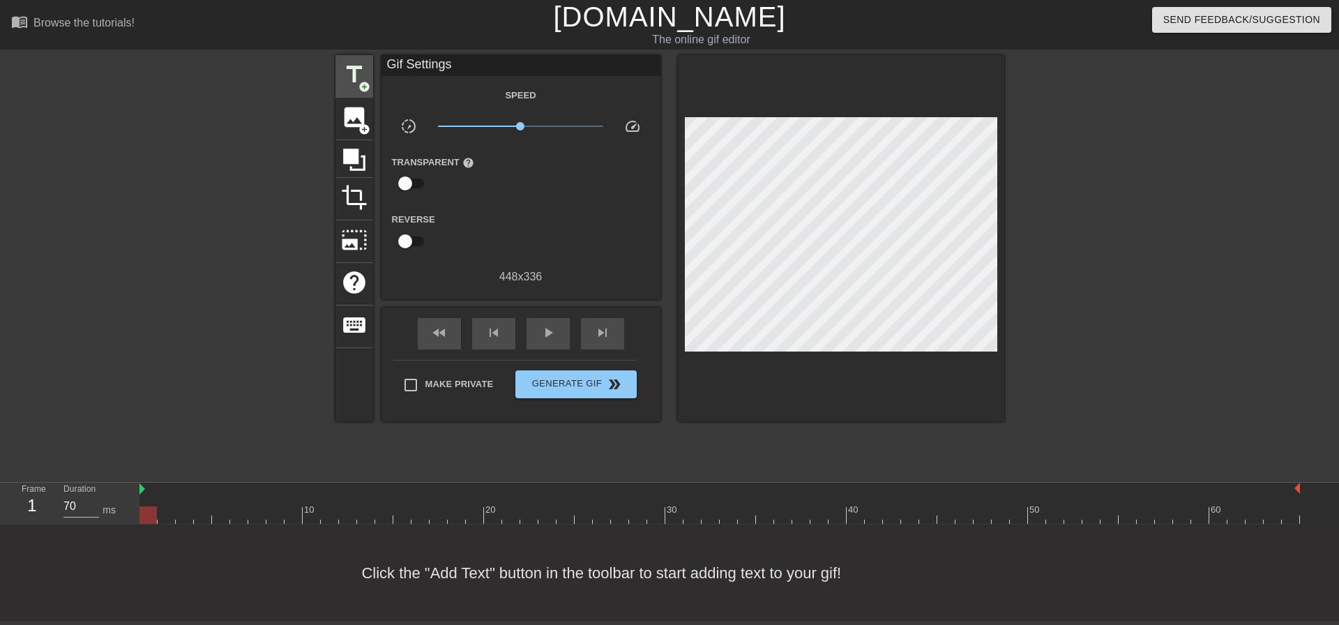
click at [358, 73] on span "title" at bounding box center [354, 74] width 27 height 27
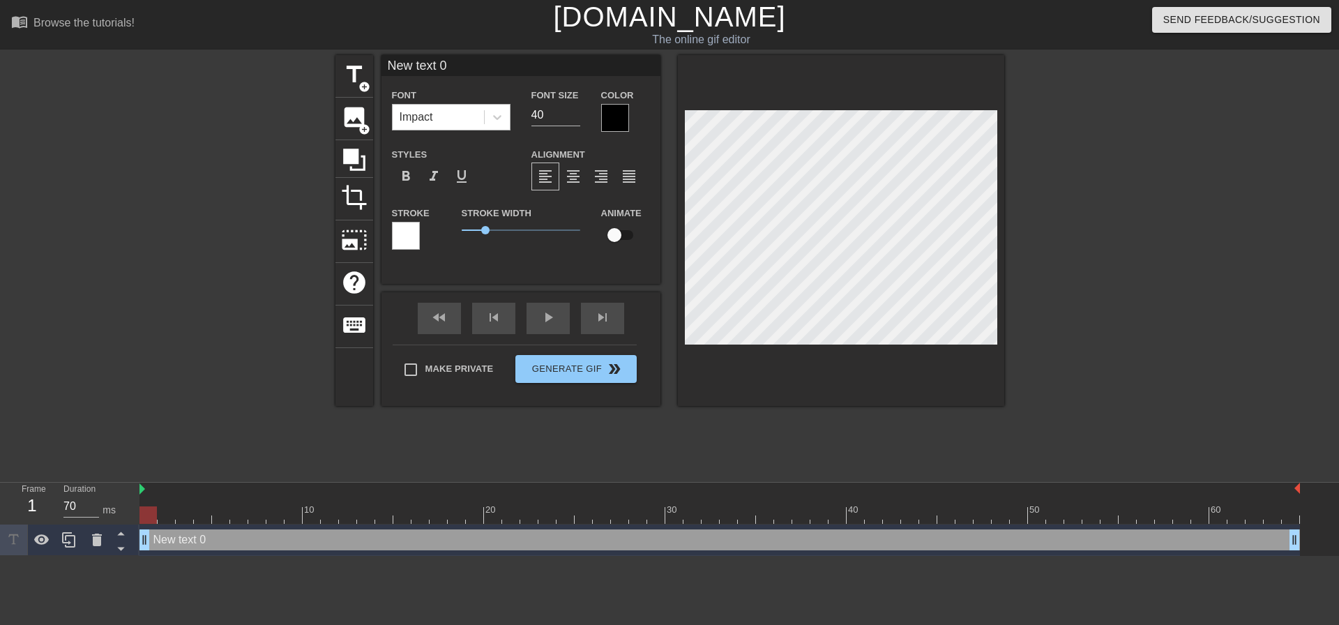
click at [442, 121] on div "Impact" at bounding box center [438, 117] width 91 height 25
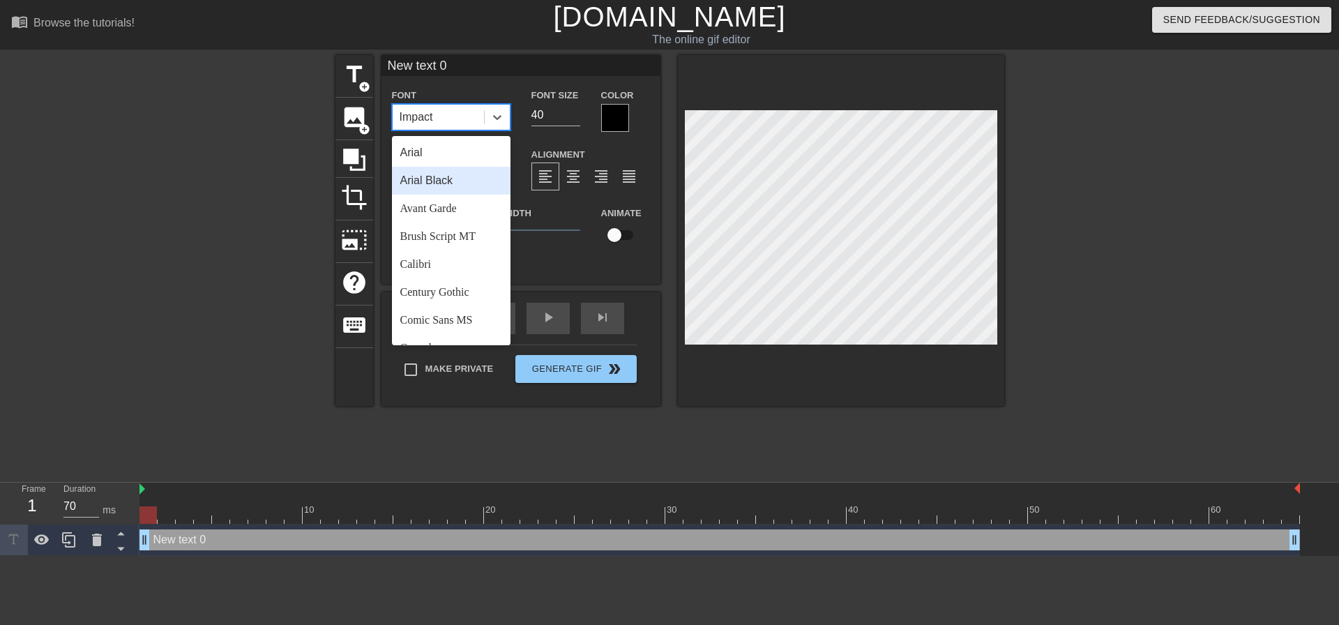
click at [476, 177] on div "Arial Black" at bounding box center [451, 181] width 119 height 28
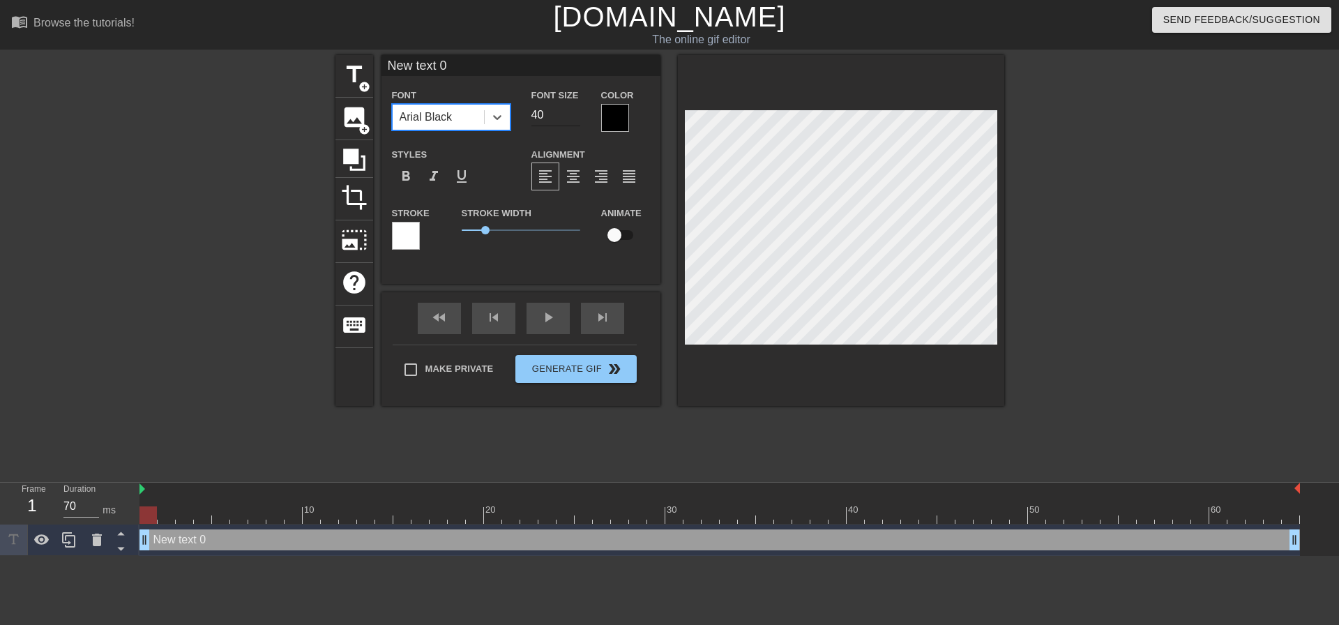
click at [569, 109] on input "40" at bounding box center [555, 115] width 49 height 22
drag, startPoint x: 554, startPoint y: 114, endPoint x: 414, endPoint y: 112, distance: 140.9
click at [414, 119] on div "Font Arial Black Font Size 40 Color" at bounding box center [520, 108] width 279 height 45
type input "20"
click at [576, 172] on span "format_align_center" at bounding box center [573, 176] width 17 height 17
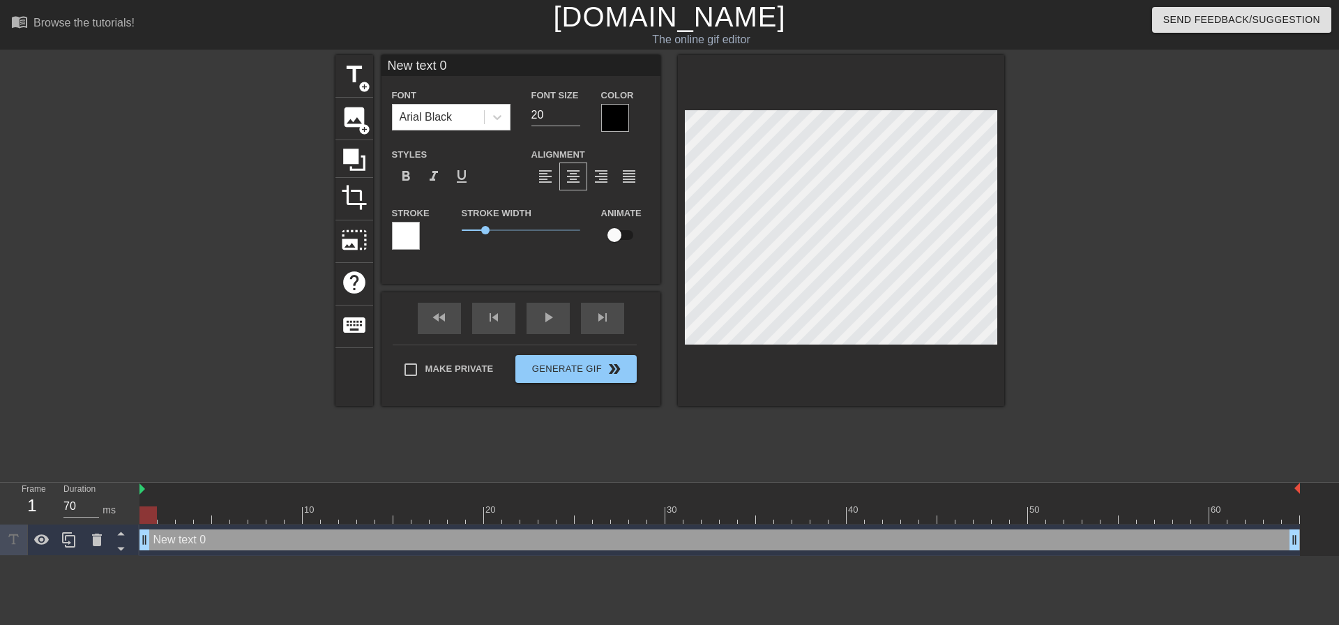
click at [458, 375] on label "Make Private" at bounding box center [445, 369] width 98 height 29
click at [425, 375] on input "Make Private" at bounding box center [410, 369] width 29 height 29
checkbox input "true"
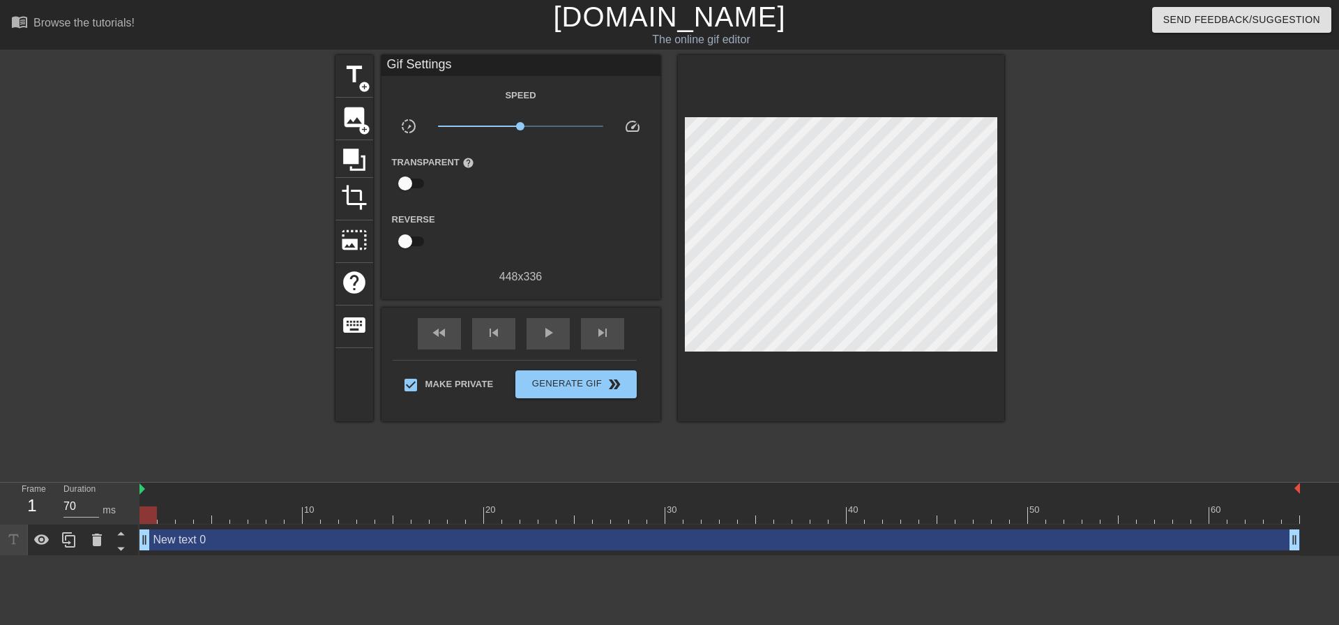
drag, startPoint x: 151, startPoint y: 508, endPoint x: 0, endPoint y: 386, distance: 193.9
click at [0, 415] on div "menu_book Browse the tutorials! Gifntext.com The online gif editor Send Feedbac…" at bounding box center [669, 278] width 1339 height 556
drag, startPoint x: 151, startPoint y: 518, endPoint x: 563, endPoint y: 354, distance: 443.6
click at [326, 469] on div "menu_book Browse the tutorials! Gifntext.com The online gif editor Send Feedbac…" at bounding box center [669, 278] width 1339 height 556
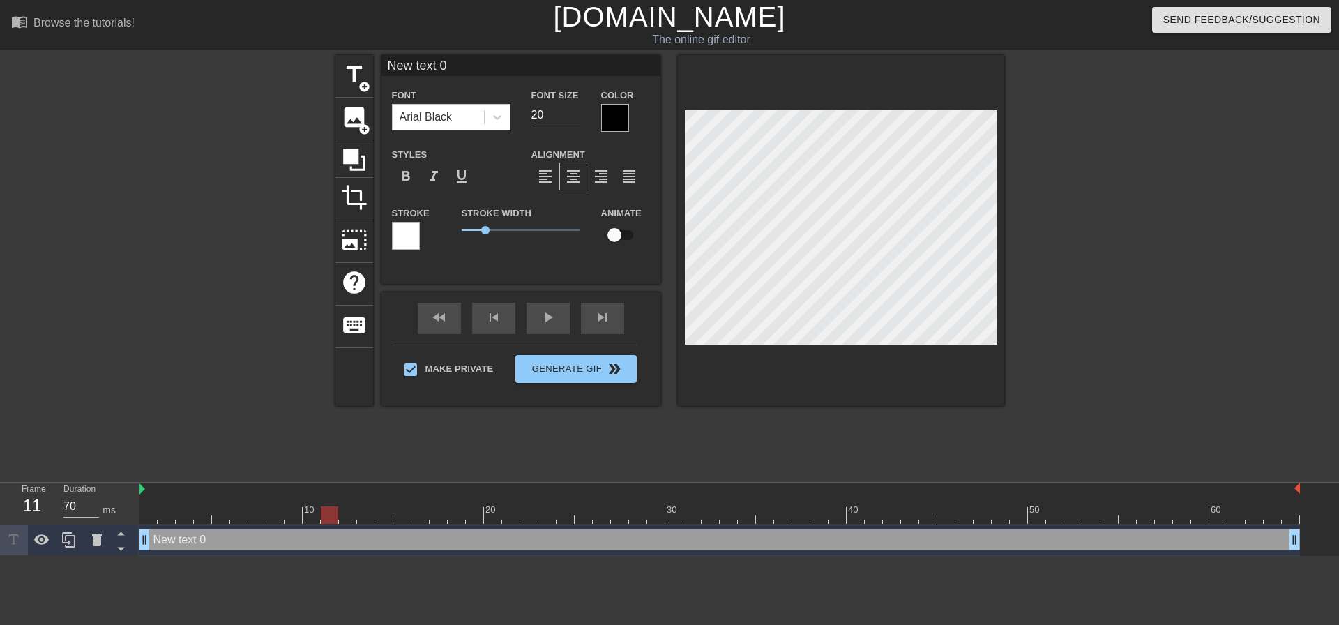
scroll to position [2, 3]
type input "C"
type textarea "C"
type input "Co"
type textarea "Co"
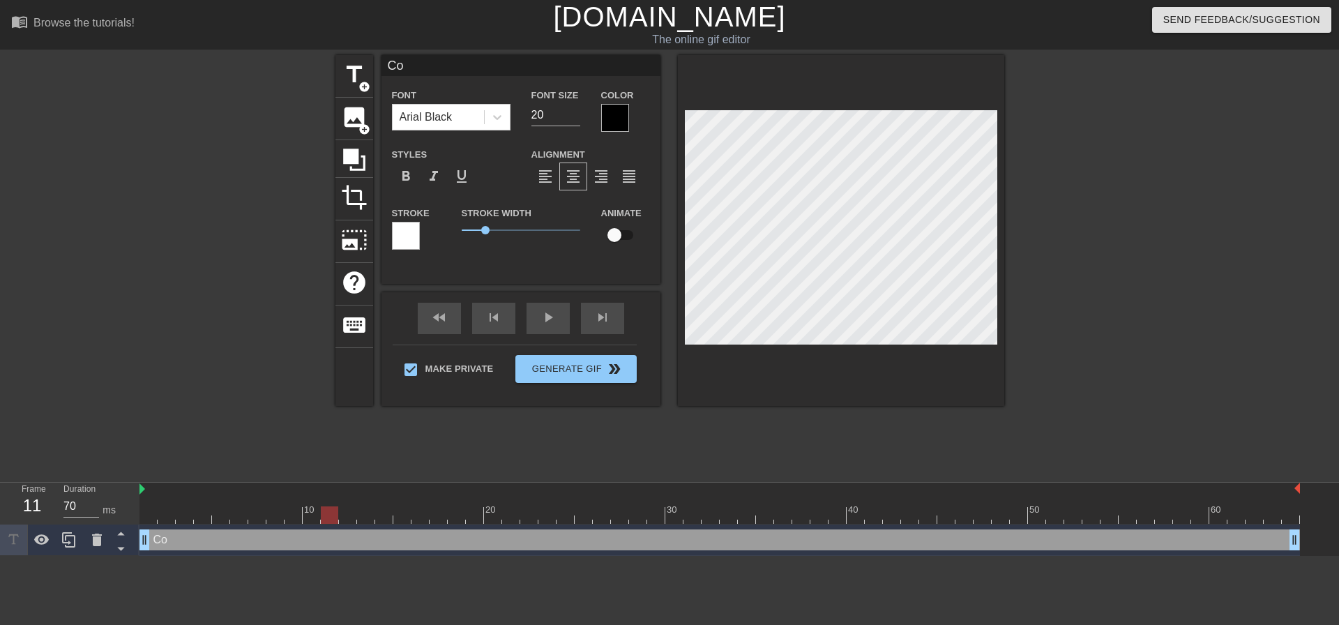
type input "Com"
type textarea "Com"
type input "Come"
type textarea "Come"
type input "Come"
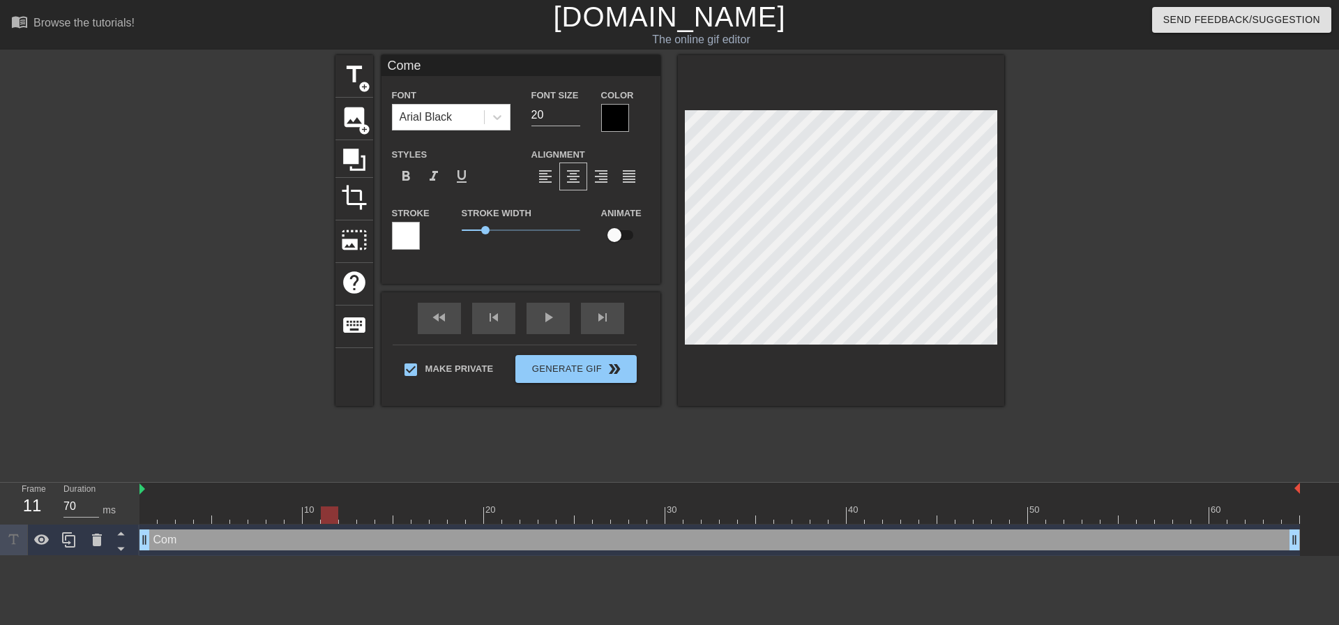
type textarea "Come"
type input "Come o"
type textarea "Come o"
type input "Come on"
type textarea "Come on"
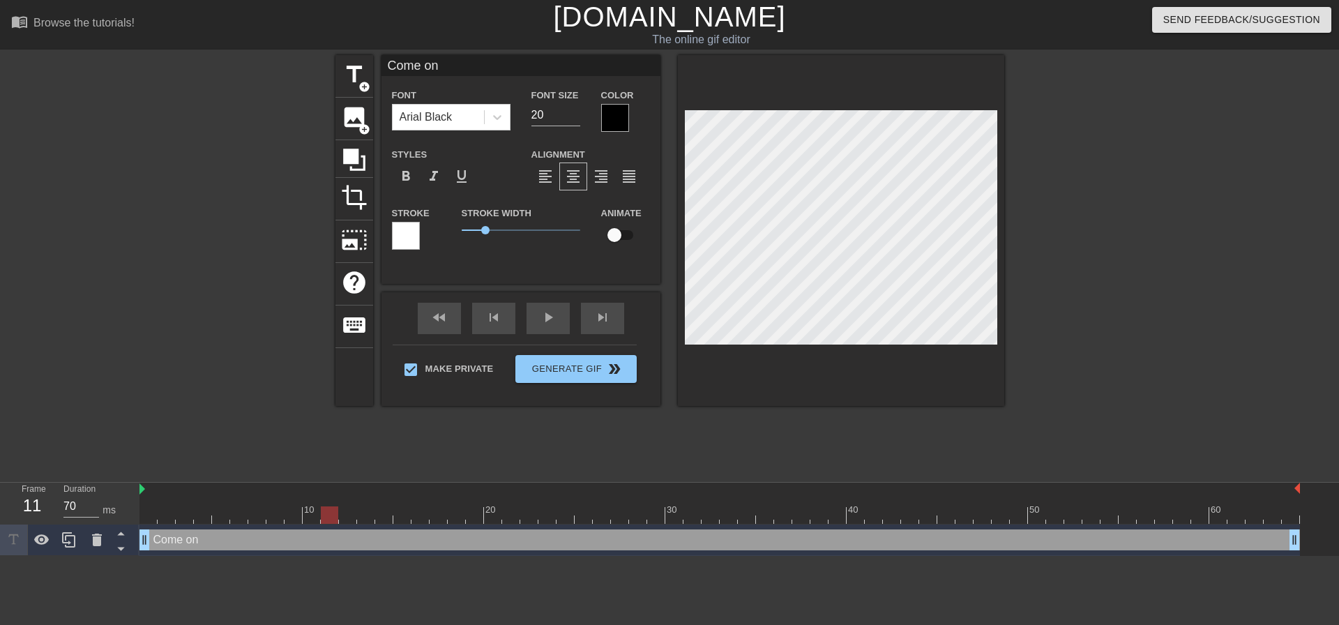
type input "Come on"
type textarea "Come on"
type input "Come on m"
type textarea "Come on m"
type input "Come on mo"
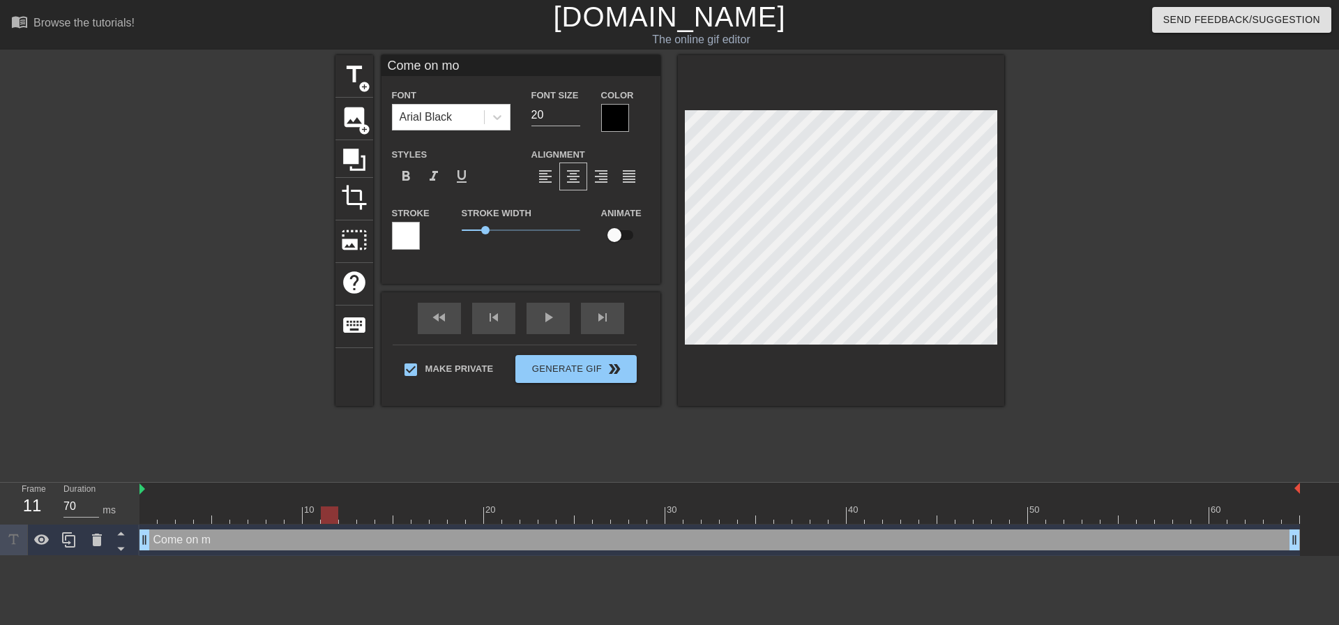
type textarea "Come on mo"
type input "Come on m"
type textarea "Come on m"
type input "Come on"
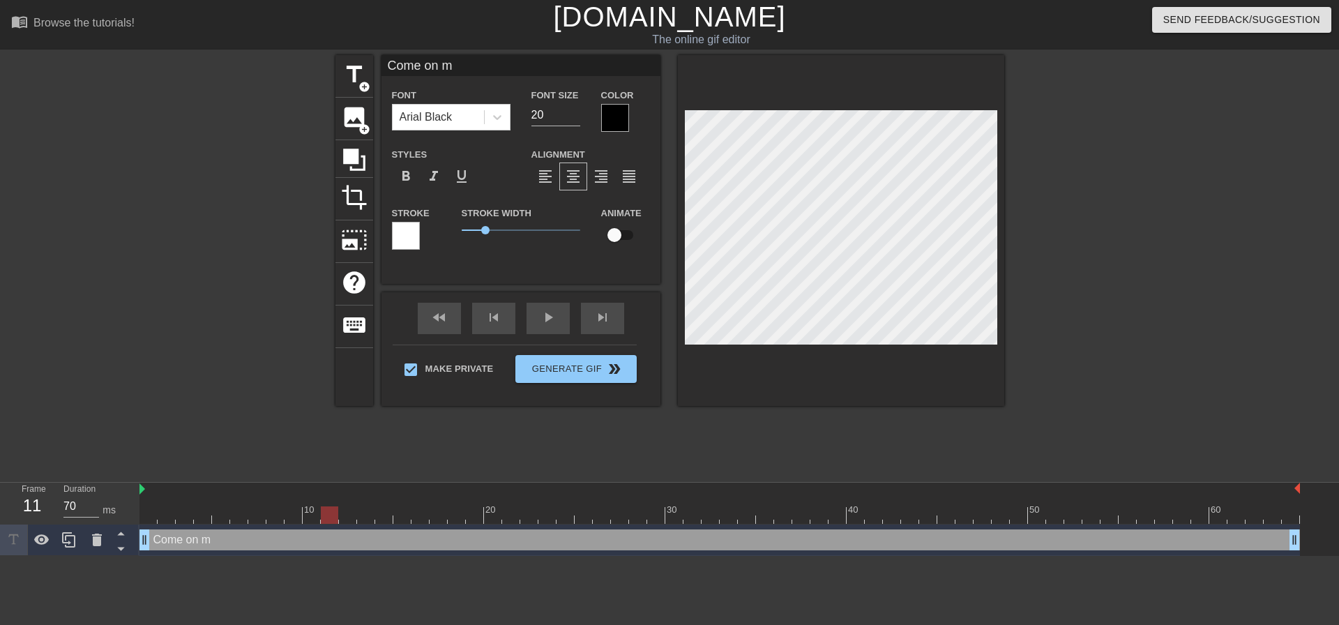
type textarea "Come on"
type input "Come on M"
type textarea "Come on M"
type input "Come on Mo"
type textarea "Come on Mo"
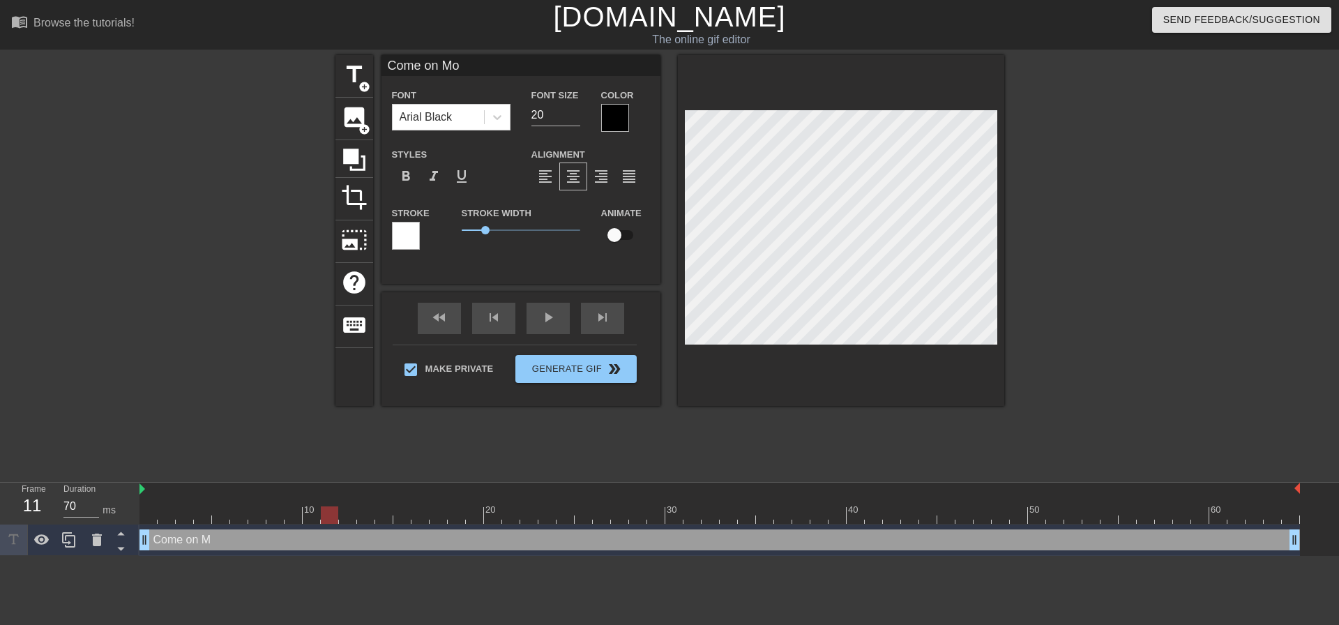
type input "Come on Mom"
type textarea "Come on Mom"
type input "Come on Mom."
type textarea "Come on Mom."
type input "Come on Mom.."
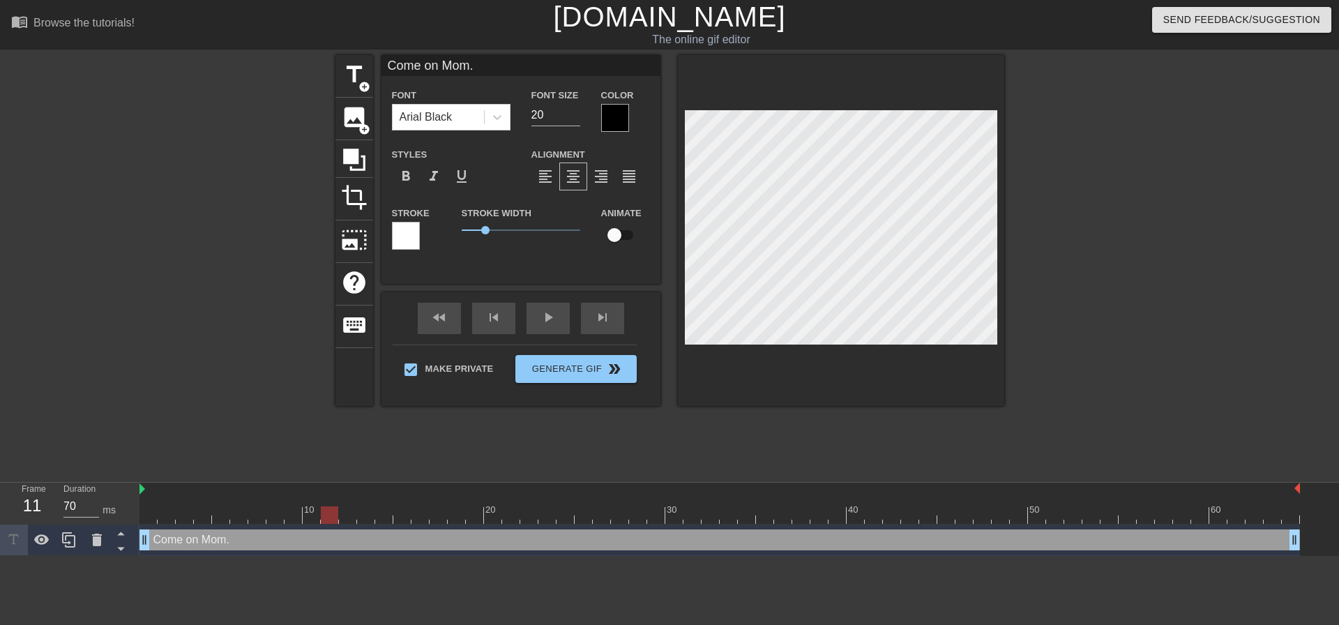
type textarea "Come on Mom.."
type input "Come on Mom..."
type textarea "Come on Mom..."
type input "Come on Mom...P"
type textarea "Come on Mom...P"
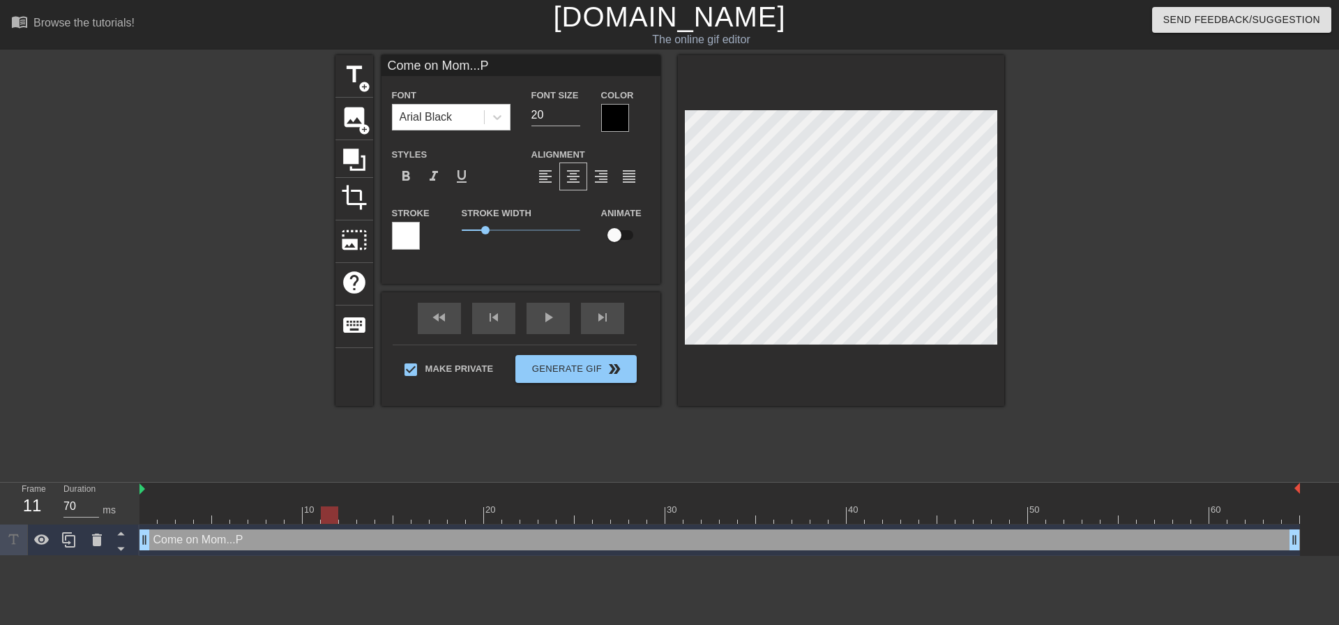
type input "Come on Mom...Pr"
type textarea "Come on Mom...Pr"
type input "Come on Mom...Pre"
type textarea "Come on Mom...Pre"
type input "Come on Mom...Pret"
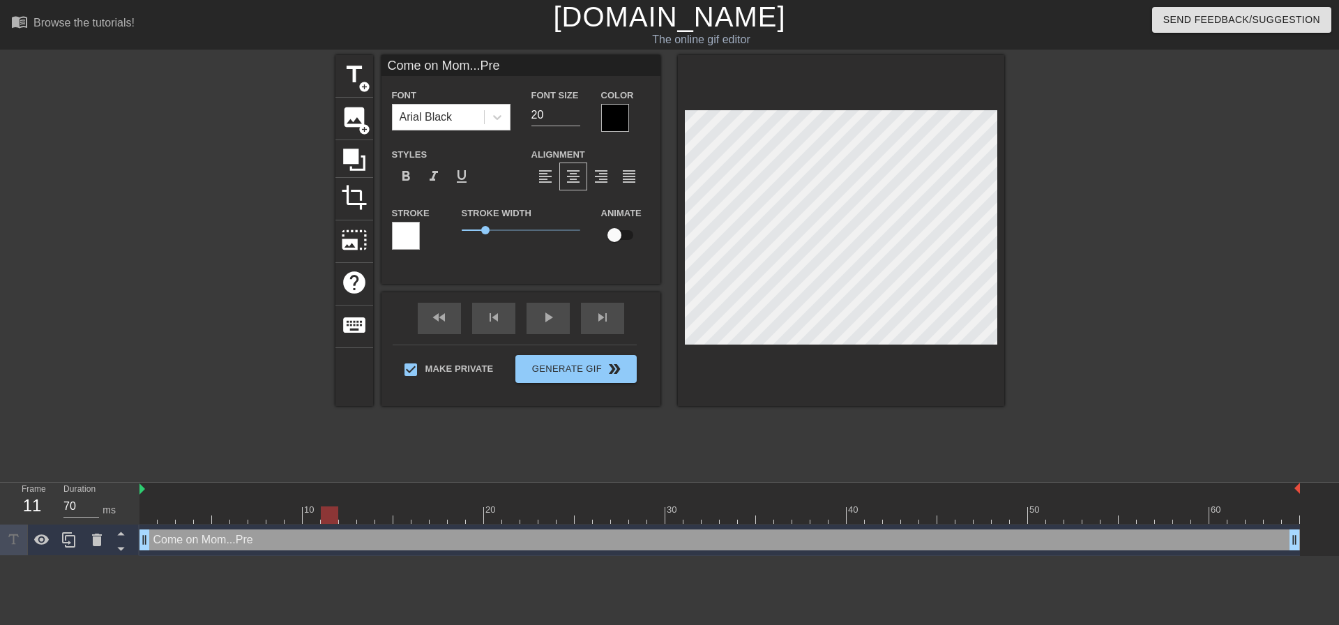
type textarea "Come on Mom...Pret"
type input "Come on Mom...Prett"
type textarea "Come on Mom...Prett"
type input "Come on Mom...Pretty"
type textarea "Come on Mom...Pretty"
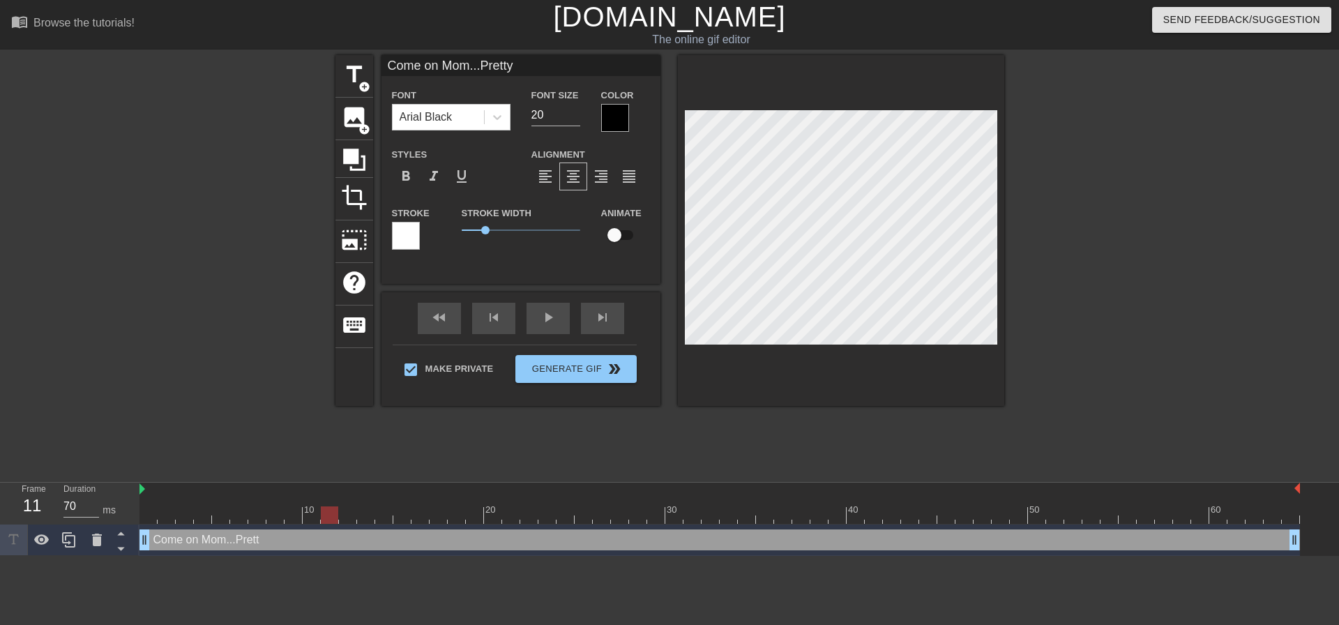
type input "Come on Mom...Pretty"
type textarea "Come on Mom...Pretty"
type input "Come on Mom...Pretty s"
type textarea "Come on Mom...Pretty so"
type input "Come on Mom...Pretty soo"
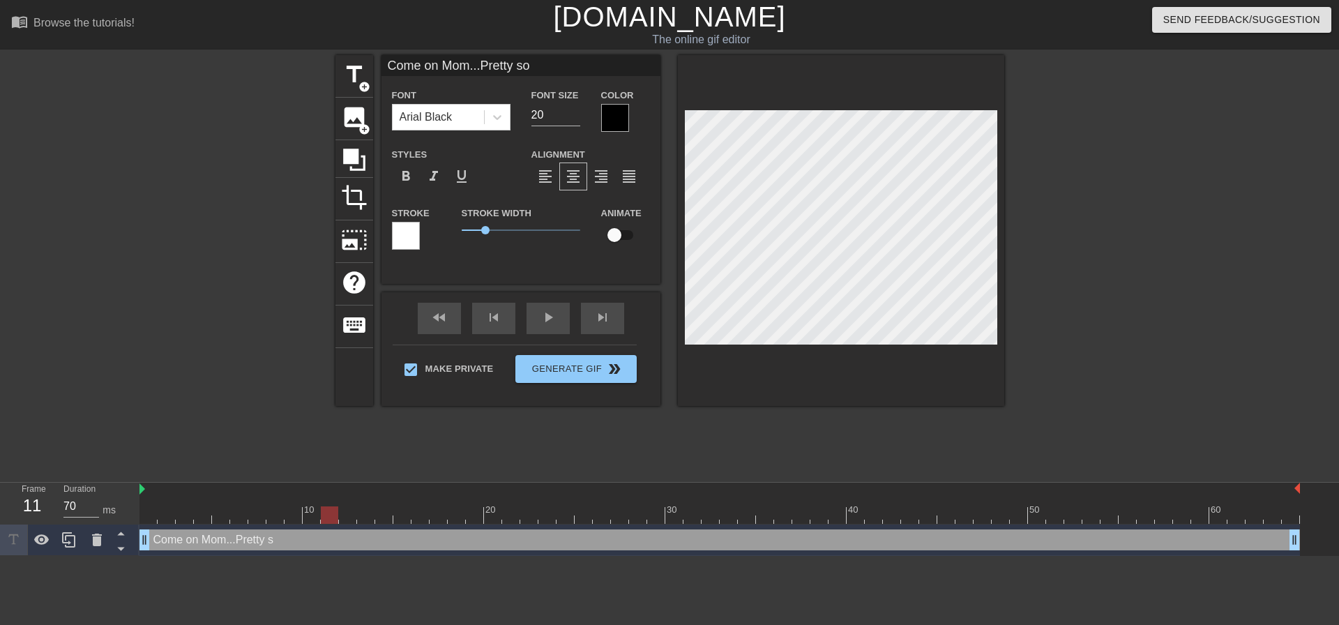
type textarea "Come on Mom...Pretty soo"
type input "Come on Mom...Pretty soon"
type textarea "Come on Mom...Pretty soon"
type input "Come on Mom...Pretty soon"
type textarea "Come on Mom...Pretty soon"
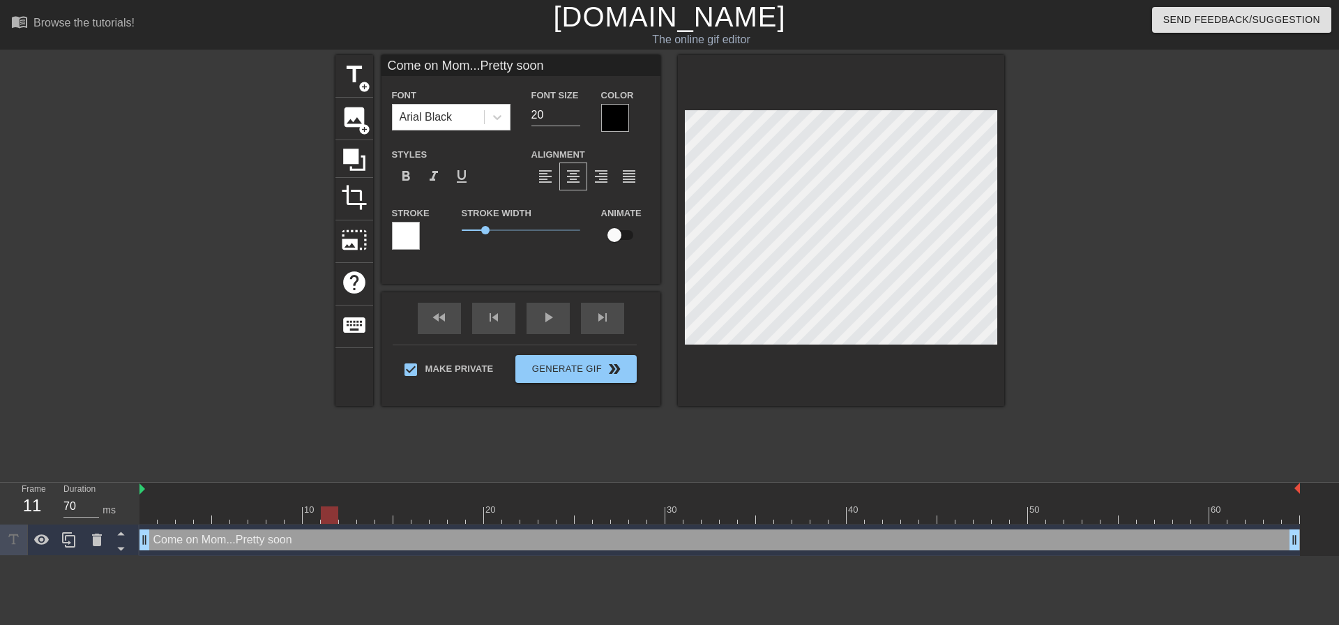
type input "Come on Mom...Pretty soon y"
type textarea "Come on Mom...Pretty soon y"
type input "Come on Mom...Pretty soon yo"
type textarea "Come on Mom...Pretty soon you"
type input "Come on Mom...Pretty soon you"
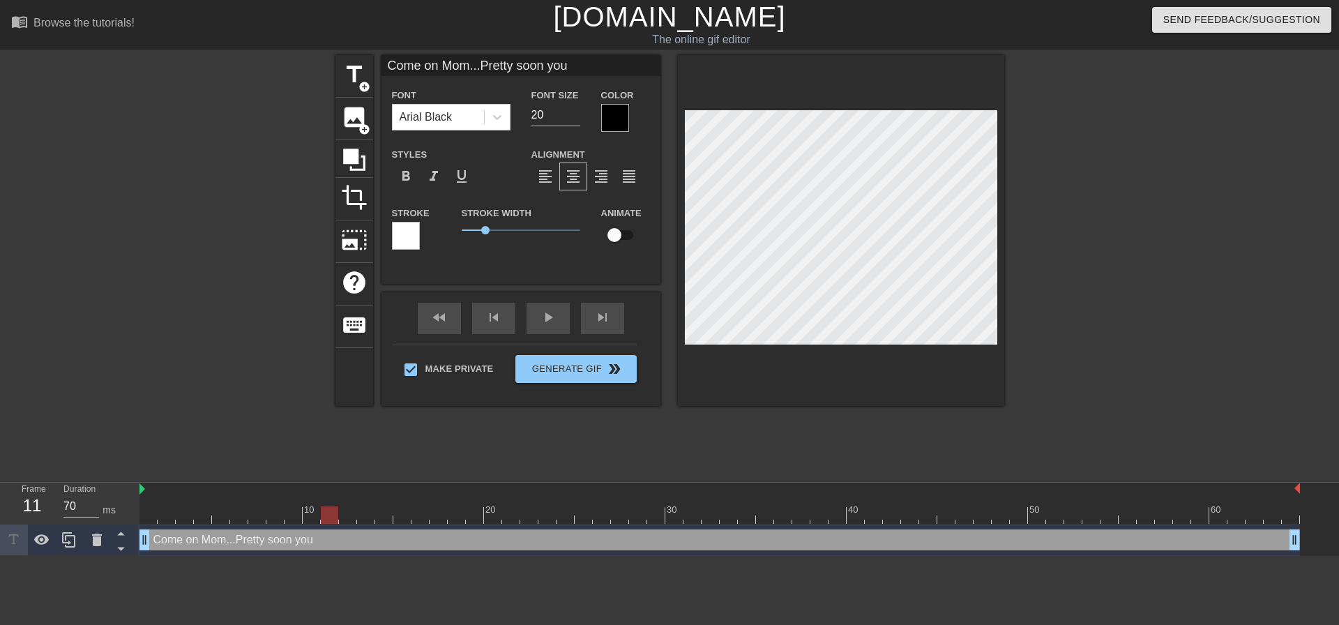
type textarea "Come on Mom...Pretty soon you"
type input "Come on Mom...Pretty soon you"
type textarea "Come on Mom...Pretty soon you"
type input "Come on Mom...Pretty soon you w"
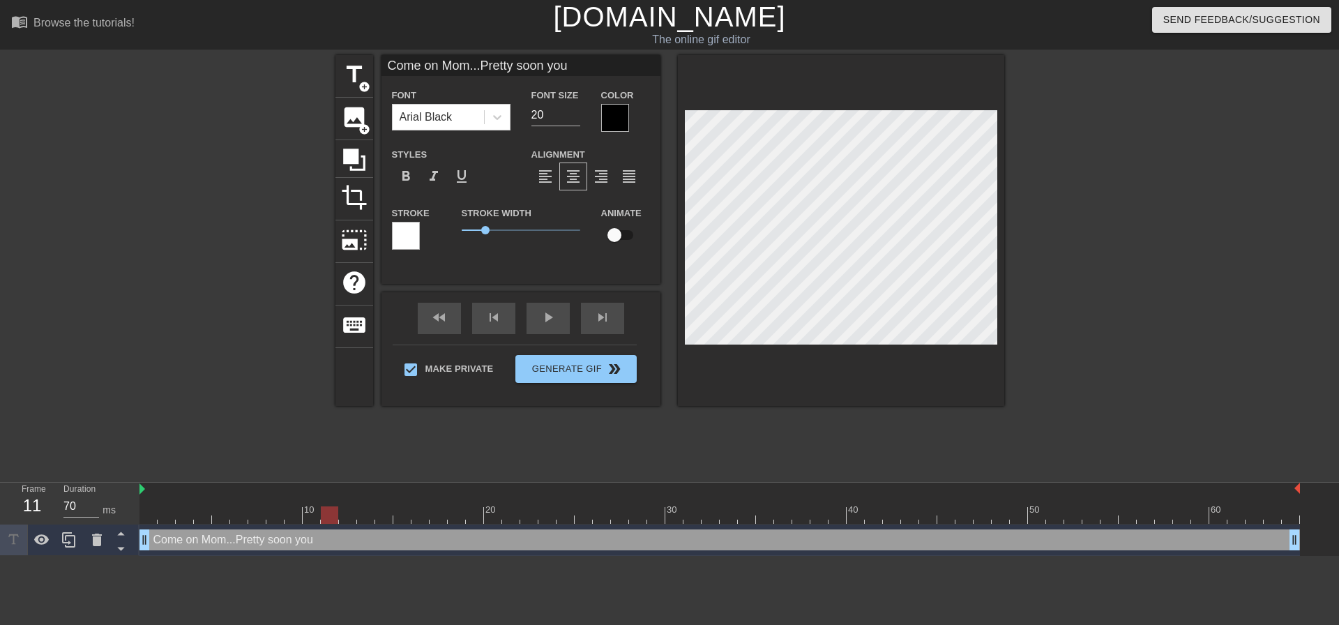
type textarea "Come on Mom...Pretty soon you w"
type input "Come on Mom...Pretty soon you wi"
type textarea "Come on Mom...Pretty soon you wi"
type input "Come on Mom...Pretty soon you wil"
type textarea "Come on Mom...Pretty soon you wil"
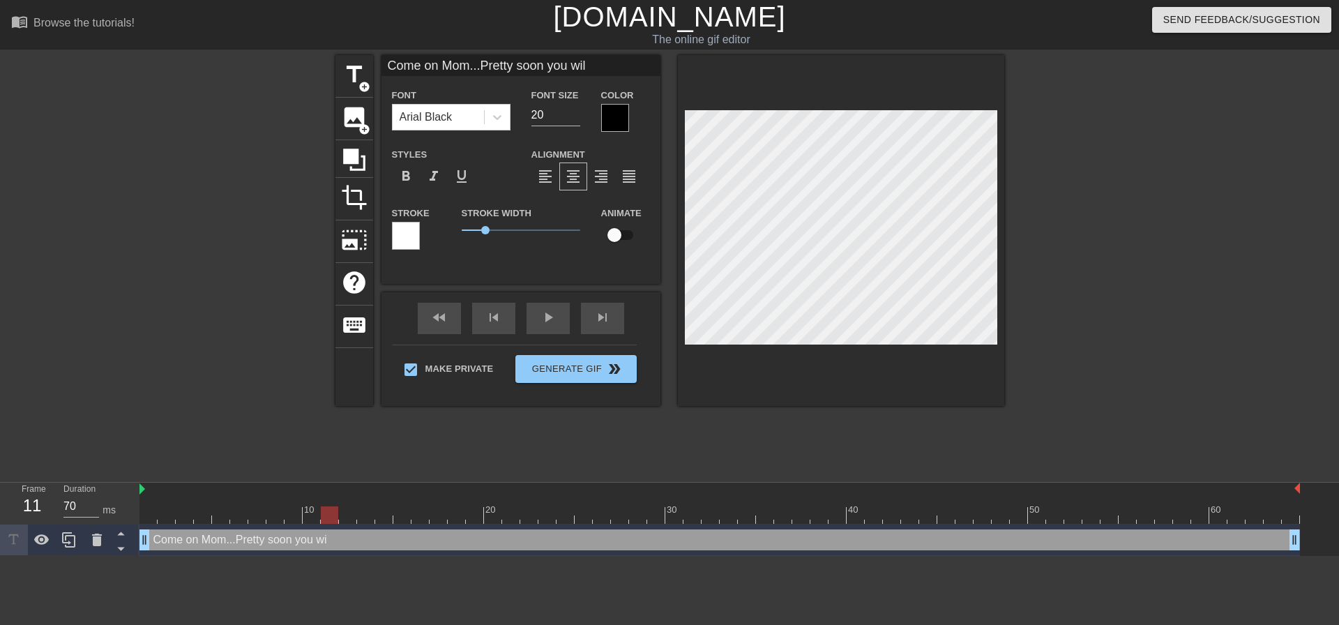
type input "Come on Mom...Pretty soon you will"
type textarea "Come on Mom...Pretty soon you will"
type input "Come on Mom...Pretty soon you will n"
type textarea "Come on Mom...Pretty soon you will n"
type input "Come on Mom...Pretty soon you will ne"
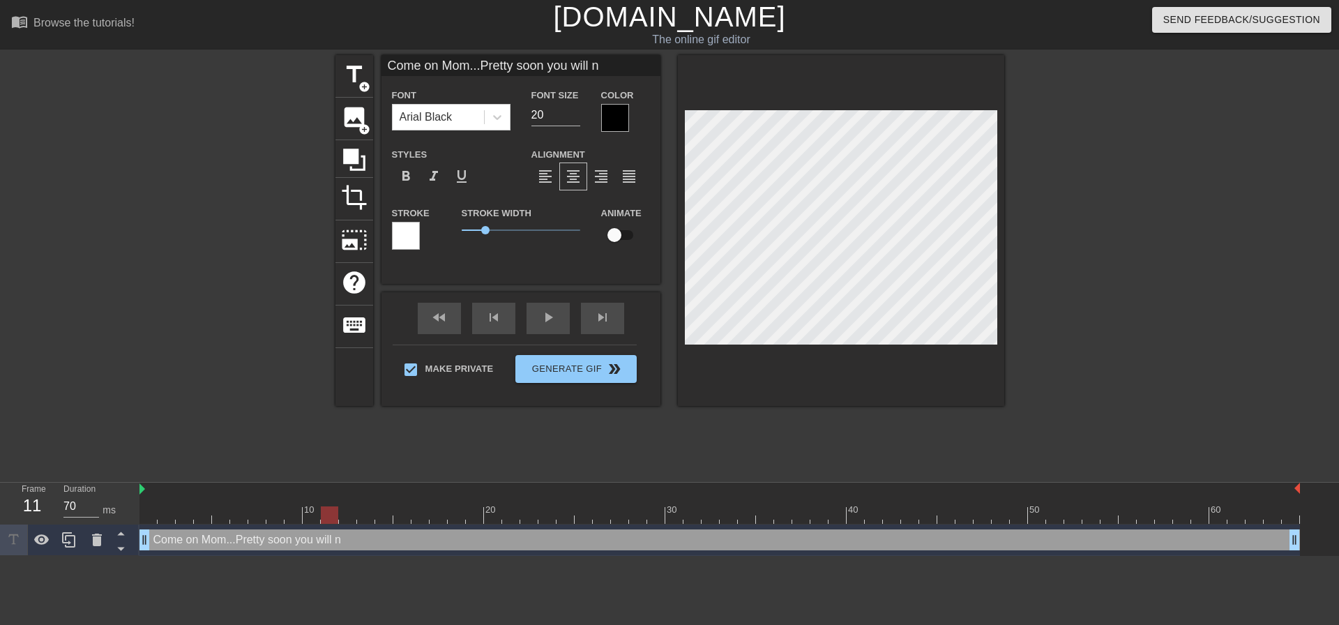
type textarea "Come on Mom...Pretty soon you will ne"
type input "Come on Mom...Pretty soon you will n"
type textarea "Come on Mom...Pretty soon you will n"
type input "Come on Mom...Pretty soon you will"
type textarea "Come on Mom...Pretty soon you will"
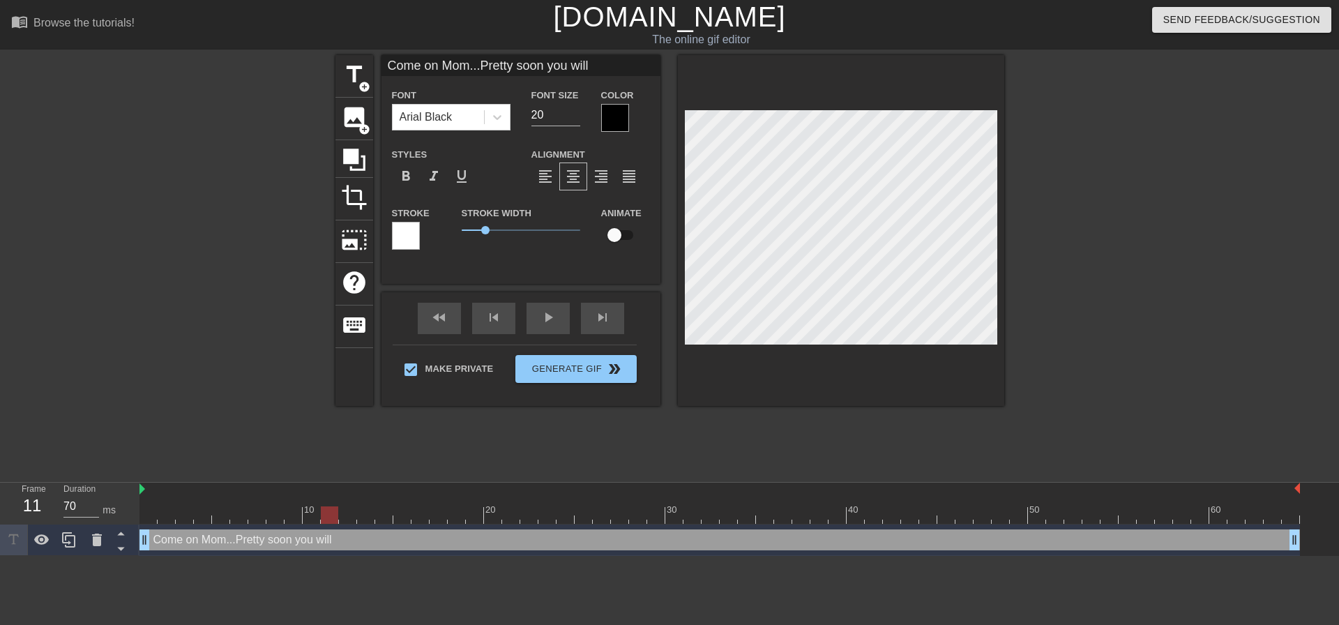
type input "Come on Mom...Pretty soon you will l"
type textarea "Come on Mom...Pretty soon you will l"
type input "Come on Mom...Pretty soon you will lo"
type textarea "Come on Mom...Pretty soon you will lo"
type input "Come on Mom...Pretty soon you will lov"
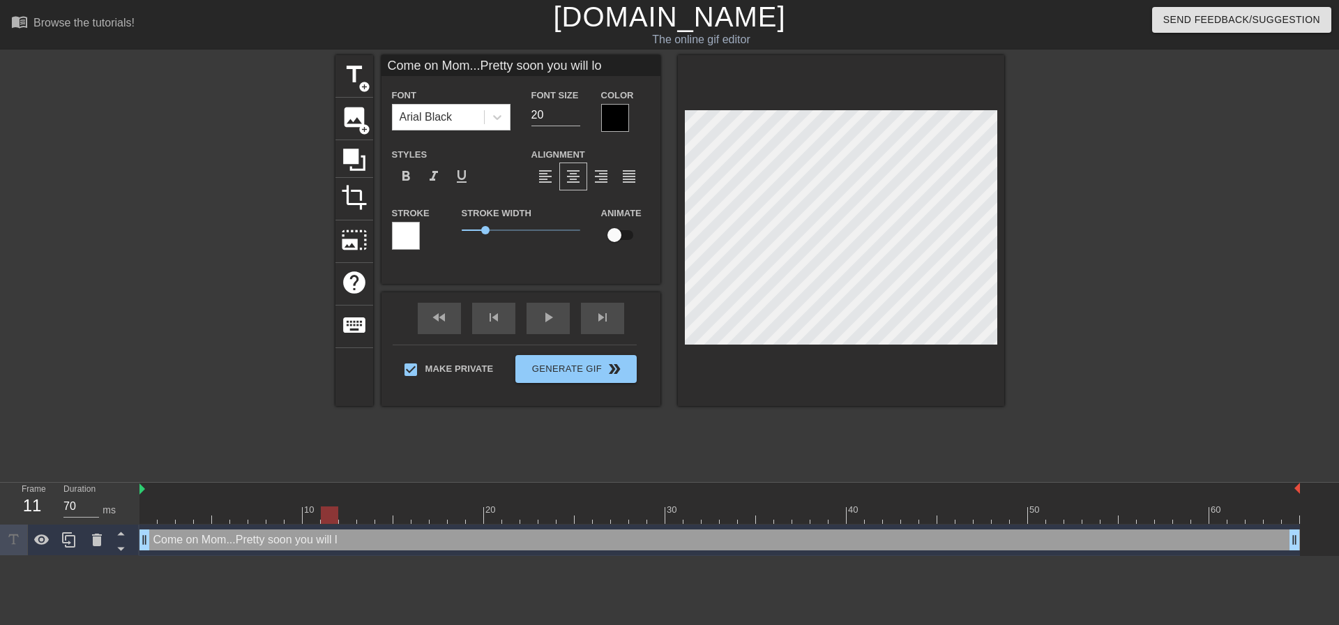
type textarea "Come on Mom...Pretty soon you will lov"
type input "Come on Mom...Pretty soon you will love"
type textarea "Come on Mom...Pretty soon you will love"
type input "Come on Mom...Pretty soon you will love"
type textarea "Come on Mom...Pretty soon you will love"
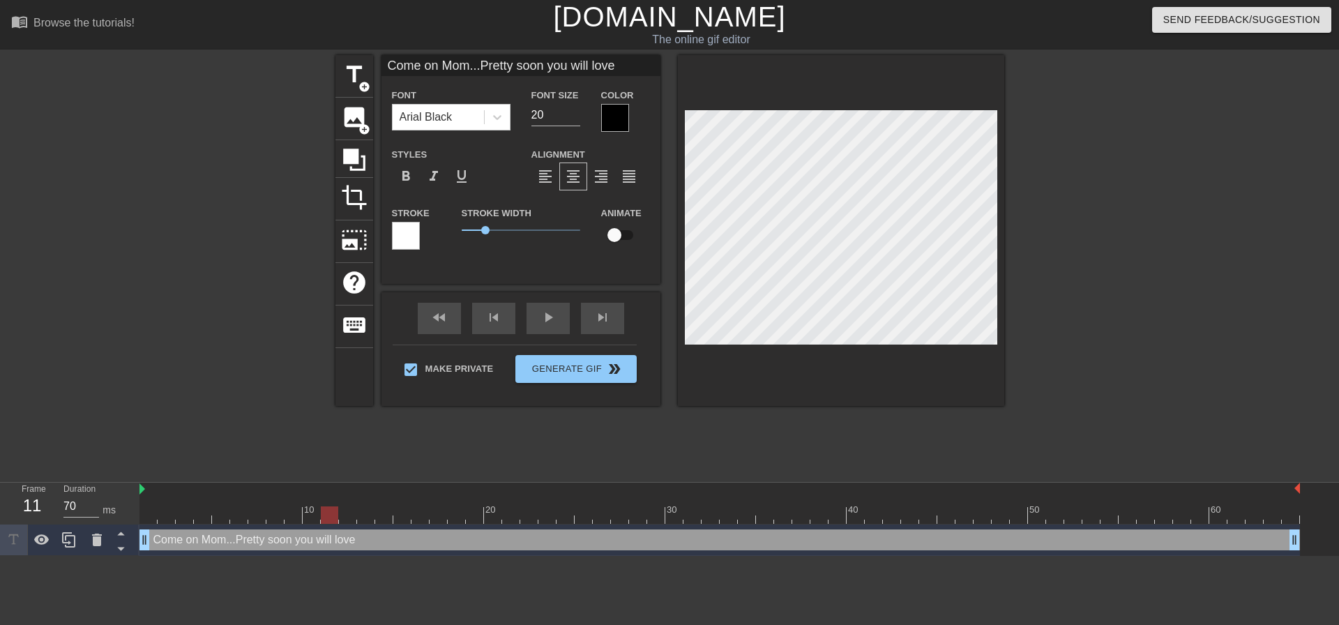
type input "Come on Mom...Pretty soon you will love b"
type textarea "Come on Mom...Pretty soon you will love b"
type input "Come on Mom...Pretty soon you will love be"
type textarea "Come on Mom...Pretty soon you will love be"
type input "Come on Mom...Pretty soon you will love bei"
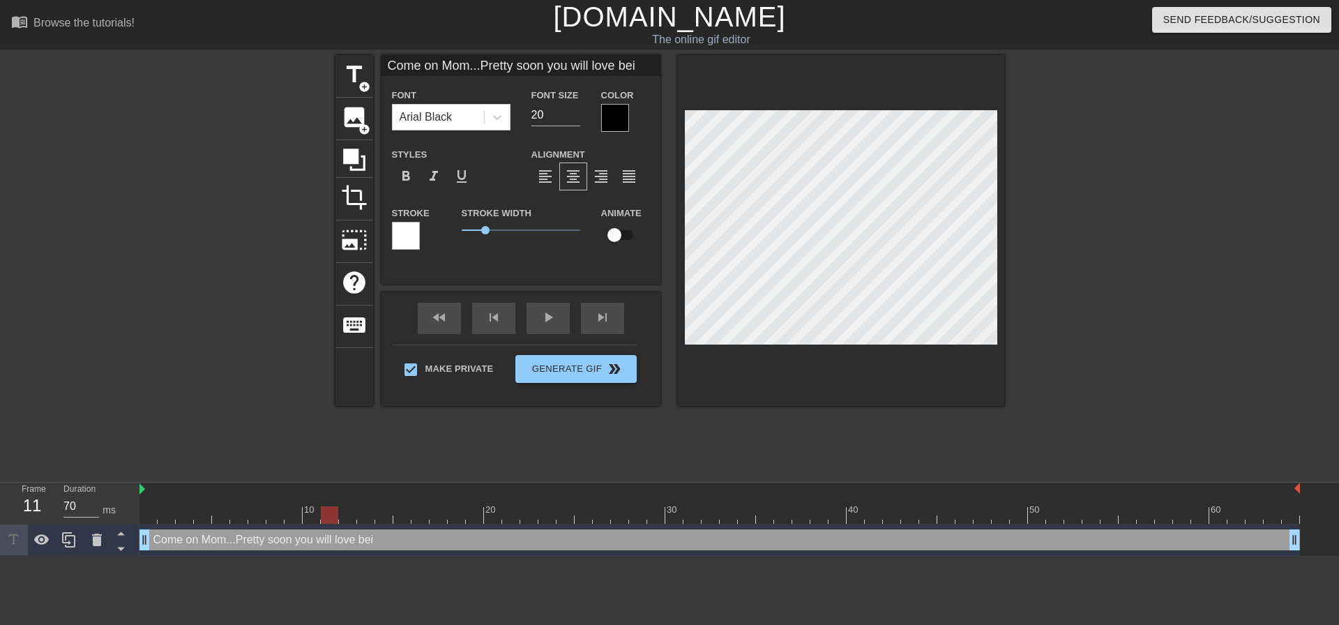
type textarea "Come on Mom...Pretty soon you will love bein"
type input "Come on Mom...Pretty soon you will love being"
type textarea "Come on Mom...Pretty soon you will love being"
type input "Come on Mom...Pretty soon you will love being"
type textarea "Come on Mom...Pretty soon you will love being"
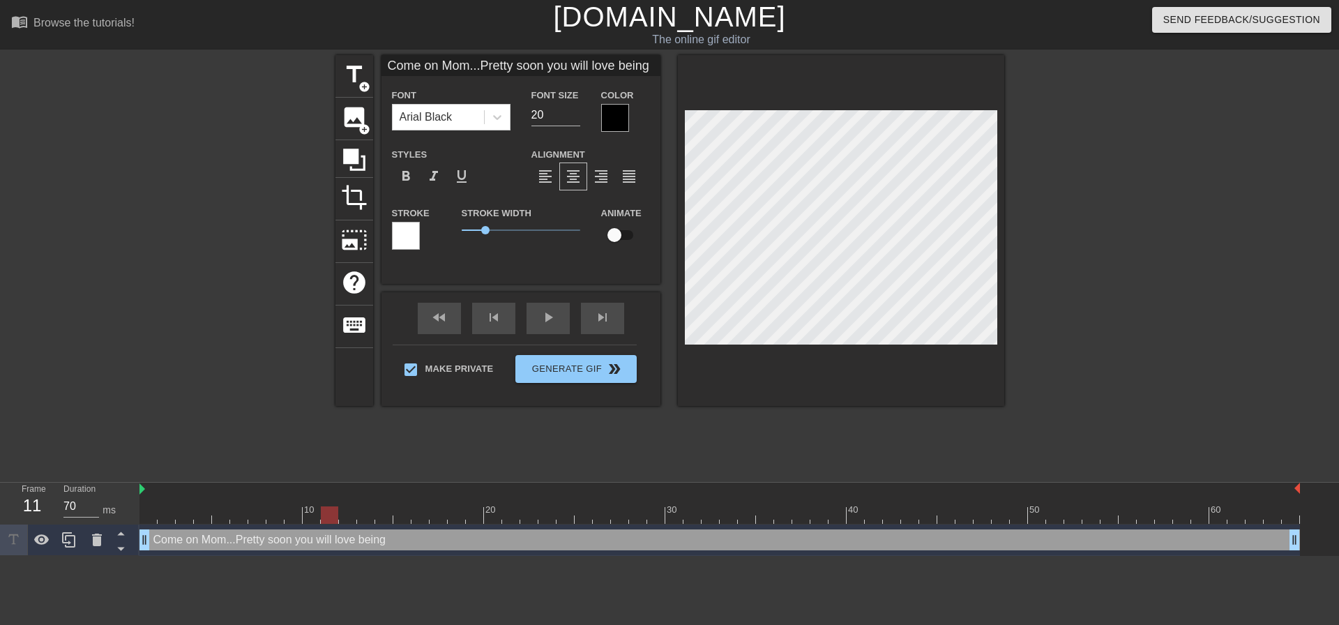
type input "Come on Mom...Pretty soon you will love being m"
type textarea "Come on Mom...Pretty soon you will love being m"
type input "Come on Mom...Pretty soon you will love being my"
type textarea "Come on Mom...Pretty soon you will love being my"
type input "Come on Mom...Pretty soon you will love being my"
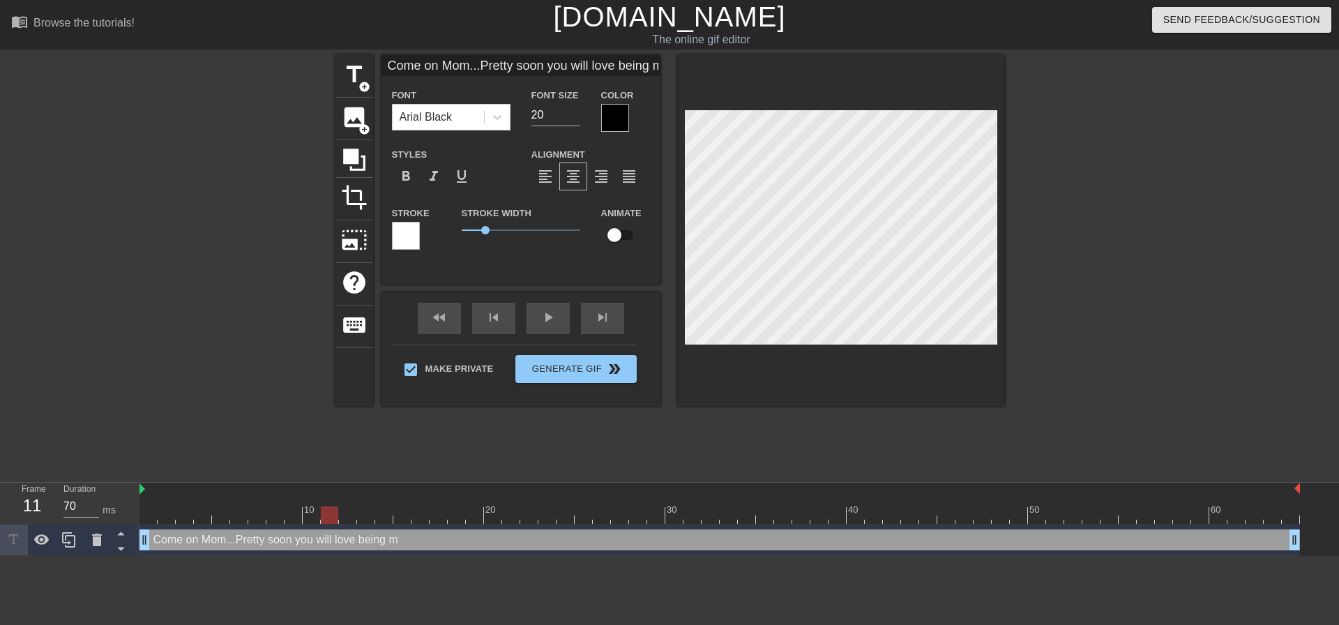
type textarea "Come on Mom...Pretty soon you will love being my"
type input "Come on Mom...Pretty soon you will love being my c"
type textarea "Come on Mom...Pretty soon you will love being my cu"
type input "Come on Mom...Pretty soon you will love being my cum"
type textarea "Come on Mom...Pretty soon you will love being my cum"
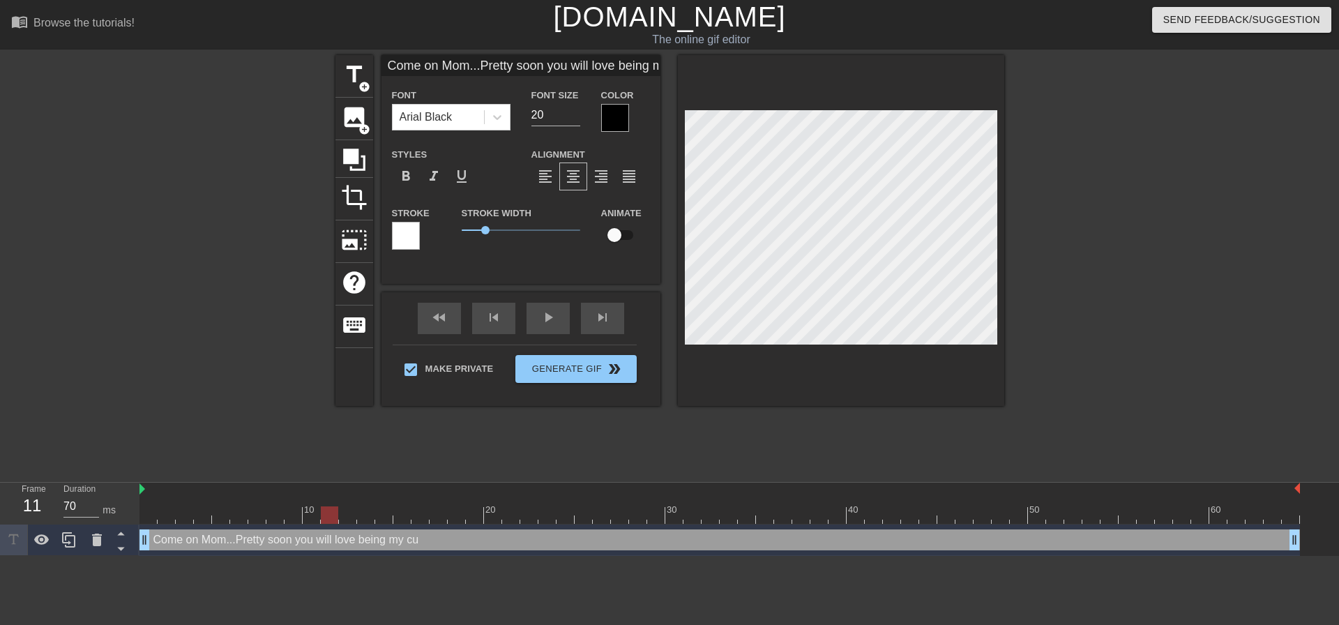
scroll to position [3, 7]
type input "Come on Mom...Pretty soon you will love being my cu"
type textarea "Come on Mom...Pretty soon you will love being my cu"
type input "Come on Mom...Pretty soon you will love being my c"
type textarea "Come on Mom...Pretty soon you will love being my c"
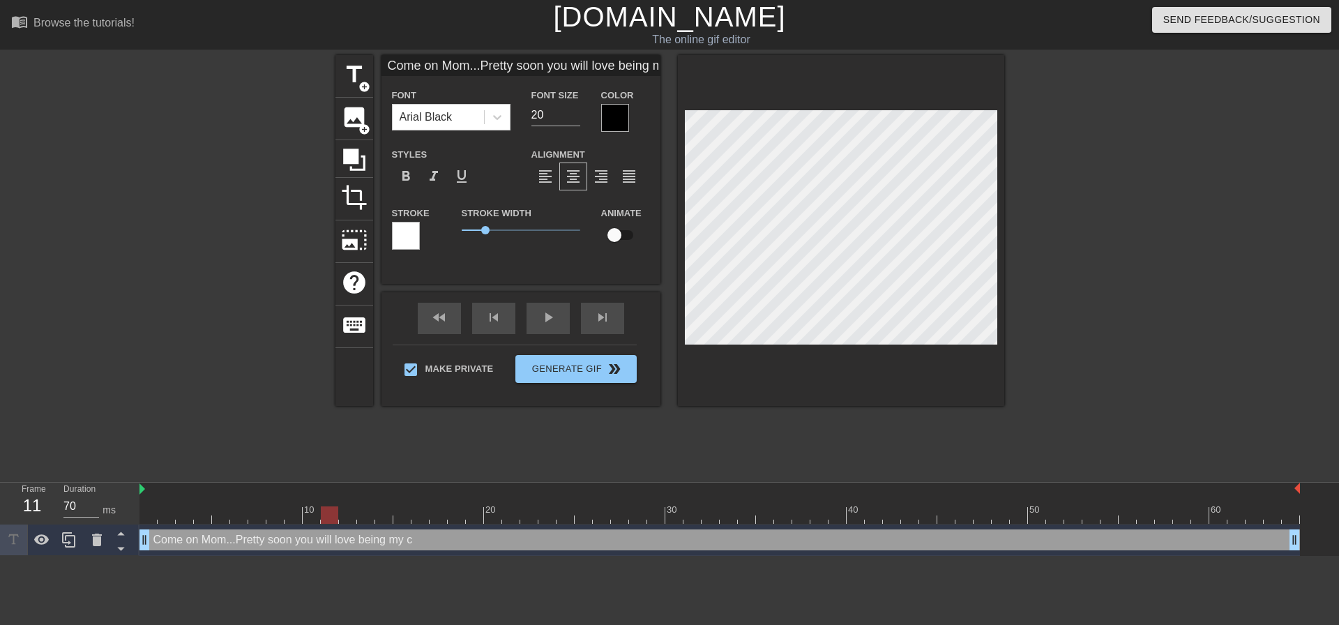
type input "Come on Mom...Pretty soon you will love being my"
type textarea "Come on Mom...Pretty soon you will love being my"
type input "Come on Mom...Pretty soon you will love being my b"
type textarea "Come on Mom...Pretty soon you will love being my b"
type input "Come on Mom...Pretty soon you will love being my br"
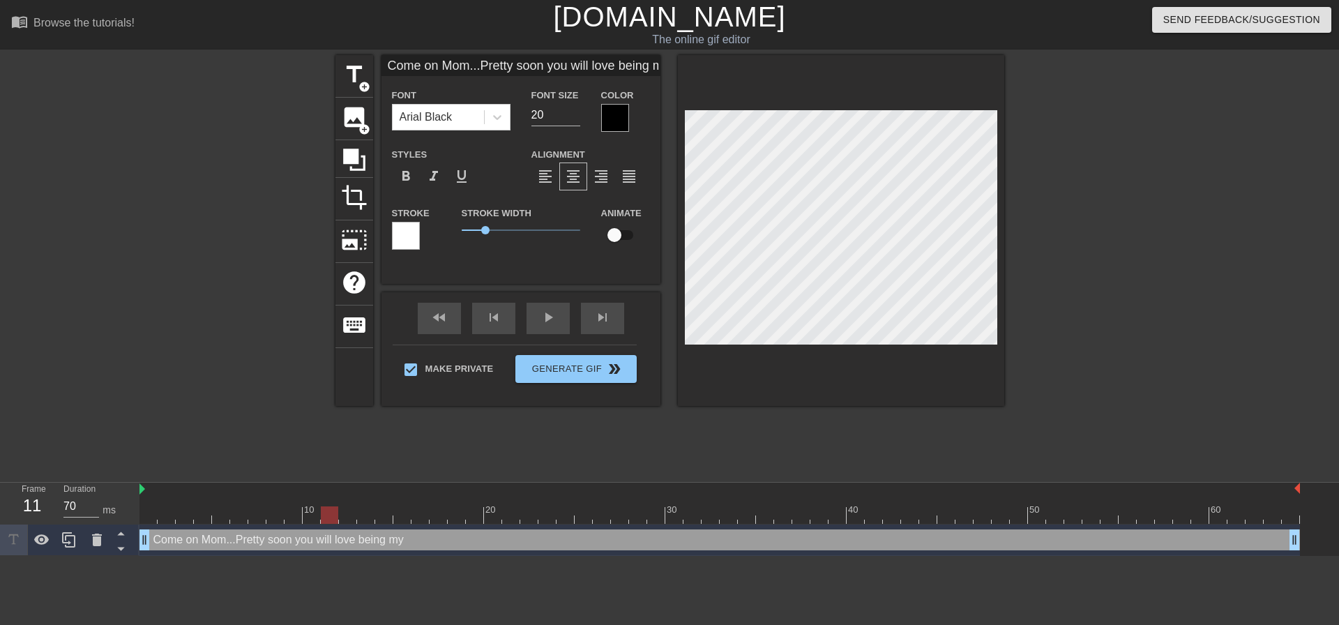
type textarea "Come on Mom...Pretty soon you will love being my br"
type input "Come on Mom...Pretty soon you will love being my bre"
type textarea "Come on Mom...Pretty soon you will love being my bre"
type input "Come on Mom...Pretty soon you will love being my bree"
type textarea "Come on Mom...Pretty soon you will love being my bree"
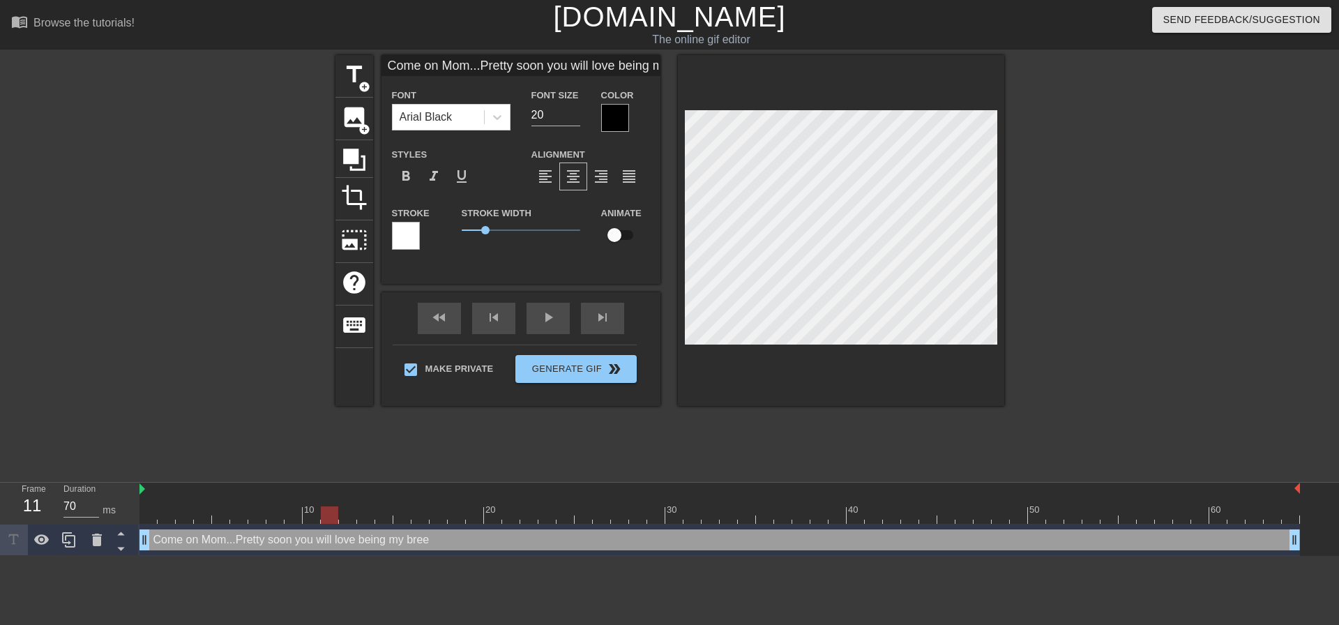
type input "Come on Mom...Pretty soon you will love being my breed"
type textarea "Come on Mom...Pretty soon you will love being my breed"
type input "Come on Mom...Pretty soon you will love being my breedi"
type textarea "Come on Mom...Pretty soon you will love being my breedi"
type input "Come on Mom...Pretty soon you will love being my breedin"
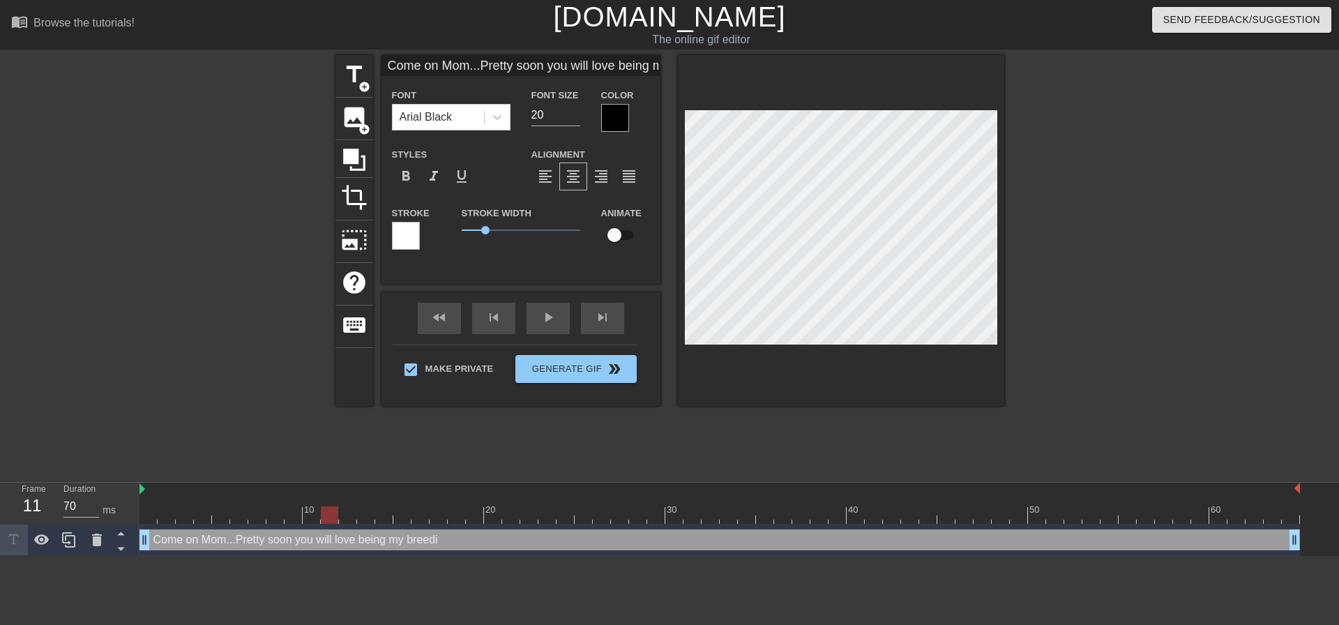
type textarea "Come on Mom...Pretty soon you will love being my breedin"
type input "Come on Mom...Pretty soon you will love being my breeding"
type textarea "Come on Mom...Pretty soon you will love being my breeding"
type input "Come on Mom...Pretty soon you will love being my breeding"
type textarea "Come on Mom...Pretty soon you will love being my breeding"
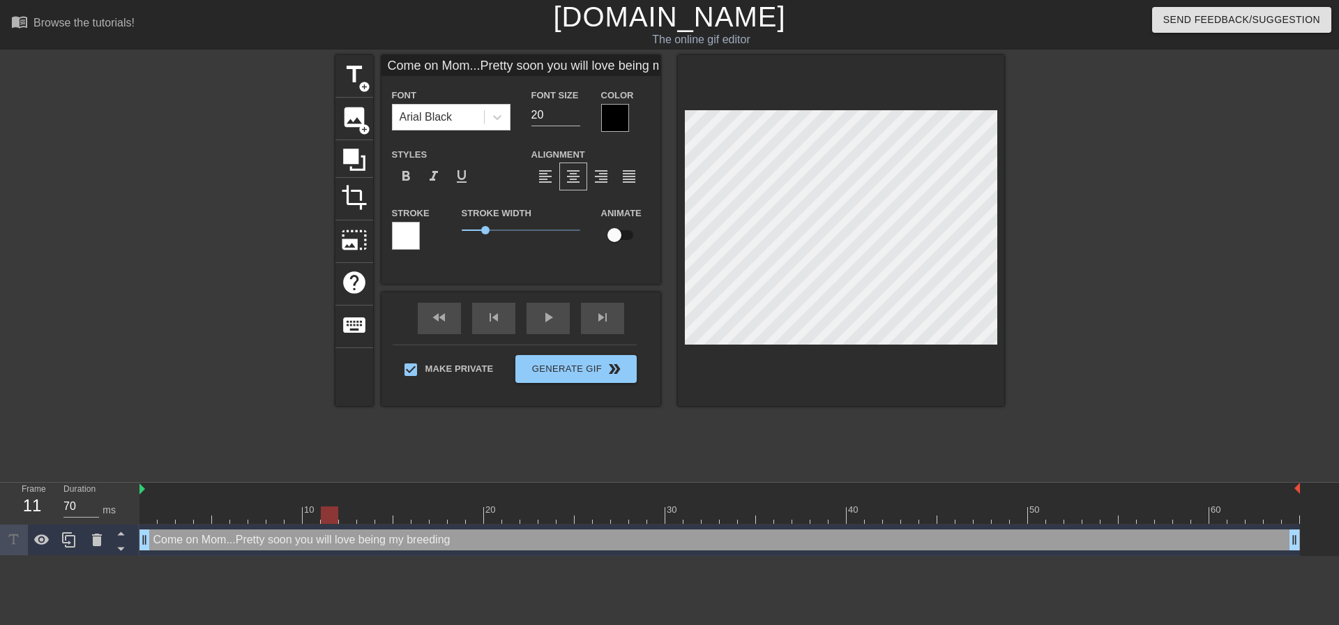
type input "Come on Mom...Pretty soon you will love being my breeding c"
type textarea "Come on Mom...Pretty soon you will love being my breeding c"
type input "Come on Mom...Pretty soon you will love being my breeding co"
type textarea "Come on Mom...Pretty soon you will love being my breeding co"
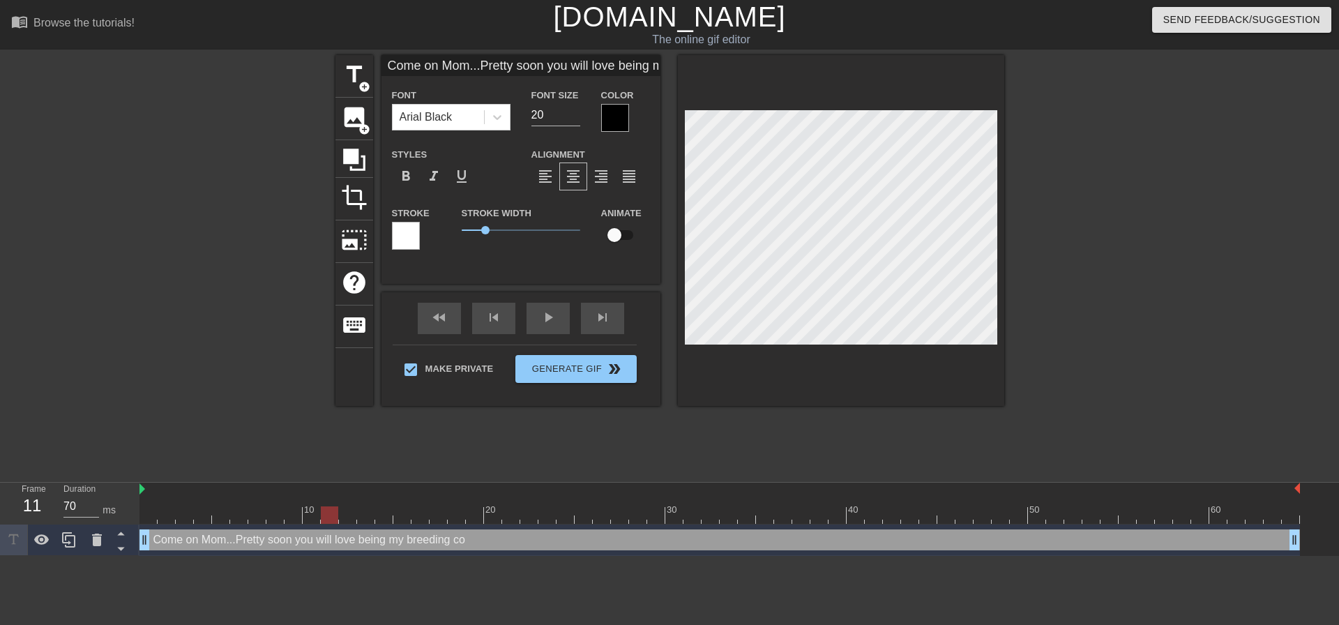
type input "Come on Mom...Pretty soon you will love being my breeding coq"
type textarea "Come on Mom...Pretty soon you will love being my breeding coq"
type input "Come on Mom...Pretty soon you will love being my breeding co"
type textarea "Come on Mom...Pretty soon you will love being my breeding co"
type input "Come on Mom...Pretty soon you will love being my breeding cow"
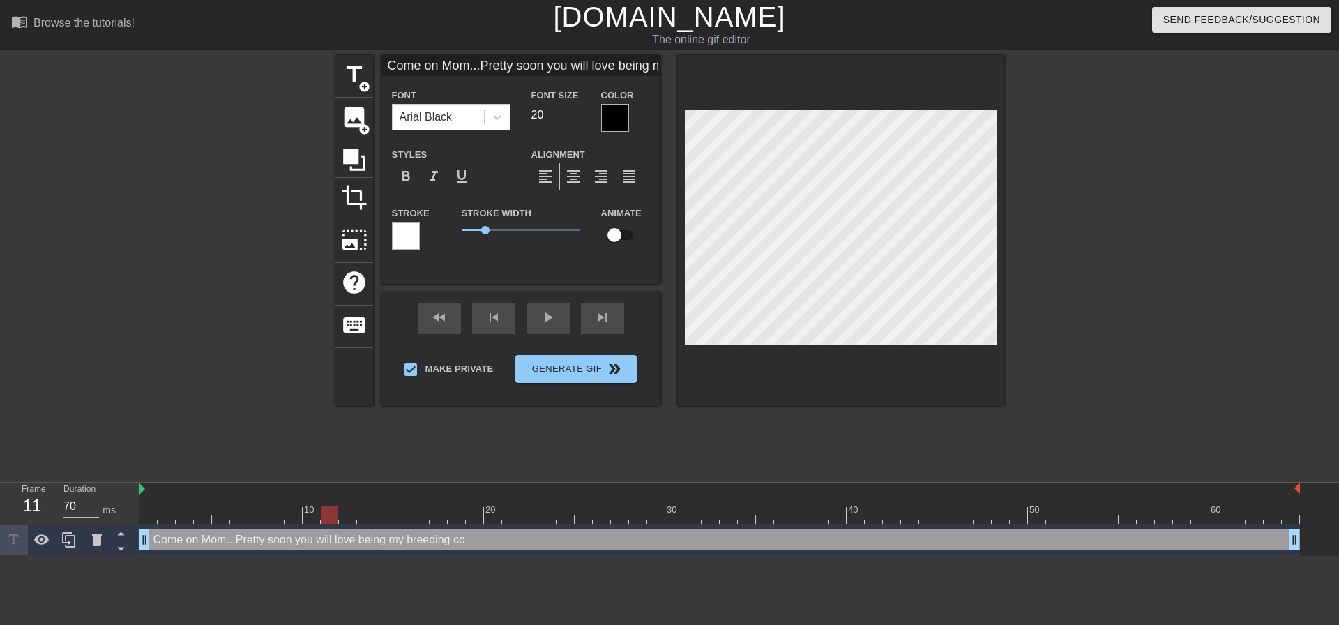
type textarea "Come on Mom...Pretty soon you will love being my breeding cow"
type input "Come on Mom...Pretty soon you will love being my breeding cow,"
type textarea "Come on Mom...Pretty soon you will love being my breeding cow,"
type input "Come on Mom...Pretty soon you will love being my breeding cow"
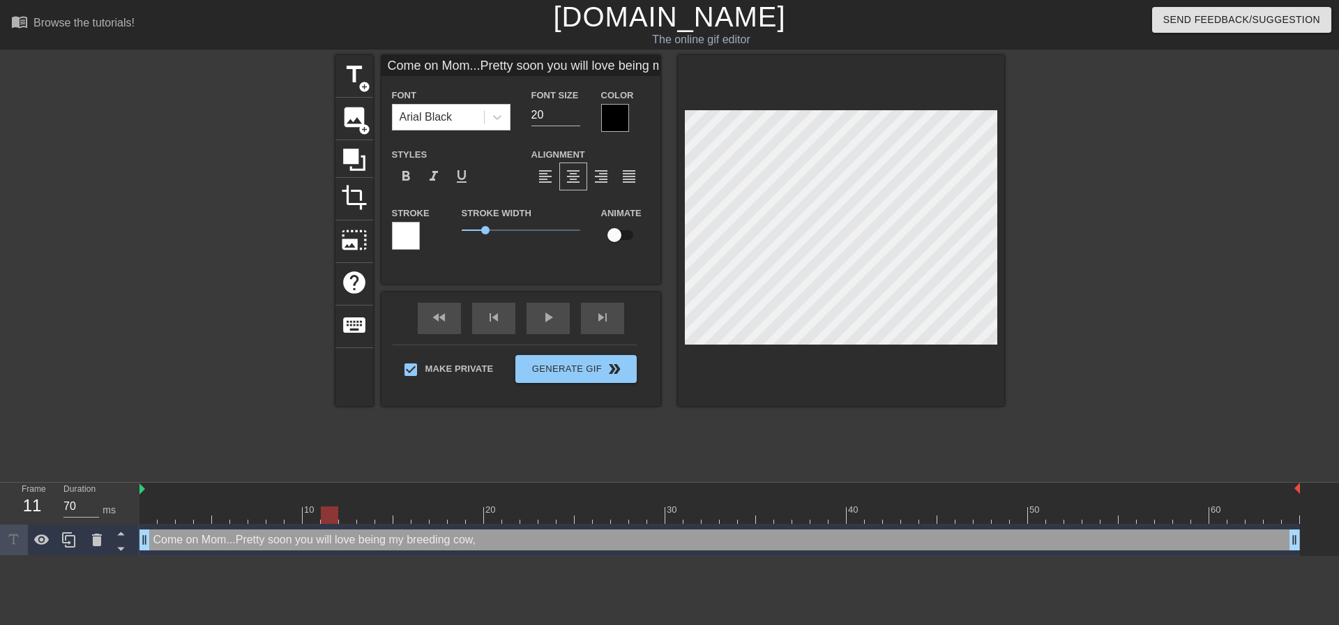
type textarea "Come on Mom...Pretty soon you will love being my breeding cow"
type input "Come on Mom...Pretty soon you will love being my breeding cow."
type textarea "Come on Mom...Pretty soon you will love being my breeding cow."
type input "Come on Mom...Pretty soon you will love being my breeding cow.."
type textarea "Come on Mom...Pretty soon you will love being my breeding cow.."
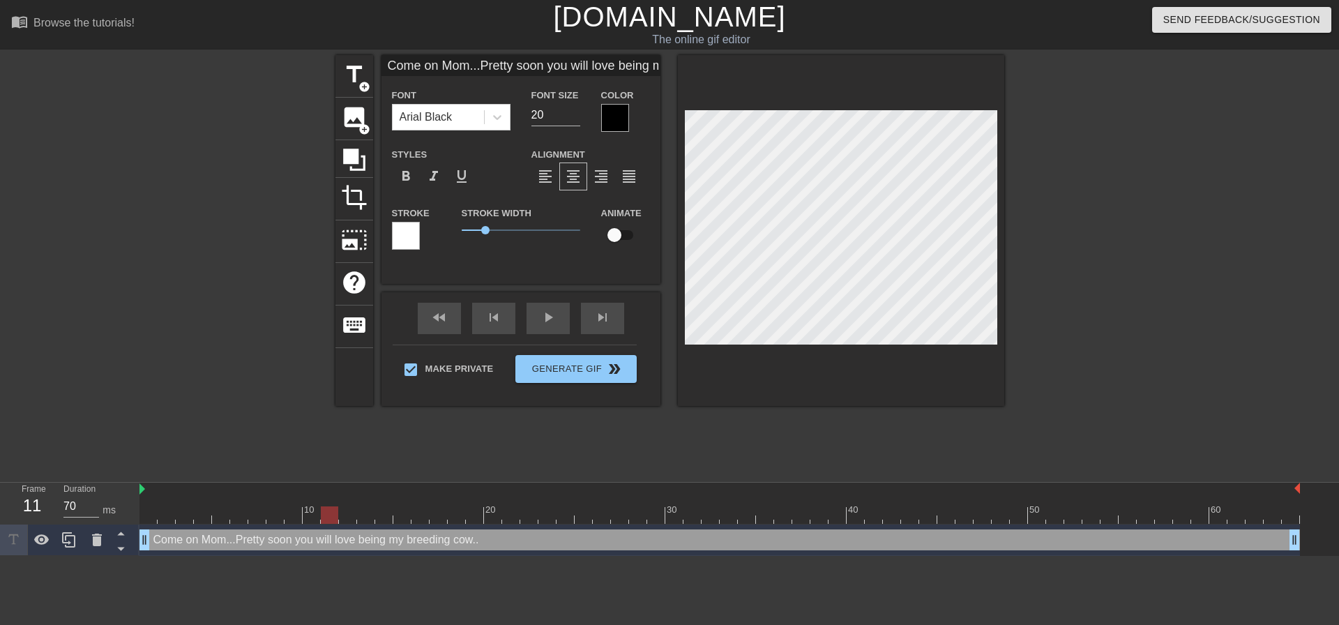
type input "Come on Mom...Pretty soon you will love being my breeding cow..."
type textarea "Come on Mom...Pretty soon you will love being my breeding cow..."
type input "Come on Mom...Pretty soon you will love being my breeding cow..."
type textarea "Come on Mom...Pretty soon you will love being my breeding cow..."
type input "Come on Mom...Pretty soon you will love being my breeding cow..."
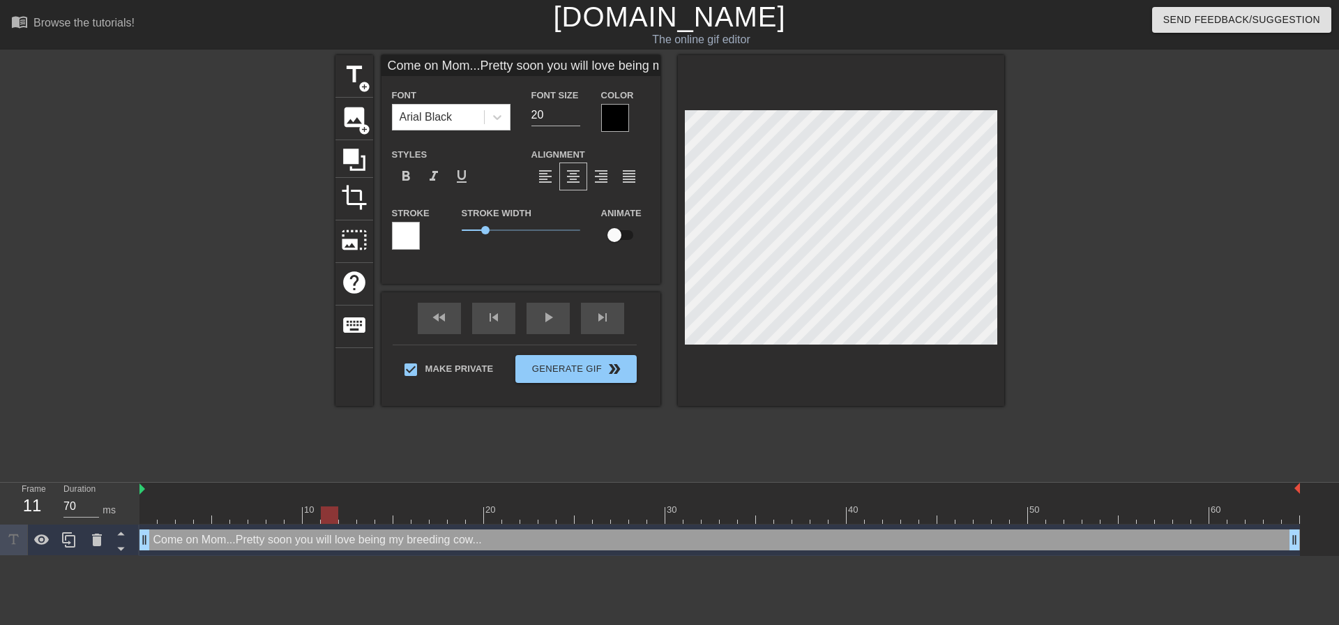
type textarea "Come on Mom...Pretty soon you will love being my breeding cow..."
type input "Come on Mom...Pretty soon you will love being my breeding cow..."
type textarea "Come on Mom...Pretty soon you will love being my breeding cow..."
type input "Come on Mom...Pretty soon you will love being my breeding cow..."
type textarea "Come on Mom...Pretty soon you will love being my breeding cow..."
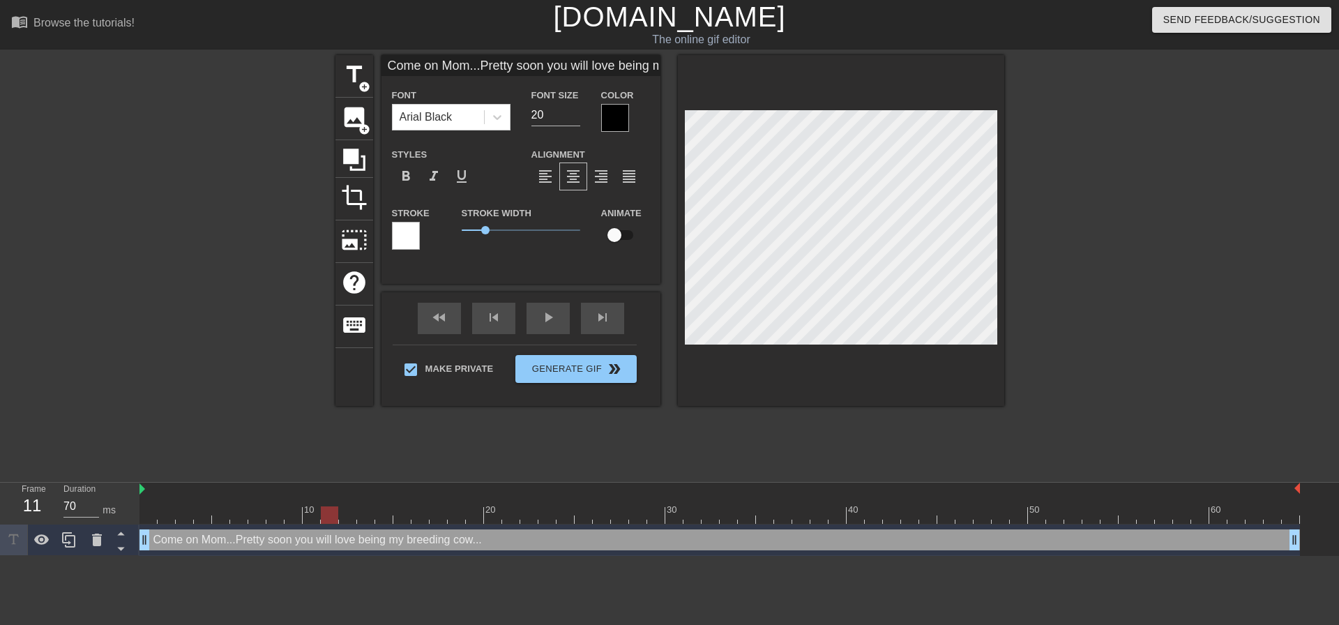
type input "Come on Mom...Pretty soon you will love being my breeding cow..."
type textarea "Come on Mom...Pretty soon you will love being my breeding cow..."
type input "Come on Mom...Pretty soon you will love being my breeding cow...F"
type textarea "Come on Mom...Pretty soon you will love being my breeding cow... F"
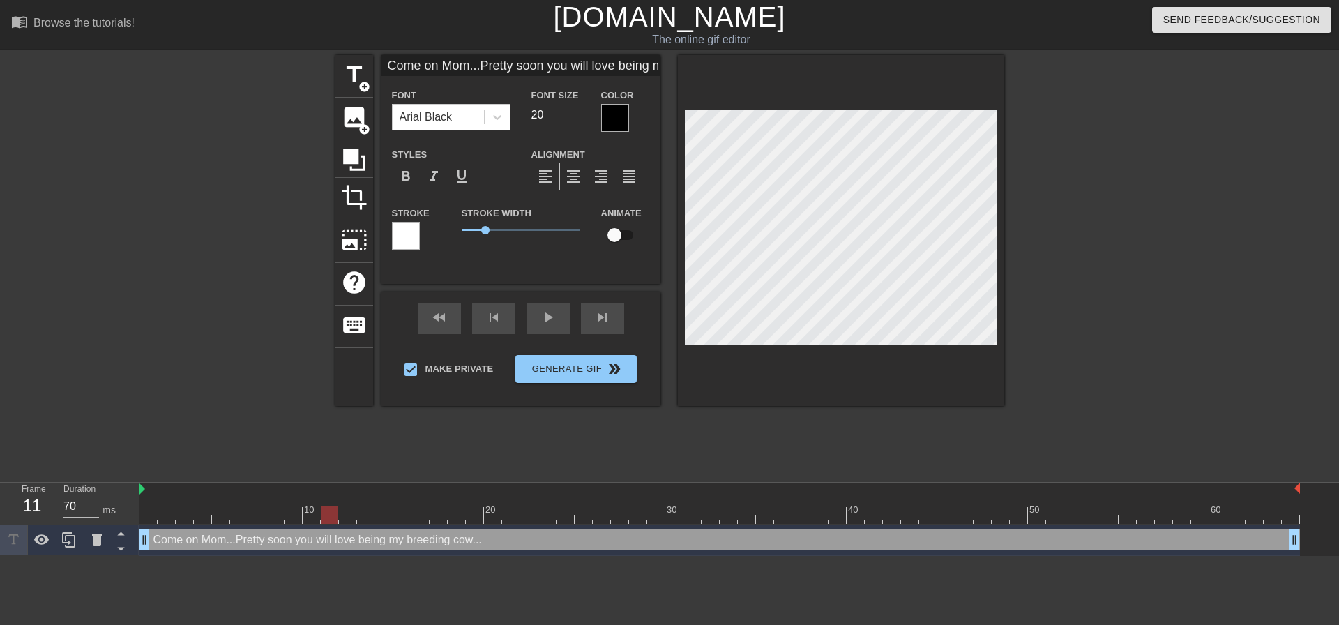
type input "Come on Mom...Pretty soon you will love being my breeding cow...Fo"
type textarea "Come on Mom...Pretty soon you will love being my breeding cow... Fo"
type input "Come on Mom...Pretty soon you will love being my breeding cow...For"
type textarea "Come on Mom...Pretty soon you will love being my breeding cow... For"
type input "Come on Mom...Pretty soon you will love being my breeding cow...For"
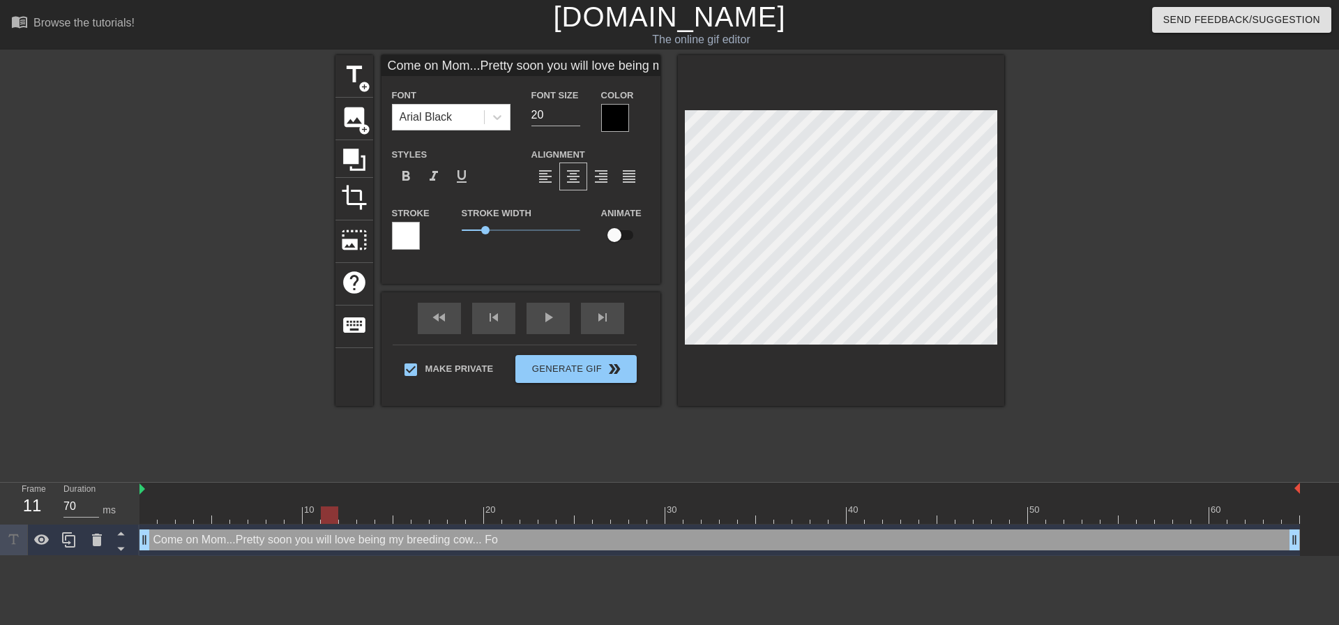
type textarea "Come on Mom...Pretty soon you will love being my breeding cow... For"
type input "Come on Mom...Pretty soon you will love being my breeding cow...For n"
type textarea "Come on Mom...Pretty soon you will love being my breeding cow... For n"
type input "Come on Mom...Pretty soon you will love being my breeding cow...For no"
type textarea "Come on Mom...Pretty soon you will love being my breeding cow... For no"
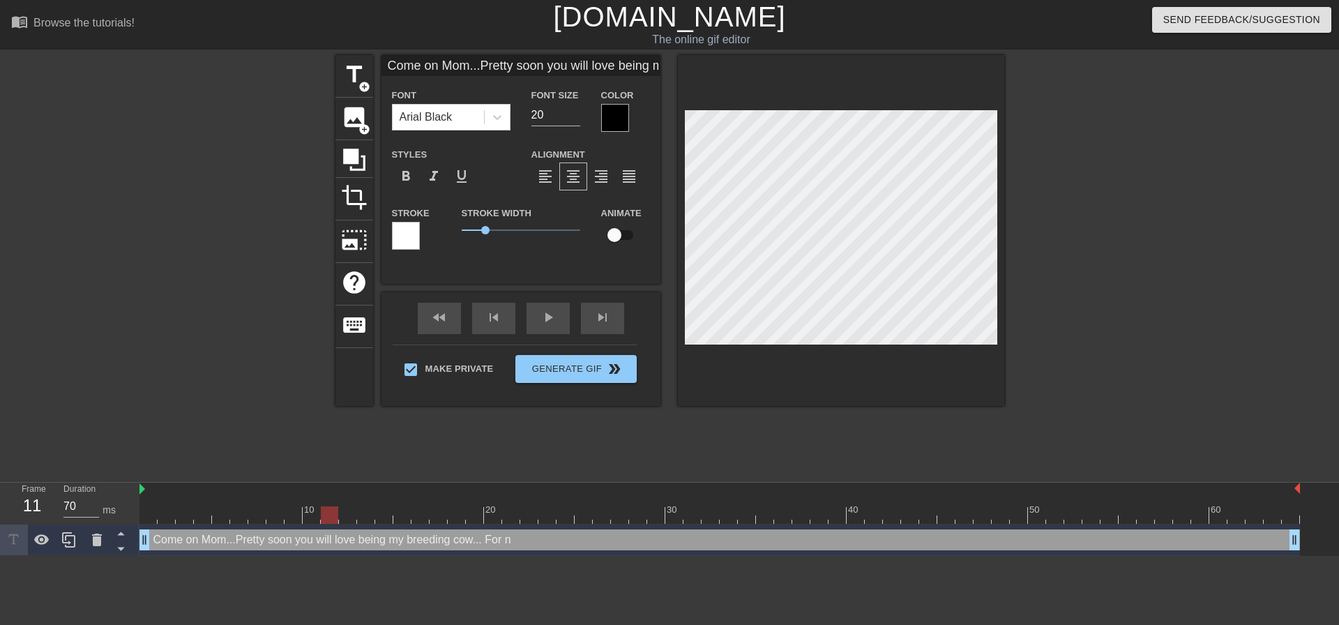
type input "Come on Mom...Pretty soon you will love being my breeding cow...For now"
type textarea "Come on Mom...Pretty soon you will love being my breeding cow... For now"
type input "Come on Mom...Pretty soon you will love being my breeding cow...For now"
type textarea "Come on Mom...Pretty soon you will love being my breeding cow... For now"
type input "Come on Mom...Pretty soon you will love being my breeding cow...For now i"
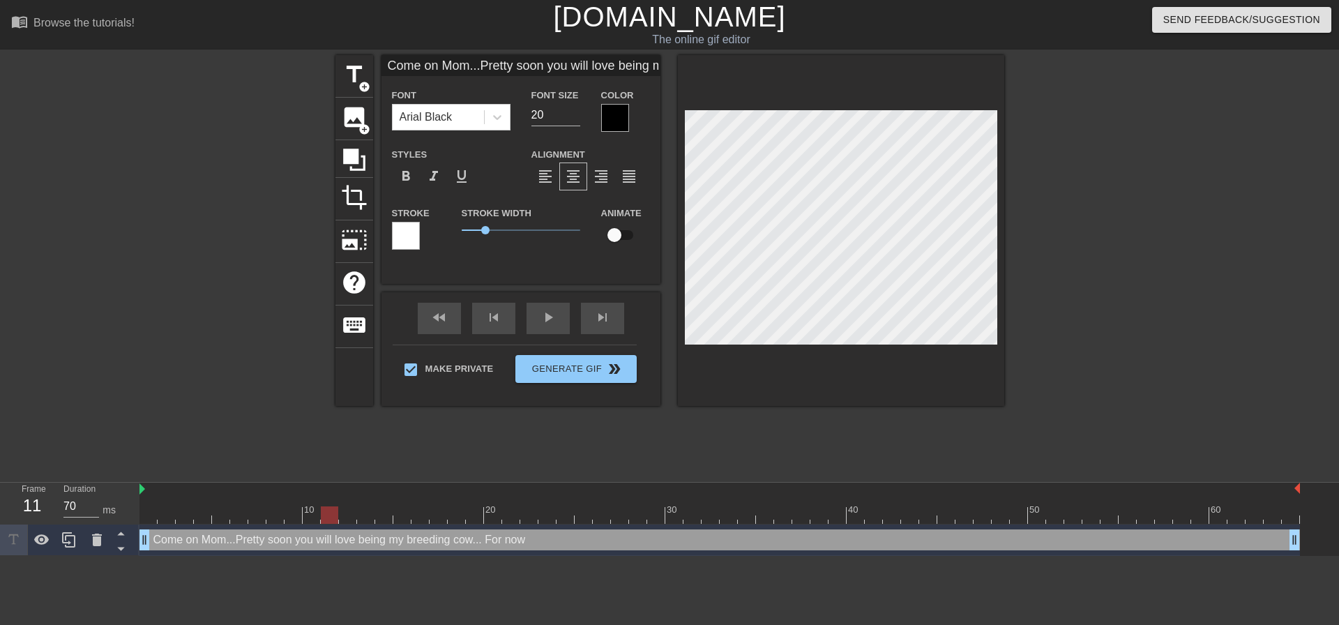
type textarea "Come on Mom...Pretty soon you will love being my breeding cow... For now i"
type input "Come on Mom...Pretty soon you will love being my breeding cow...For now il"
type textarea "Come on Mom...Pretty soon you will love being my breeding cow... For now il"
type input "Come on Mom...Pretty soon you will love being my breeding cow...For now ill"
type textarea "Come on Mom...Pretty soon you will love being my breeding cow... For now ill"
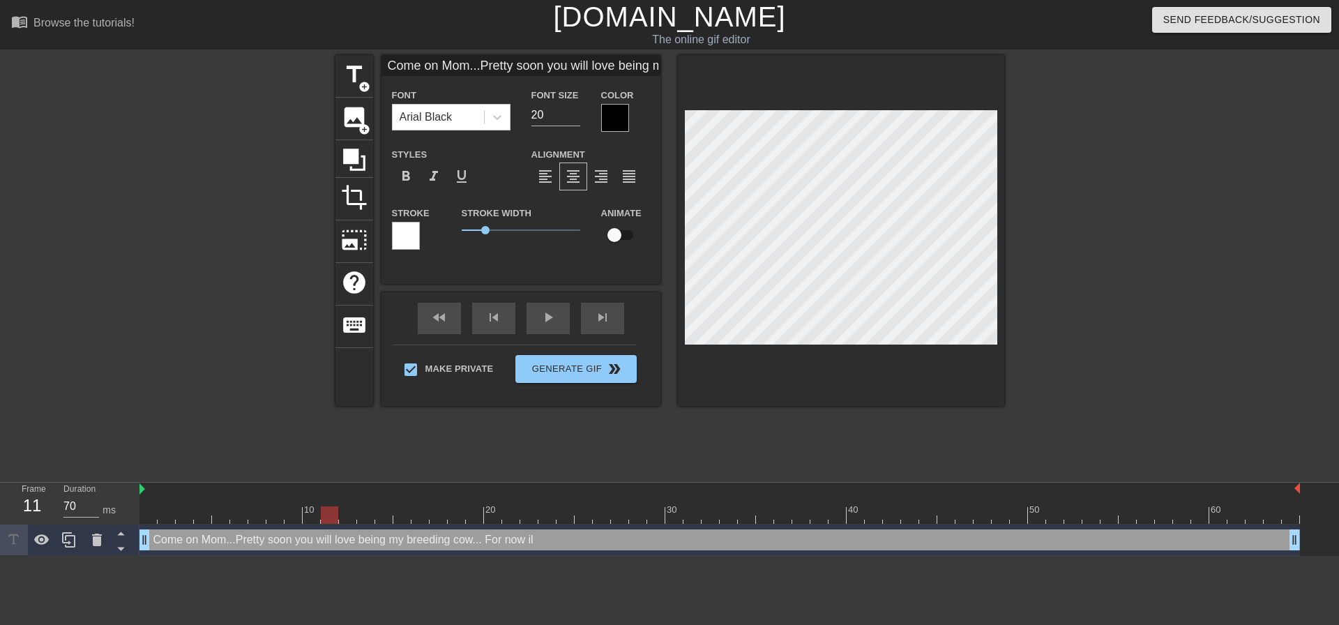
type input "Come on Mom...Pretty soon you will love being my breeding cow...For now ill"
type textarea "Come on Mom...Pretty soon you will love being my breeding cow... For now ill"
type input "Come on Mom...Pretty soon you will love being my breeding cow...For now ill j"
type textarea "Come on Mom...Pretty soon you will love being my breeding cow... For now ill j"
type input "Come on Mom...Pretty soon you will love being my breeding cow...For now ill ju"
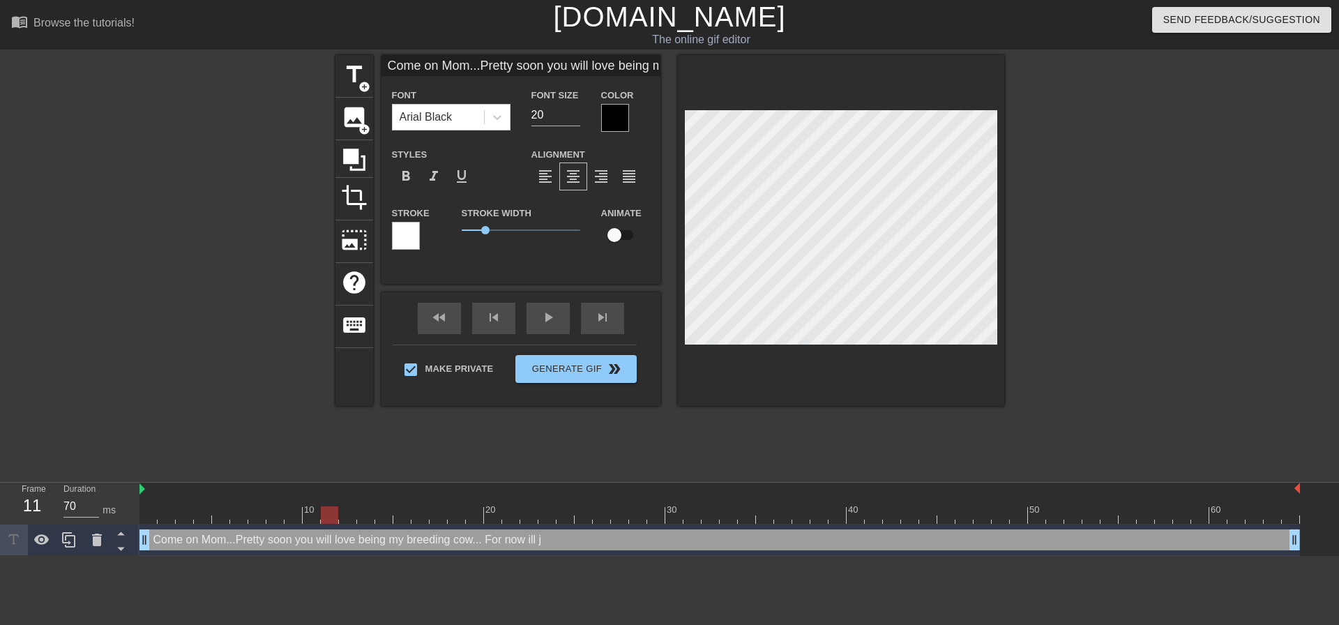
type textarea "Come on Mom...Pretty soon you will love being my breeding cow... For now ill ju"
type input "Come on Mom...Pretty soon you will love being my breeding cow...For now ill jus"
type textarea "Come on Mom...Pretty soon you will love being my breeding cow... For now ill jus"
type input "Come on Mom...Pretty soon you will love being my breeding cow...For now ill just"
type textarea "Come on Mom...Pretty soon you will love being my breeding cow... For now ill ju…"
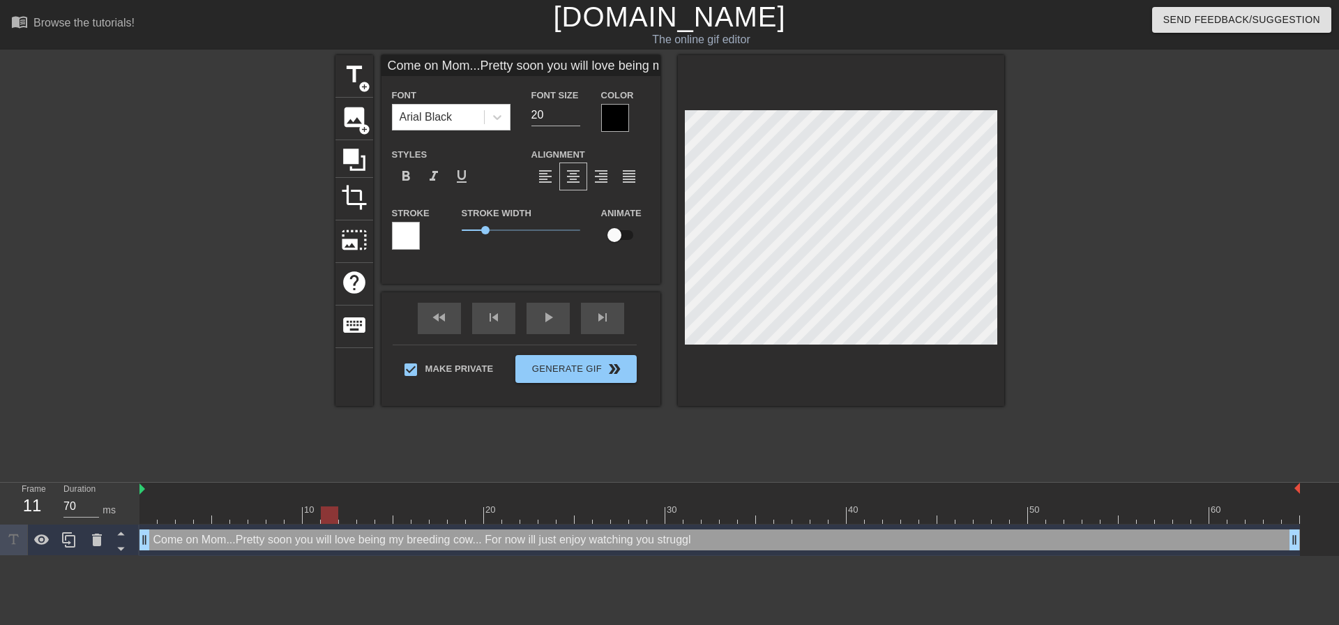
scroll to position [8, 3]
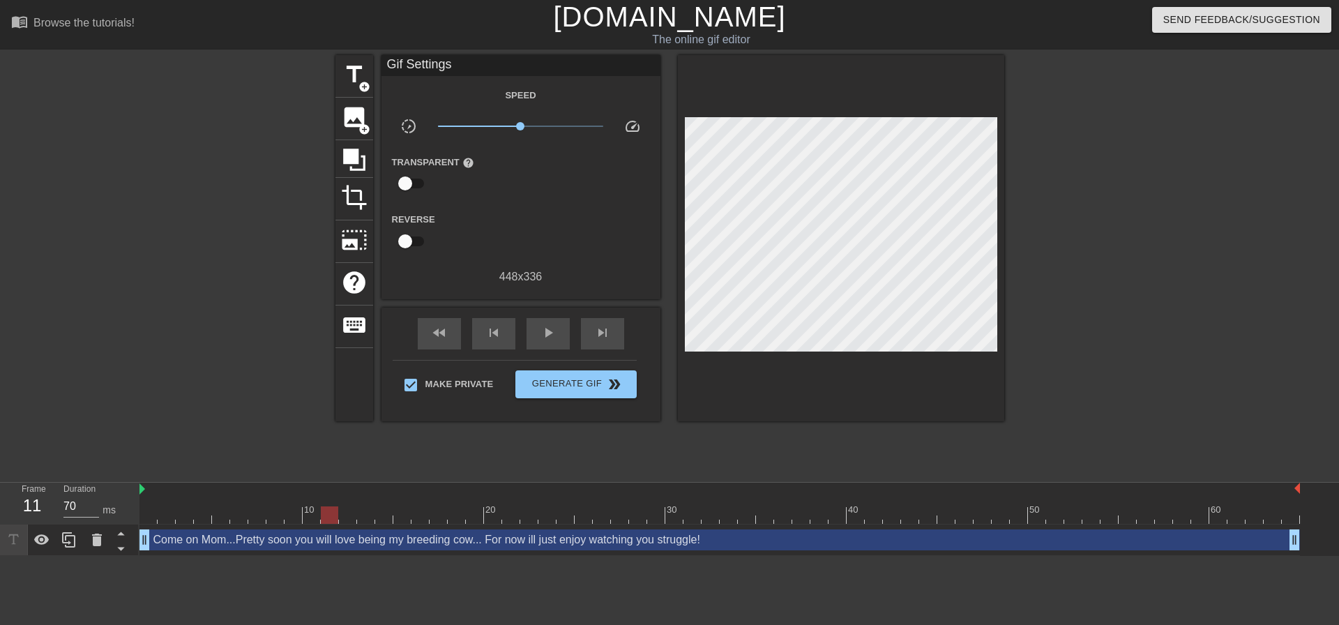
click at [947, 374] on div at bounding box center [841, 238] width 326 height 366
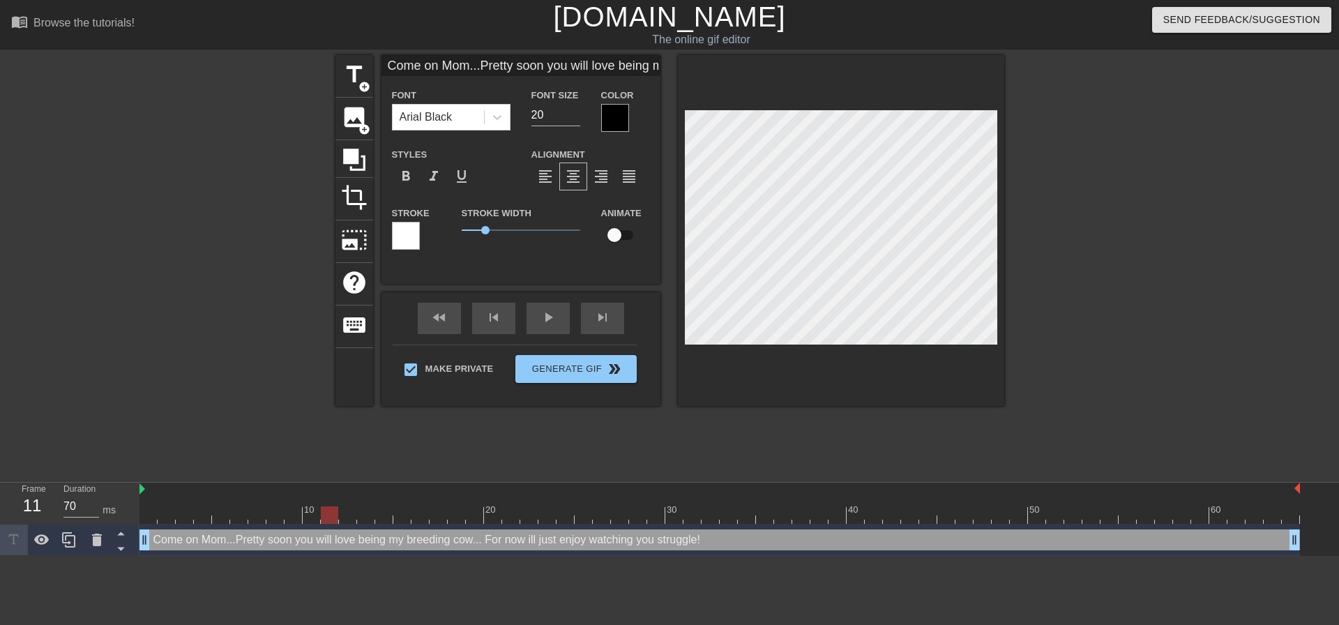
scroll to position [10, 1]
click at [1047, 230] on div at bounding box center [1125, 264] width 209 height 418
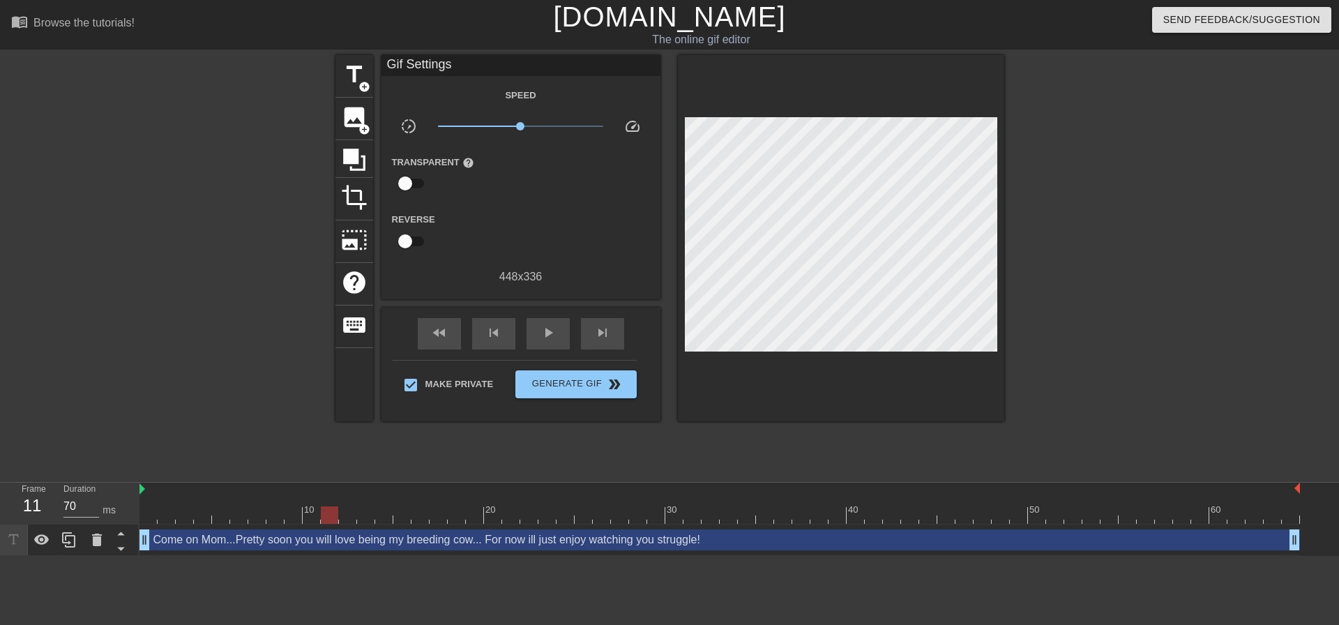
click at [1102, 256] on div at bounding box center [1125, 264] width 209 height 418
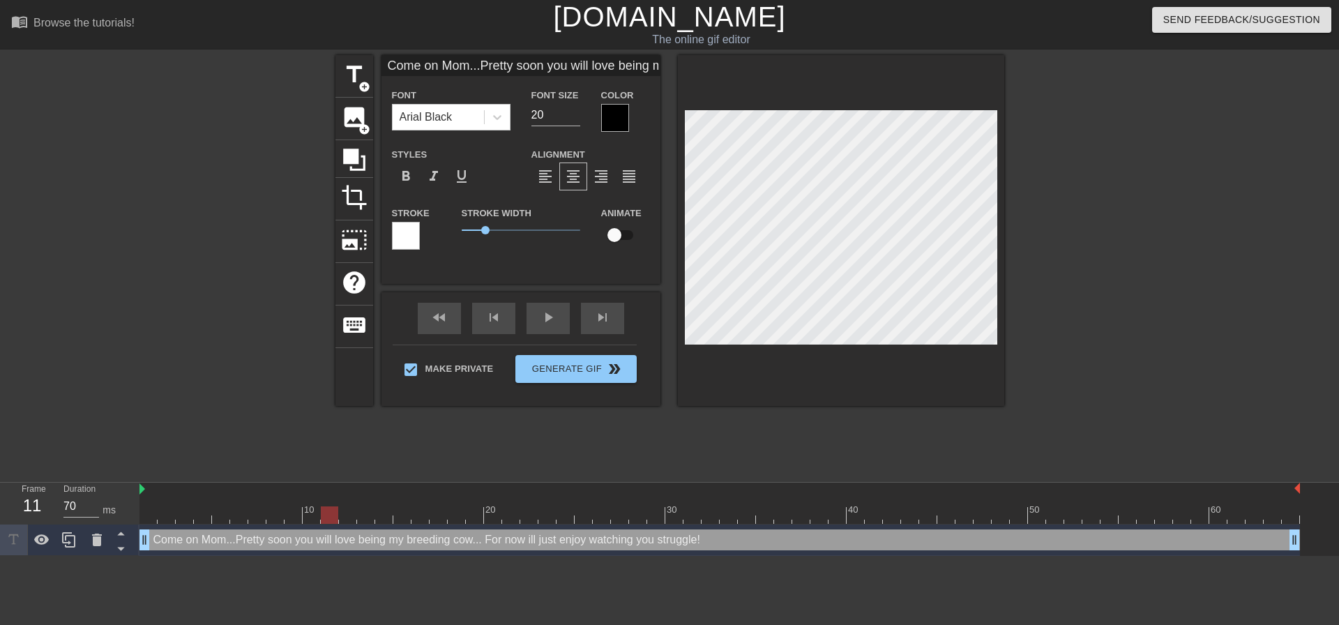
scroll to position [11, 4]
click at [1078, 259] on div at bounding box center [1125, 264] width 209 height 418
click at [1038, 215] on div at bounding box center [1125, 264] width 209 height 418
drag, startPoint x: 1079, startPoint y: 128, endPoint x: 1063, endPoint y: 142, distance: 21.3
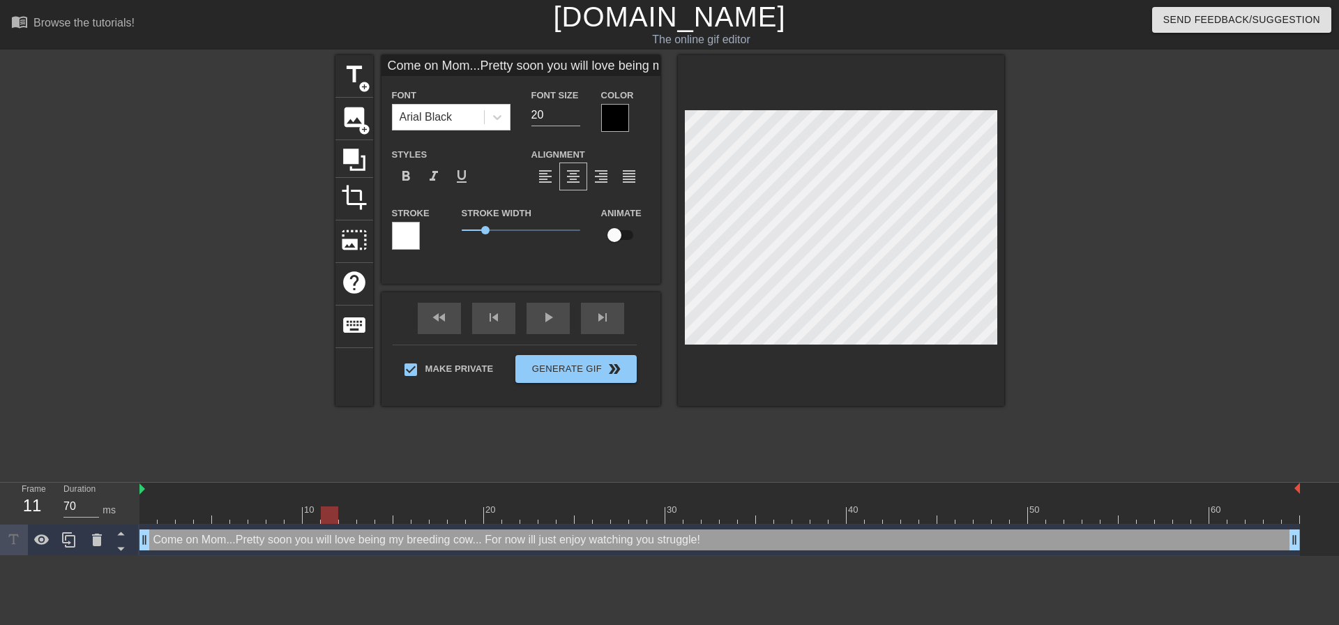
click at [1080, 128] on div at bounding box center [1125, 264] width 209 height 418
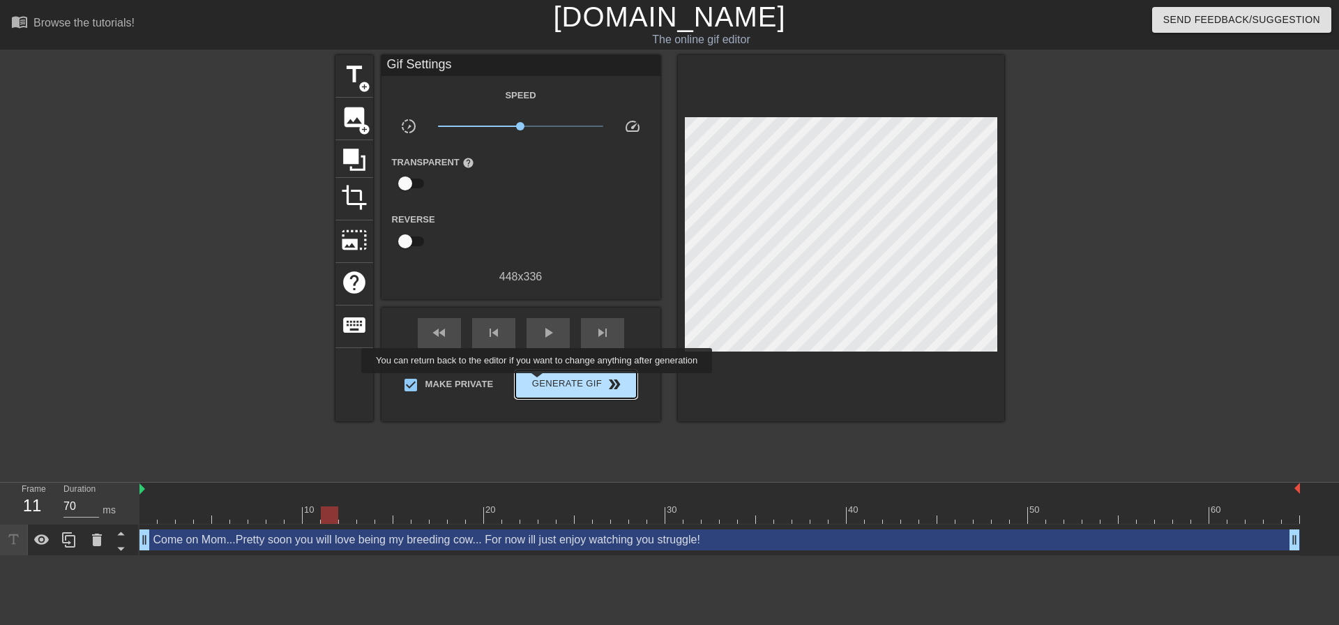
click at [552, 382] on span "Generate Gif double_arrow" at bounding box center [575, 384] width 109 height 17
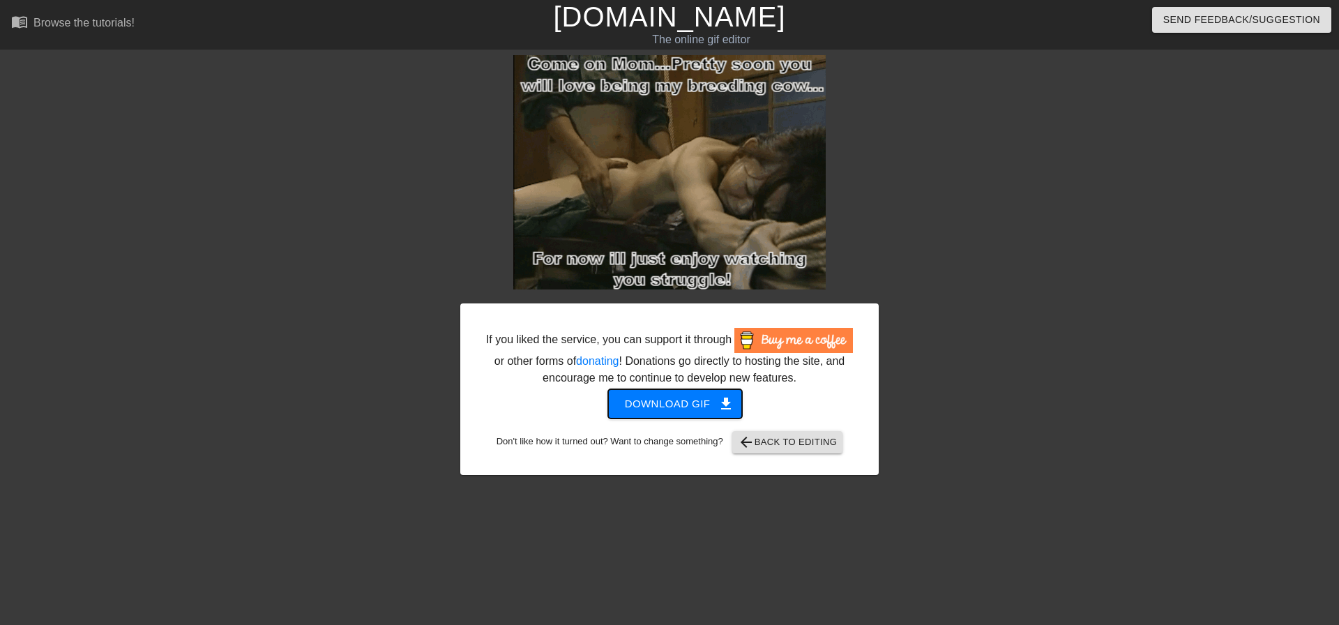
click at [647, 390] on button "Download gif get_app" at bounding box center [675, 403] width 135 height 29
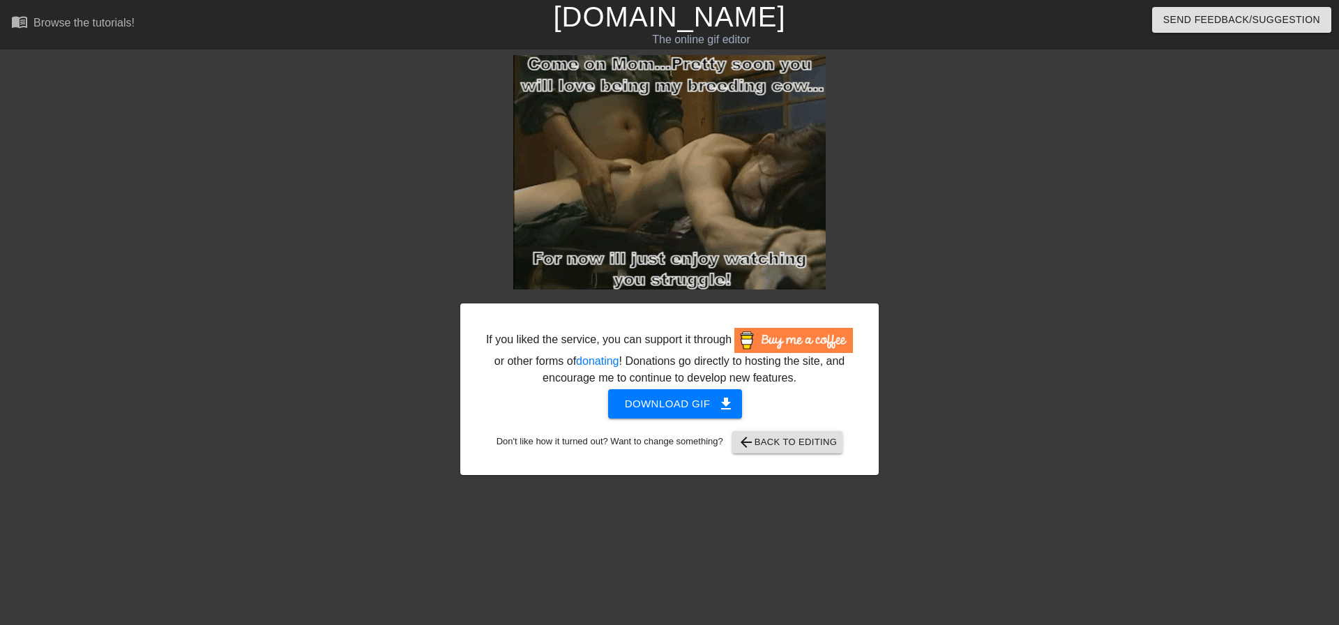
click at [1093, 288] on div at bounding box center [999, 264] width 209 height 418
